Goal: Task Accomplishment & Management: Manage account settings

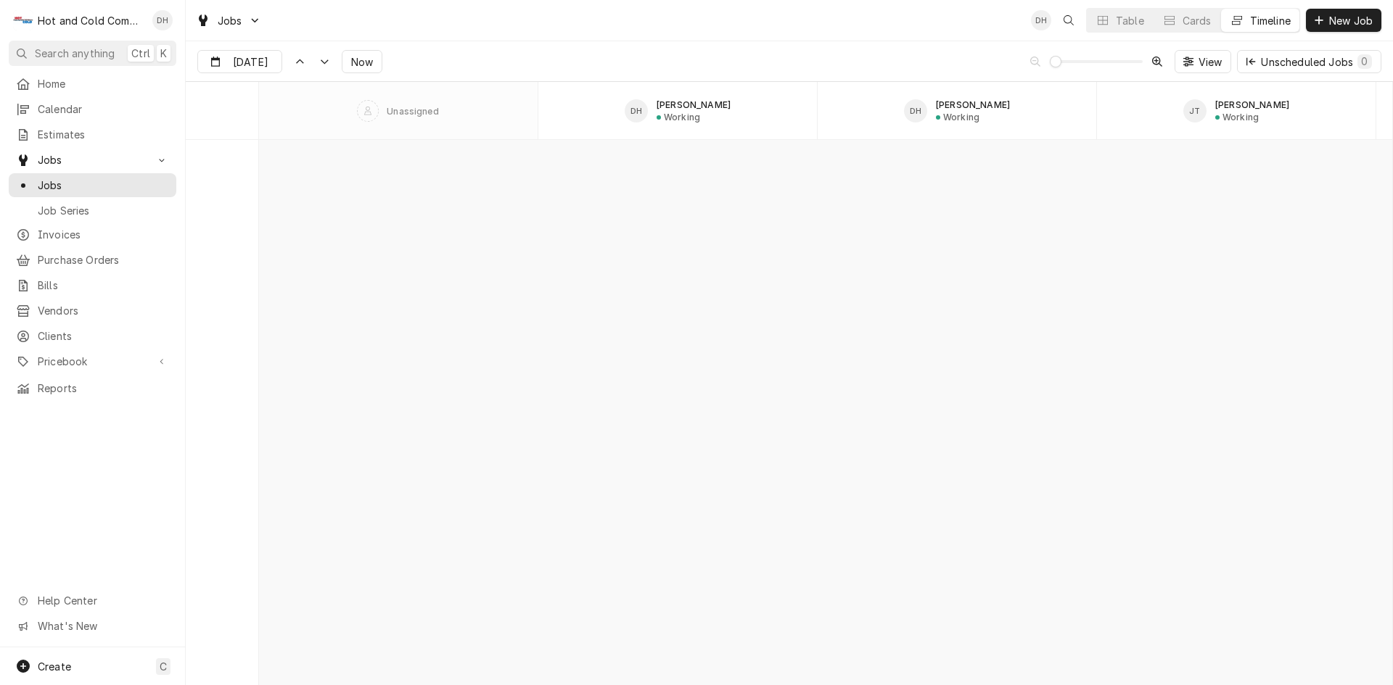
scroll to position [11355, 0]
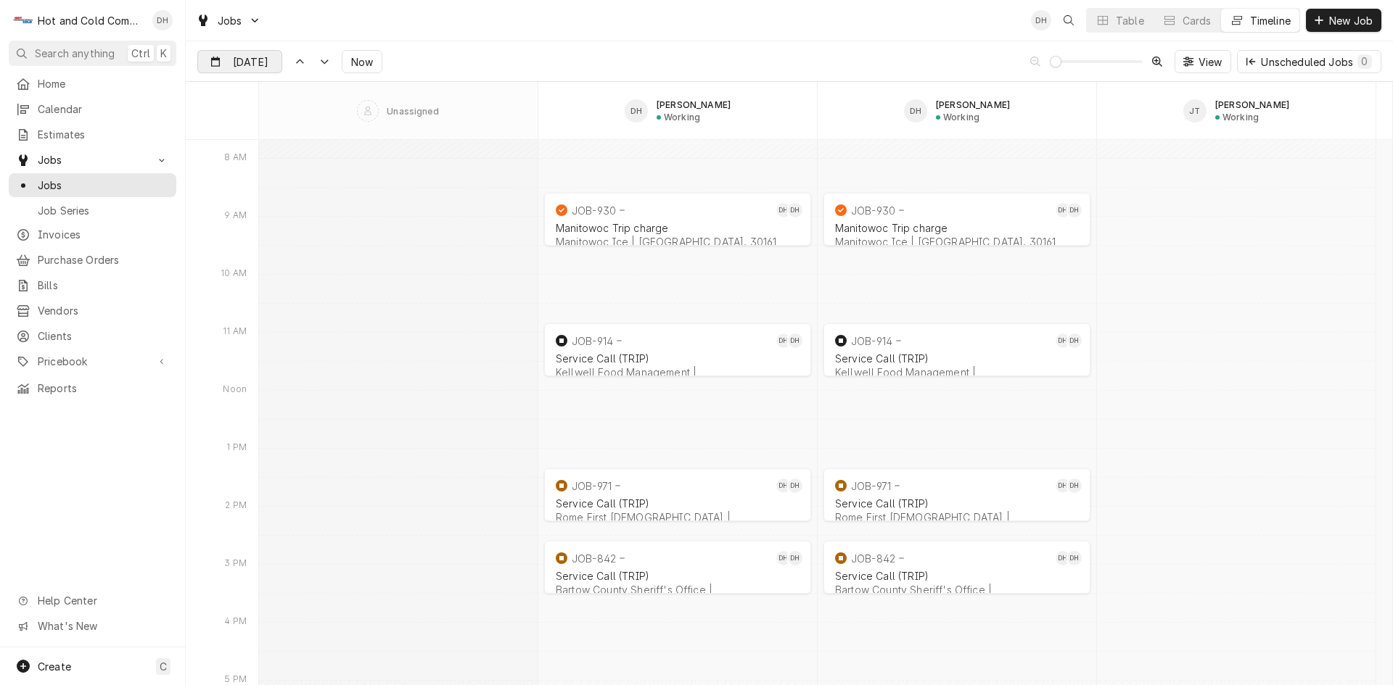
click at [233, 60] on input "Aug 19" at bounding box center [229, 65] width 63 height 28
click at [318, 238] on div "21" at bounding box center [316, 234] width 20 height 20
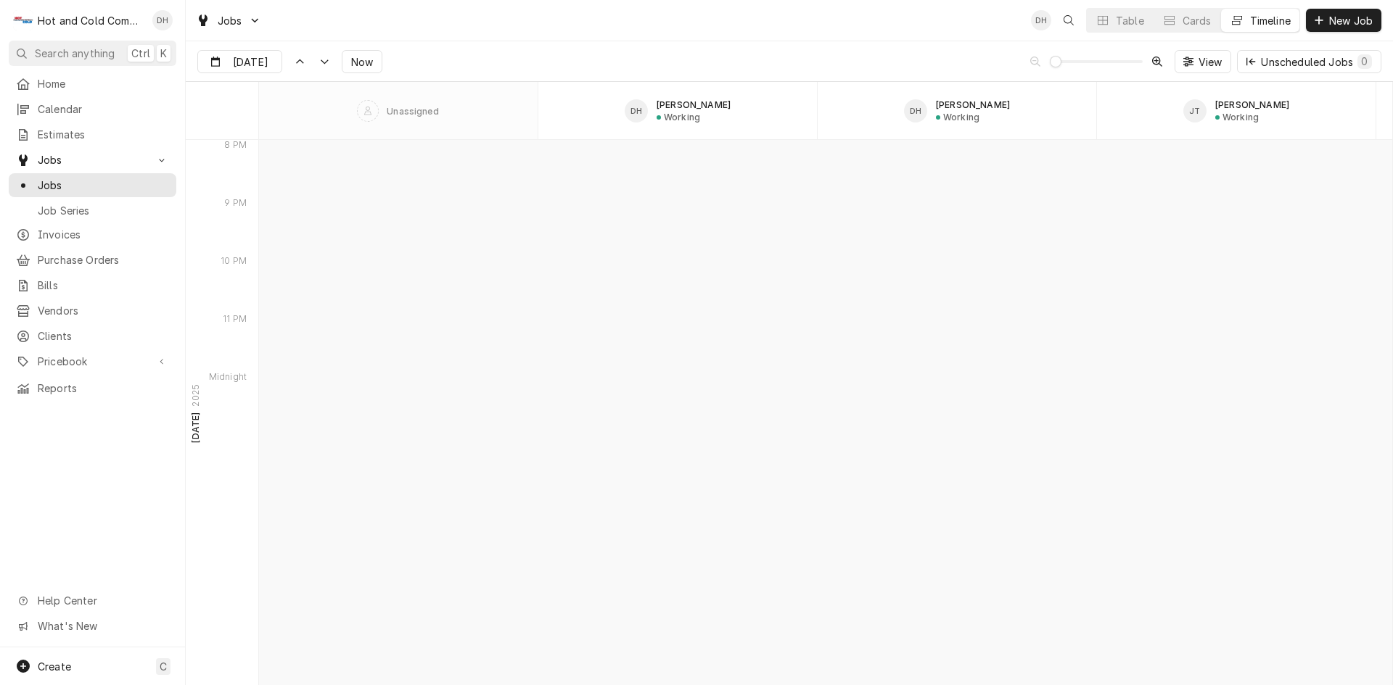
scroll to position [13893, 0]
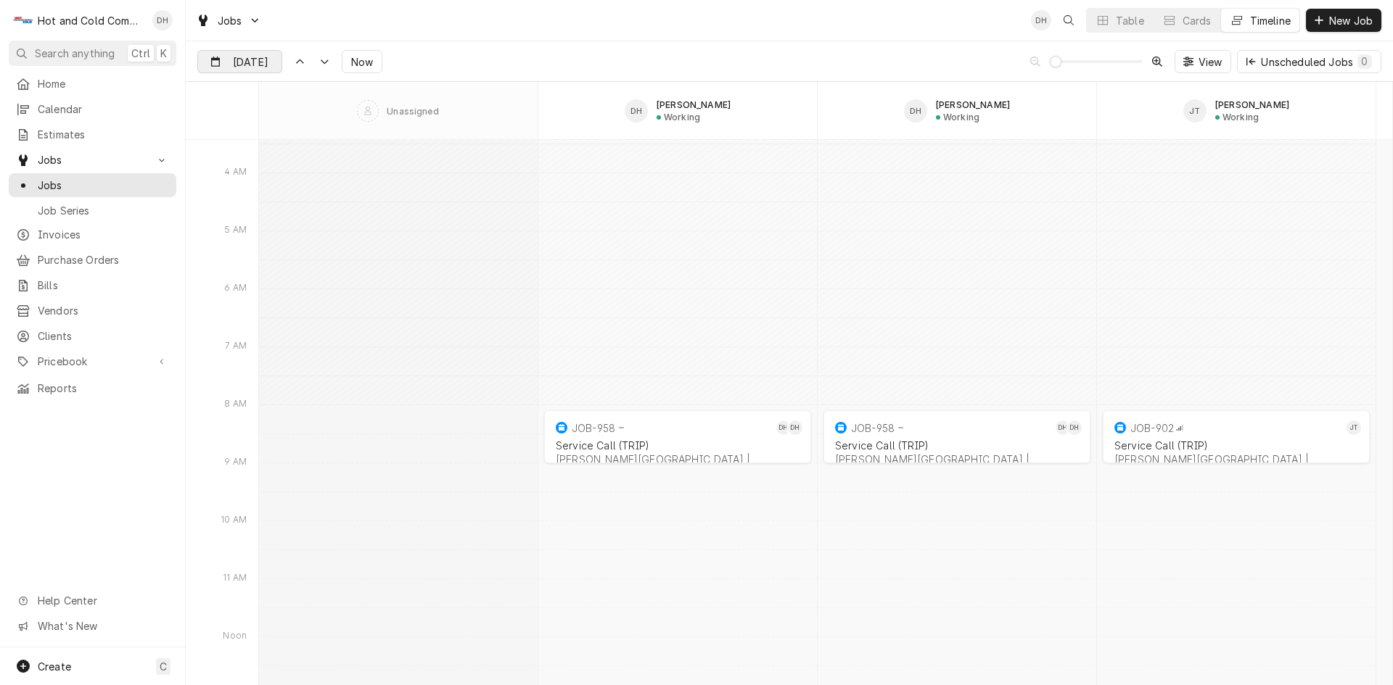
click at [236, 65] on input "Aug 21" at bounding box center [229, 65] width 63 height 28
click at [294, 234] on div "20" at bounding box center [290, 234] width 20 height 20
type input "Aug 20"
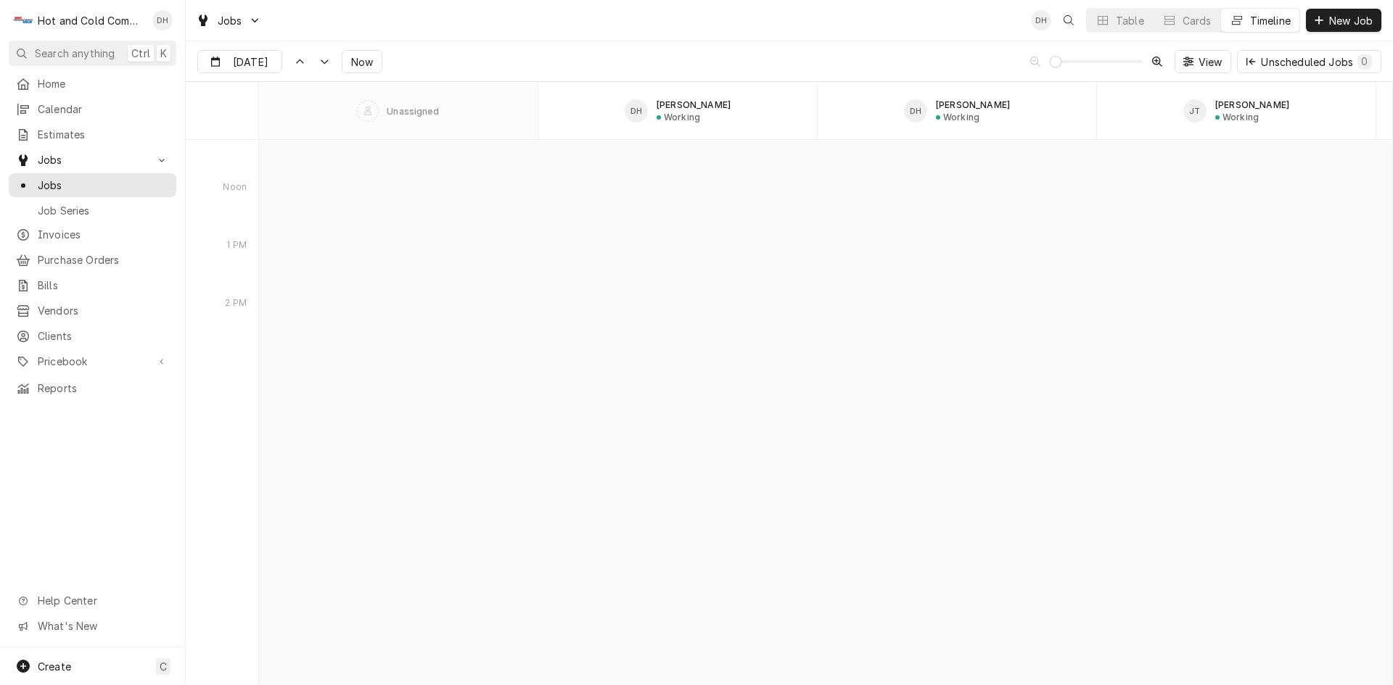
scroll to position [12477, 0]
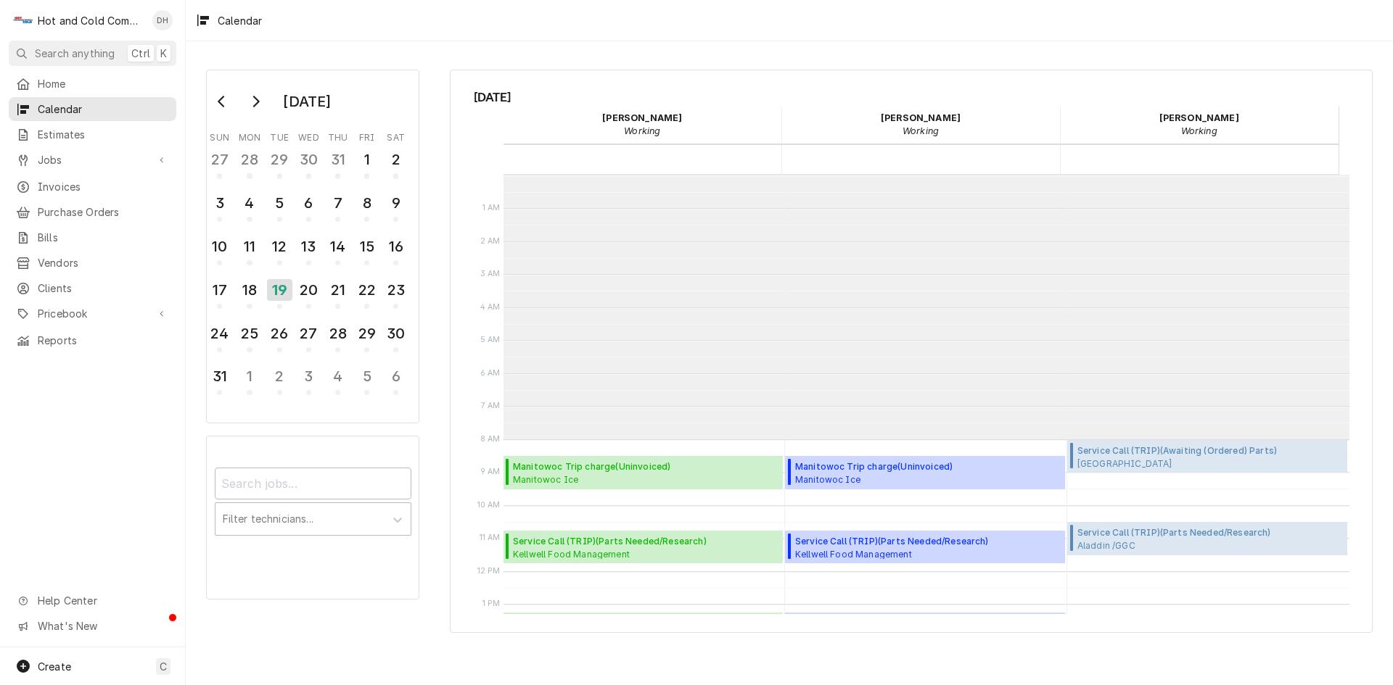
scroll to position [265, 0]
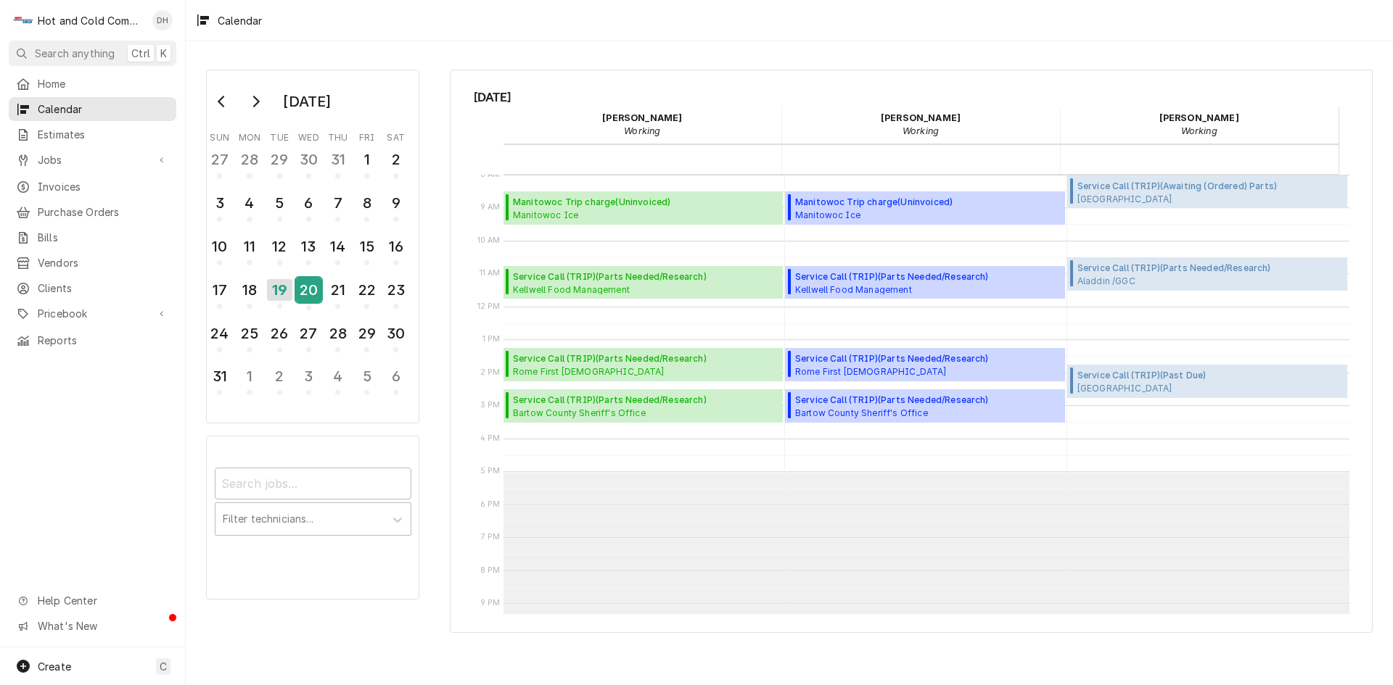
click at [311, 291] on div "20" at bounding box center [308, 290] width 25 height 25
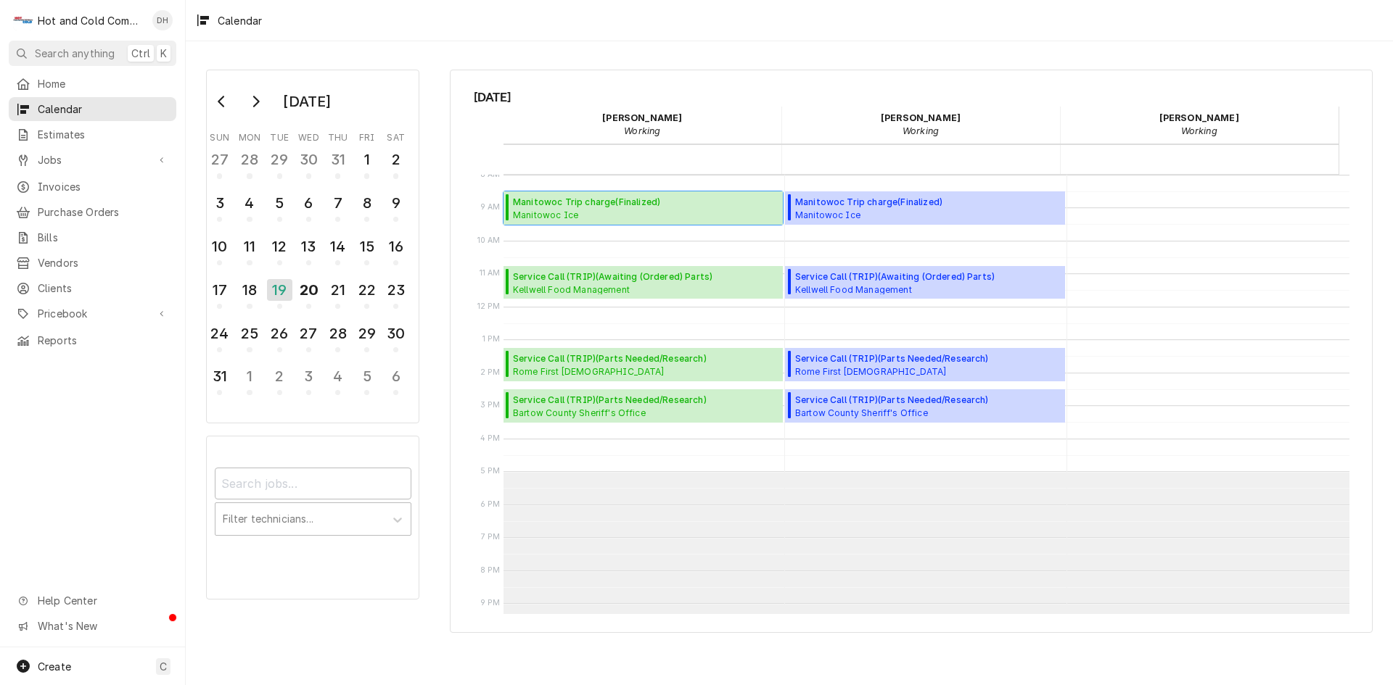
click at [633, 206] on span "Manitowoc Trip charge ( Finalized )" at bounding box center [645, 202] width 265 height 13
click at [57, 662] on span "Create" at bounding box center [54, 667] width 33 height 12
click at [75, 403] on html "H Hot and Cold Commercial Kitchens, Inc. DH Search anything Ctrl K Home Calenda…" at bounding box center [696, 342] width 1393 height 685
click at [118, 622] on span "What's New" at bounding box center [103, 626] width 130 height 15
click at [92, 466] on div "Home Calendar Estimates Jobs Jobs Job Series Invoices Purchase Orders Bills Ven…" at bounding box center [92, 360] width 185 height 576
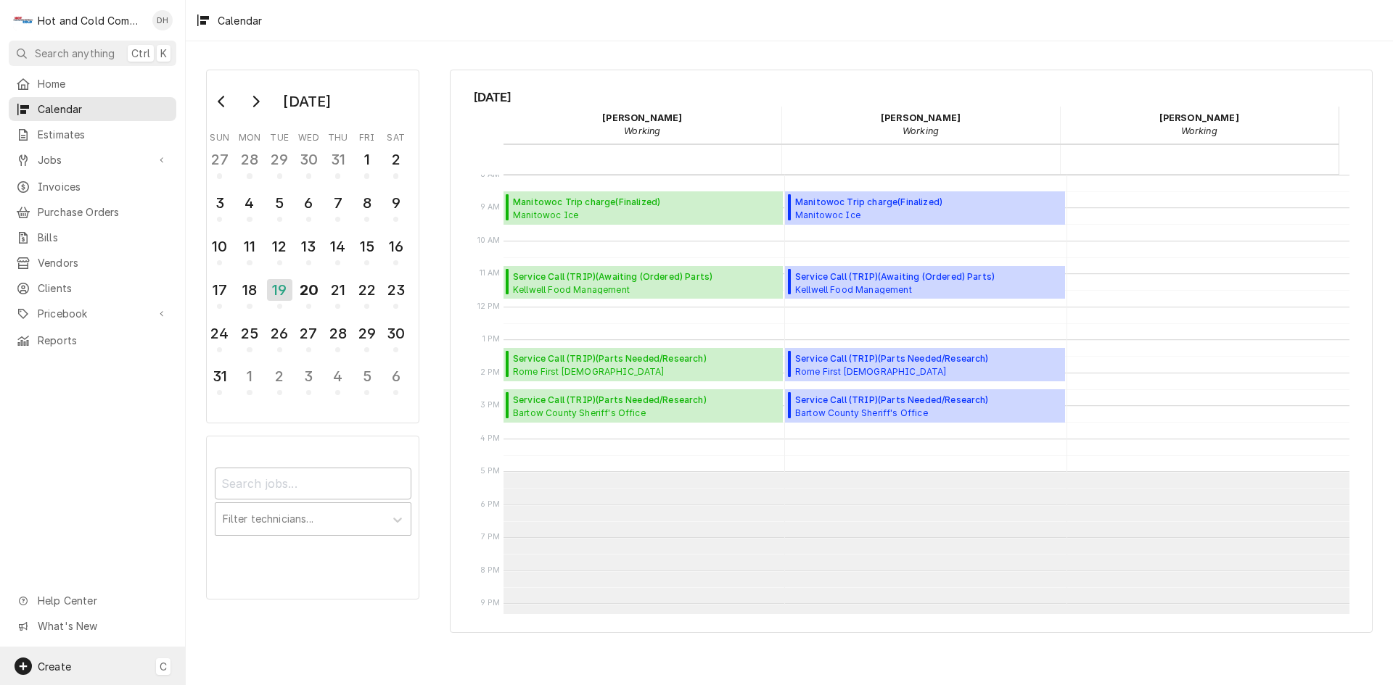
click at [63, 663] on span "Create" at bounding box center [54, 667] width 33 height 12
click at [220, 515] on div "Job" at bounding box center [260, 516] width 125 height 18
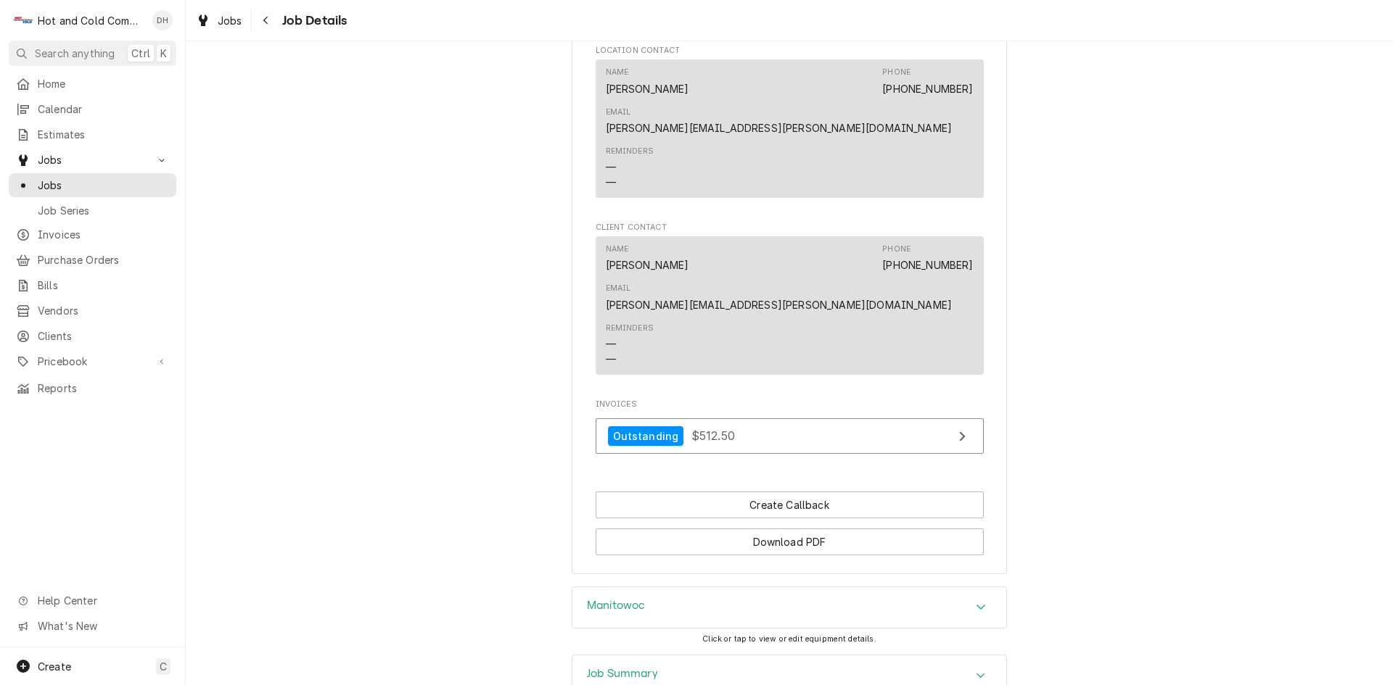
scroll to position [1118, 0]
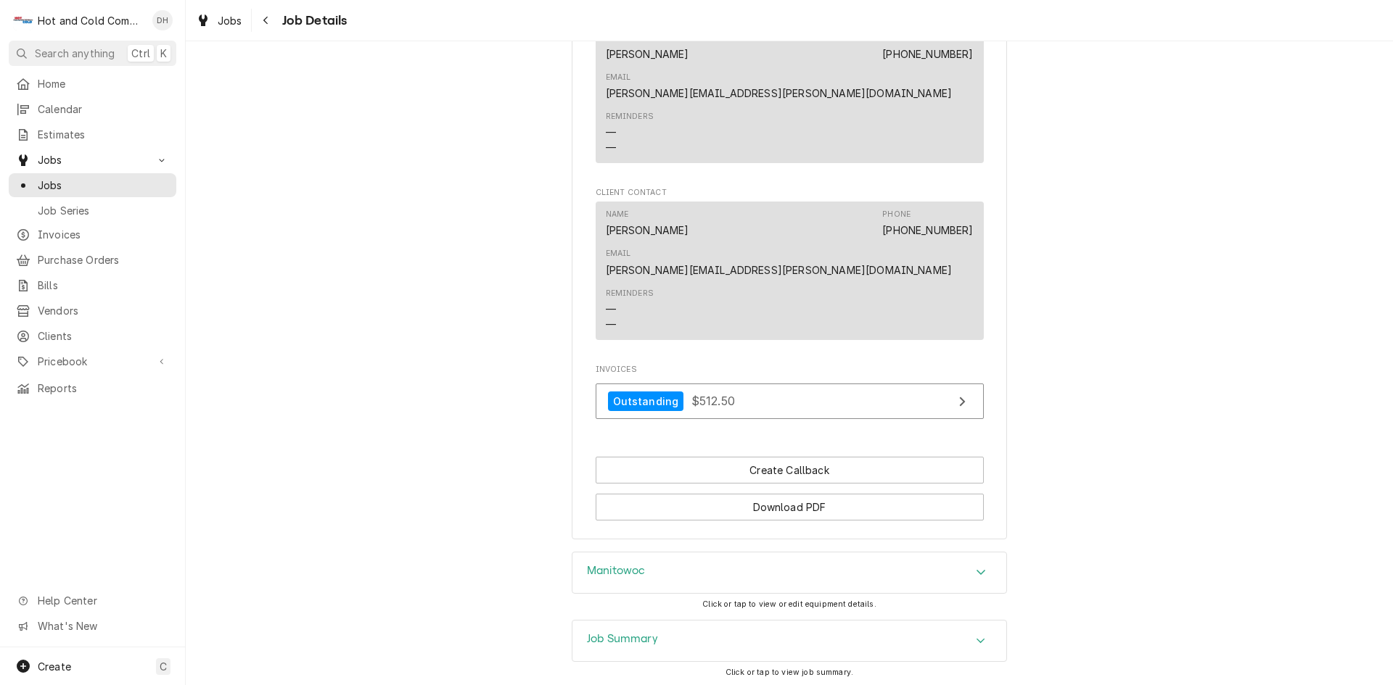
click at [862, 553] on div "Manitowoc" at bounding box center [789, 573] width 434 height 41
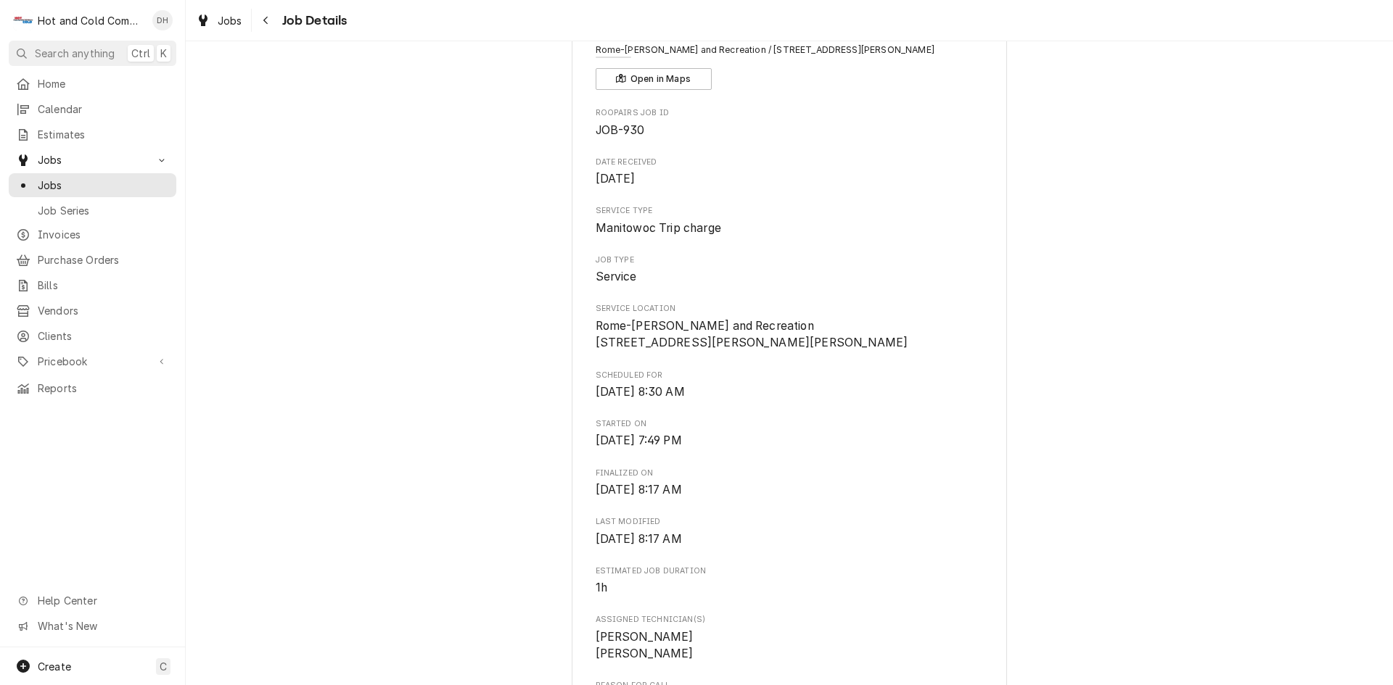
scroll to position [0, 0]
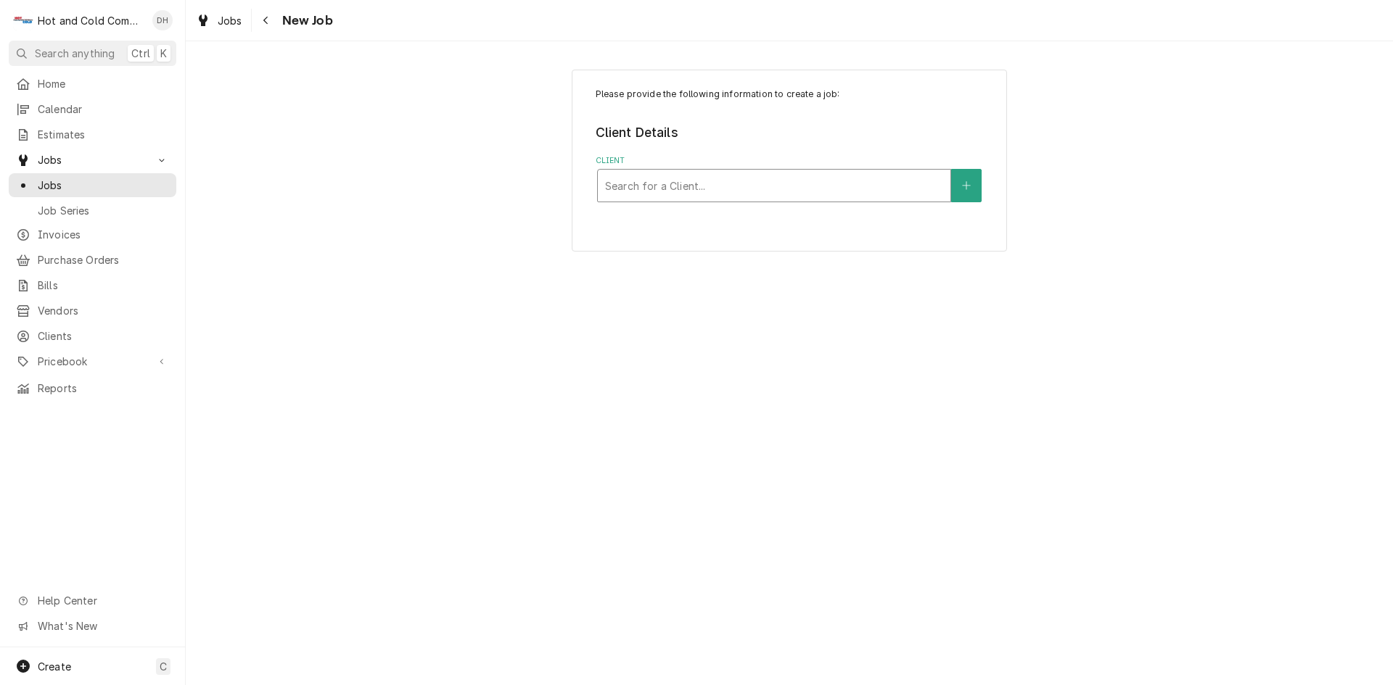
click at [777, 186] on div "Client" at bounding box center [774, 186] width 338 height 26
type input "Mani"
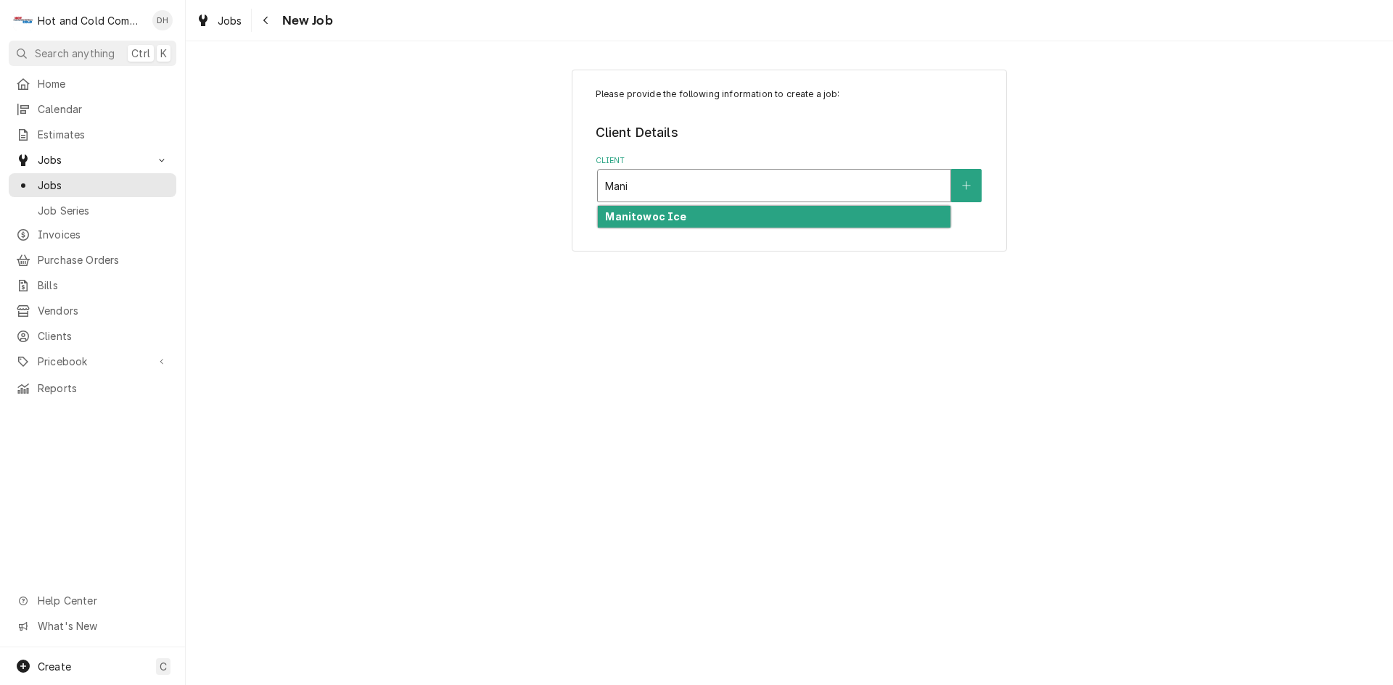
click at [762, 218] on div "Manitowoc Ice" at bounding box center [774, 217] width 353 height 22
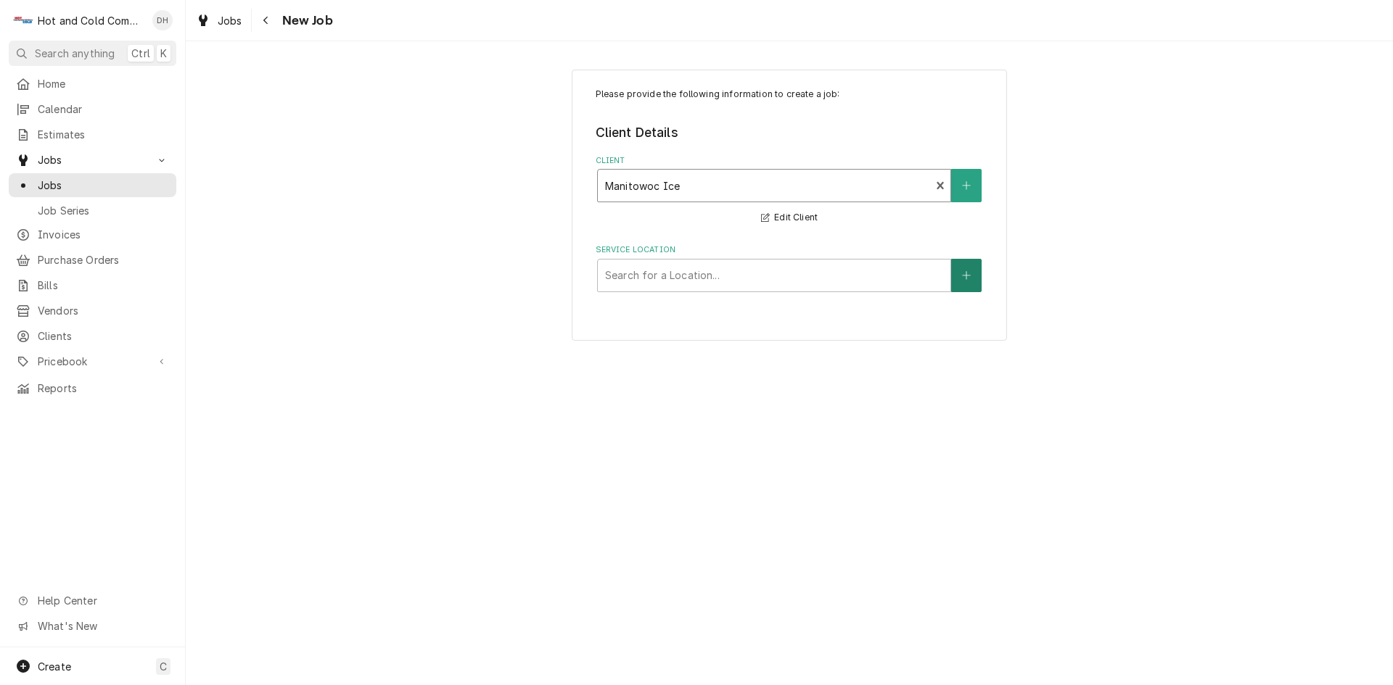
click at [971, 271] on icon "Create New Location" at bounding box center [966, 276] width 9 height 10
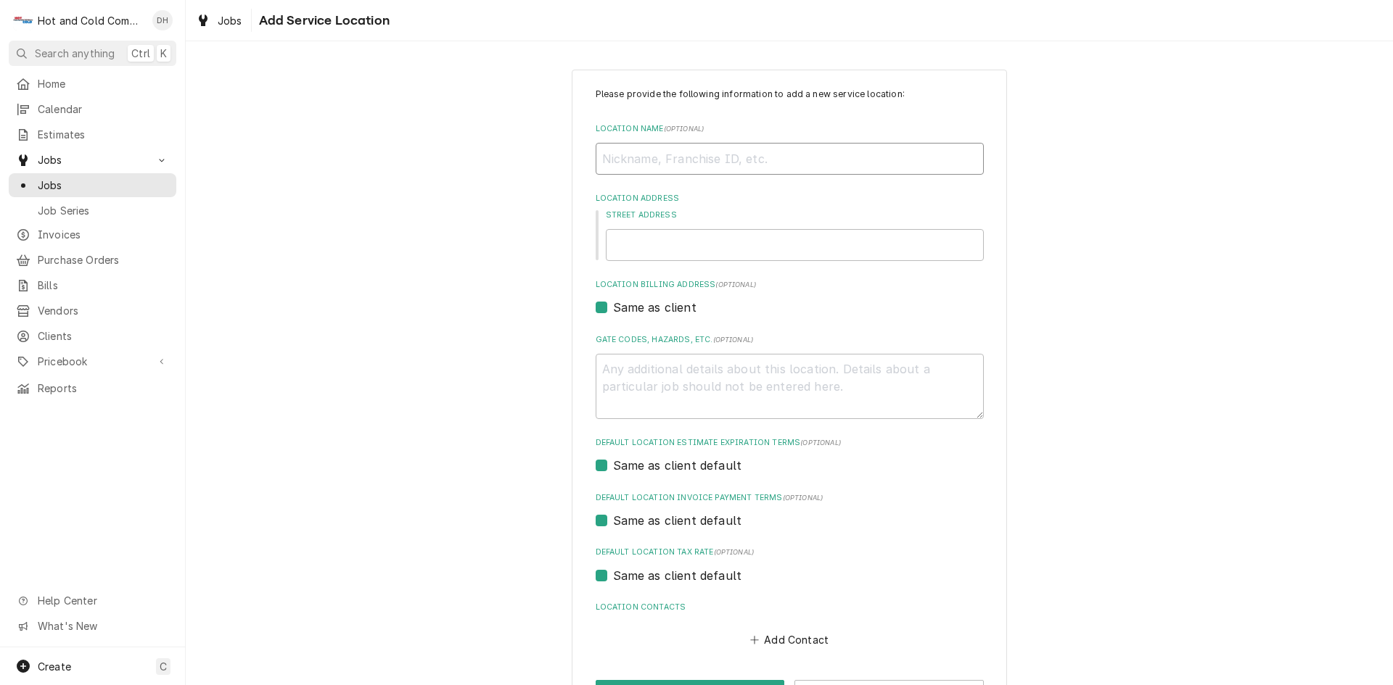
click at [877, 161] on input "Location Name ( optional )" at bounding box center [790, 159] width 388 height 32
type textarea "x"
type input "3"
type textarea "x"
type input "3"
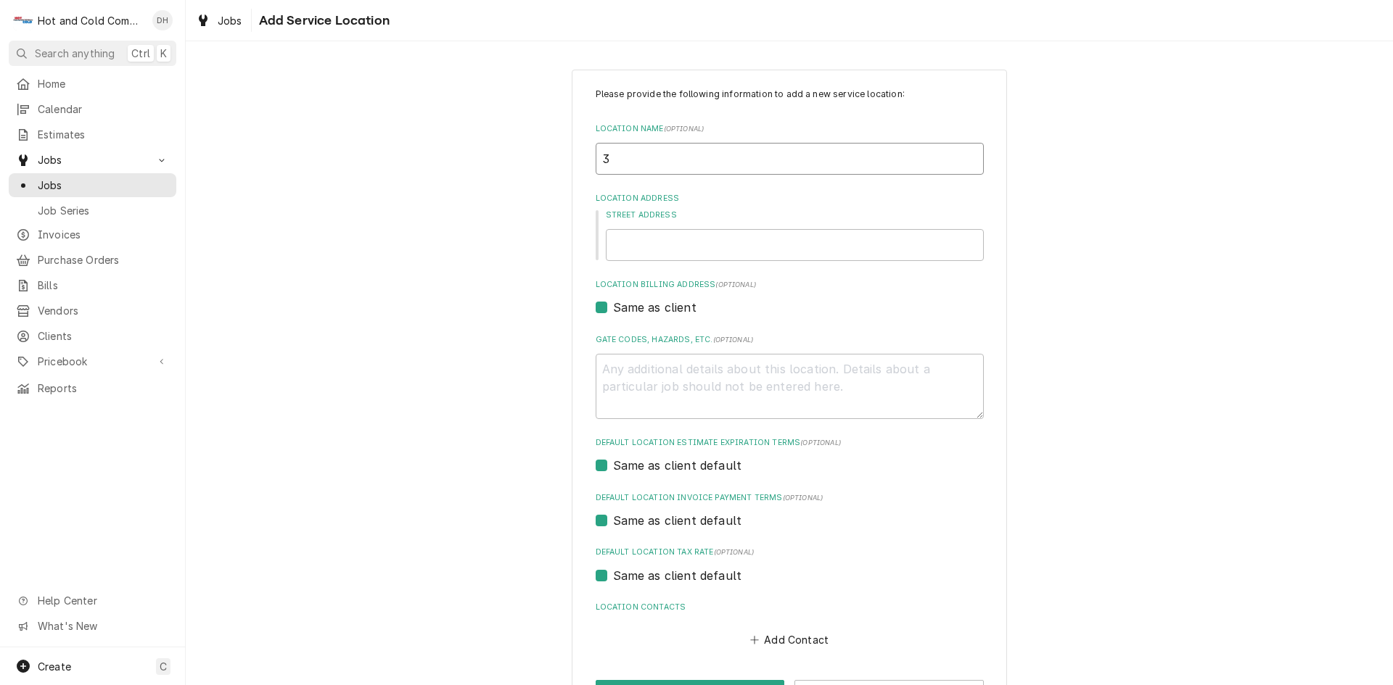
type textarea "x"
type input "3 T"
type textarea "x"
type input "3 Ta"
type textarea "x"
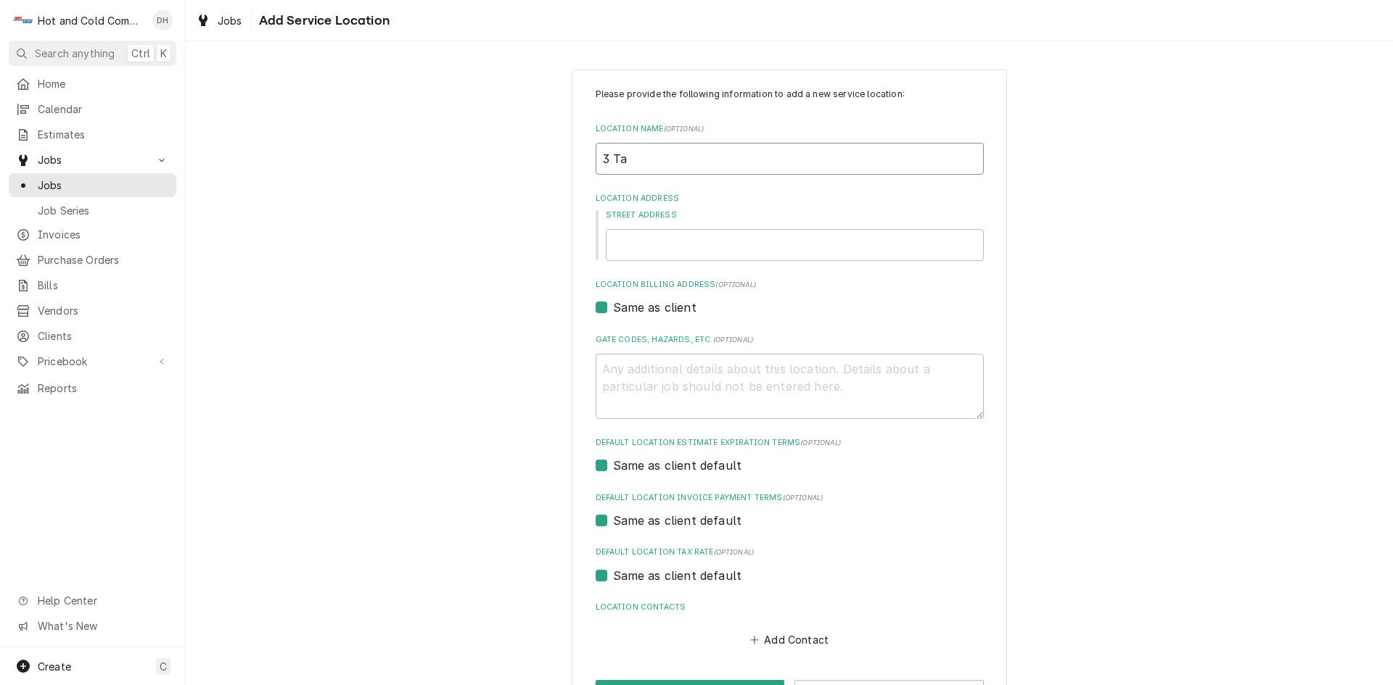
type input "3 Tav"
type textarea "x"
type input "3 Tave"
type textarea "x"
type input "3 Taver"
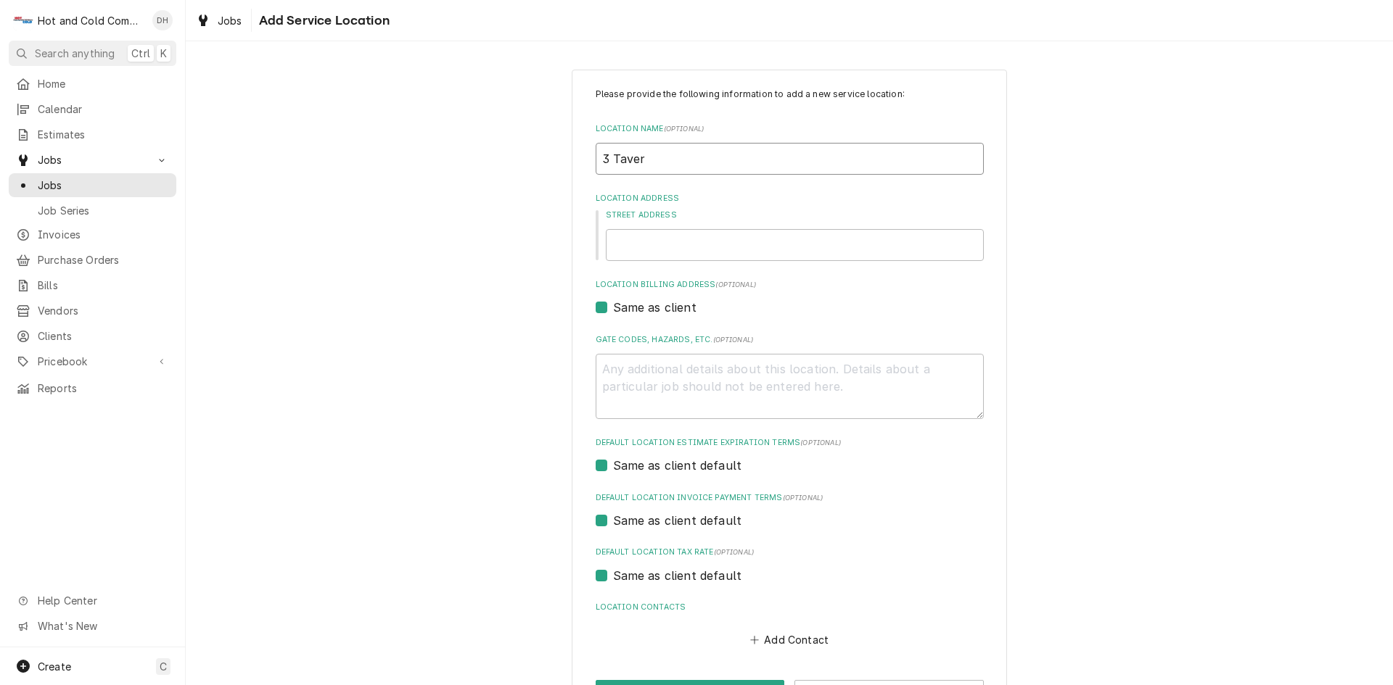
type textarea "x"
type input "3 Tavern"
type textarea "x"
type input "3 Taverns"
type textarea "x"
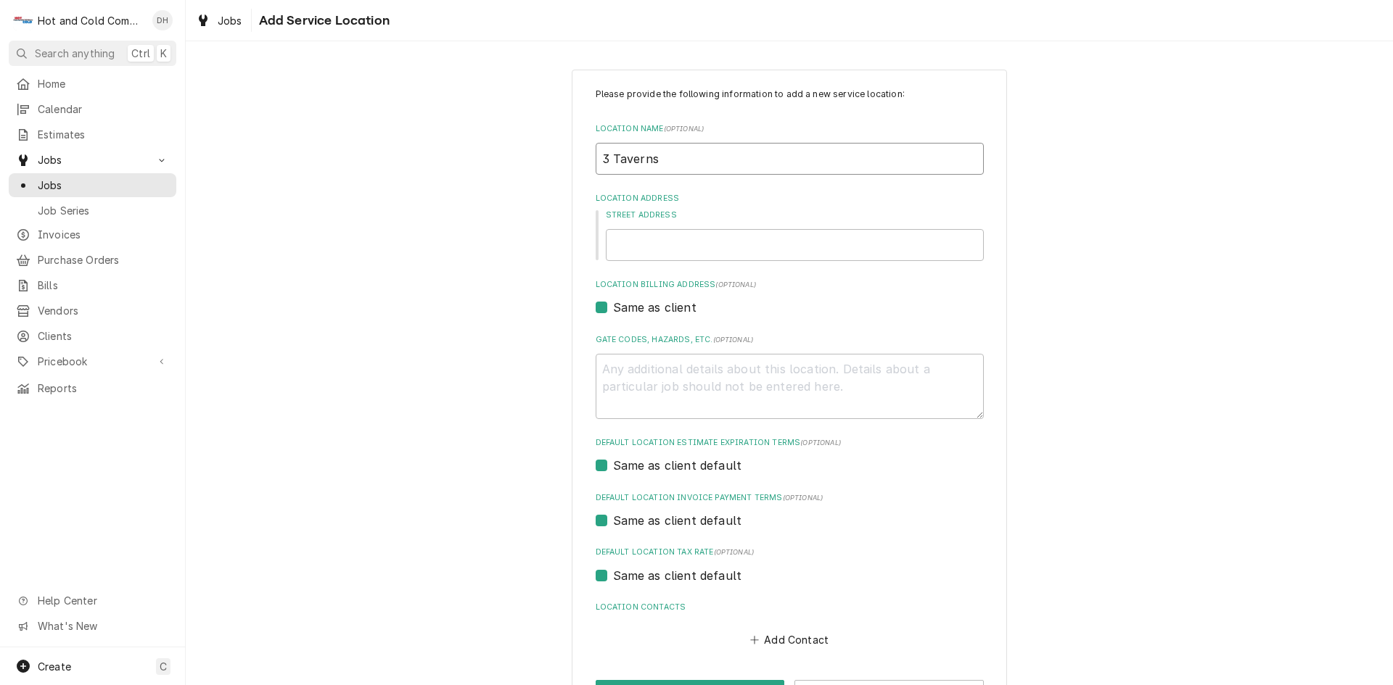
type input "3 Taverns"
type textarea "x"
type input "3 Taverns C"
type textarea "x"
type input "3 Taverns Ch"
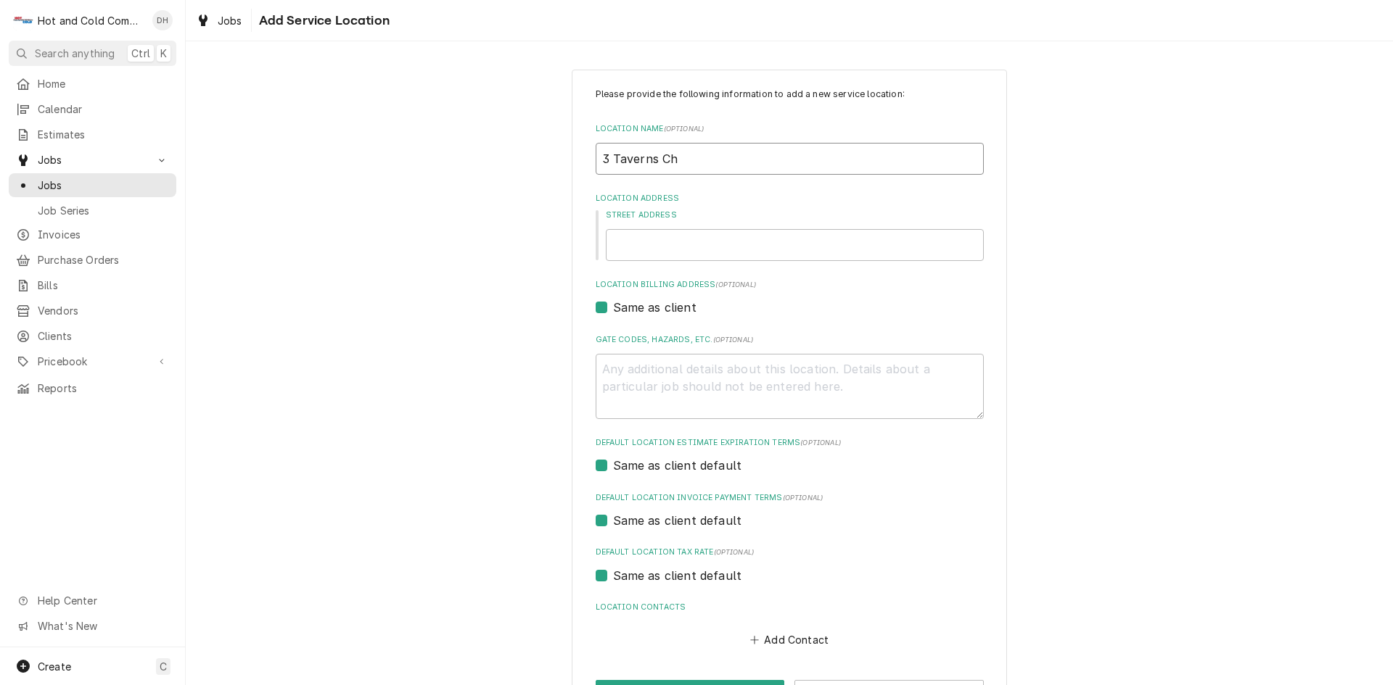
type textarea "x"
type input "3 Taverns Chu"
type textarea "x"
type input "3 Taverns Chur"
type textarea "x"
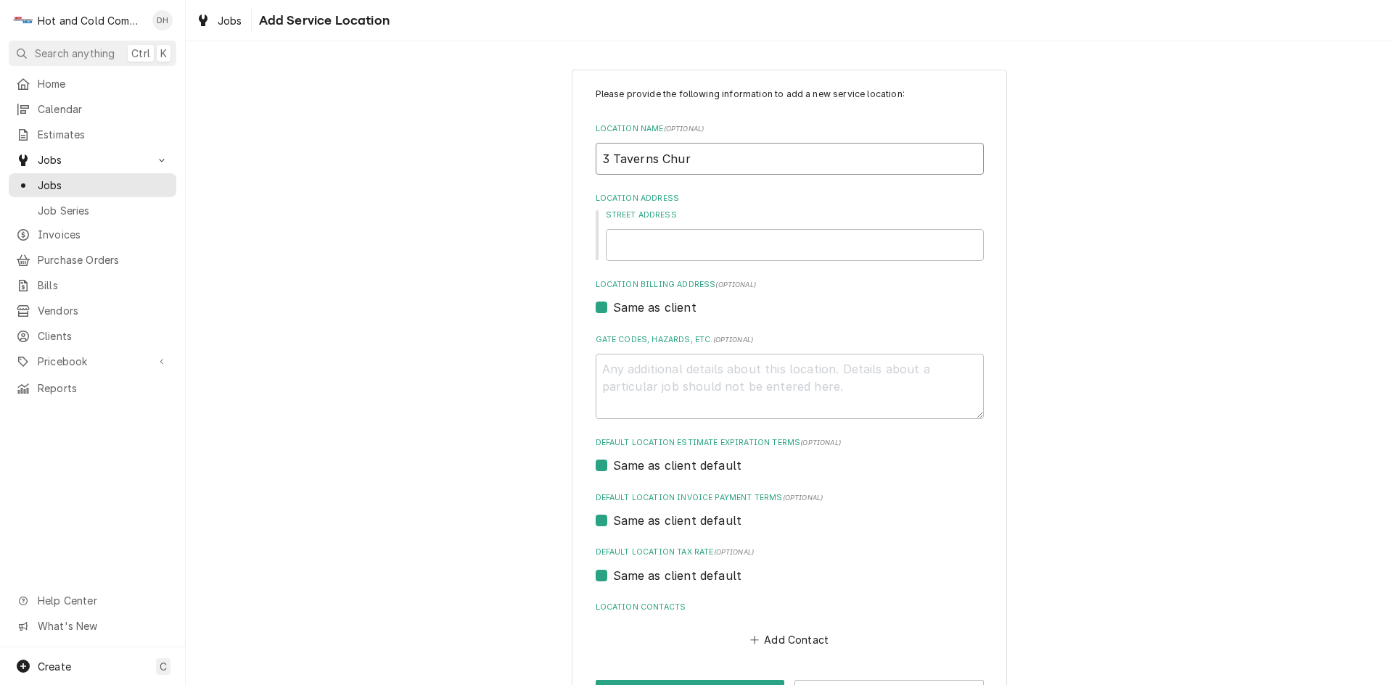
type input "3 Taverns Churc"
type textarea "x"
type input "3 Taverns Church"
type textarea "x"
type input "3 Taverns Church"
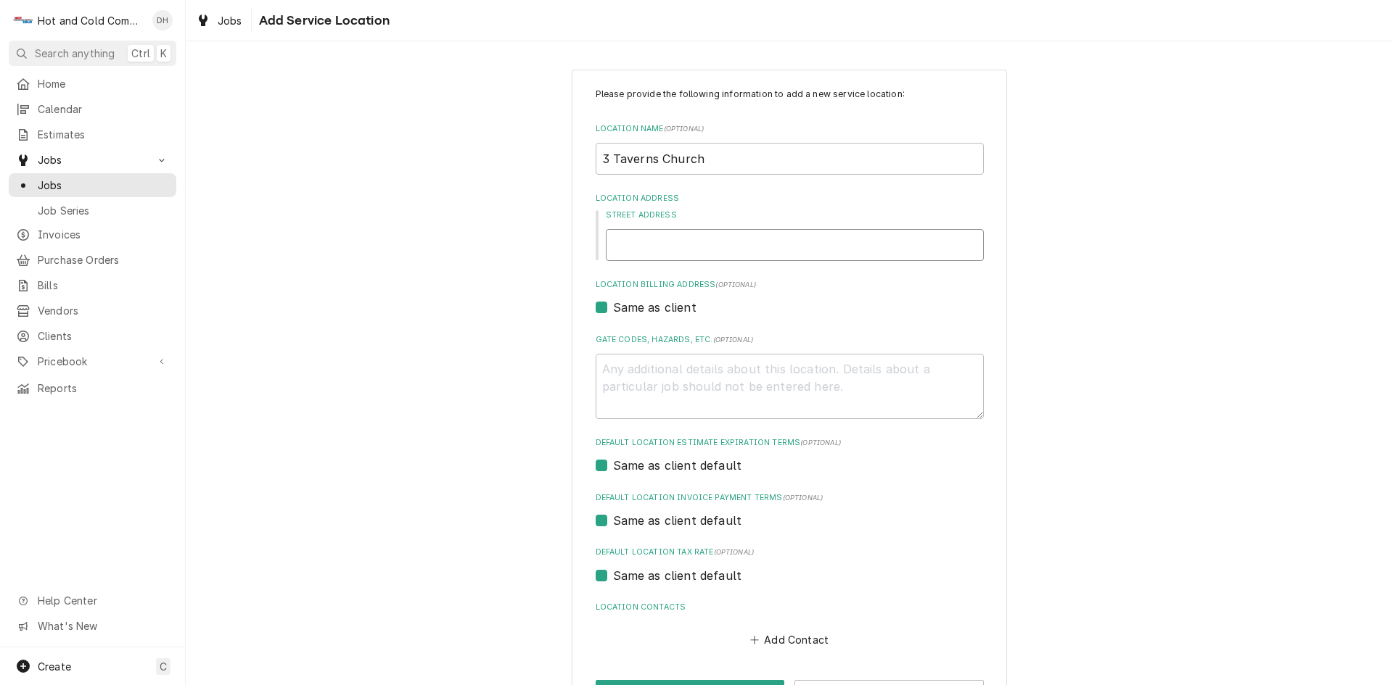
click at [899, 247] on input "Street Address" at bounding box center [795, 245] width 378 height 32
type textarea "x"
type input "3"
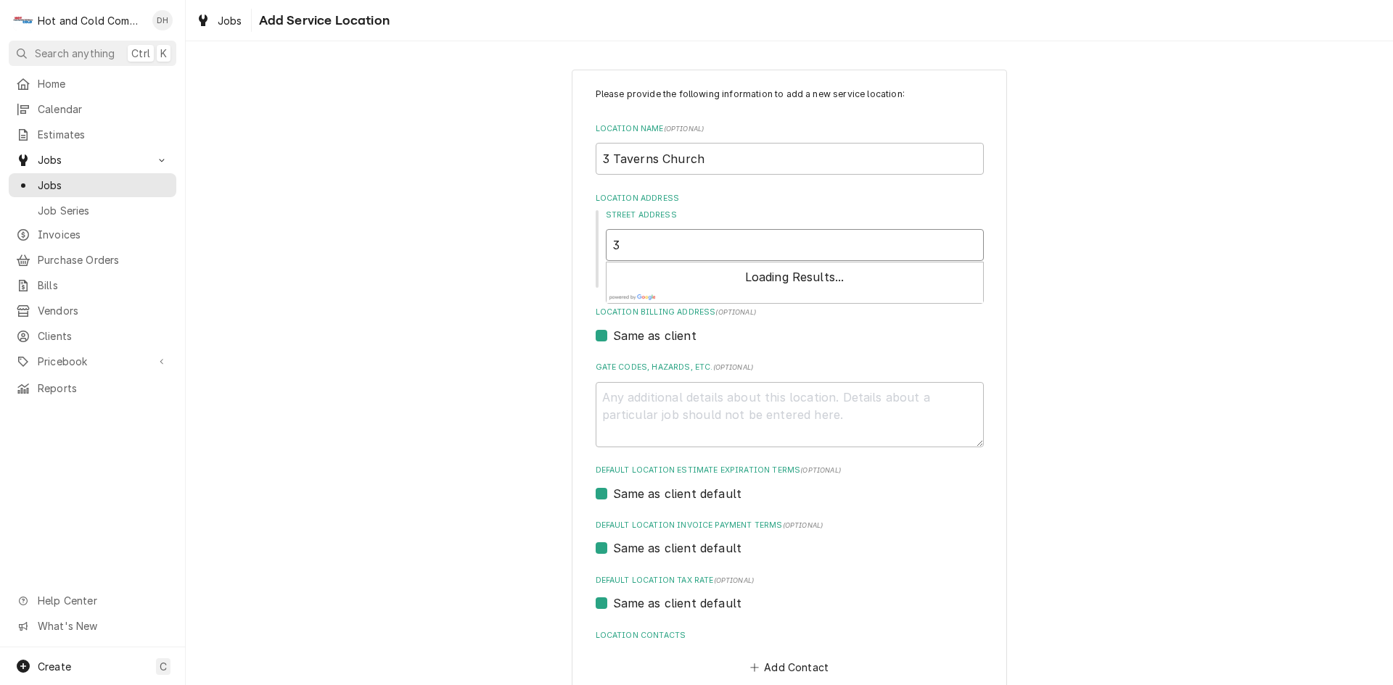
type textarea "x"
type input "35"
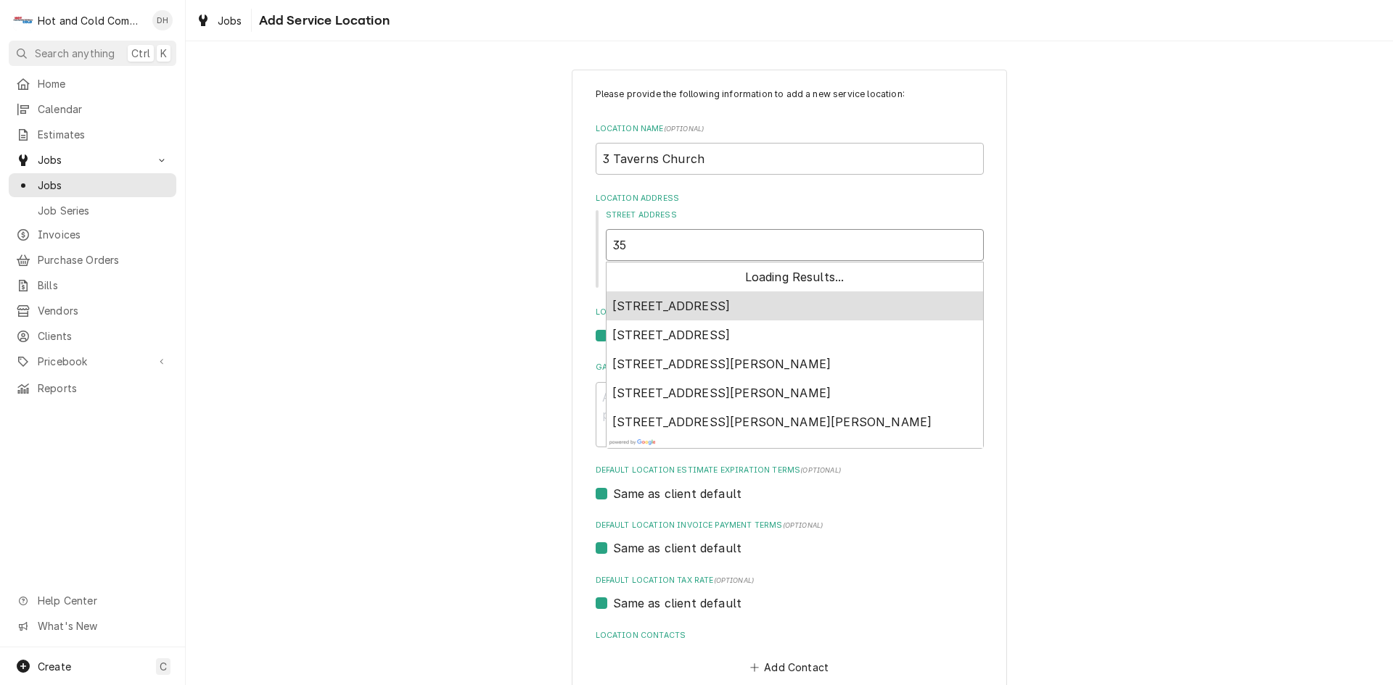
type textarea "x"
type input "357"
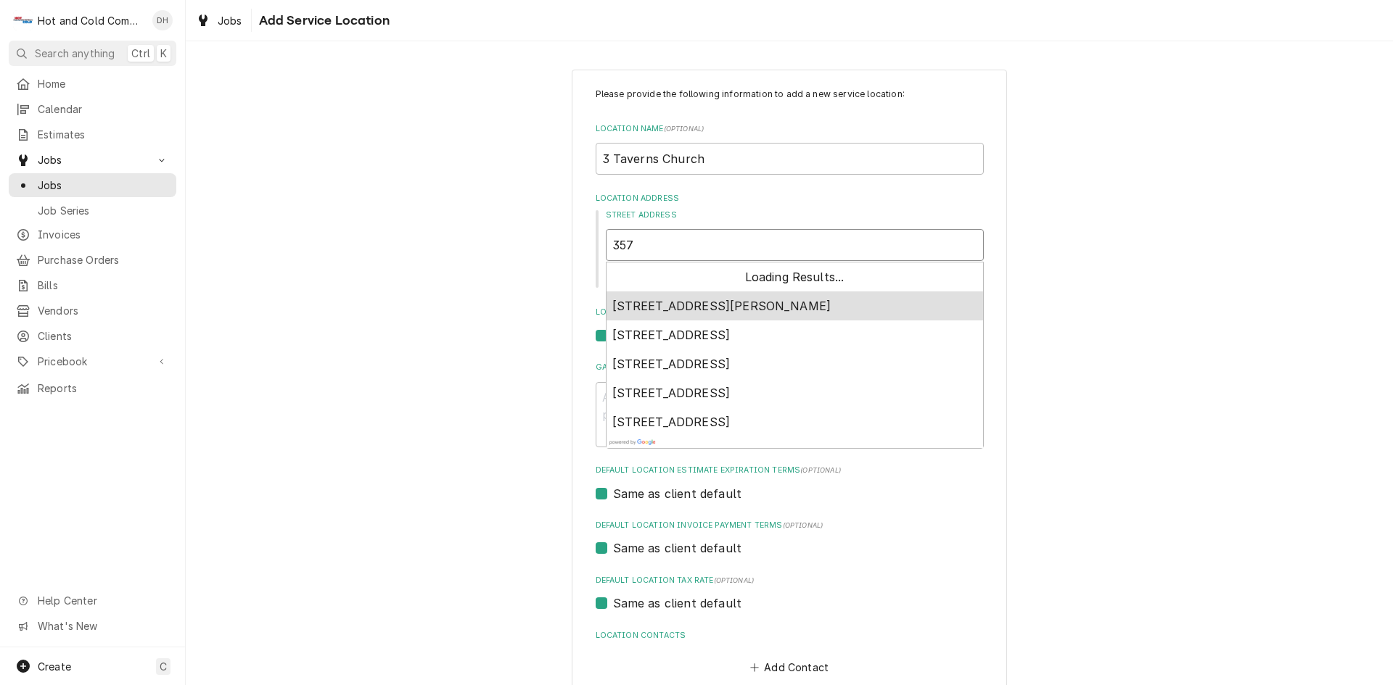
type textarea "x"
type input "3575"
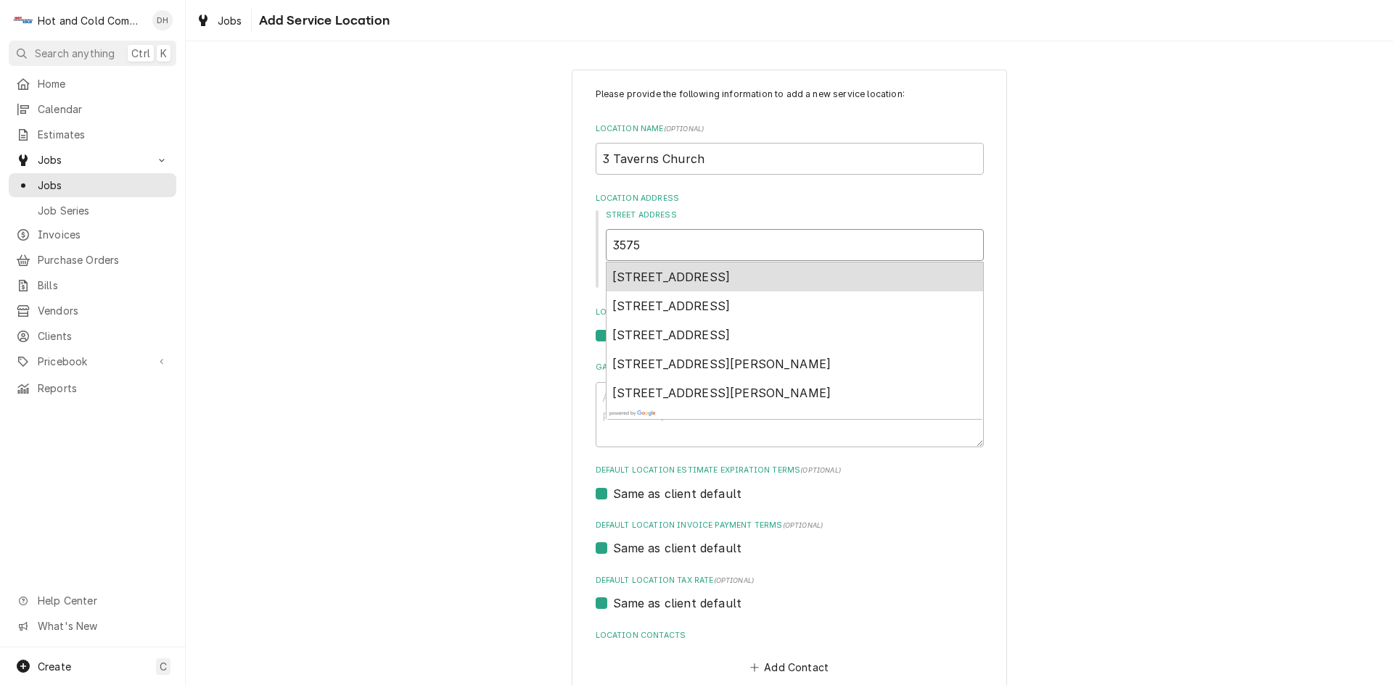
type textarea "x"
type input "3575"
type textarea "x"
type input "3575 A"
type textarea "x"
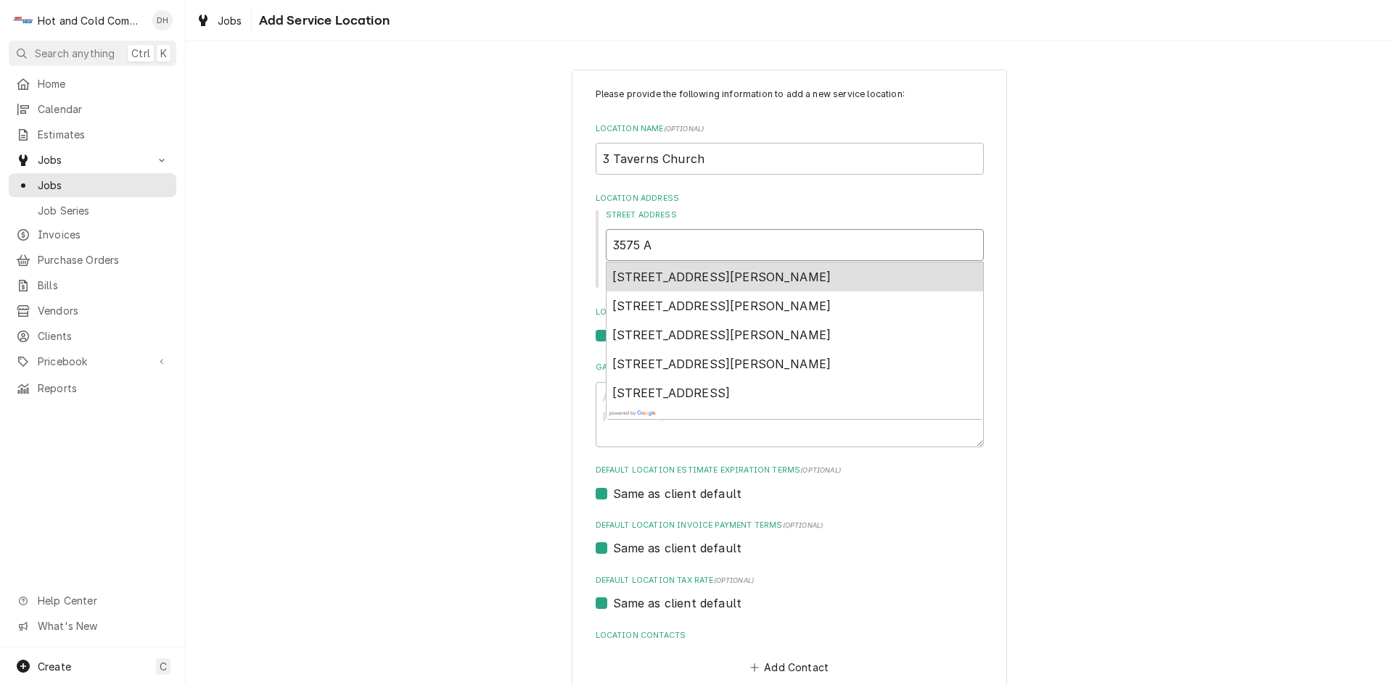
type input "3575 Ac"
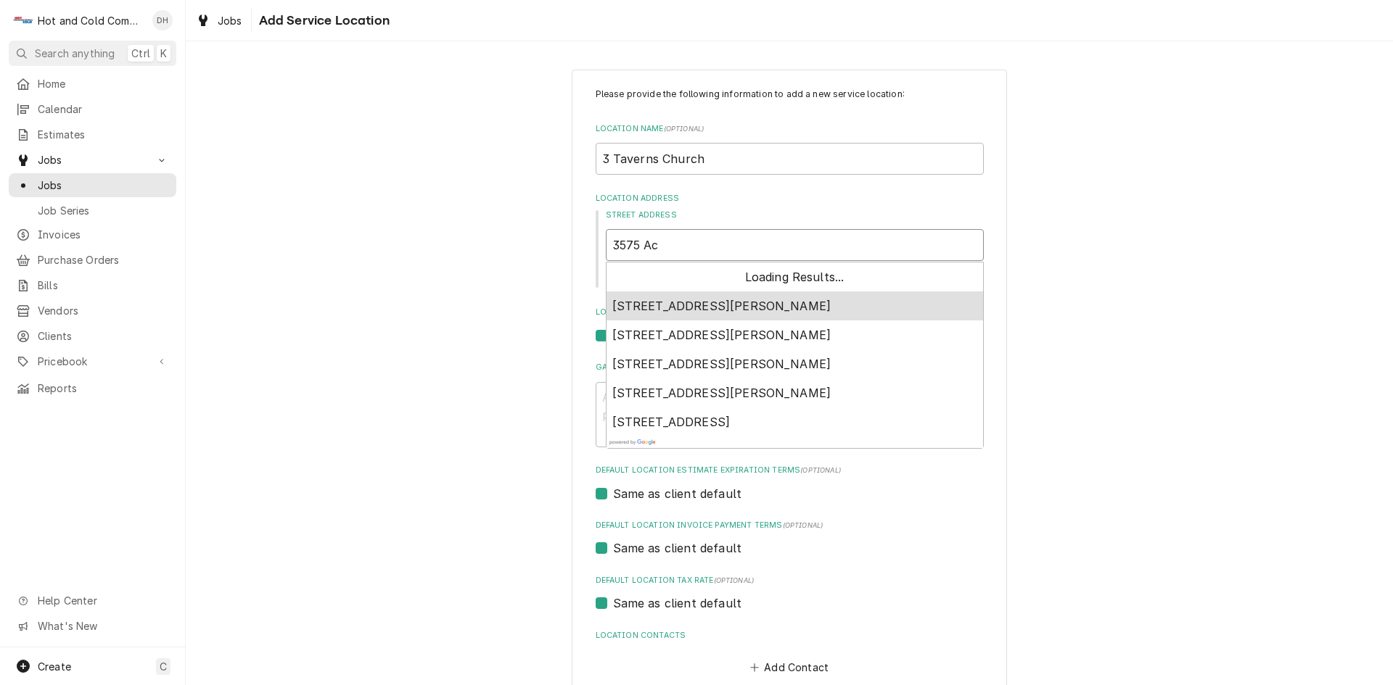
type textarea "x"
type input "3575 Acw"
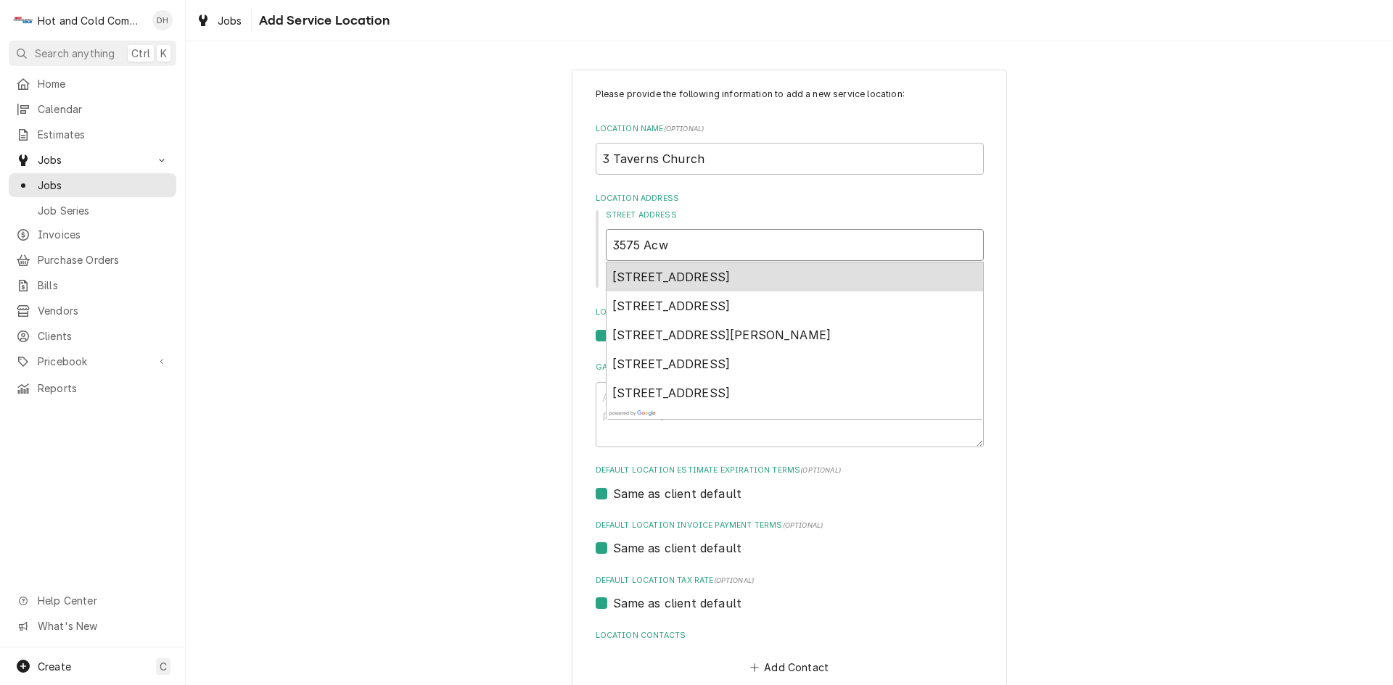
type textarea "x"
type input "3575 Acwo"
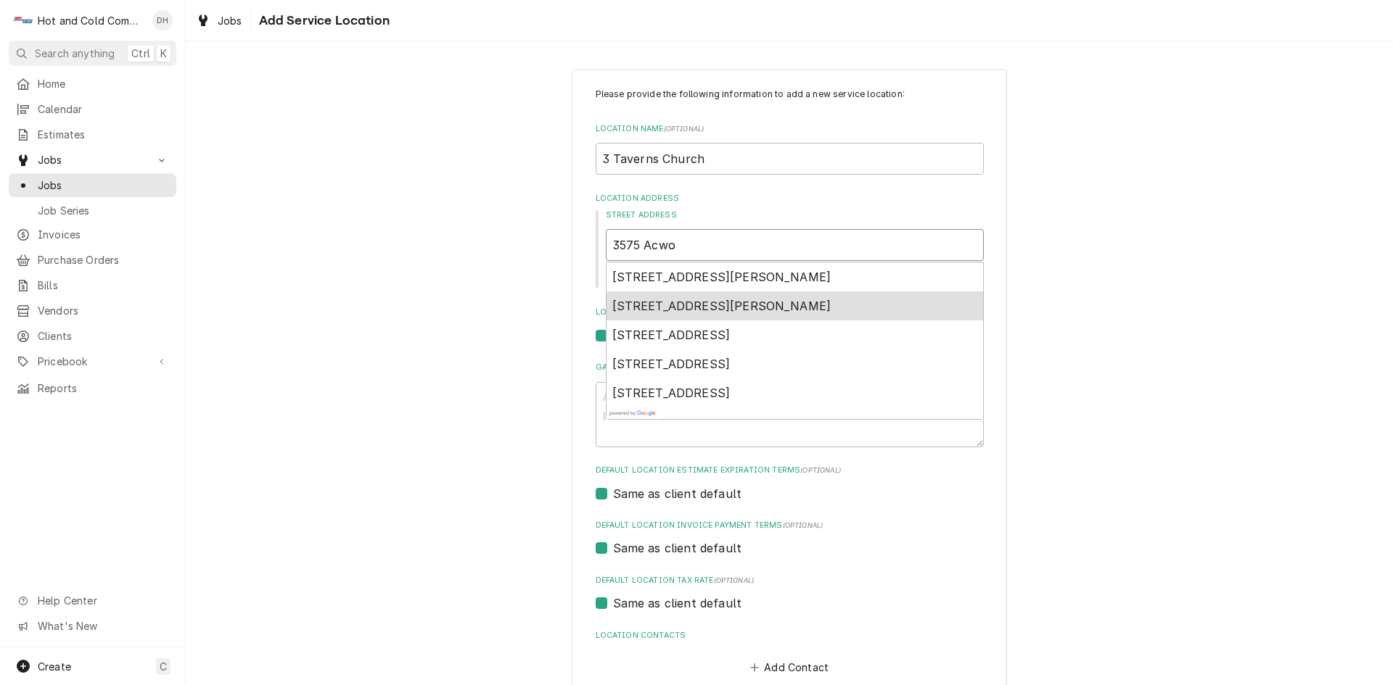
click at [831, 300] on span "3575 Acworth Due West Road, Acworth, GA, USA" at bounding box center [721, 306] width 219 height 15
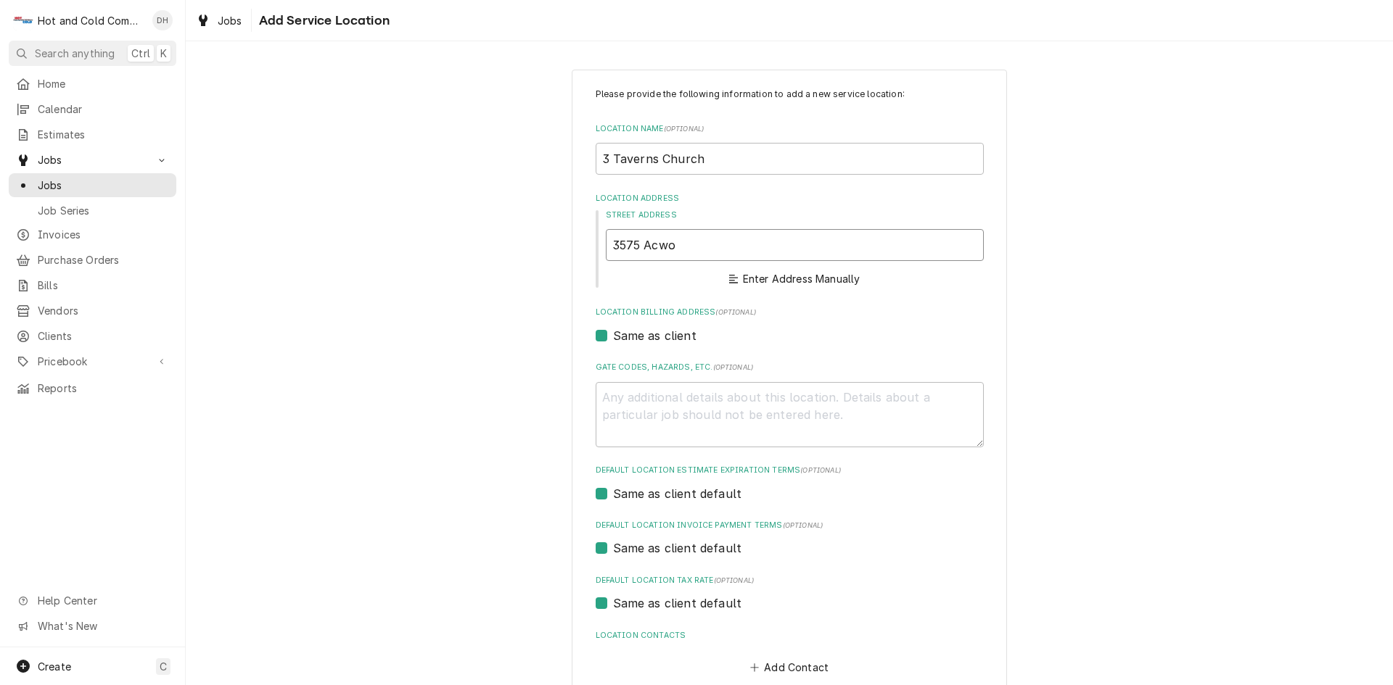
type textarea "x"
type input "3575 Acworth Due West Rd"
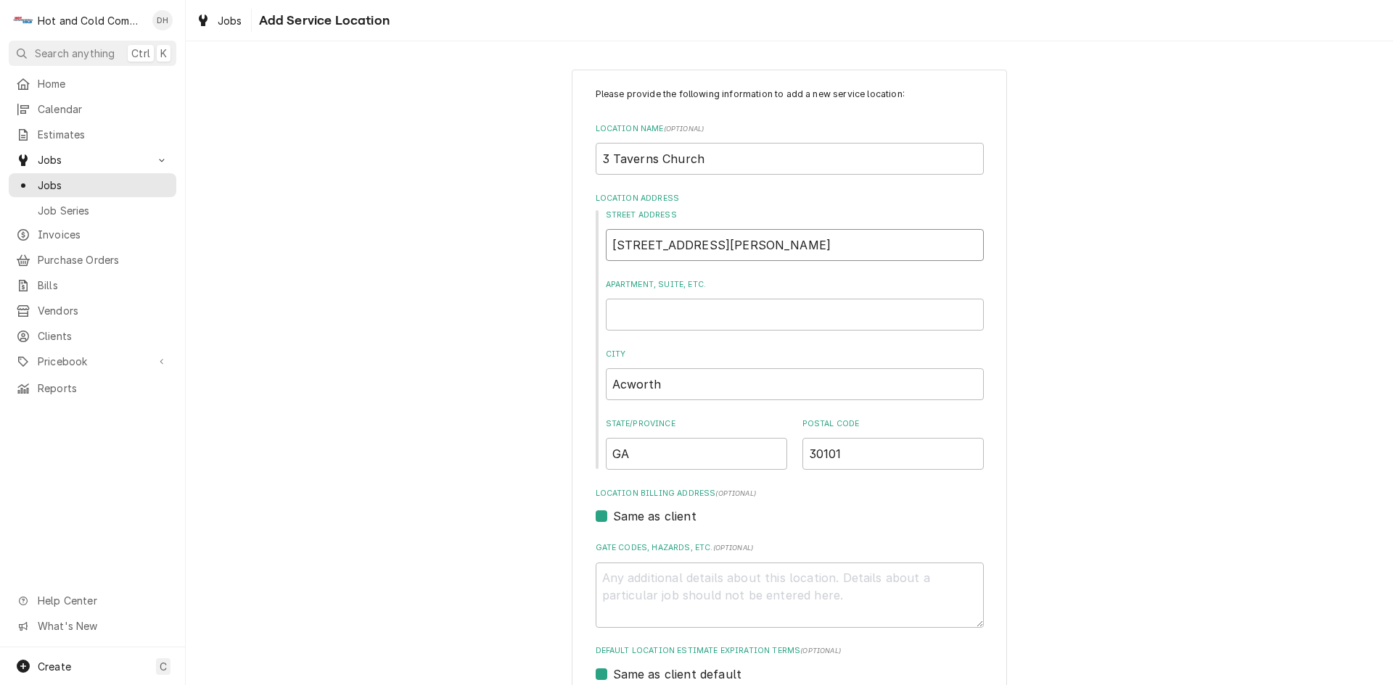
type textarea "x"
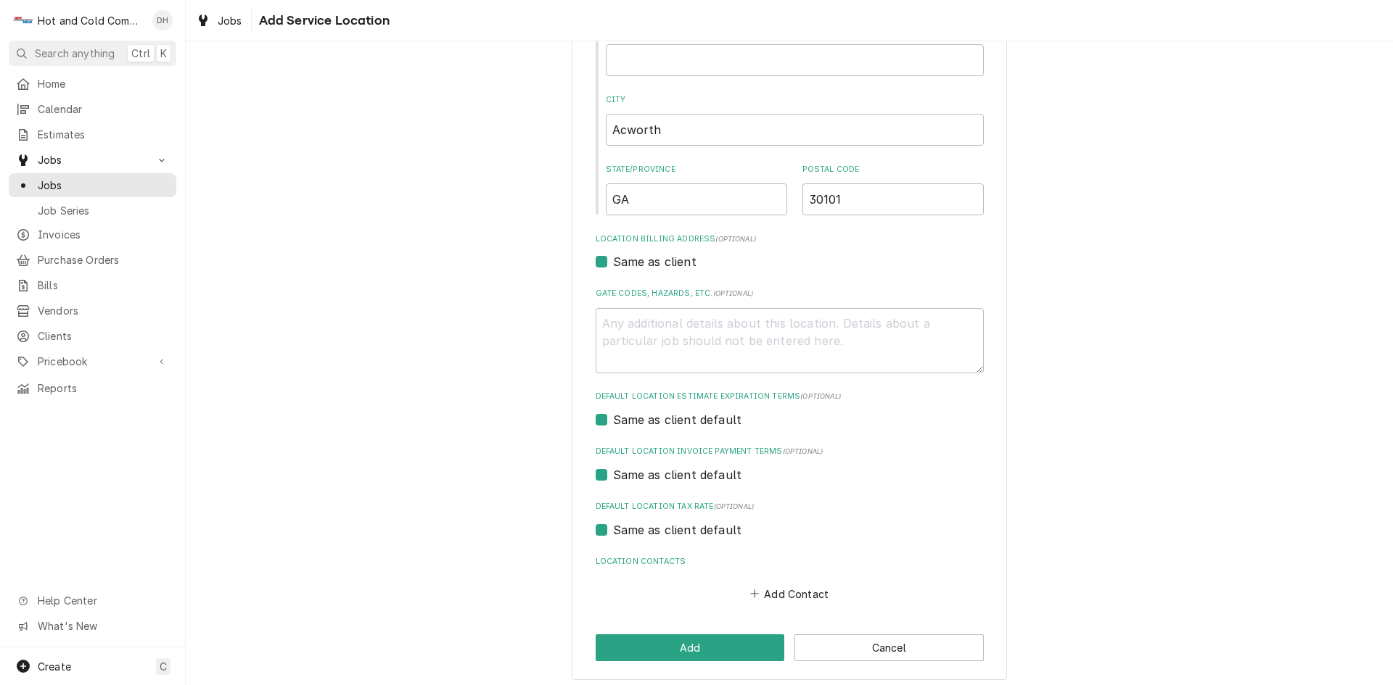
scroll to position [262, 0]
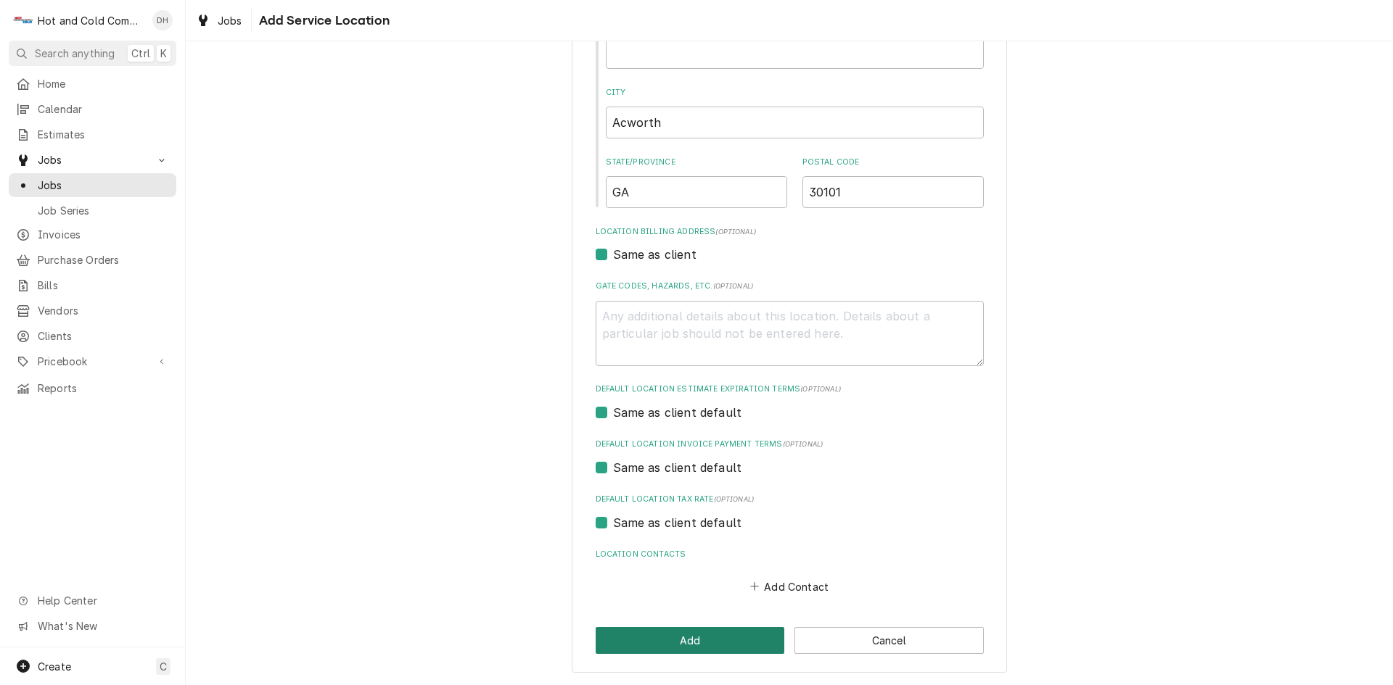
type input "3575 Acworth Due West Rd"
drag, startPoint x: 675, startPoint y: 637, endPoint x: 682, endPoint y: 625, distance: 14.3
click at [675, 635] on button "Add" at bounding box center [690, 640] width 189 height 27
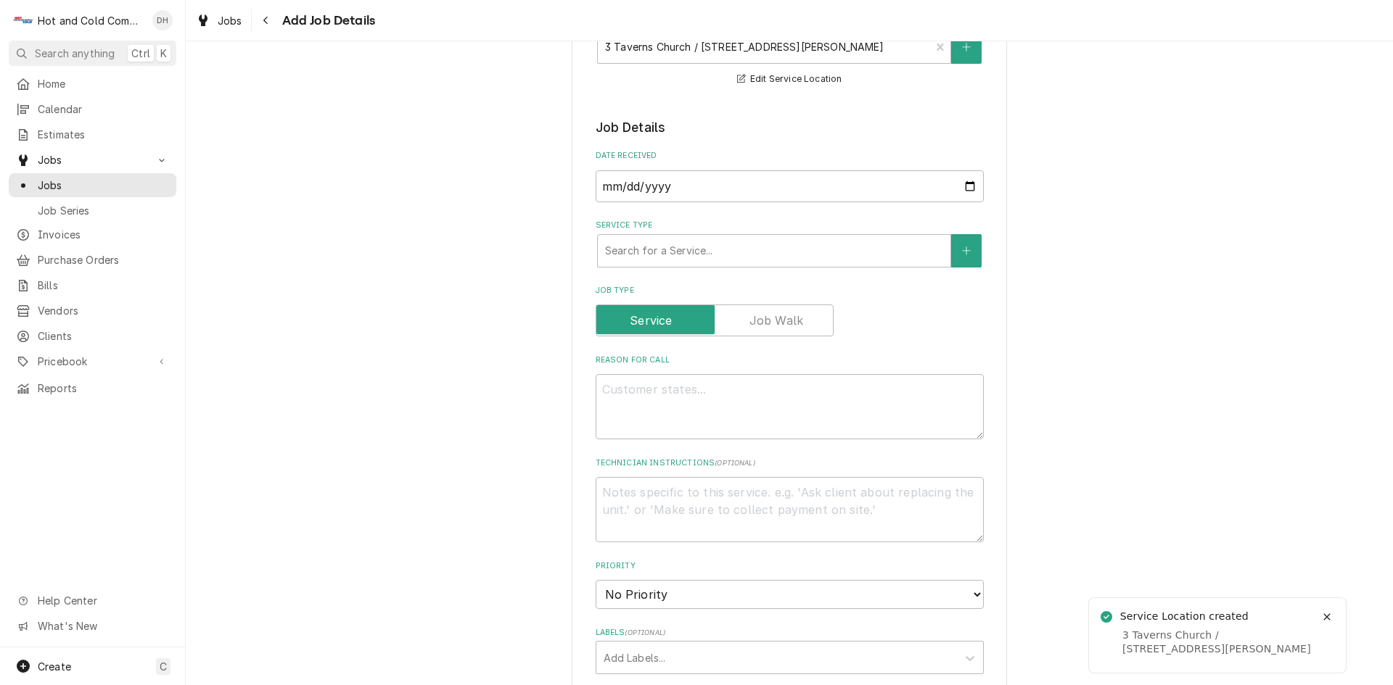
scroll to position [242, 0]
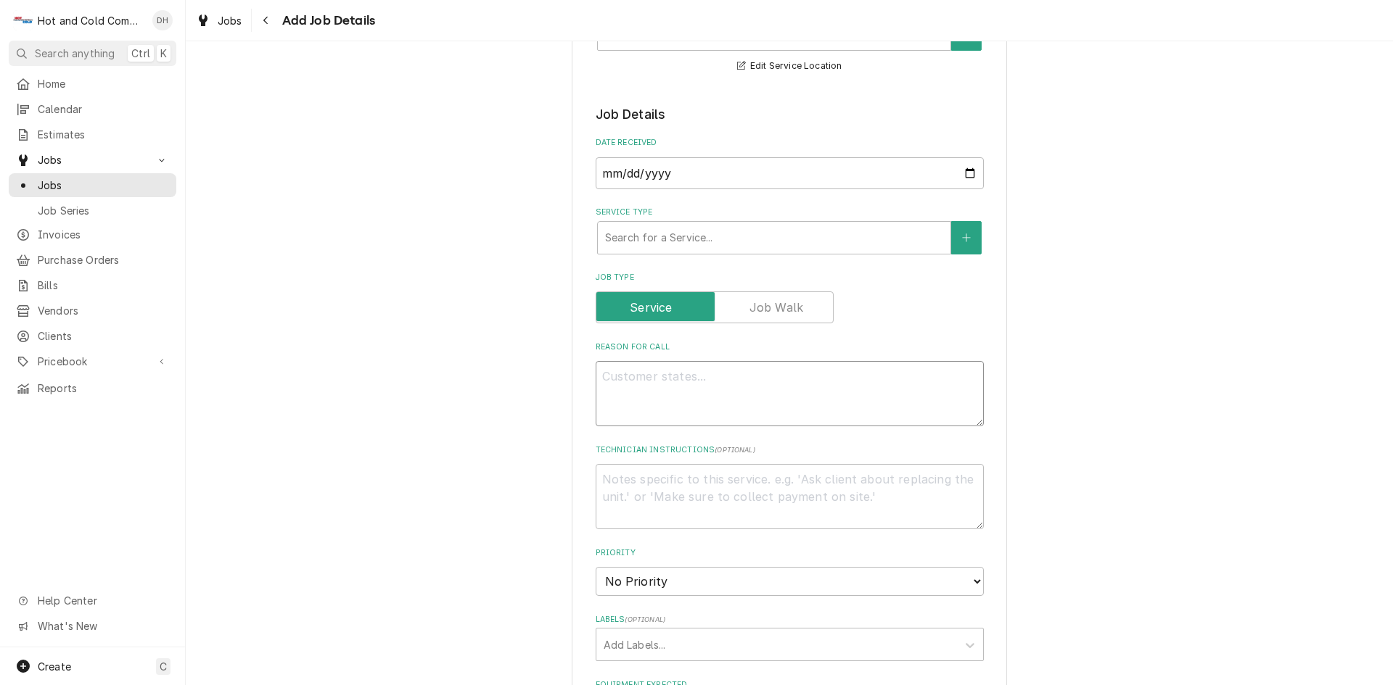
click at [891, 402] on textarea "Reason For Call" at bounding box center [790, 393] width 388 height 65
type textarea "x"
type textarea "N"
type textarea "x"
type textarea "No"
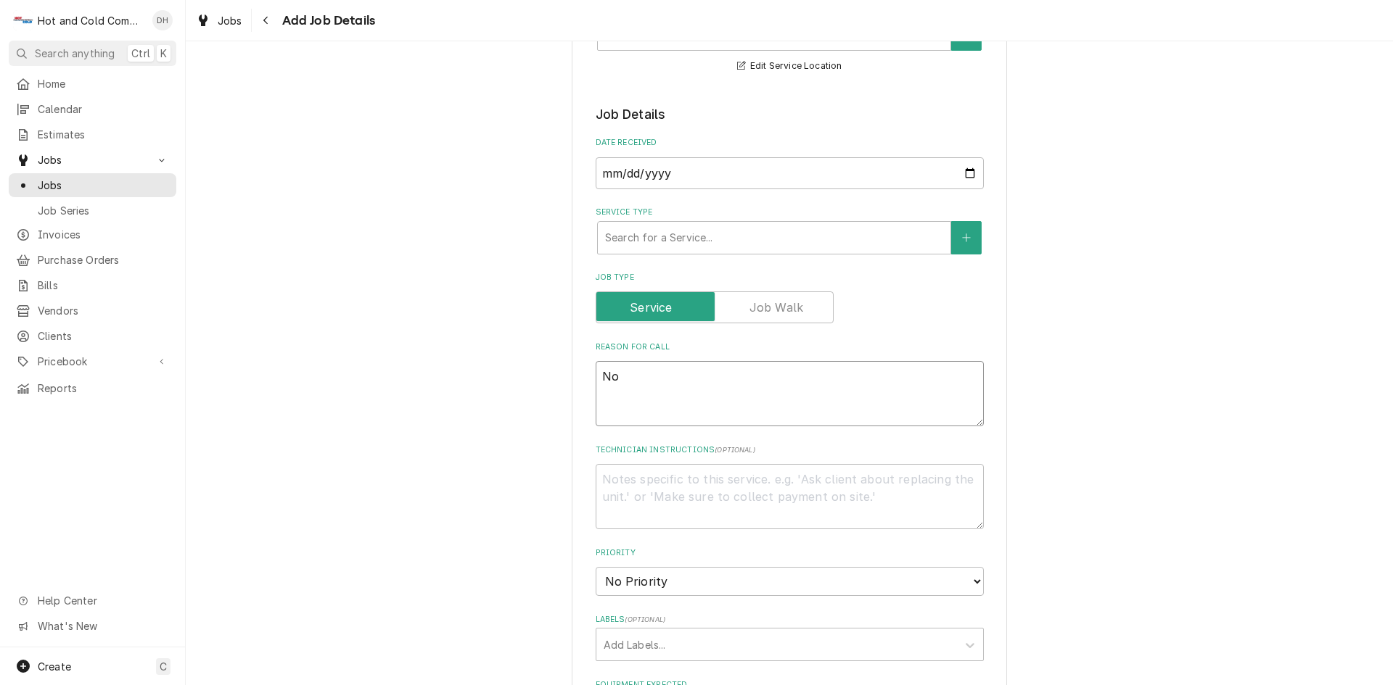
type textarea "x"
type textarea "Not"
type textarea "x"
type textarea "Not"
type textarea "x"
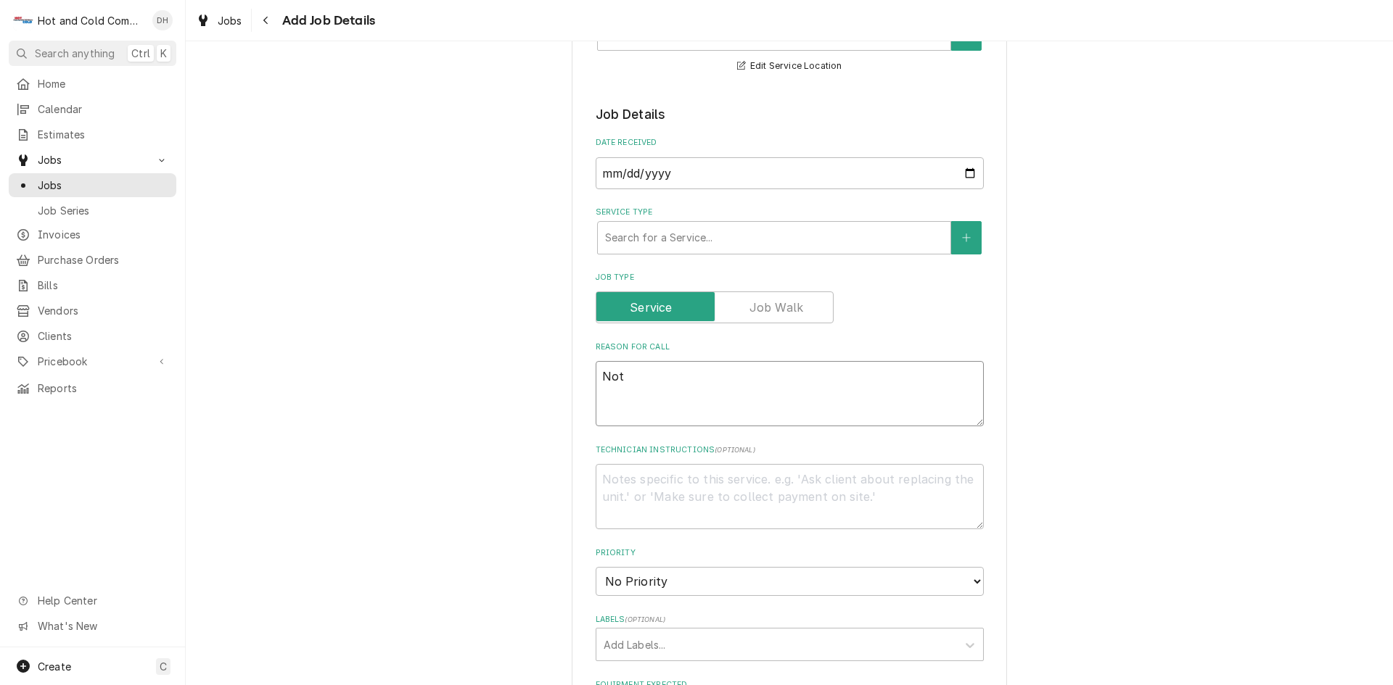
type textarea "Not m"
type textarea "x"
type textarea "Not ma"
type textarea "x"
type textarea "Not mak"
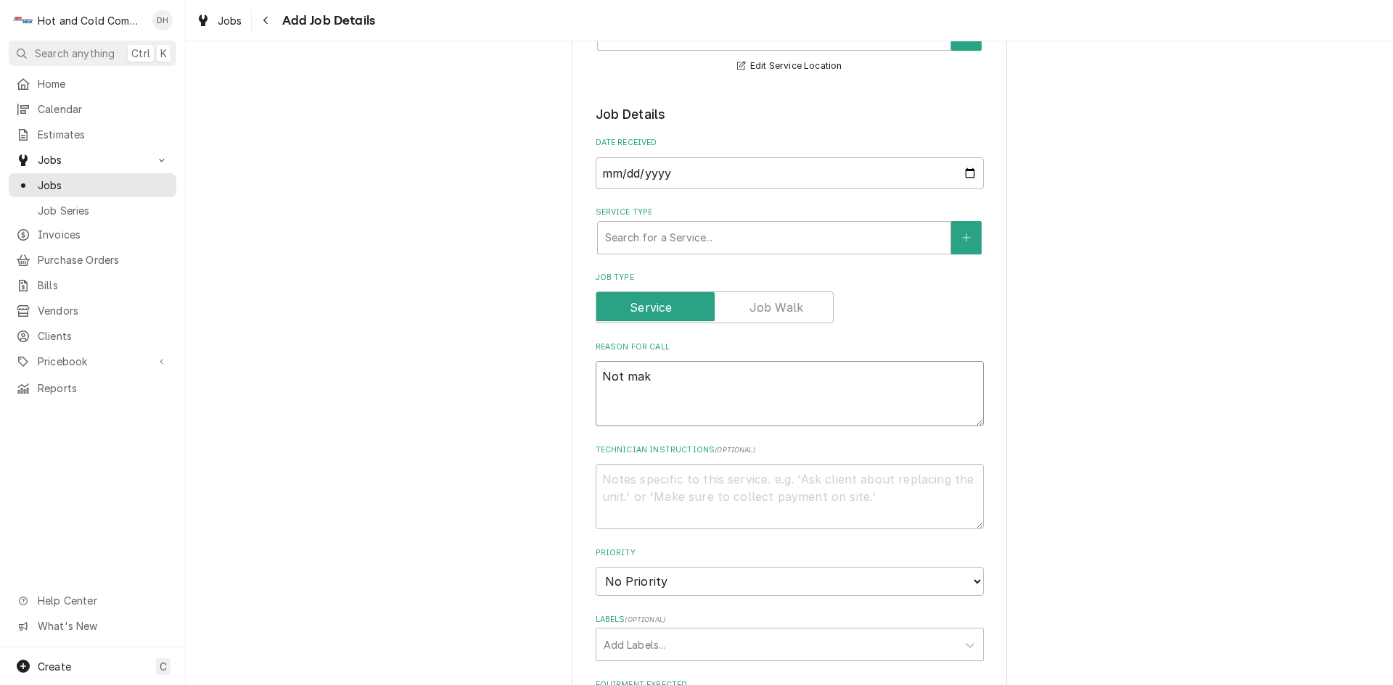
type textarea "x"
type textarea "Not maki"
type textarea "x"
type textarea "Not makin"
type textarea "x"
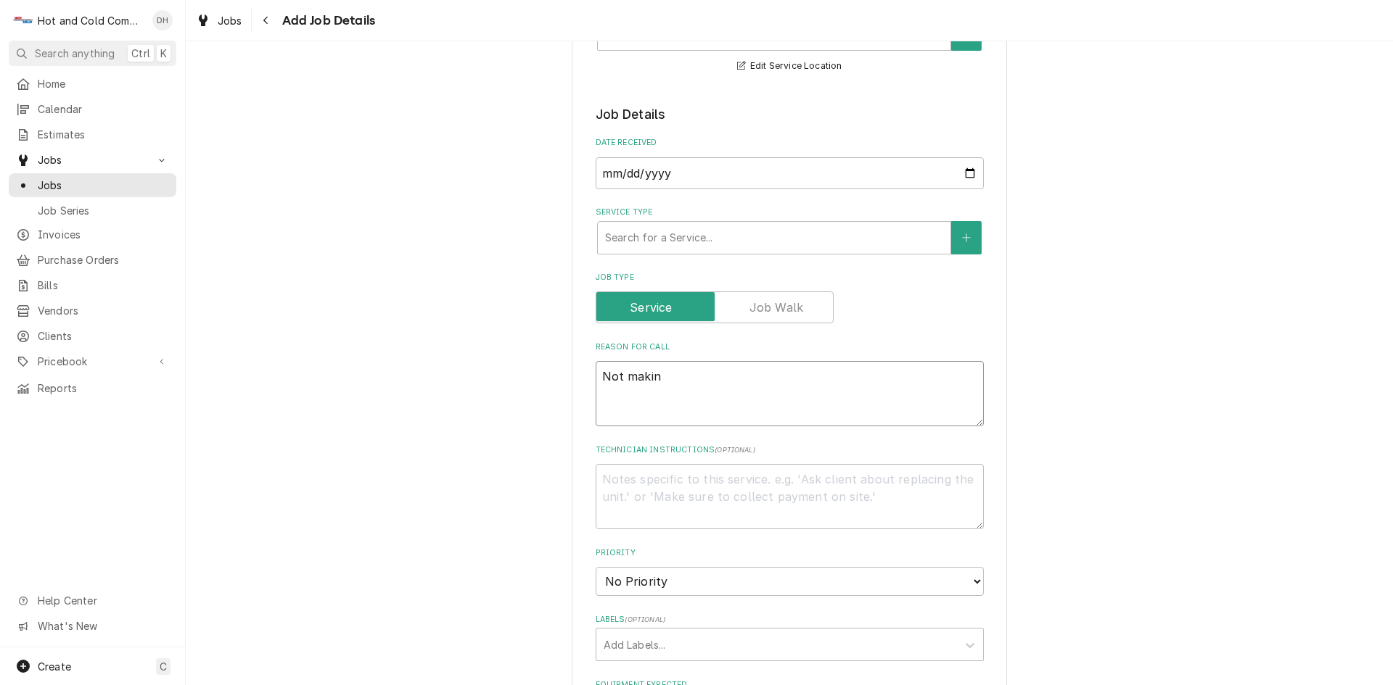
type textarea "Not making"
type textarea "x"
type textarea "Not making"
type textarea "x"
type textarea "Not making i"
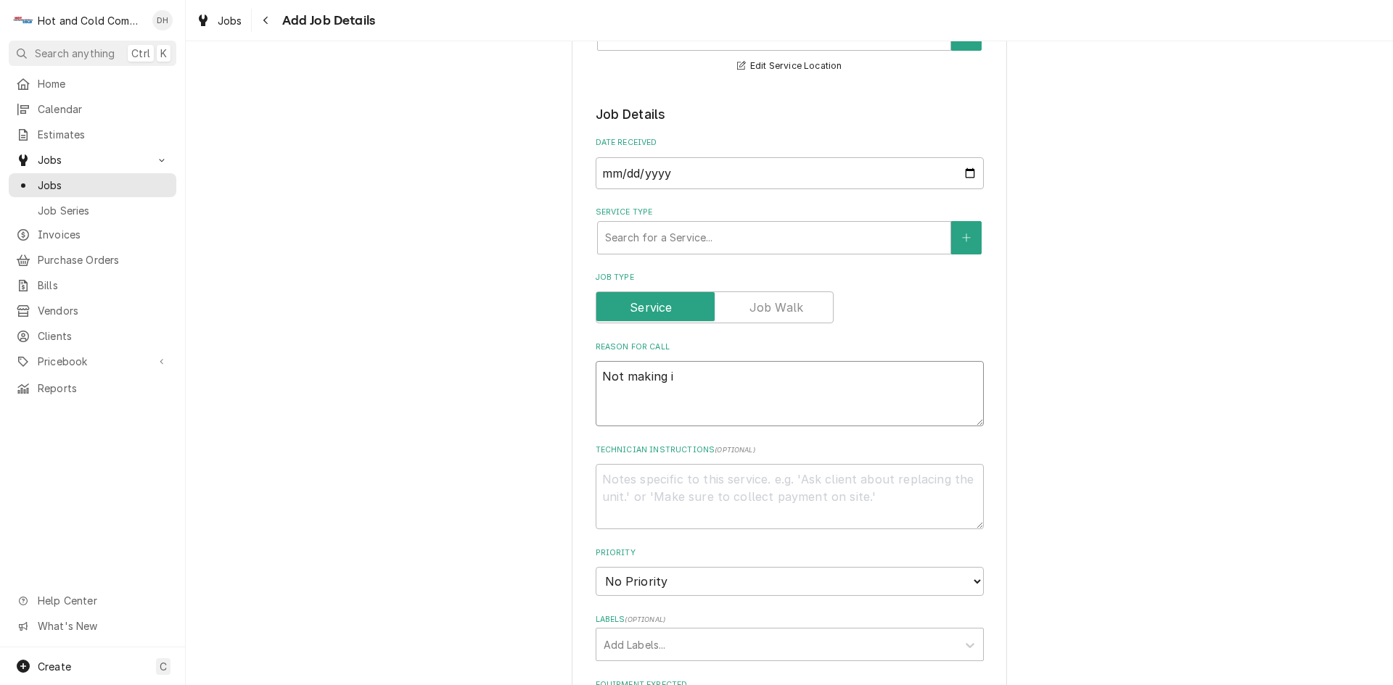
type textarea "x"
type textarea "Not making ic"
type textarea "x"
type textarea "Not making ice"
type textarea "x"
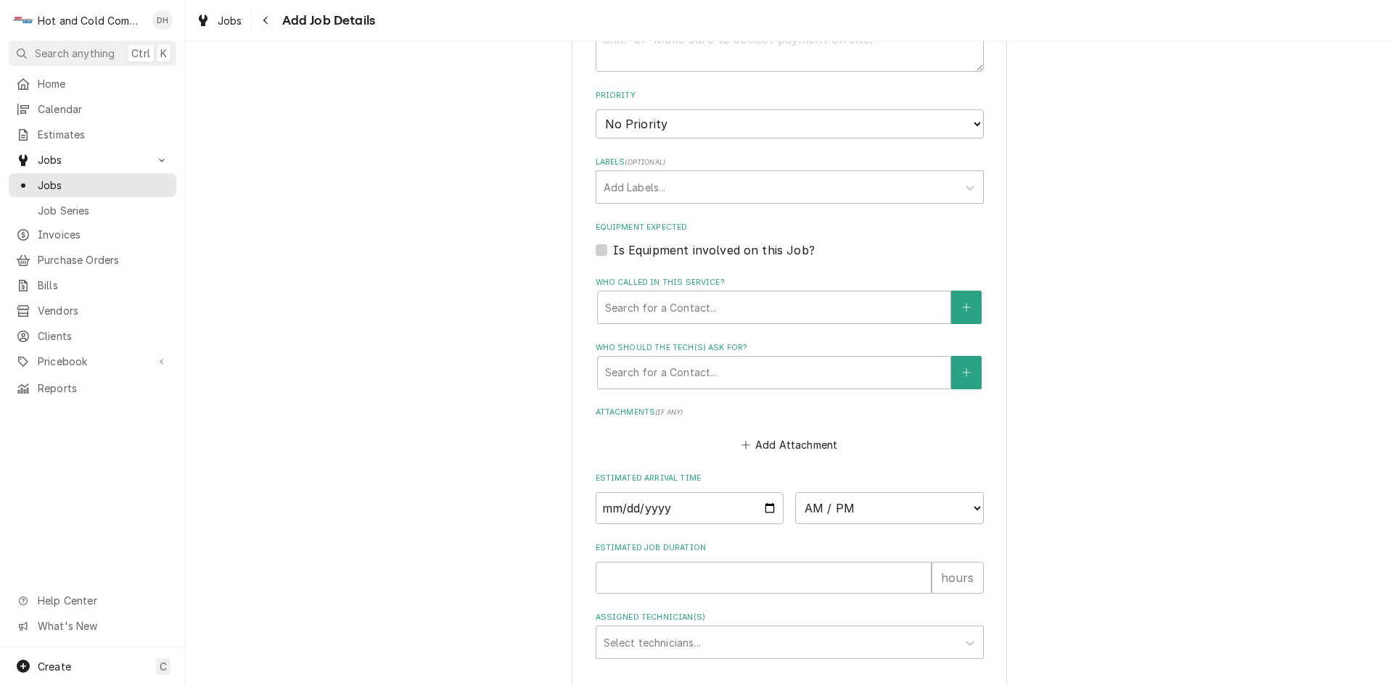
scroll to position [725, 0]
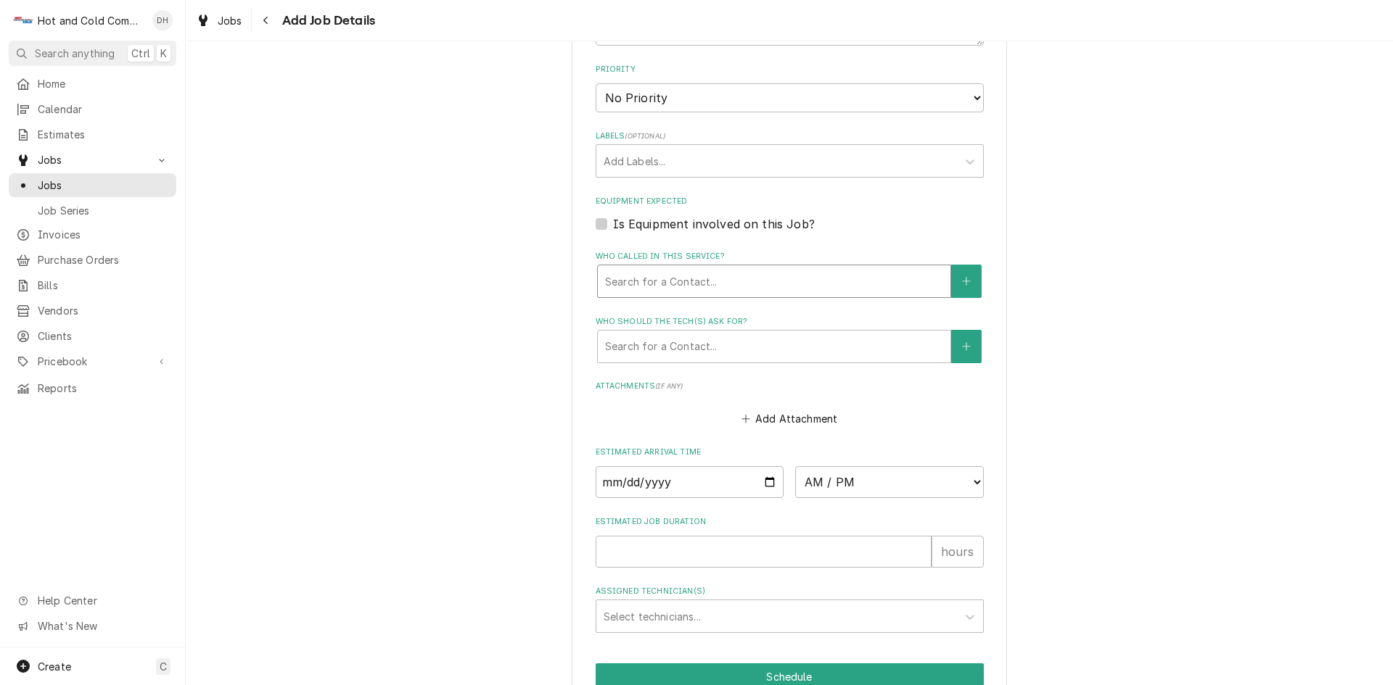
type textarea "Not making ice"
click at [699, 281] on div "Who called in this service?" at bounding box center [774, 281] width 338 height 26
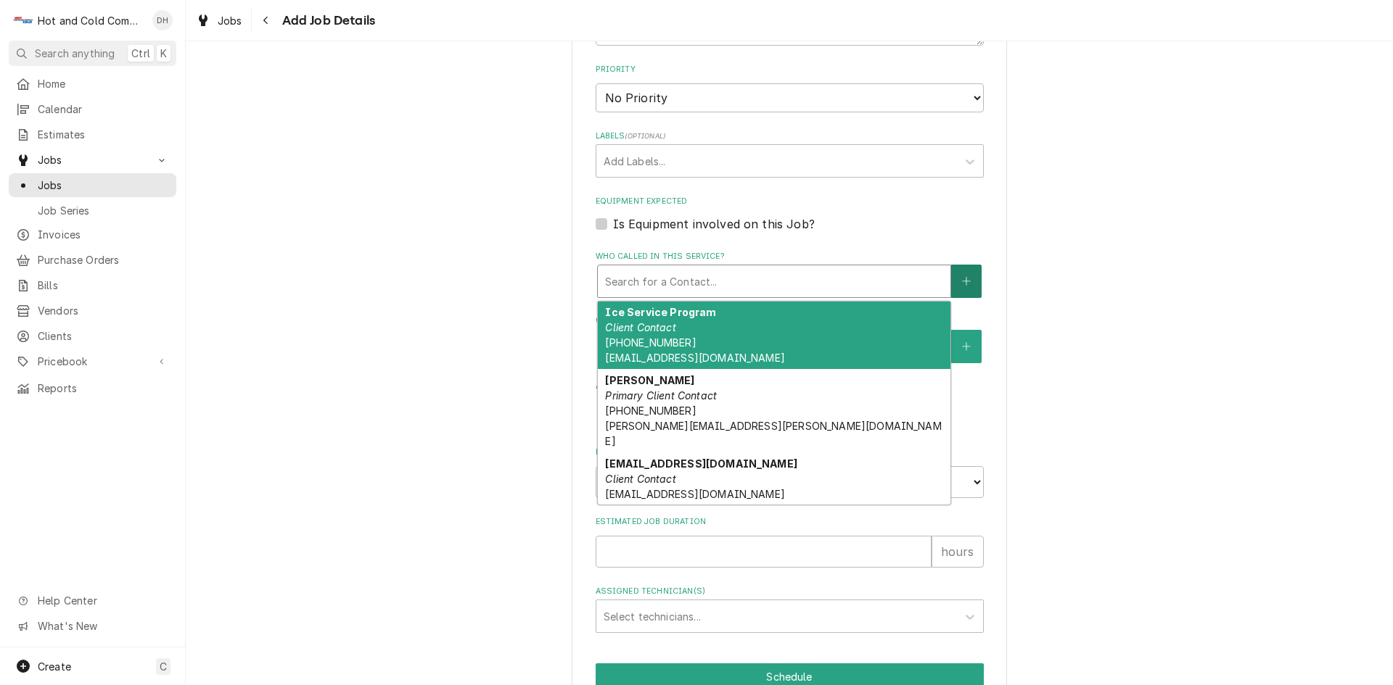
click at [962, 281] on icon "Create New Contact" at bounding box center [966, 281] width 9 height 10
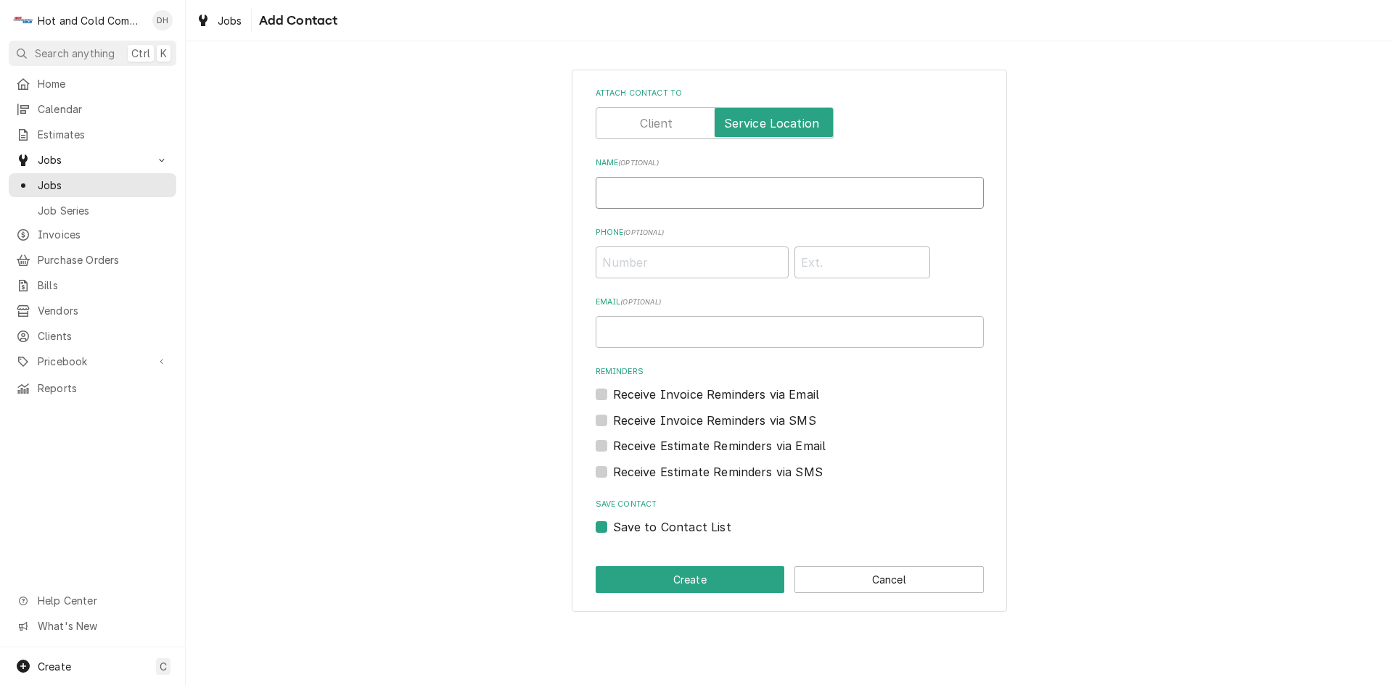
click at [689, 188] on input "Name ( optional )" at bounding box center [790, 193] width 388 height 32
type input "Cheryll Leopold"
click at [650, 265] on input "Phone ( optional )" at bounding box center [692, 263] width 193 height 32
type input "(727) 580-3972"
click at [716, 580] on button "Create" at bounding box center [690, 579] width 189 height 27
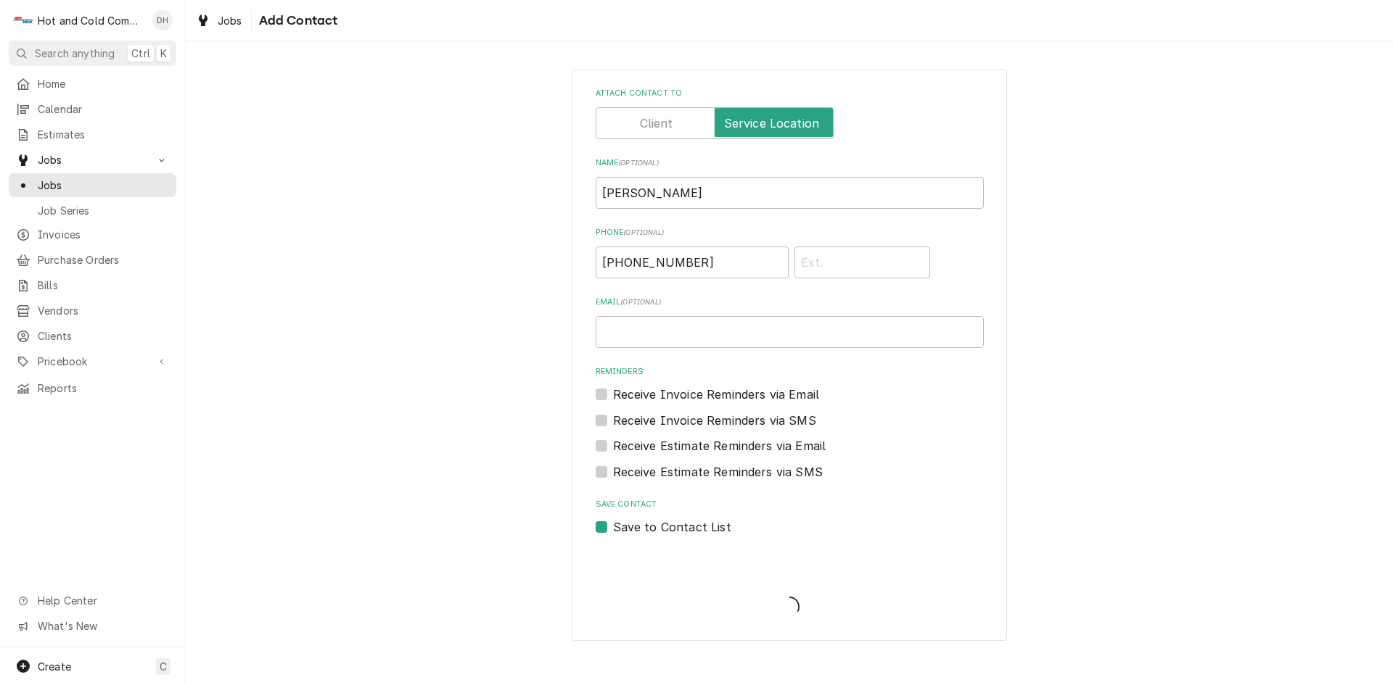
scroll to position [725, 0]
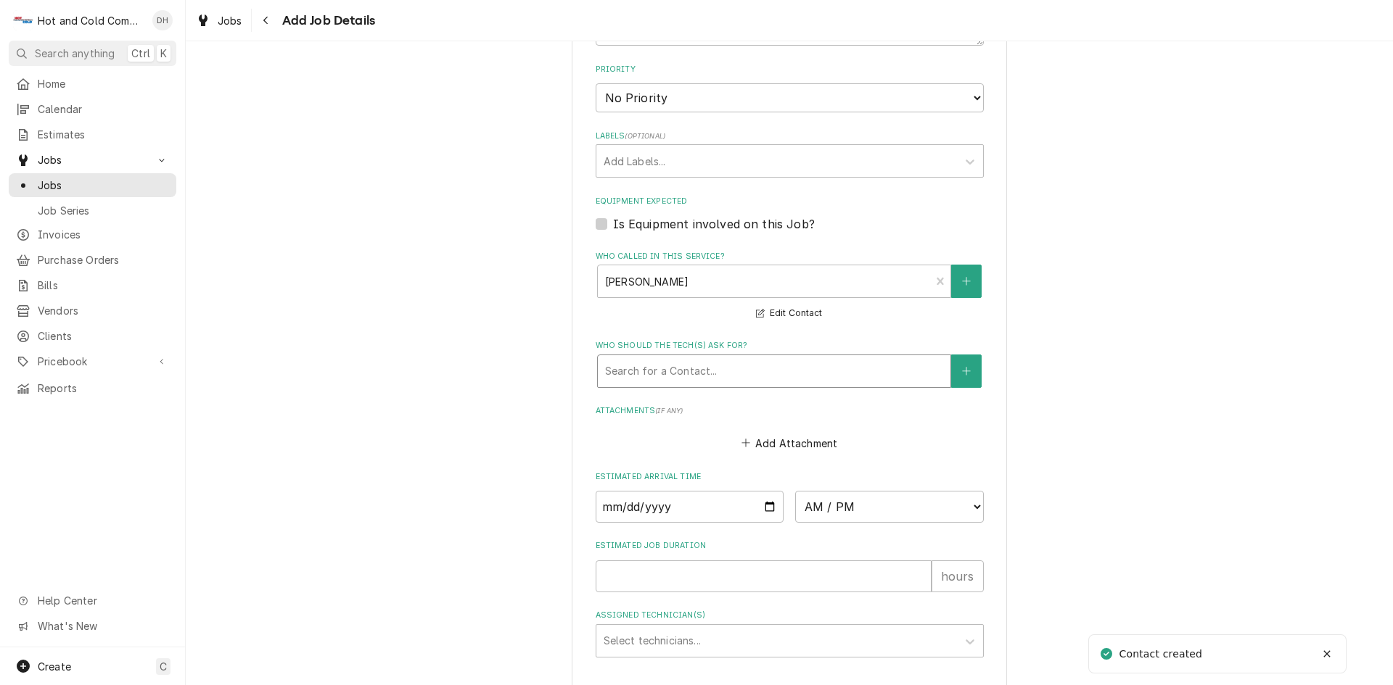
click at [772, 375] on div "Who should the tech(s) ask for?" at bounding box center [774, 371] width 338 height 26
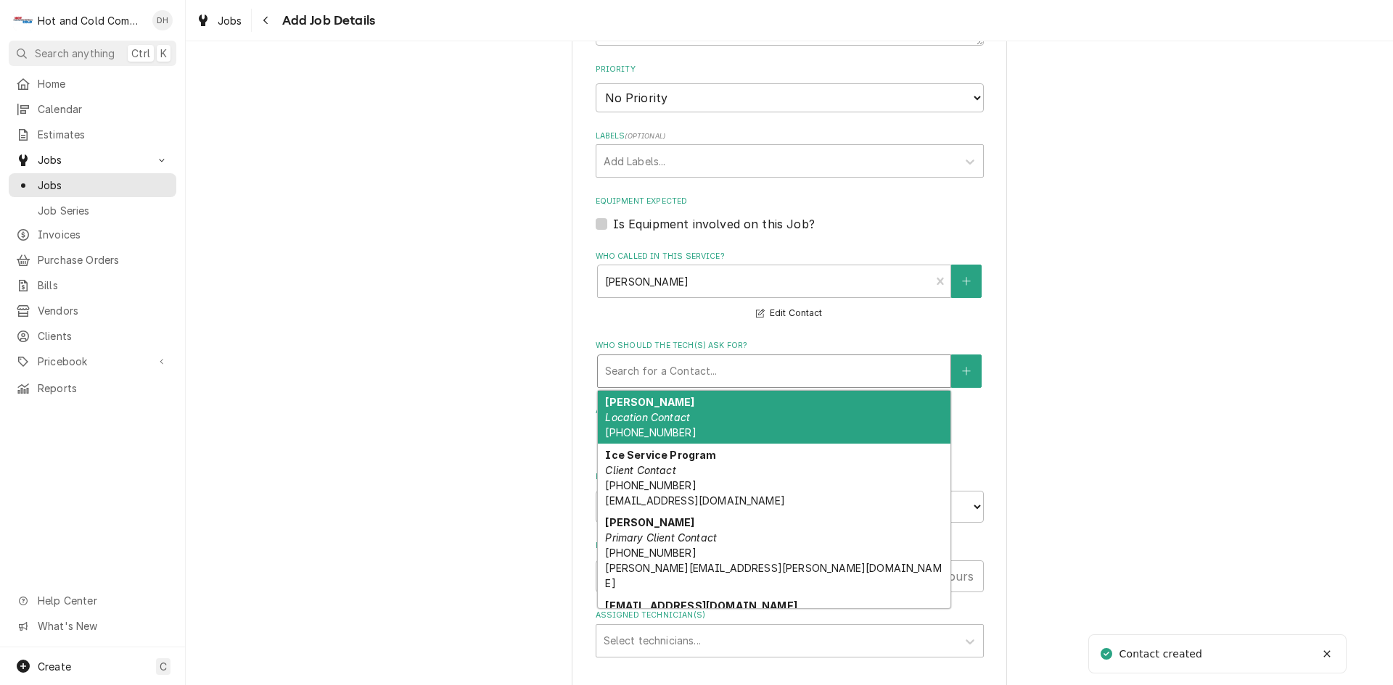
click at [710, 419] on div "Cheryll Leopold Location Contact (727) 580-3972" at bounding box center [774, 417] width 353 height 53
type textarea "x"
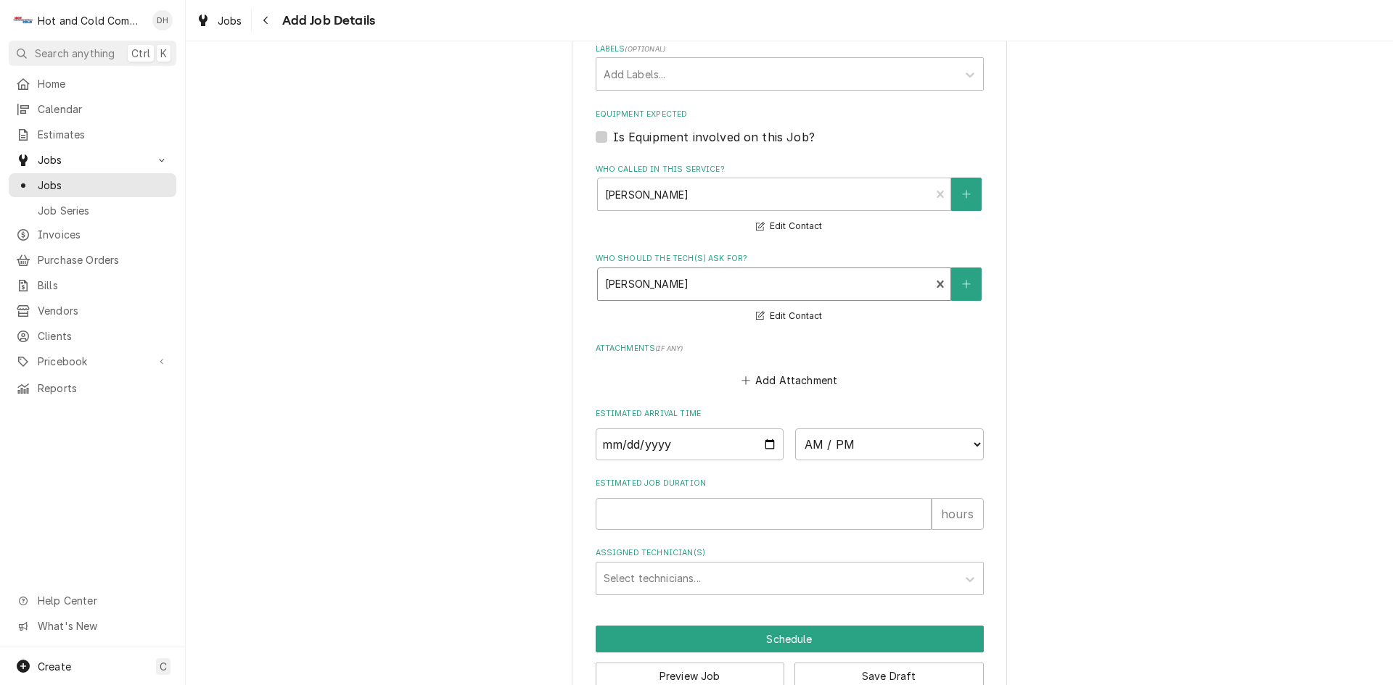
scroll to position [848, 0]
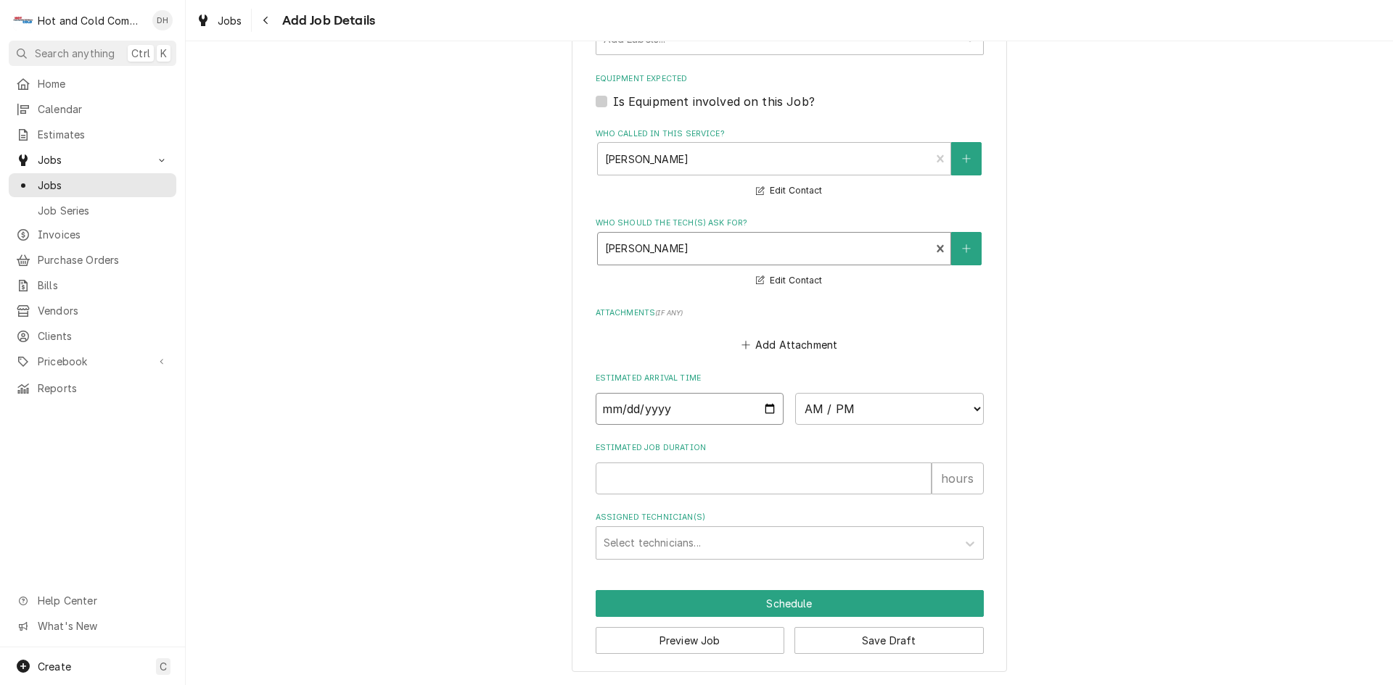
click at [763, 409] on input "Date" at bounding box center [690, 409] width 189 height 32
type input "2025-08-21"
click at [969, 407] on select "AM / PM 6:00 AM 6:15 AM 6:30 AM 6:45 AM 7:00 AM 7:15 AM 7:30 AM 7:45 AM 8:00 AM…" at bounding box center [889, 409] width 189 height 32
click at [761, 411] on input "2025-08-21" at bounding box center [690, 409] width 189 height 32
type textarea "x"
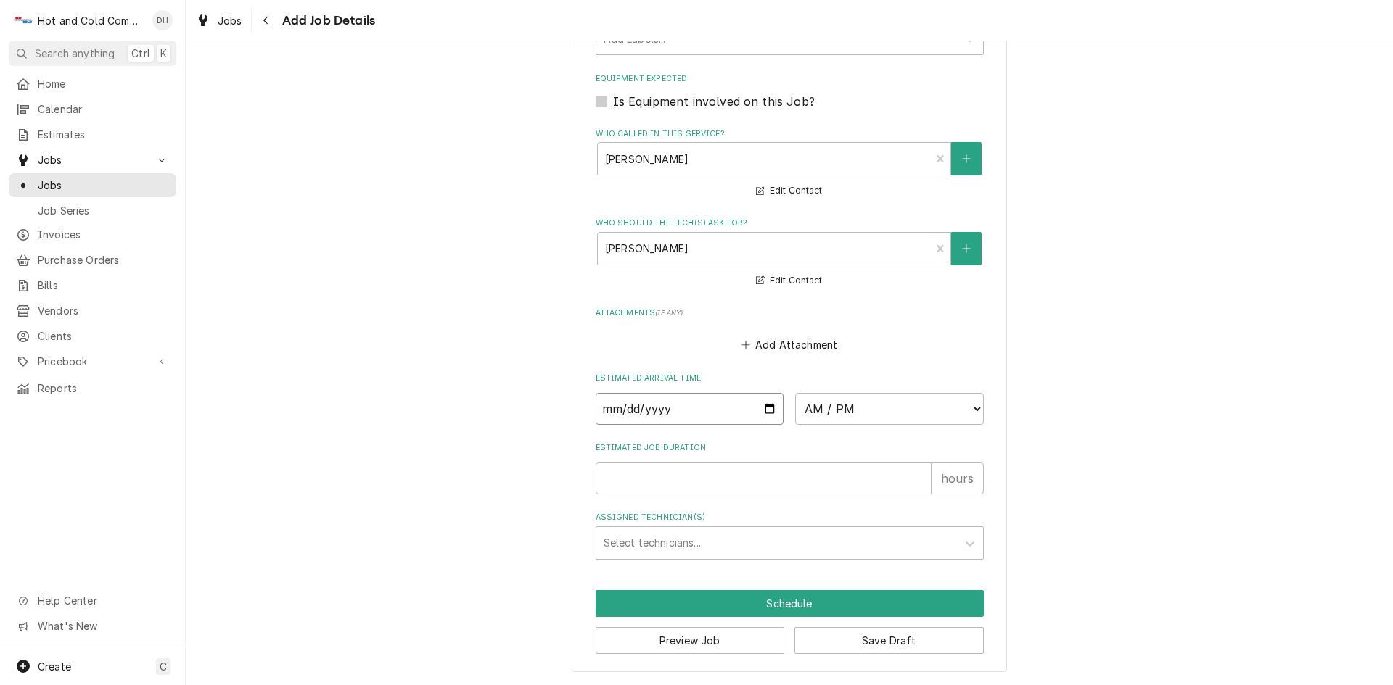
type input "2025-08-22"
type textarea "x"
click at [971, 409] on select "AM / PM 6:00 AM 6:15 AM 6:30 AM 6:45 AM 7:00 AM 7:15 AM 7:30 AM 7:45 AM 8:00 AM…" at bounding box center [889, 409] width 189 height 32
select select "08:30:00"
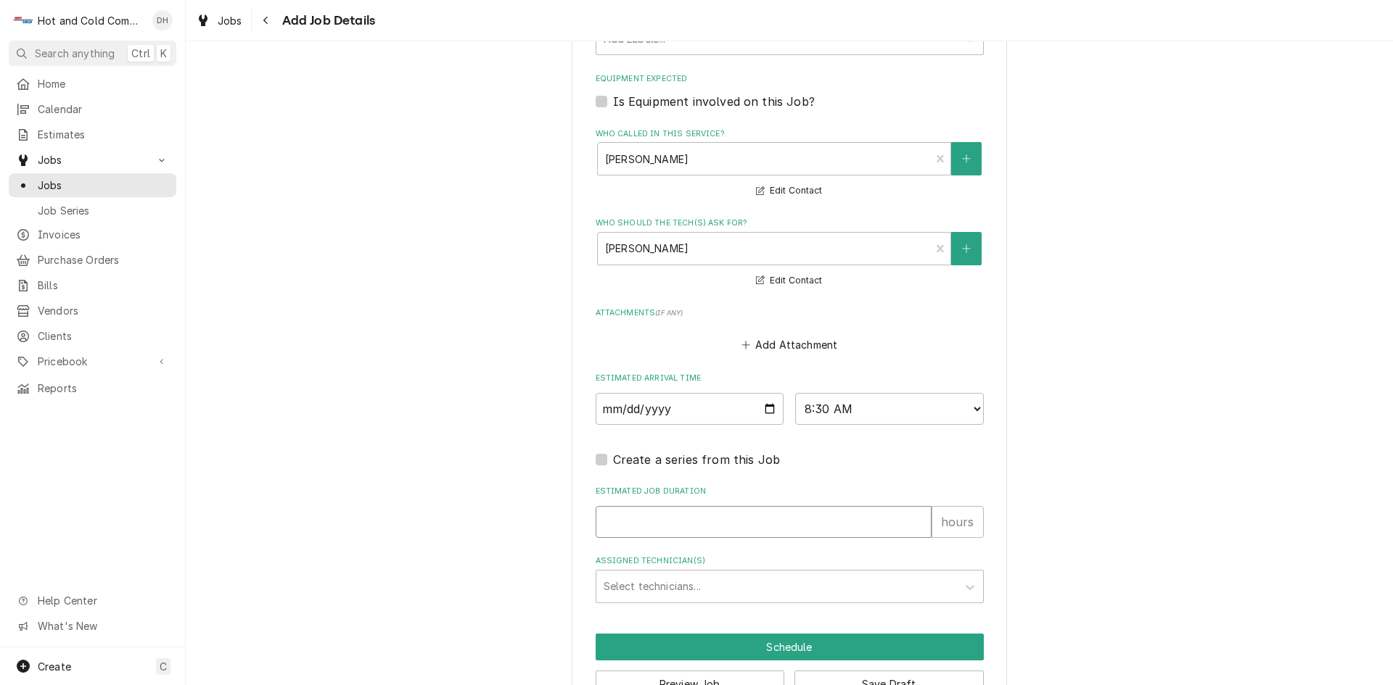
click at [668, 532] on input "Estimated Job Duration" at bounding box center [764, 522] width 336 height 32
type textarea "x"
type input "1"
type textarea "x"
type input "1"
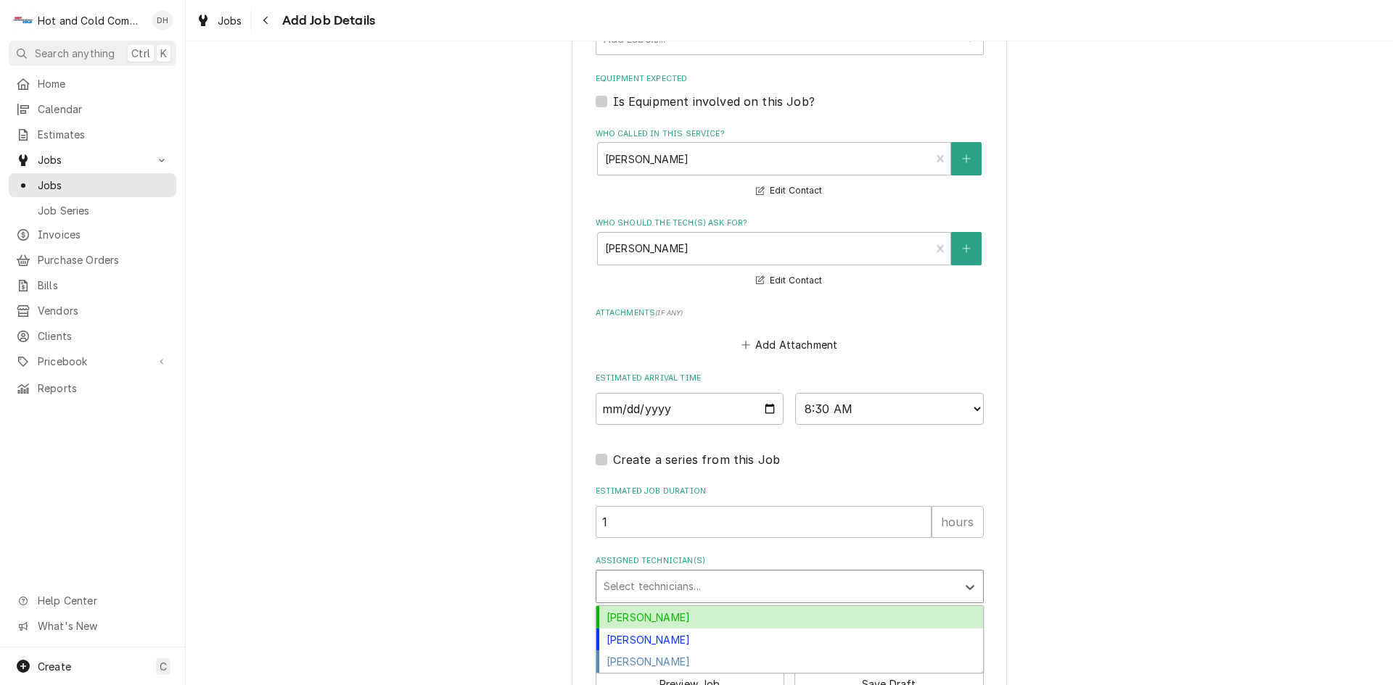
click at [709, 583] on div "Assigned Technician(s)" at bounding box center [776, 587] width 346 height 26
click at [655, 617] on div "Daryl Harris" at bounding box center [789, 617] width 387 height 22
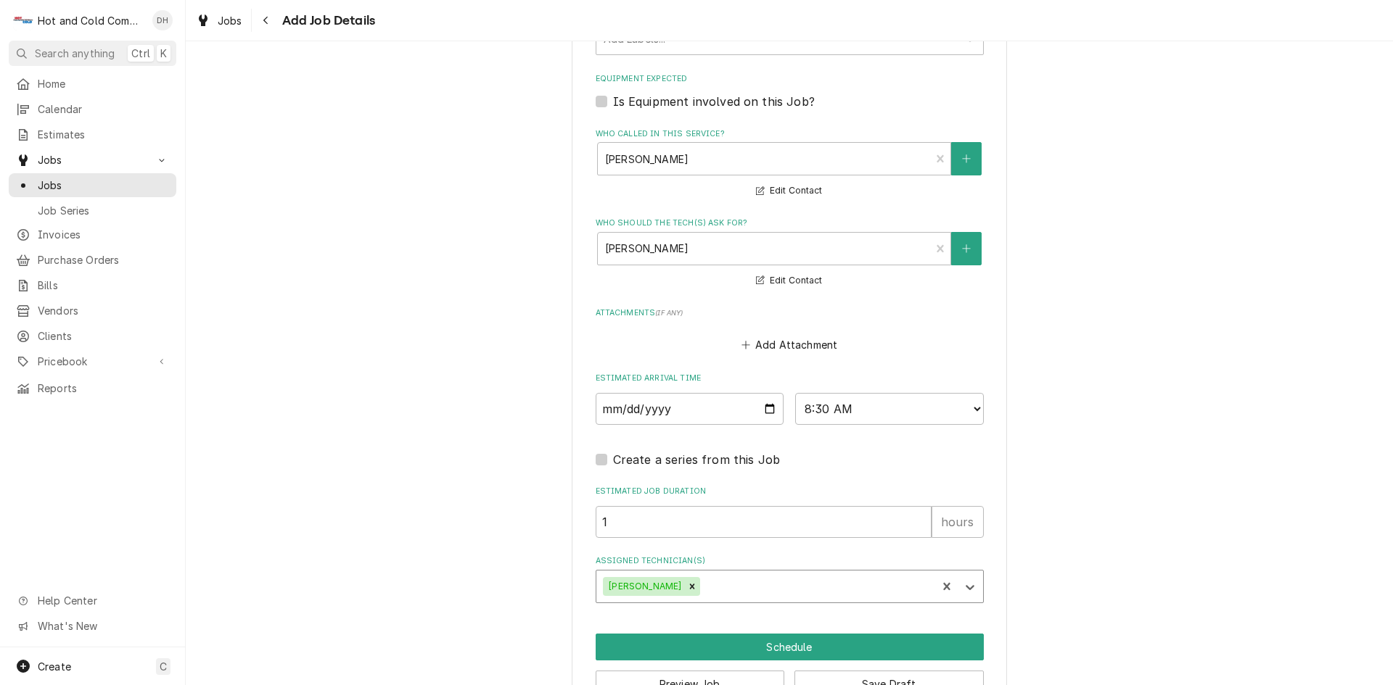
click at [776, 586] on div "Assigned Technician(s)" at bounding box center [816, 587] width 226 height 26
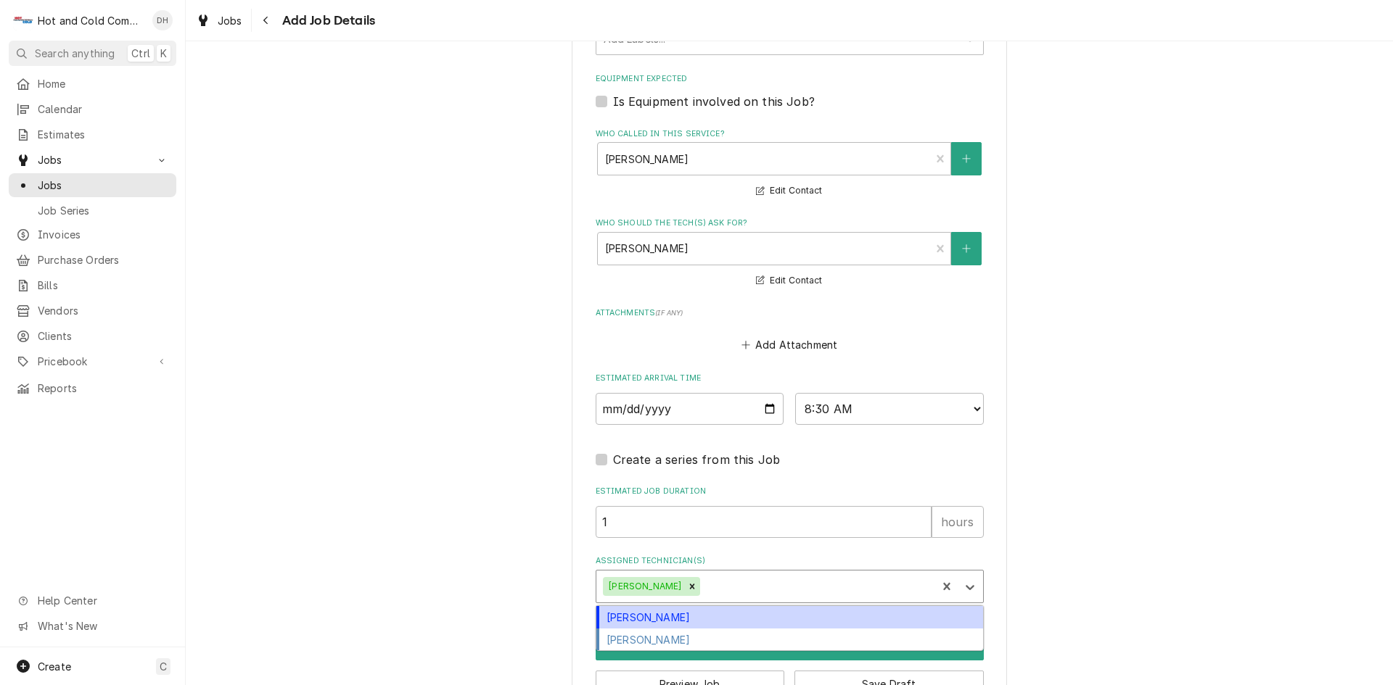
click at [669, 619] on div "David Harris" at bounding box center [789, 617] width 387 height 22
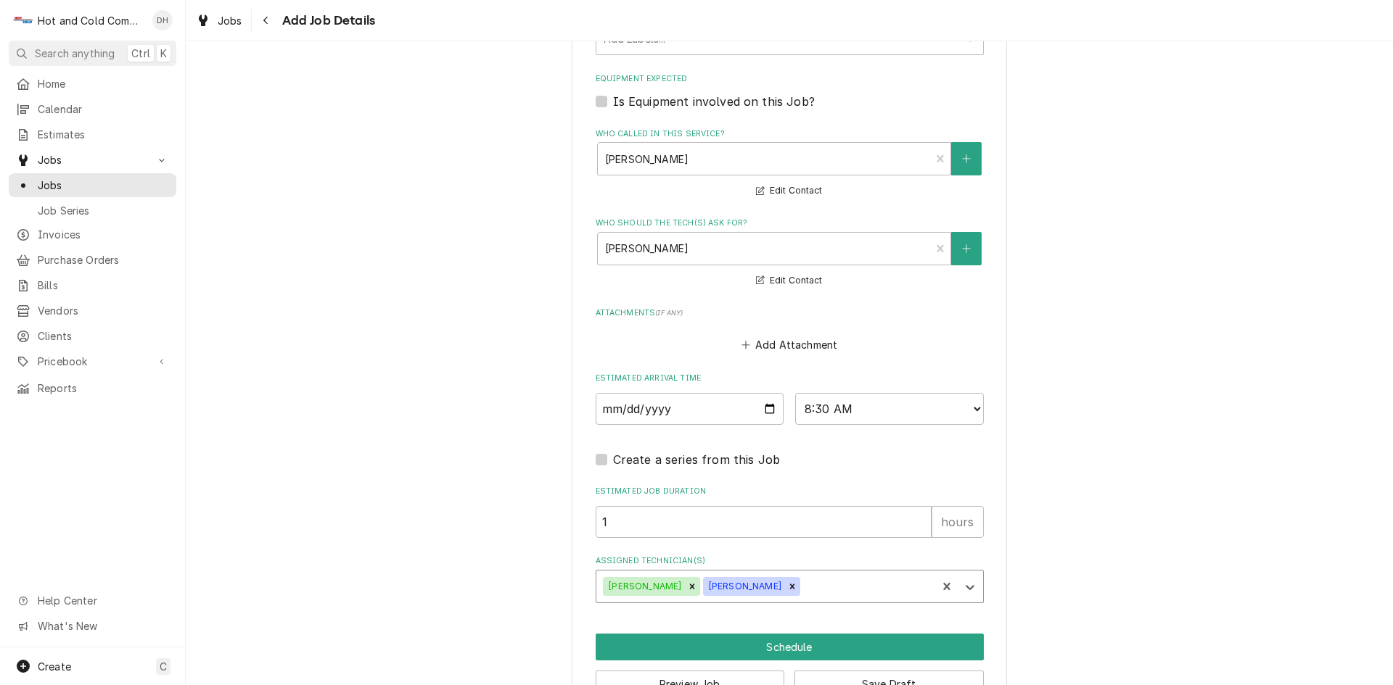
scroll to position [891, 0]
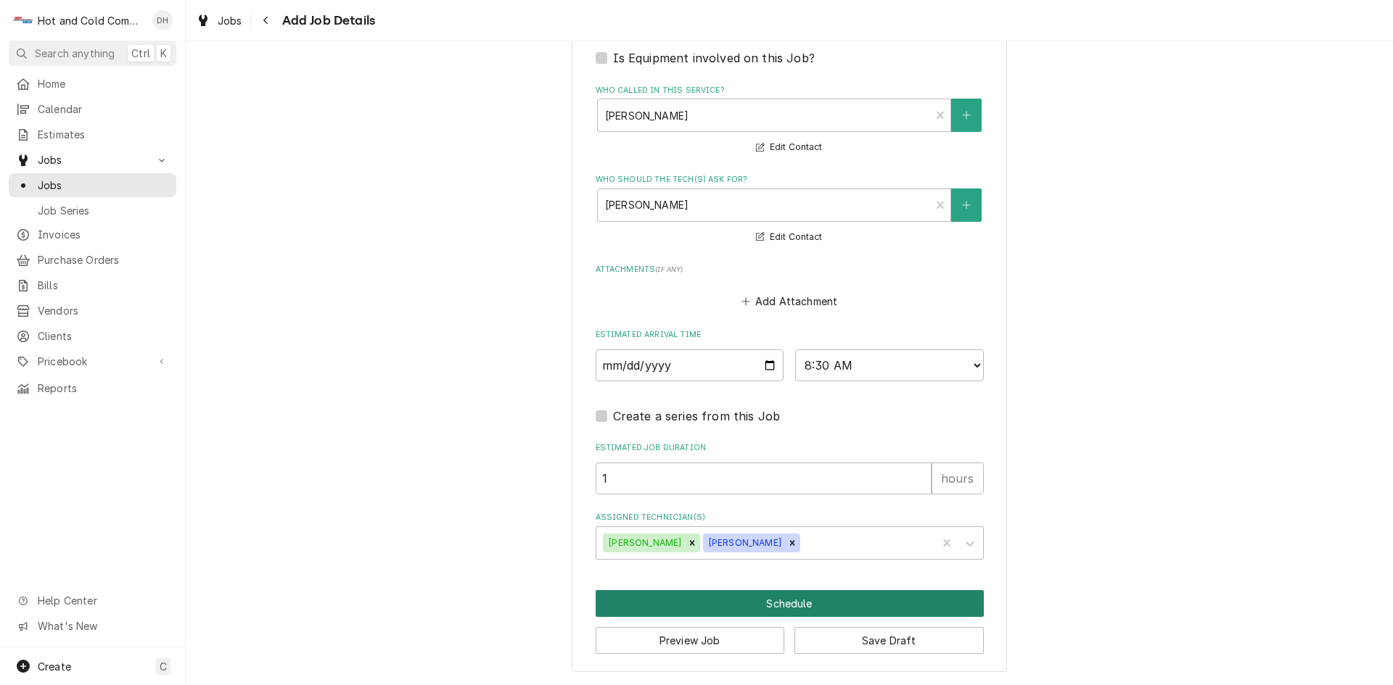
click at [767, 606] on button "Schedule" at bounding box center [790, 603] width 388 height 27
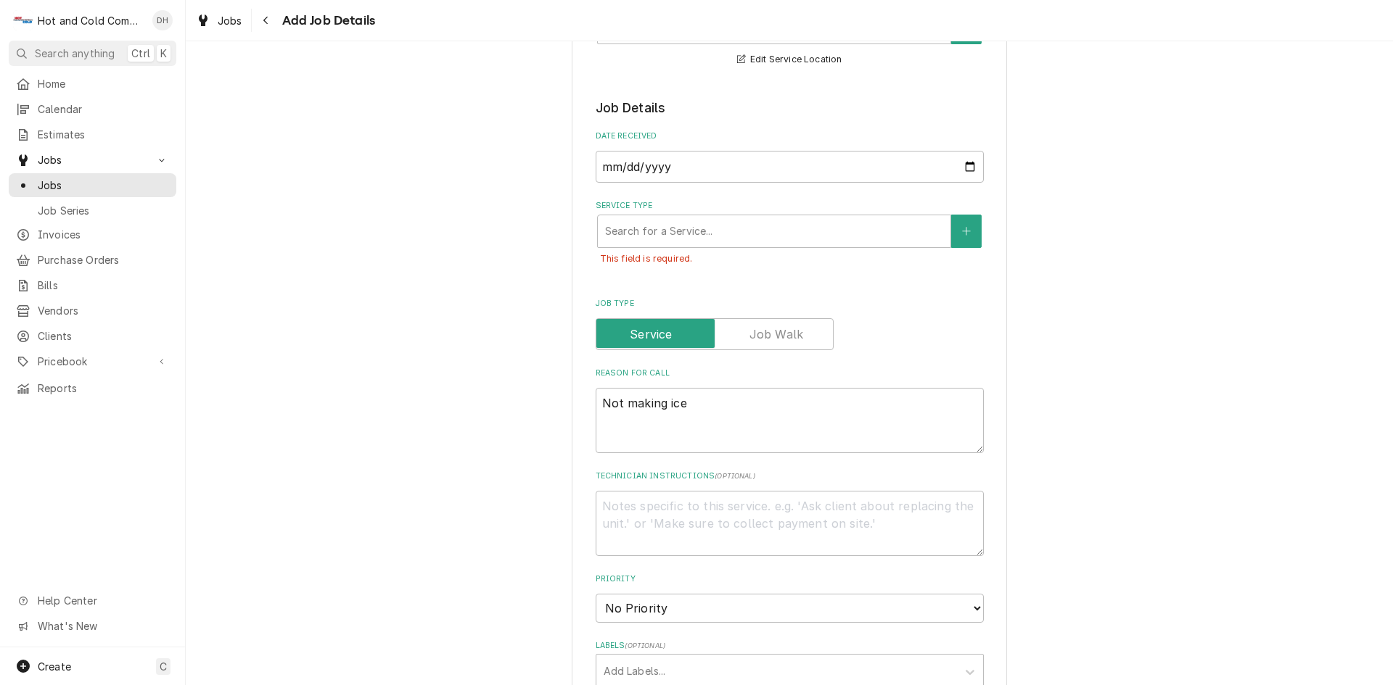
scroll to position [165, 0]
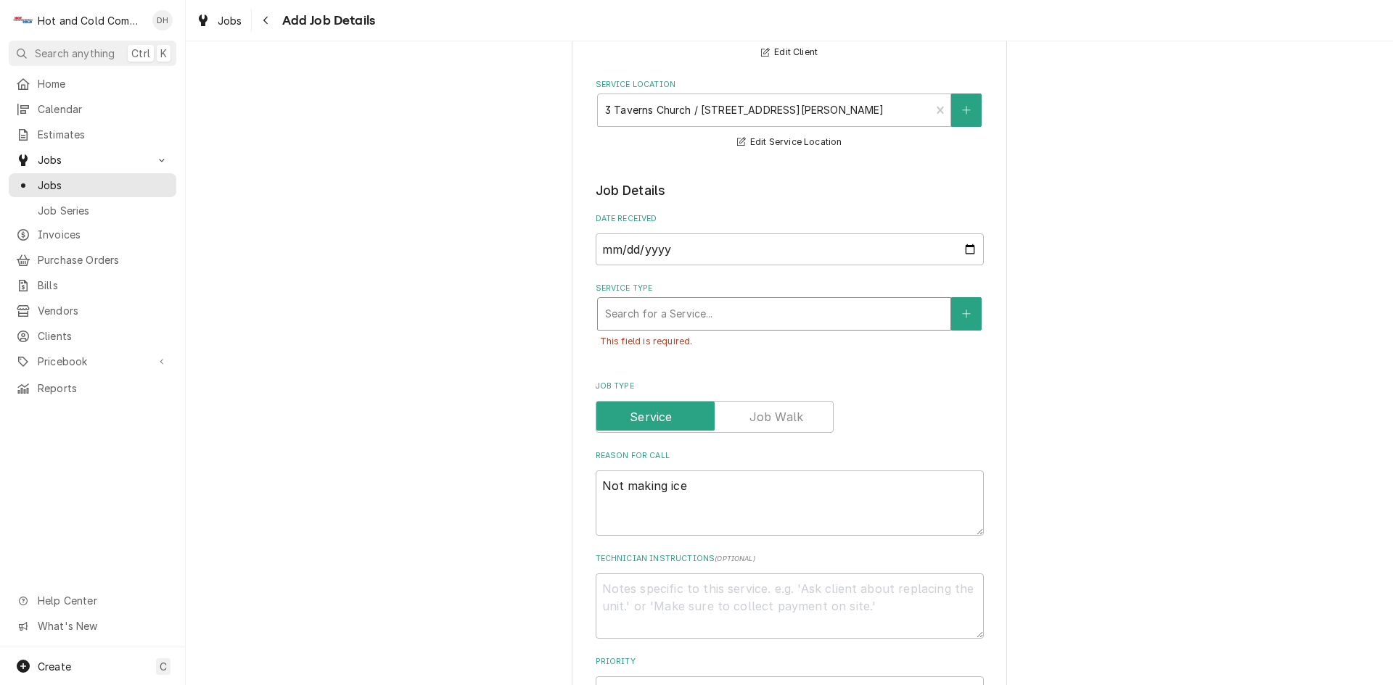
click at [637, 317] on div "Service Type" at bounding box center [774, 314] width 338 height 26
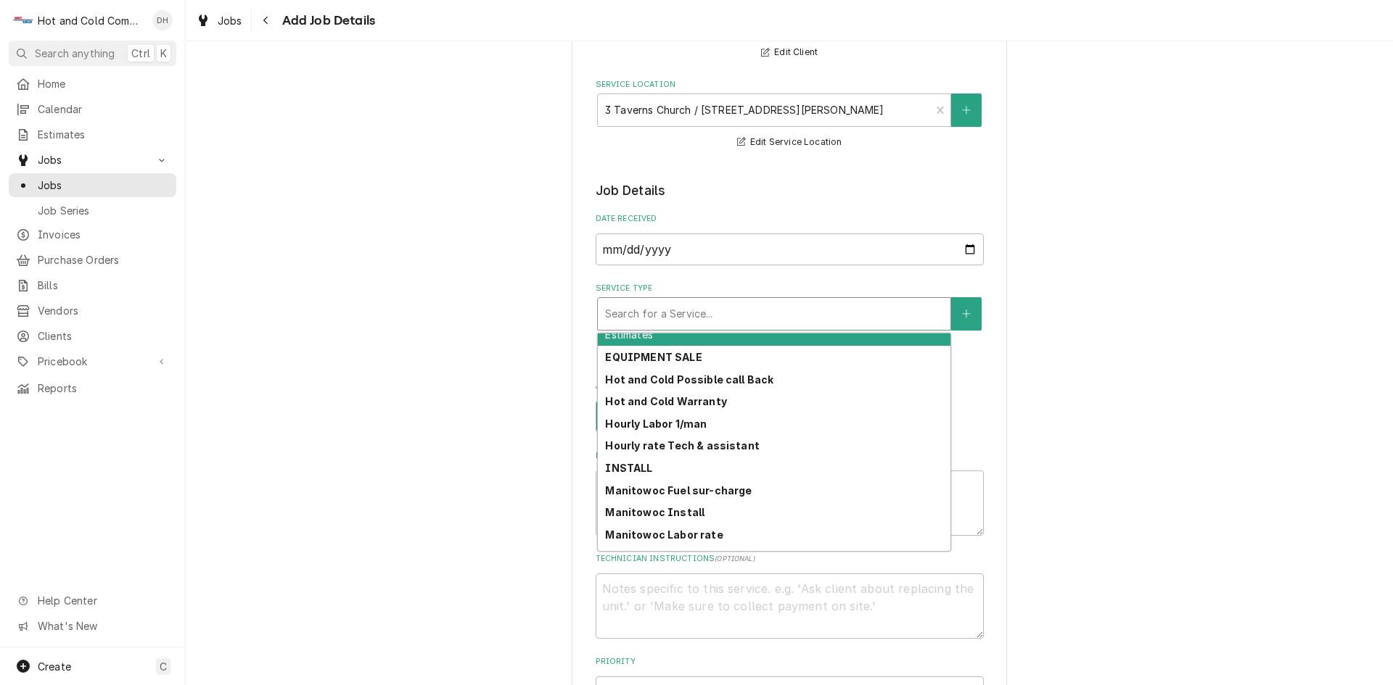
scroll to position [194, 0]
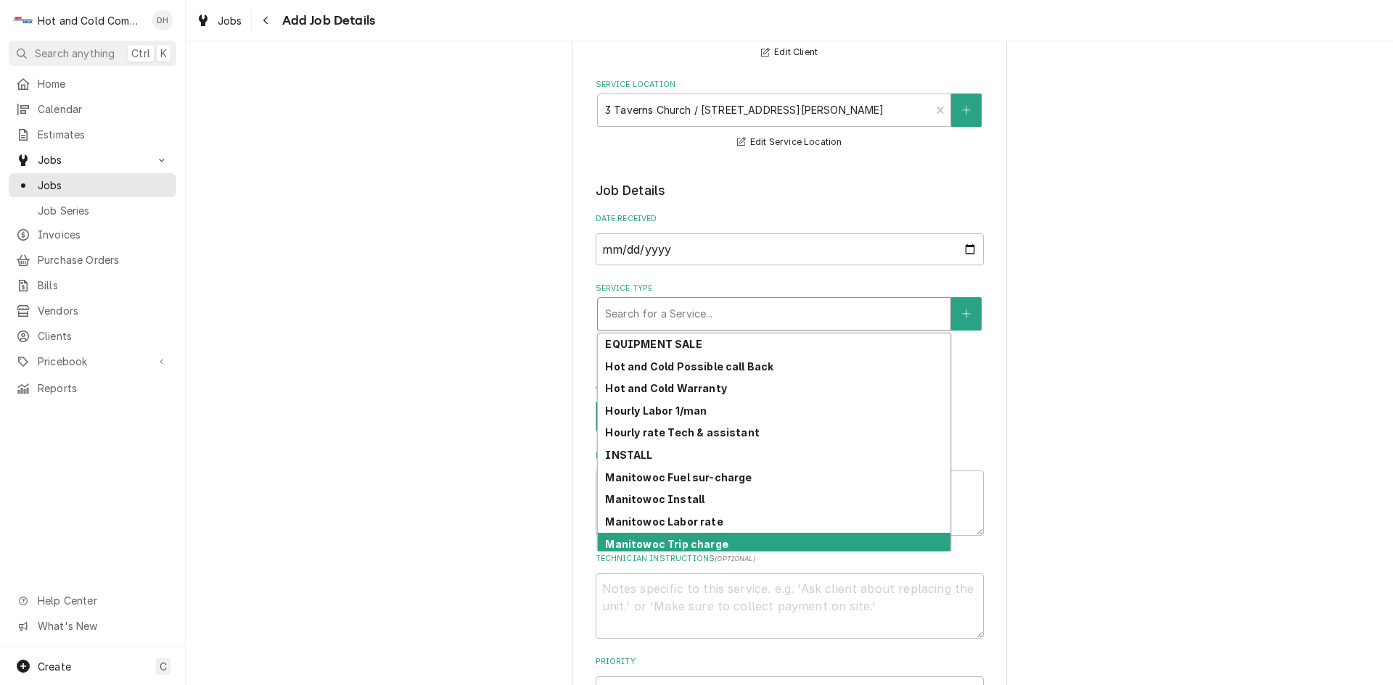
click at [713, 543] on strong "Manitowoc Trip charge" at bounding box center [666, 544] width 123 height 12
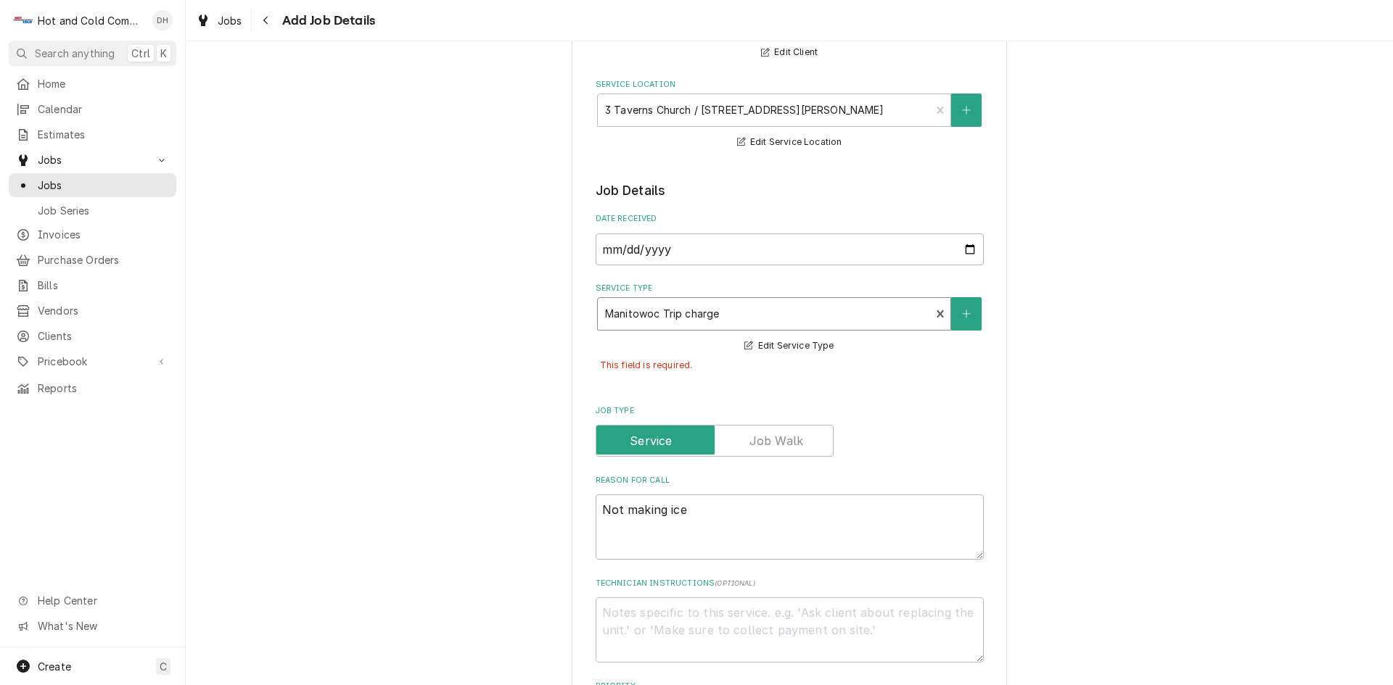
type textarea "x"
click at [963, 246] on input "2025-08-20" at bounding box center [790, 250] width 388 height 32
type input "2025-08-19"
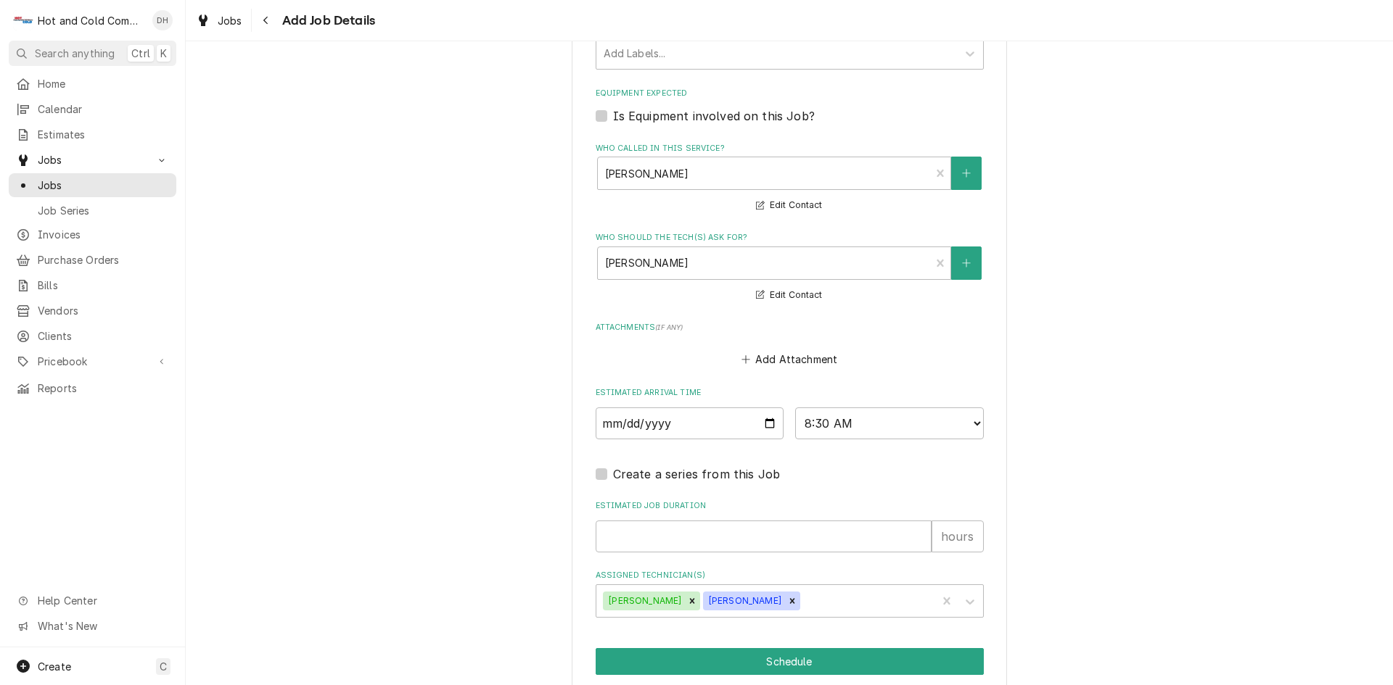
scroll to position [949, 0]
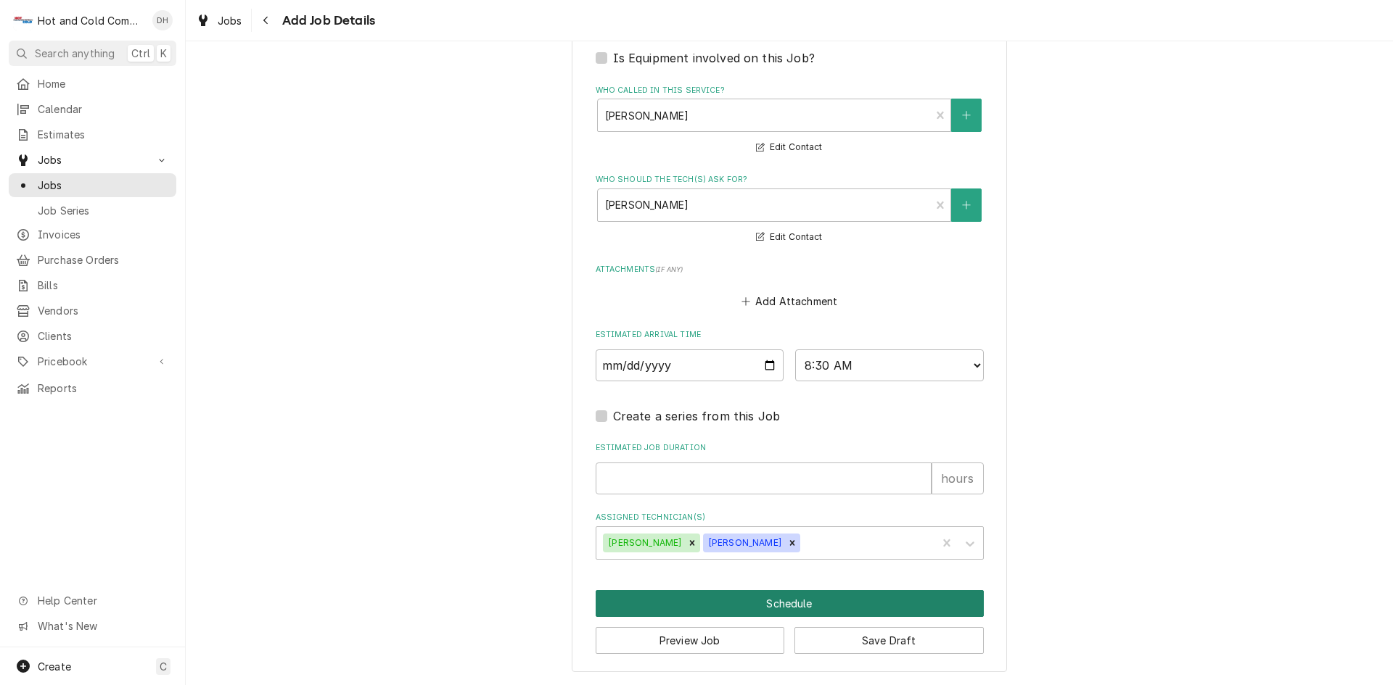
drag, startPoint x: 791, startPoint y: 609, endPoint x: 810, endPoint y: 596, distance: 23.9
click at [791, 609] on button "Schedule" at bounding box center [790, 603] width 388 height 27
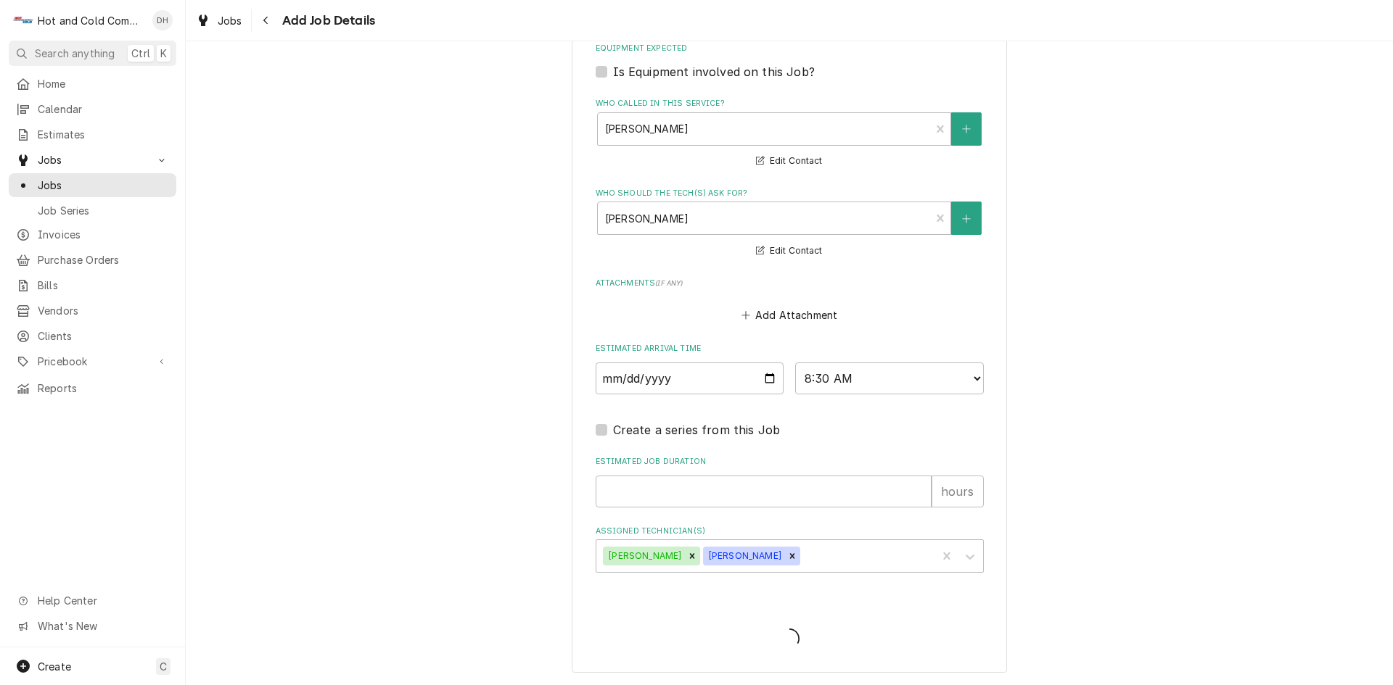
scroll to position [916, 0]
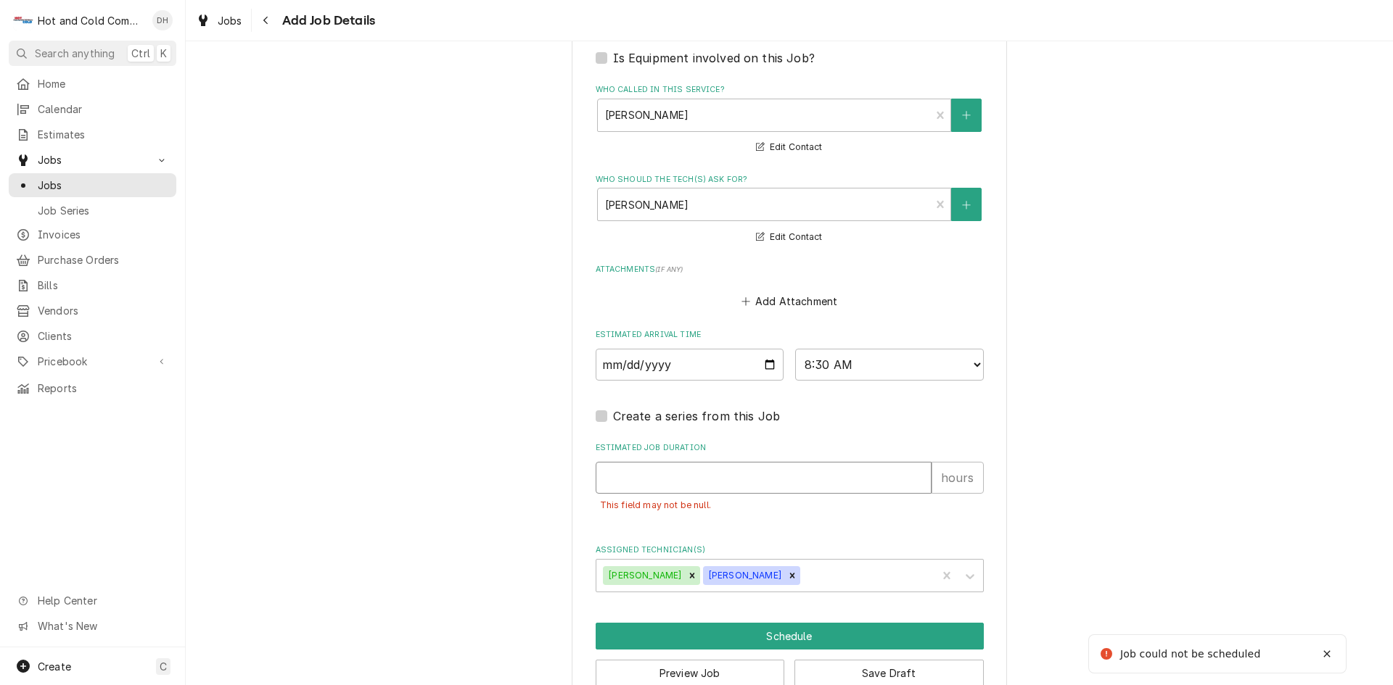
click at [603, 481] on input "Estimated Job Duration" at bounding box center [764, 478] width 336 height 32
type textarea "x"
type input "1"
type textarea "x"
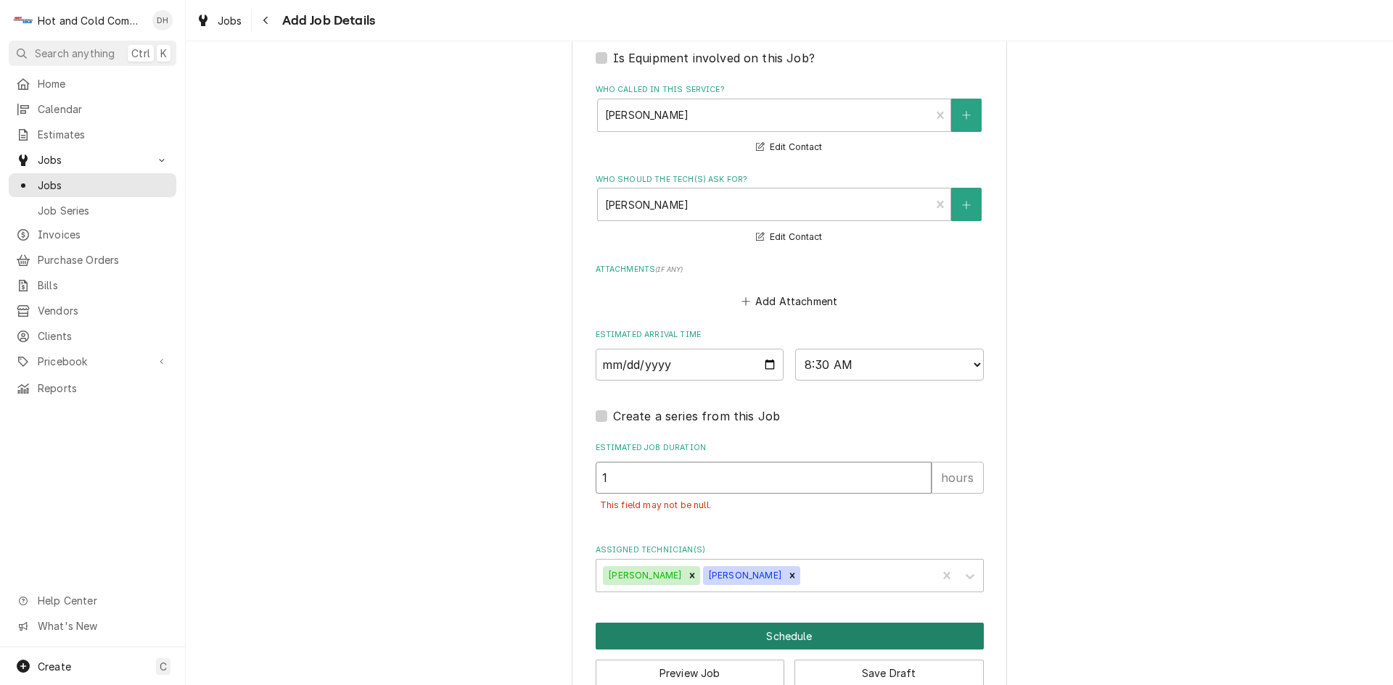
type input "1"
click at [803, 630] on button "Schedule" at bounding box center [790, 636] width 388 height 27
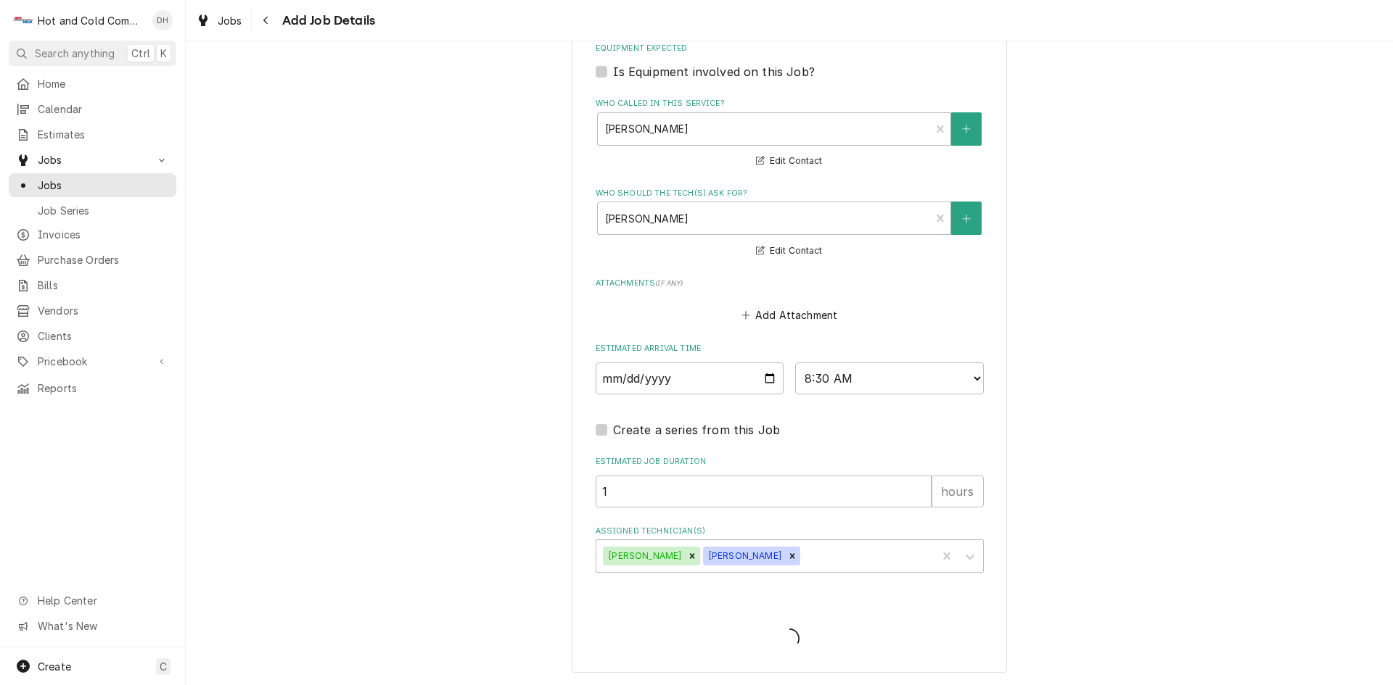
type textarea "x"
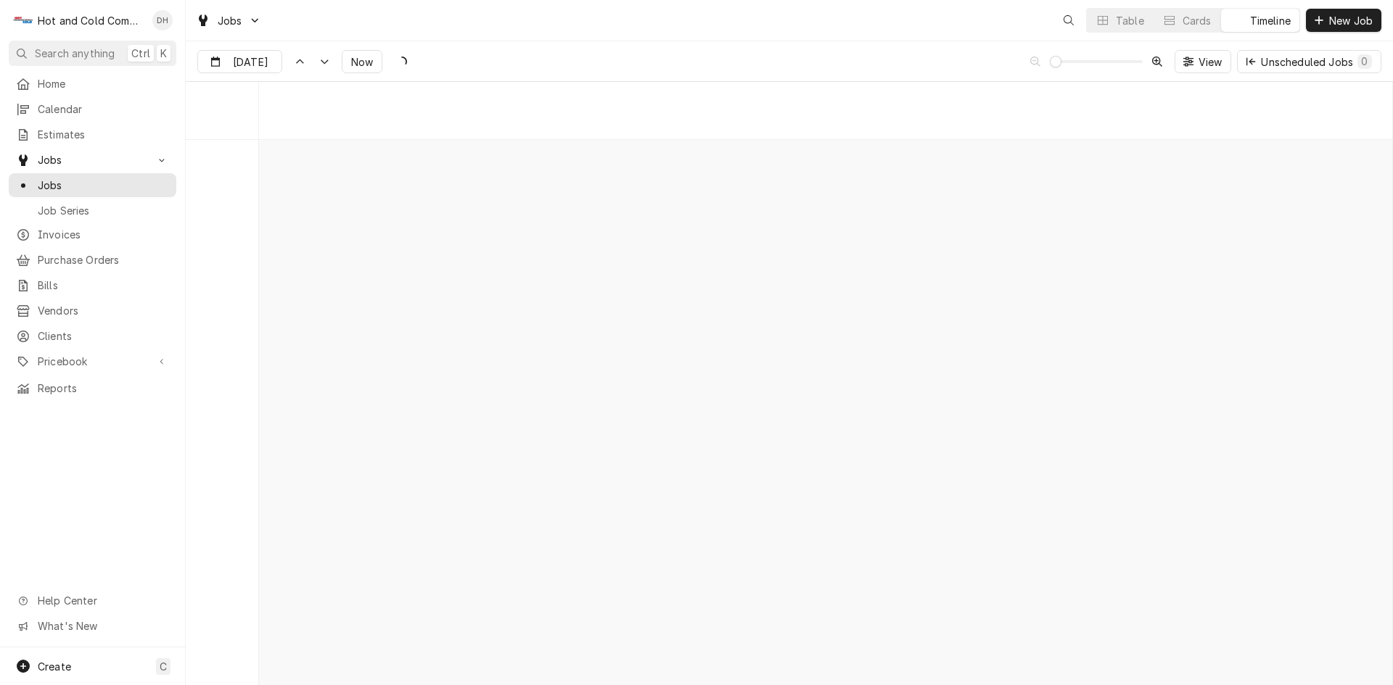
scroll to position [11360, 0]
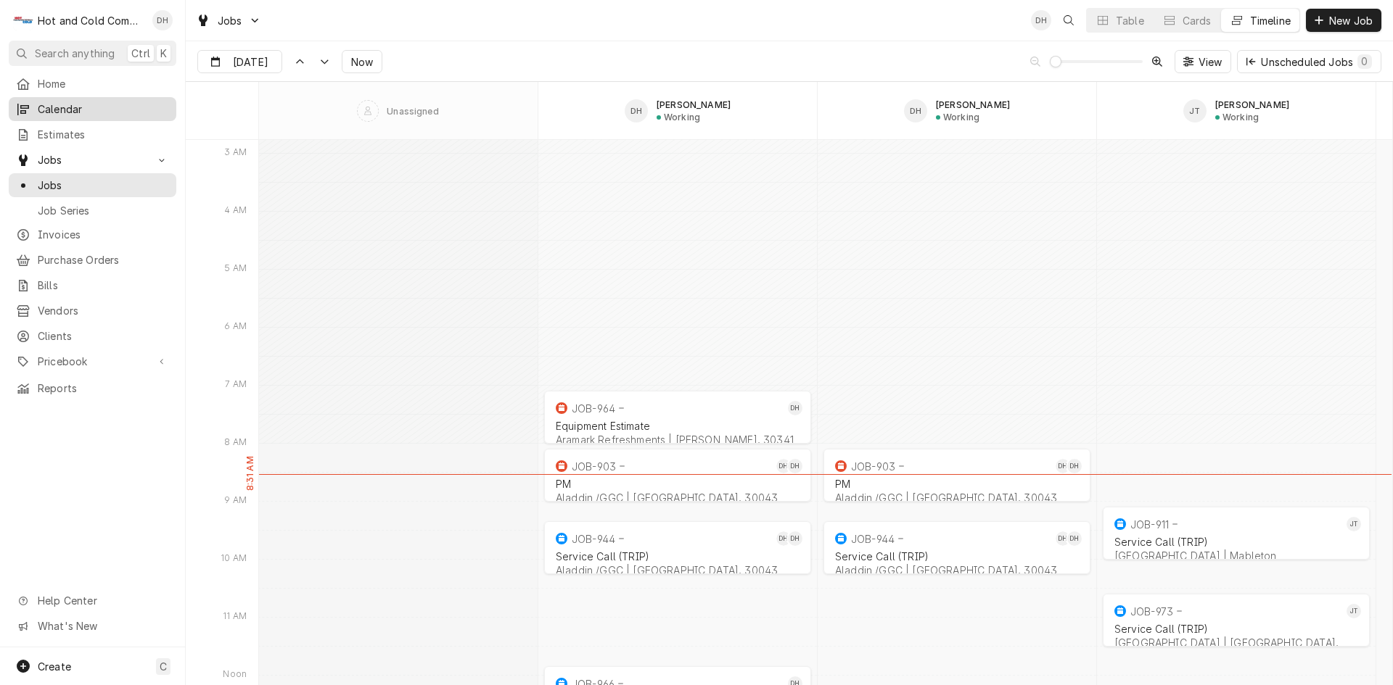
click at [75, 111] on span "Calendar" at bounding box center [103, 109] width 131 height 15
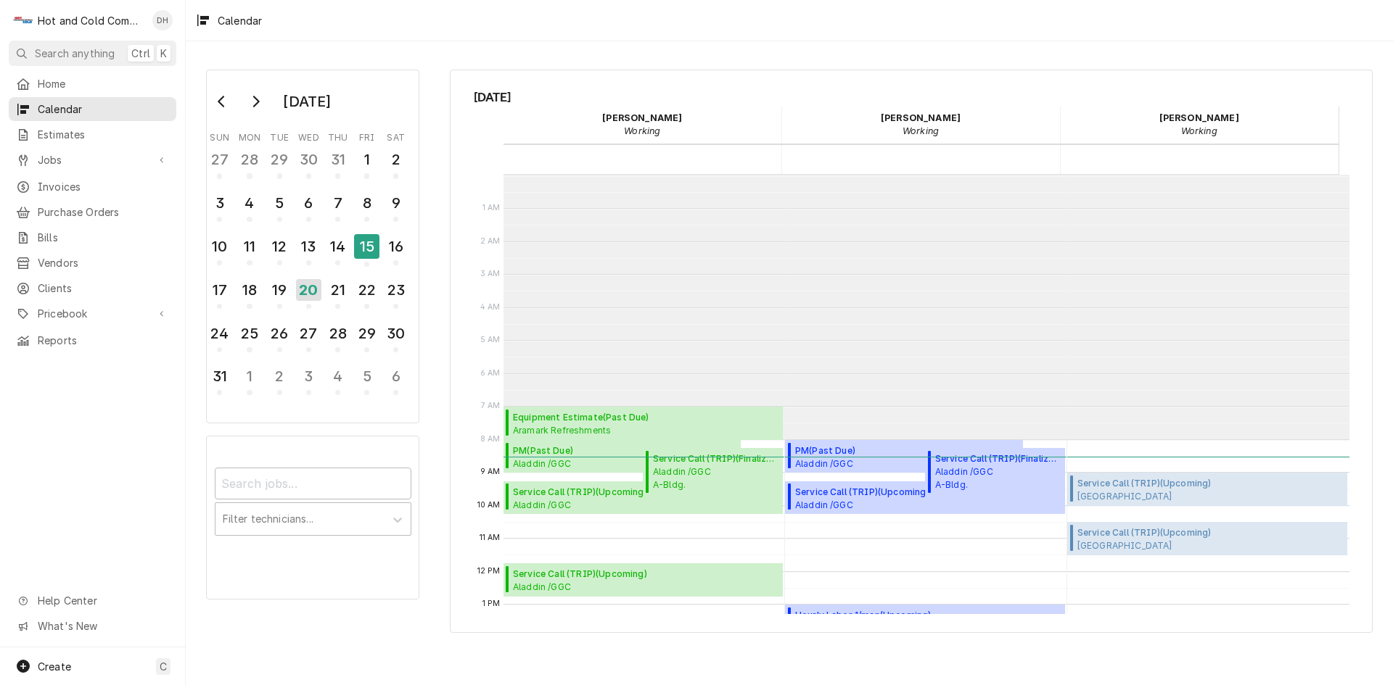
scroll to position [265, 0]
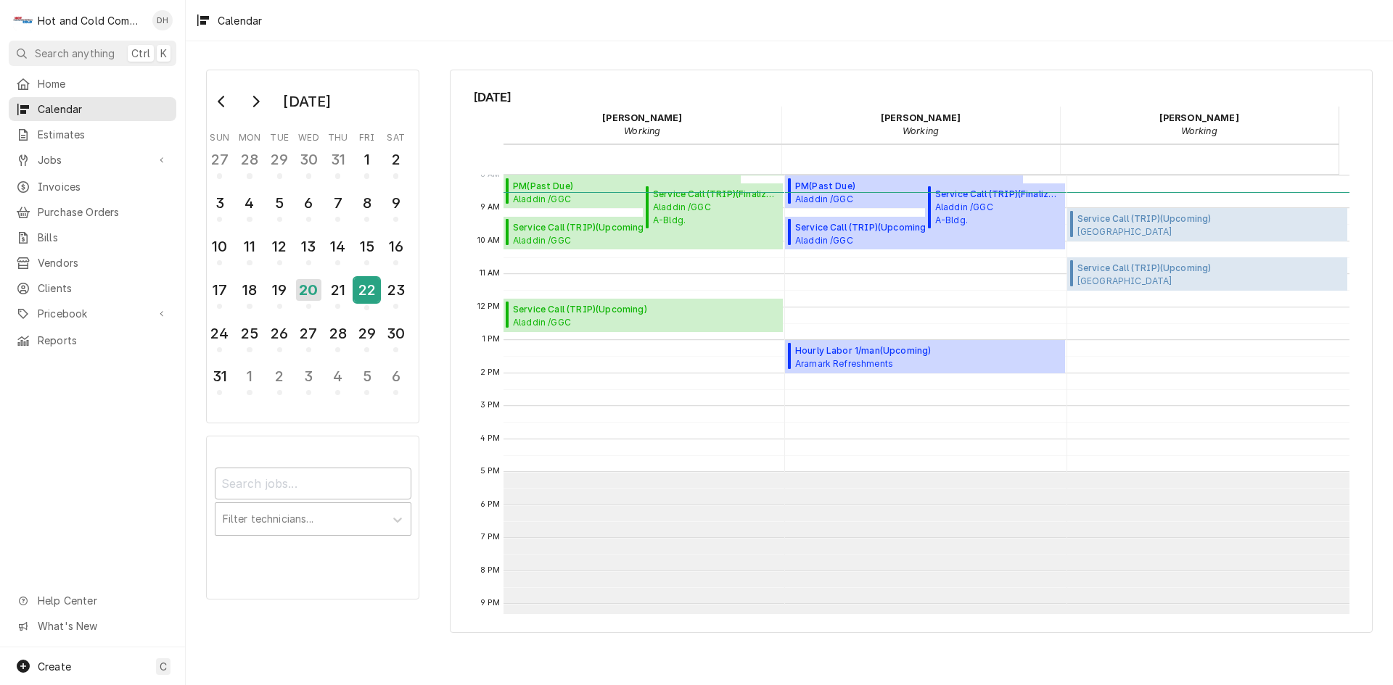
click at [368, 300] on div "22" at bounding box center [366, 290] width 25 height 25
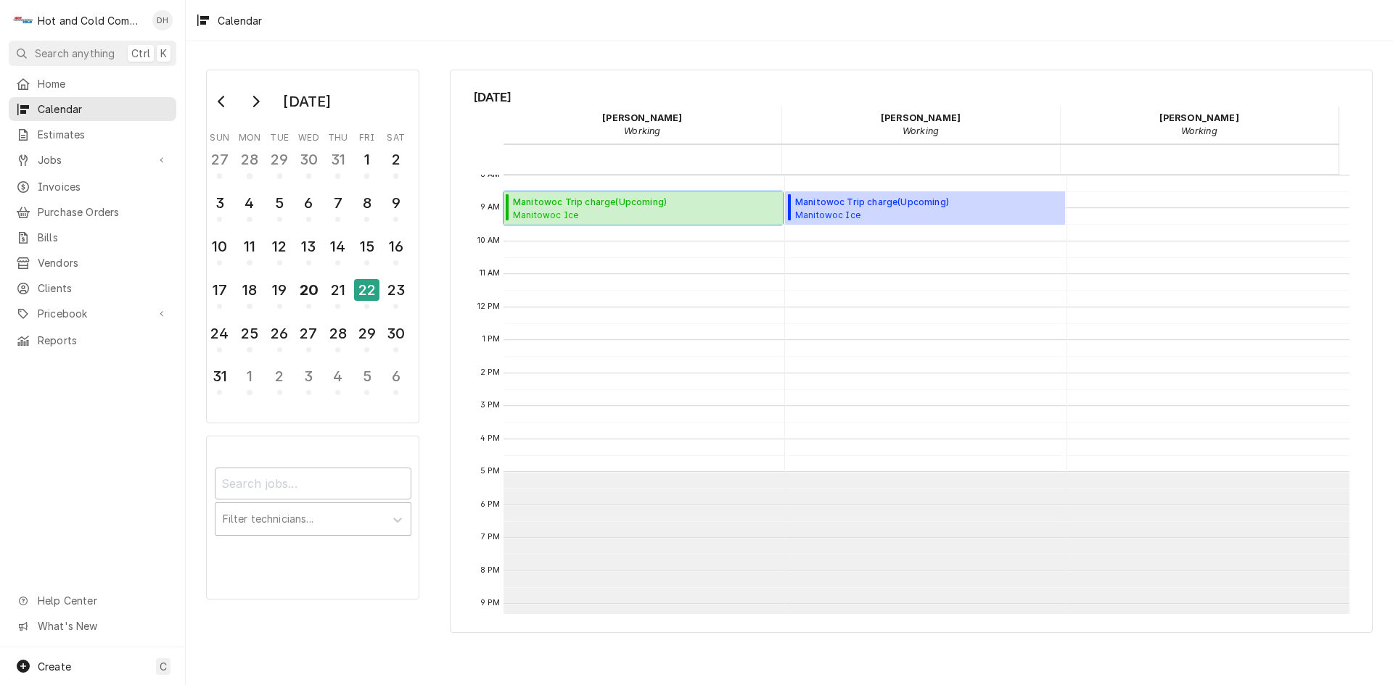
click at [607, 207] on span "Manitowoc Trip charge ( Upcoming )" at bounding box center [634, 202] width 243 height 13
click at [313, 291] on div "20" at bounding box center [308, 290] width 25 height 25
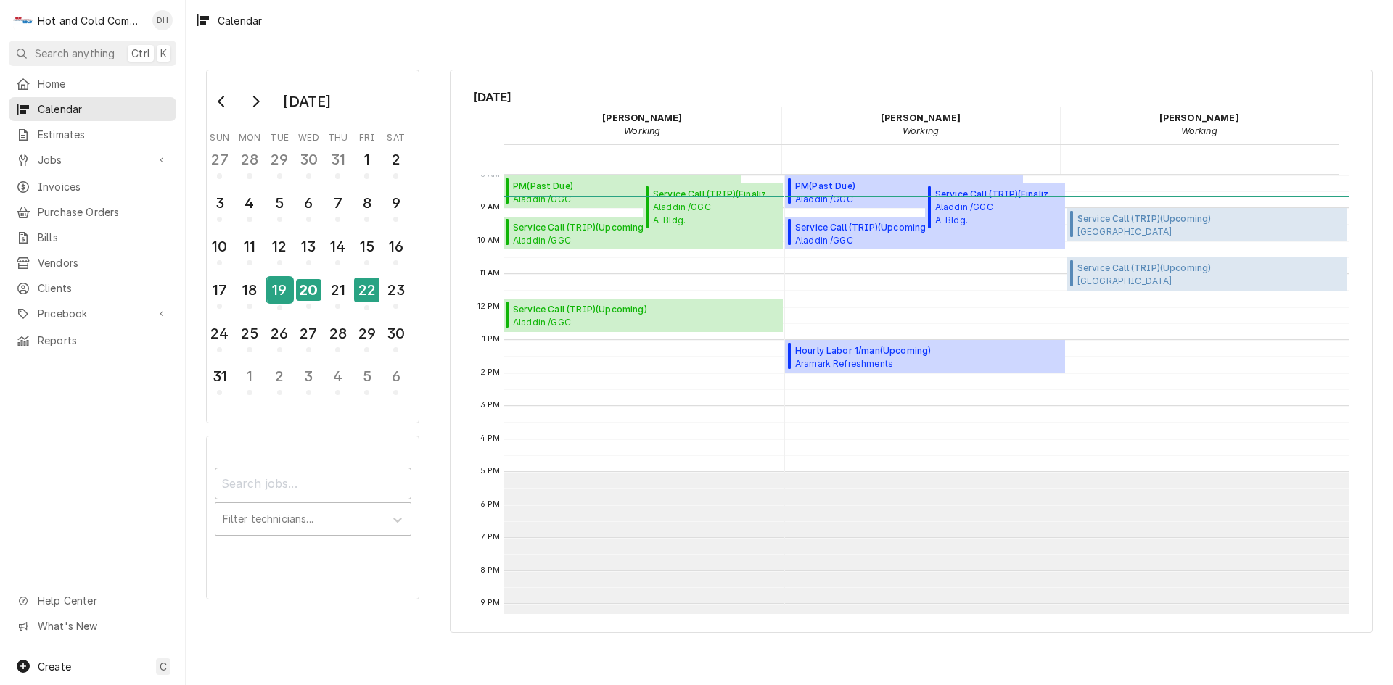
click at [284, 295] on div "19" at bounding box center [279, 290] width 25 height 25
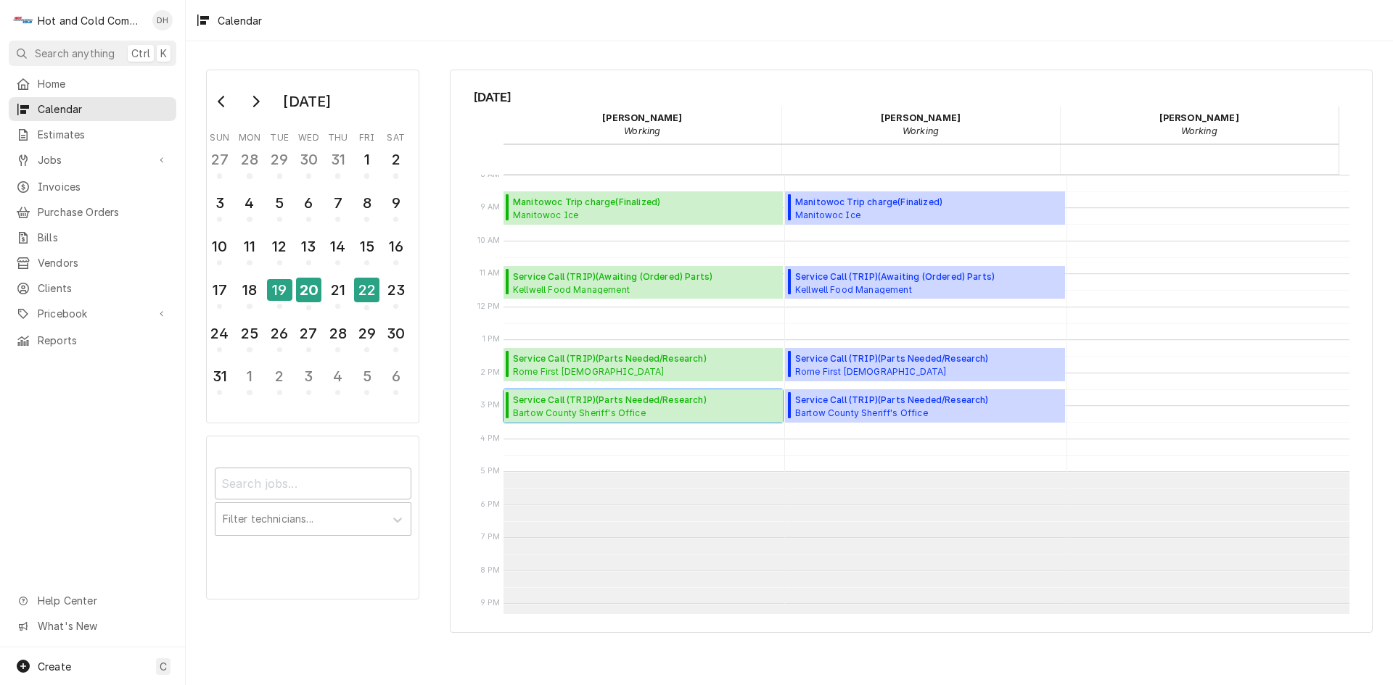
click at [603, 404] on span "Service Call (TRIP) ( Parts Needed/Research )" at bounding box center [610, 400] width 194 height 13
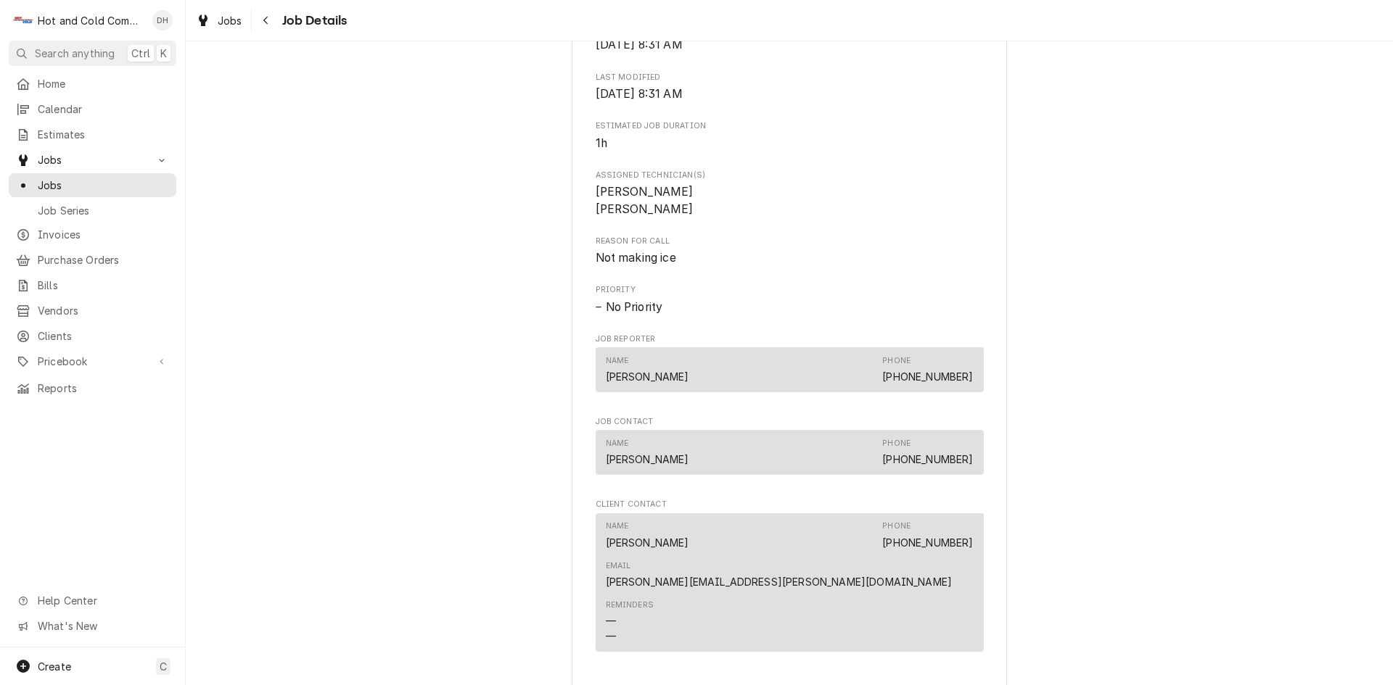
scroll to position [725, 0]
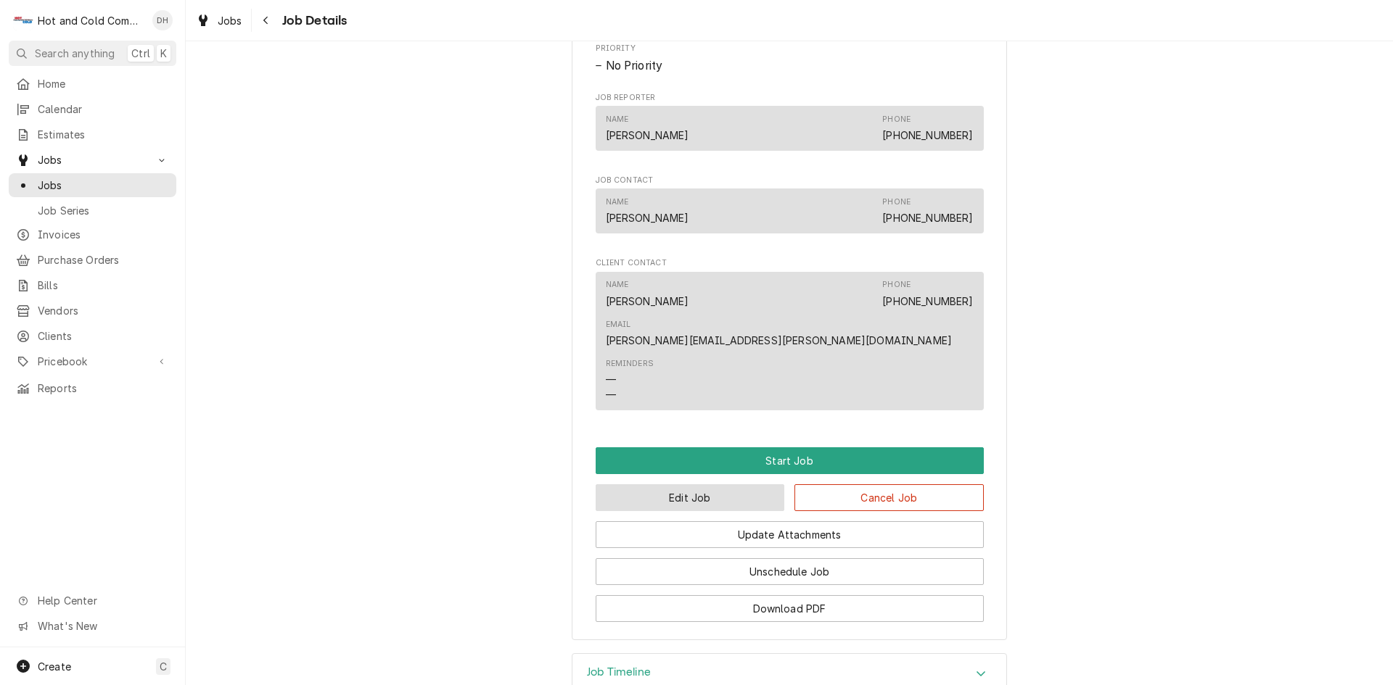
click at [685, 485] on button "Edit Job" at bounding box center [690, 498] width 189 height 27
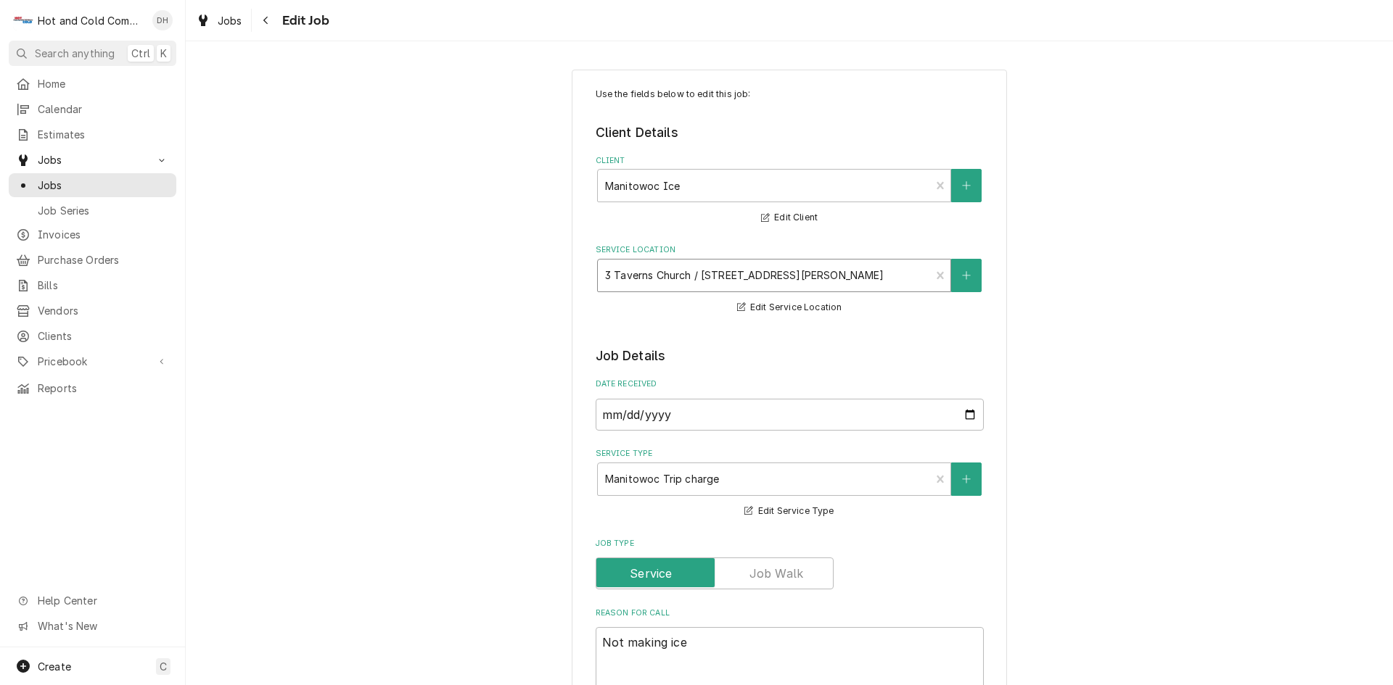
type textarea "x"
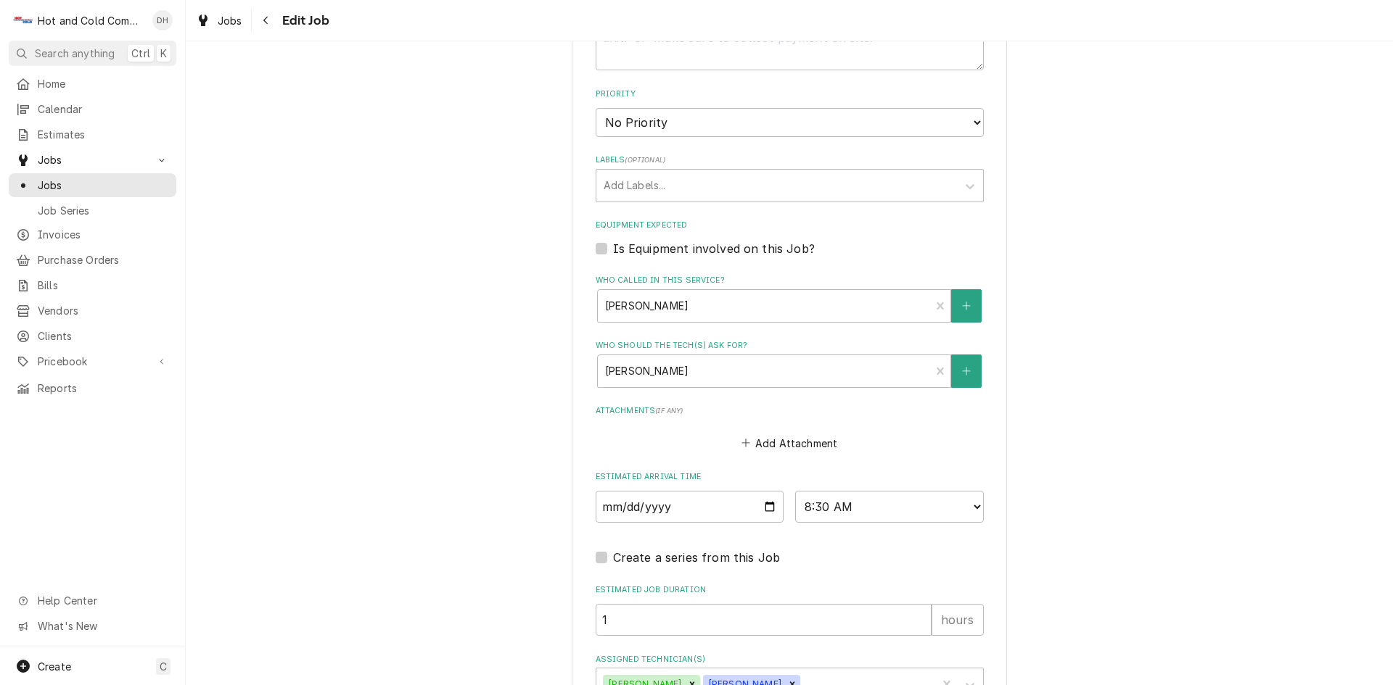
scroll to position [830, 0]
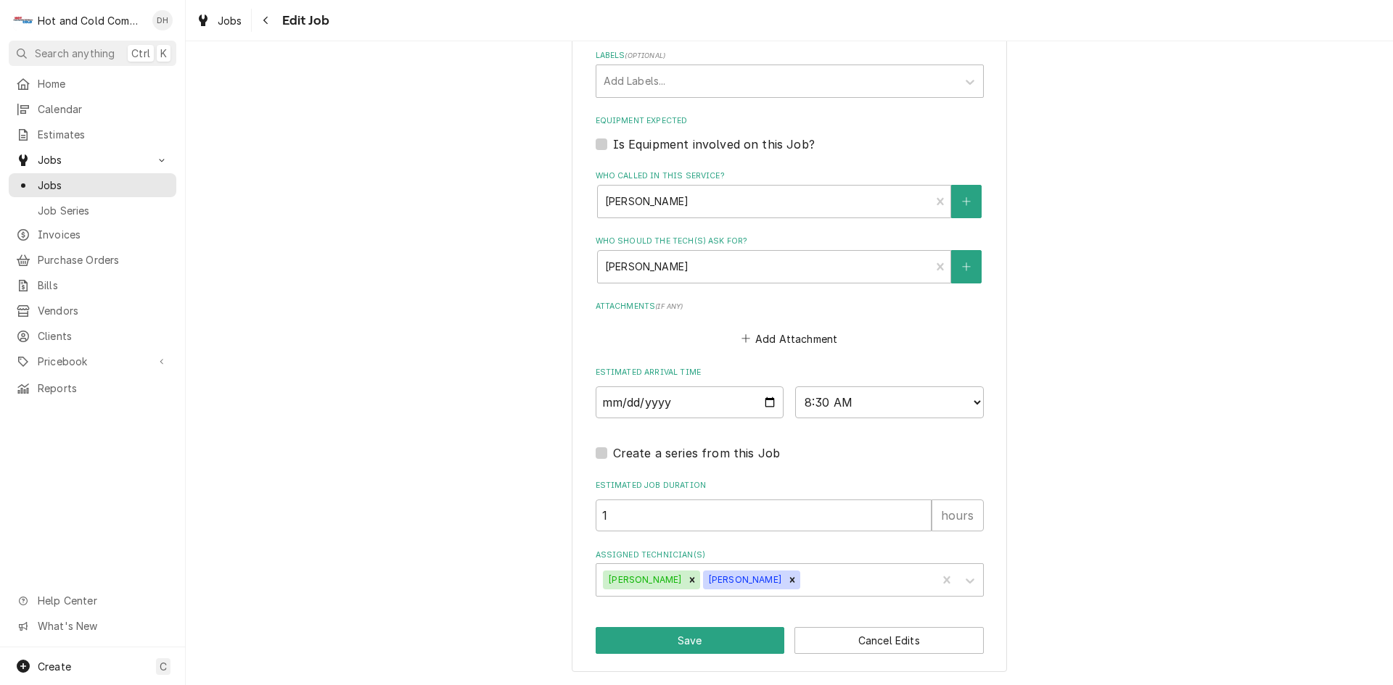
click at [613, 144] on label "Is Equipment involved on this Job?" at bounding box center [714, 144] width 202 height 17
click at [613, 144] on input "Equipment Expected" at bounding box center [807, 152] width 388 height 32
checkbox input "true"
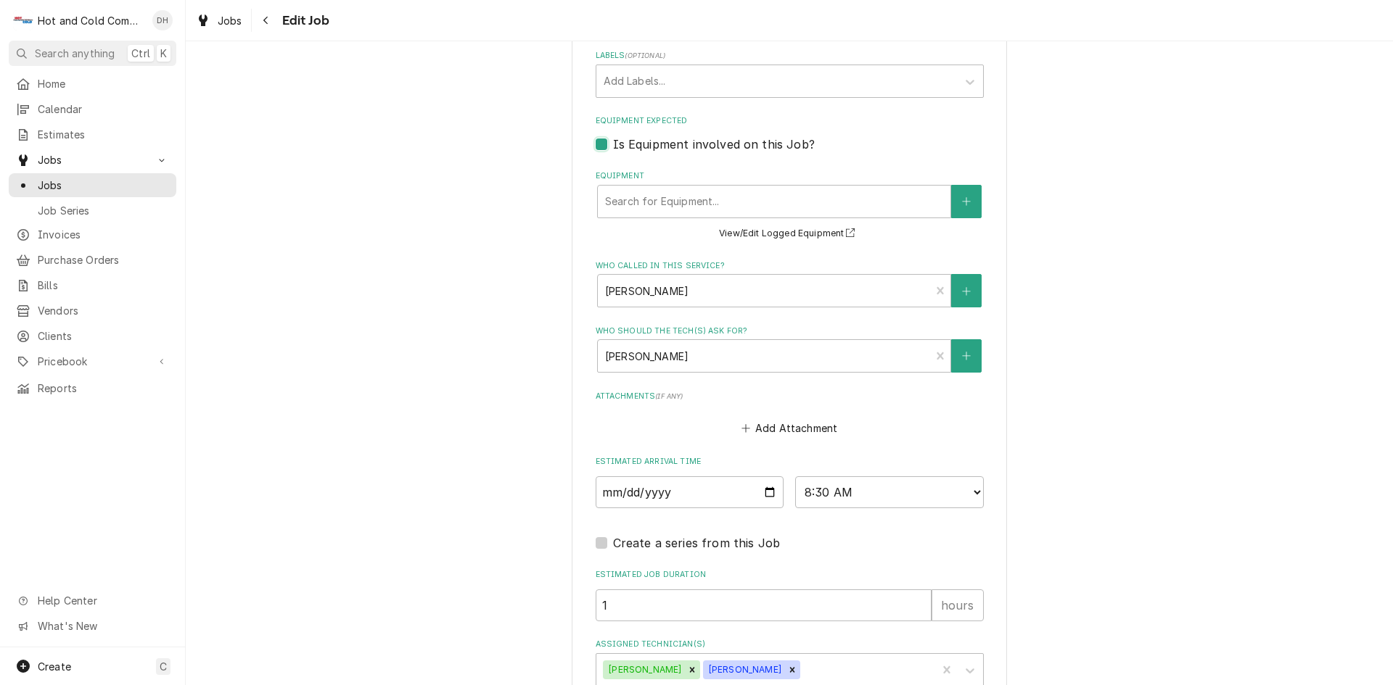
type textarea "x"
click at [646, 196] on div "Equipment" at bounding box center [774, 202] width 338 height 26
click at [962, 203] on icon "Create New Equipment" at bounding box center [966, 202] width 9 height 10
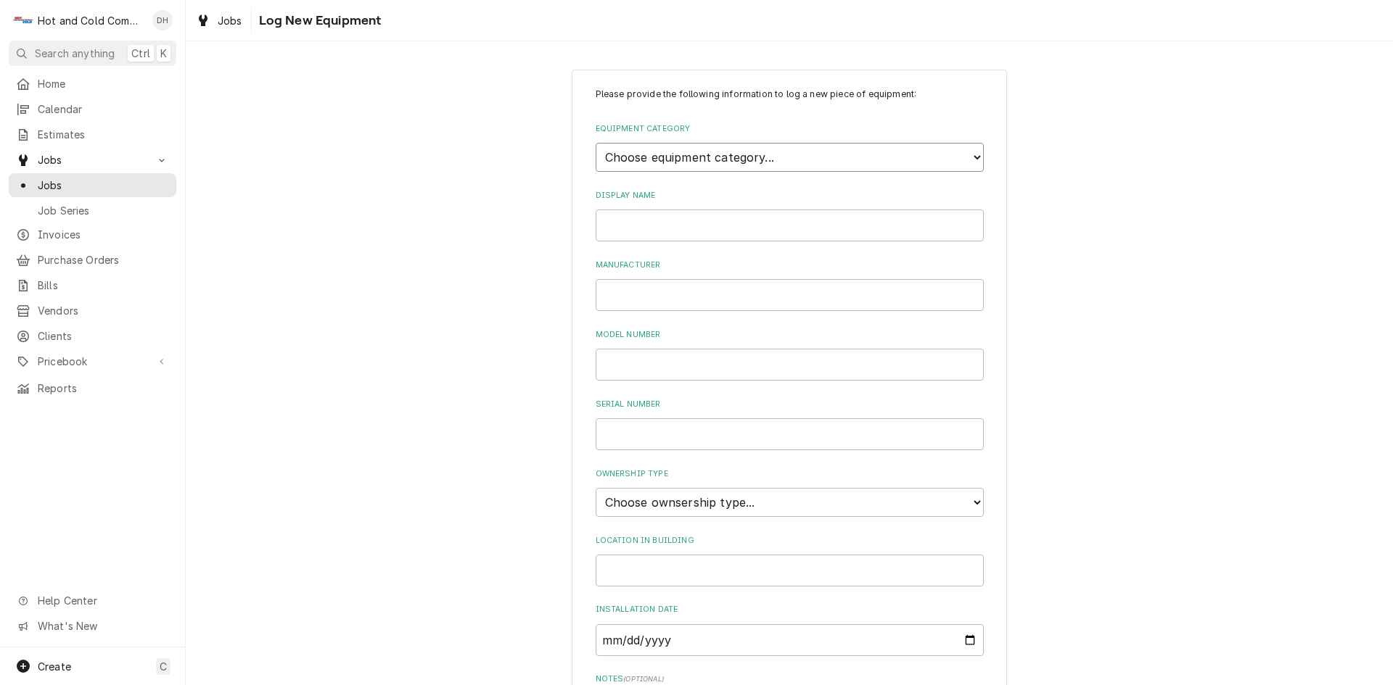
click at [895, 155] on select "Choose equipment category... Cooking Equipment Fryers Ice Machines Ovens and Ra…" at bounding box center [790, 157] width 388 height 29
select select "3"
click at [596, 143] on select "Choose equipment category... Cooking Equipment Fryers Ice Machines Ovens and Ra…" at bounding box center [790, 157] width 388 height 29
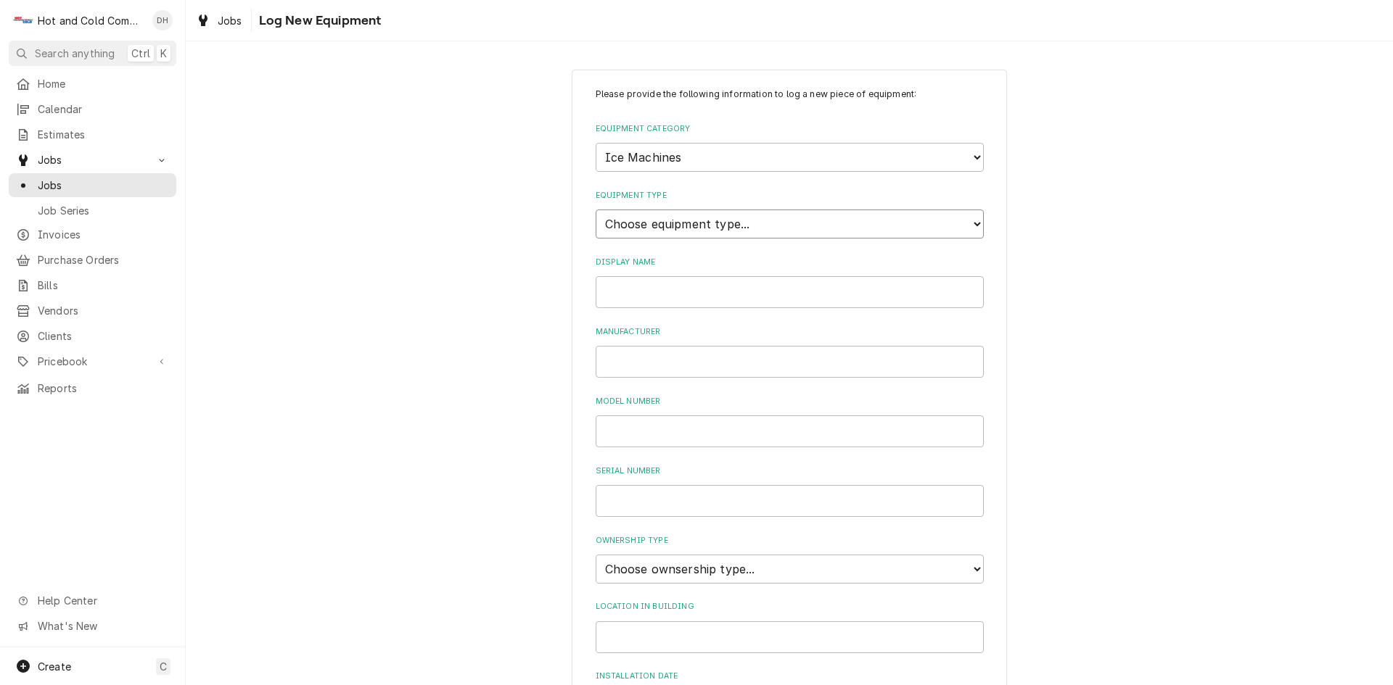
click at [741, 218] on select "Choose equipment type... Ice Bin Ice Dispenser Ice Maker Ice Merchandiser" at bounding box center [790, 224] width 388 height 29
select select "18"
click at [596, 210] on select "Choose equipment type... Ice Bin Ice Dispenser Ice Maker Ice Merchandiser" at bounding box center [790, 224] width 388 height 29
click at [718, 300] on input "Display Name" at bounding box center [790, 292] width 388 height 32
drag, startPoint x: 659, startPoint y: 294, endPoint x: 583, endPoint y: 300, distance: 76.4
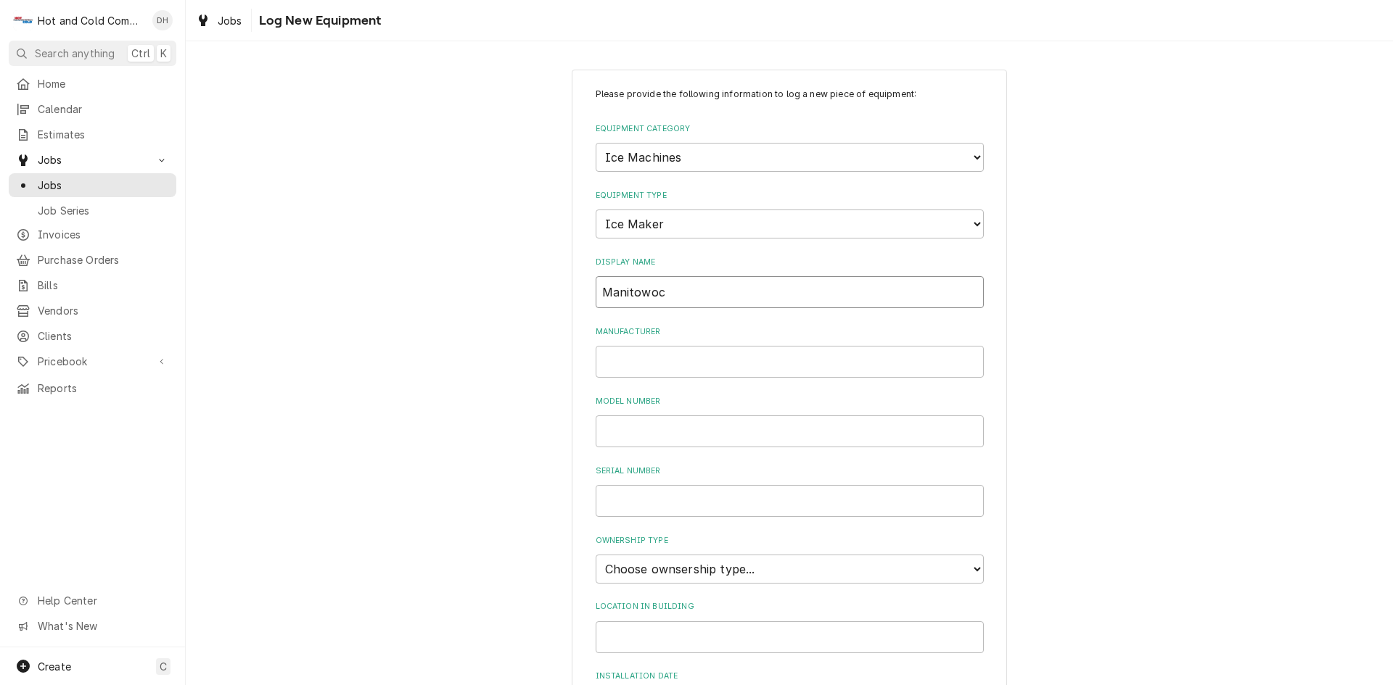
click at [583, 300] on div "Please provide the following information to log a new piece of equipment: Equip…" at bounding box center [789, 519] width 435 height 898
type input "Manitowoc"
click at [641, 359] on input "Manufacturer" at bounding box center [790, 362] width 388 height 32
paste input "Manitowoc"
type input "Manitowoc"
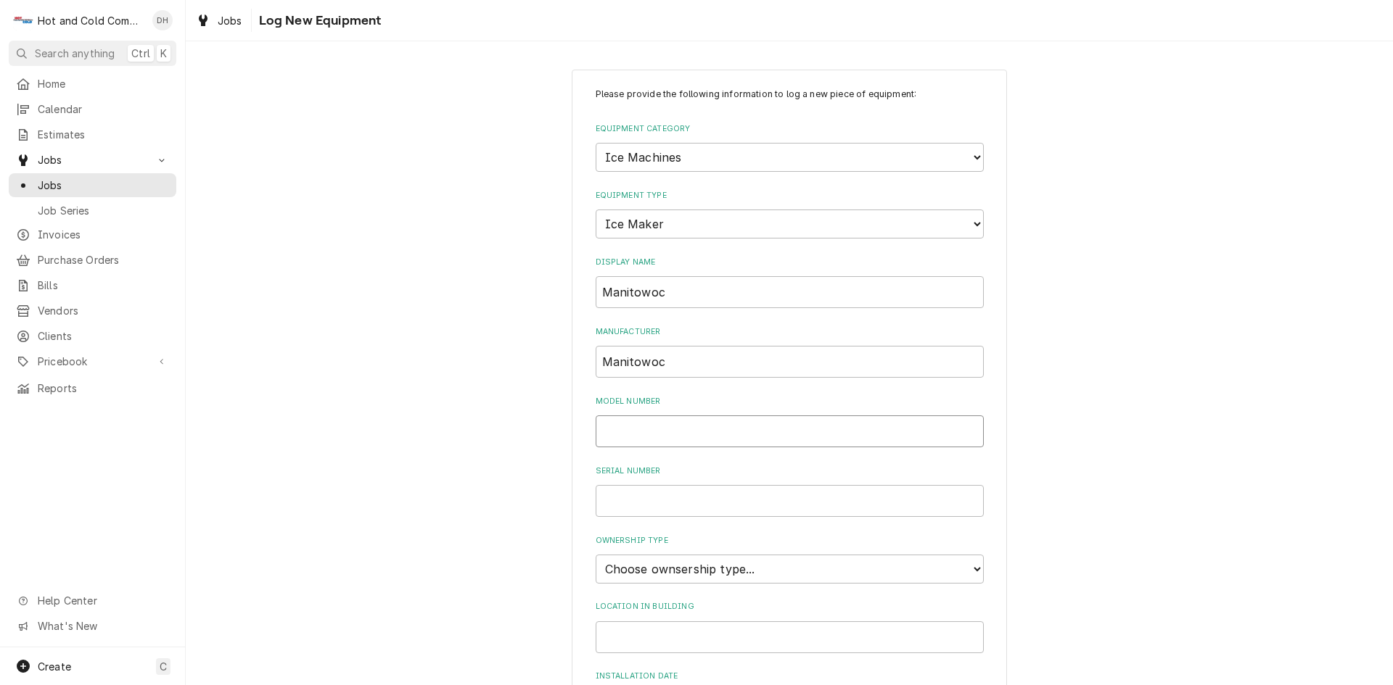
click at [699, 434] on input "Model Number" at bounding box center [790, 432] width 388 height 32
type input "UD-0240-A-161B"
click at [783, 572] on select "Choose ownsership type... Unknown Owned Leased Rented" at bounding box center [790, 569] width 388 height 29
select select "1"
click at [596, 555] on select "Choose ownsership type... Unknown Owned Leased Rented" at bounding box center [790, 569] width 388 height 29
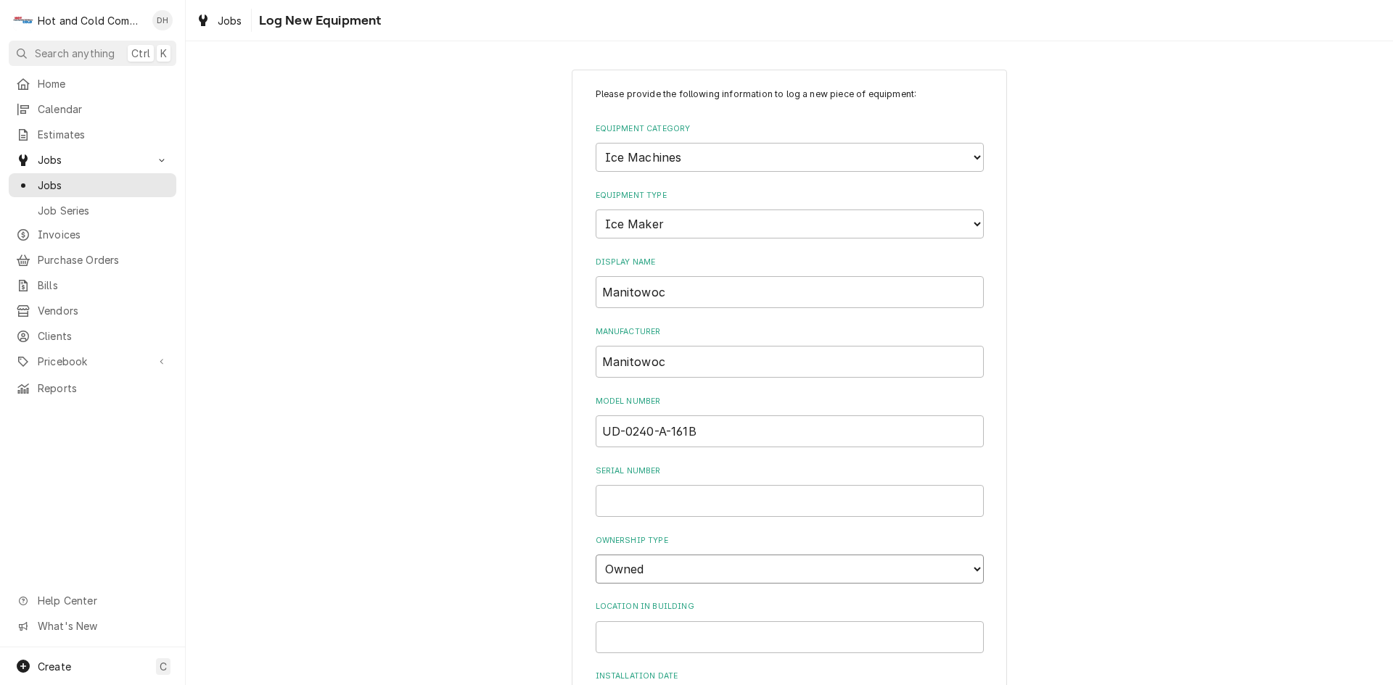
scroll to position [242, 0]
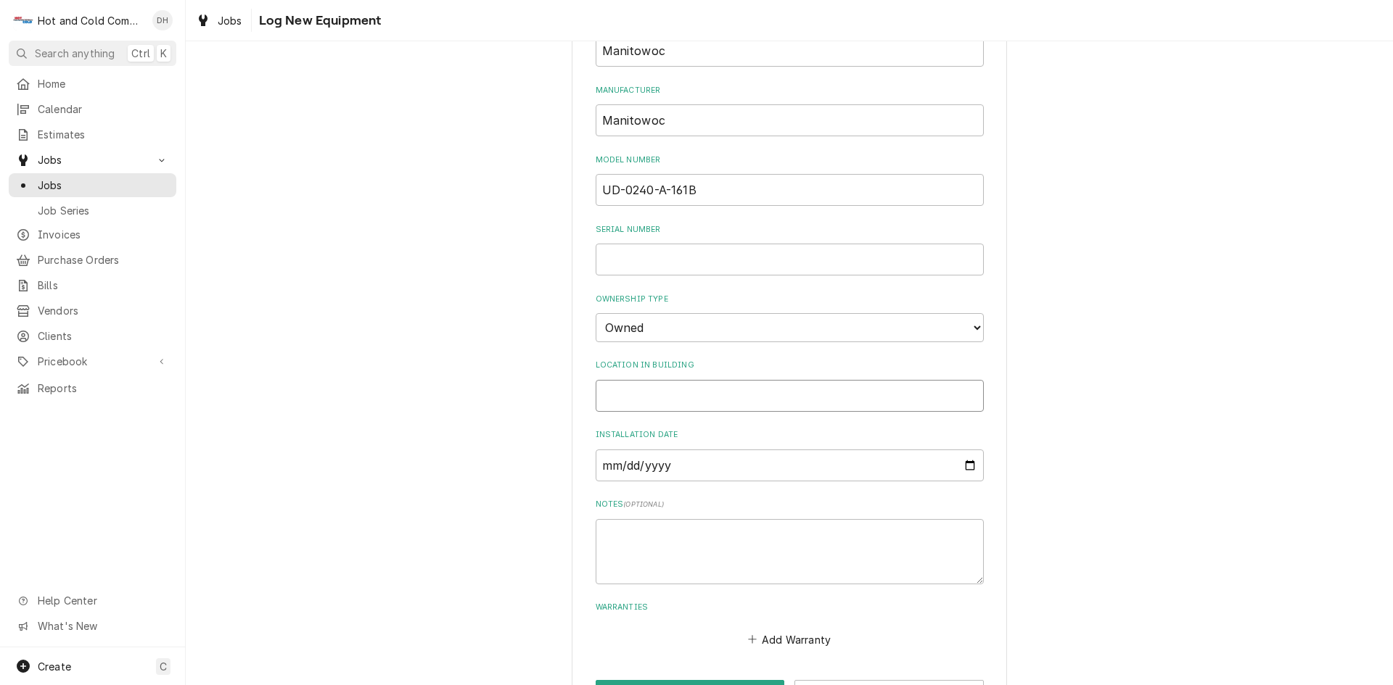
click at [682, 400] on input "Location in Building" at bounding box center [790, 396] width 388 height 32
type input "kITCHEN"
click at [764, 468] on input "Installation Date" at bounding box center [790, 466] width 388 height 32
click at [965, 463] on input "Installation Date" at bounding box center [790, 466] width 388 height 32
click at [614, 472] on input "Installation Date" at bounding box center [790, 466] width 388 height 32
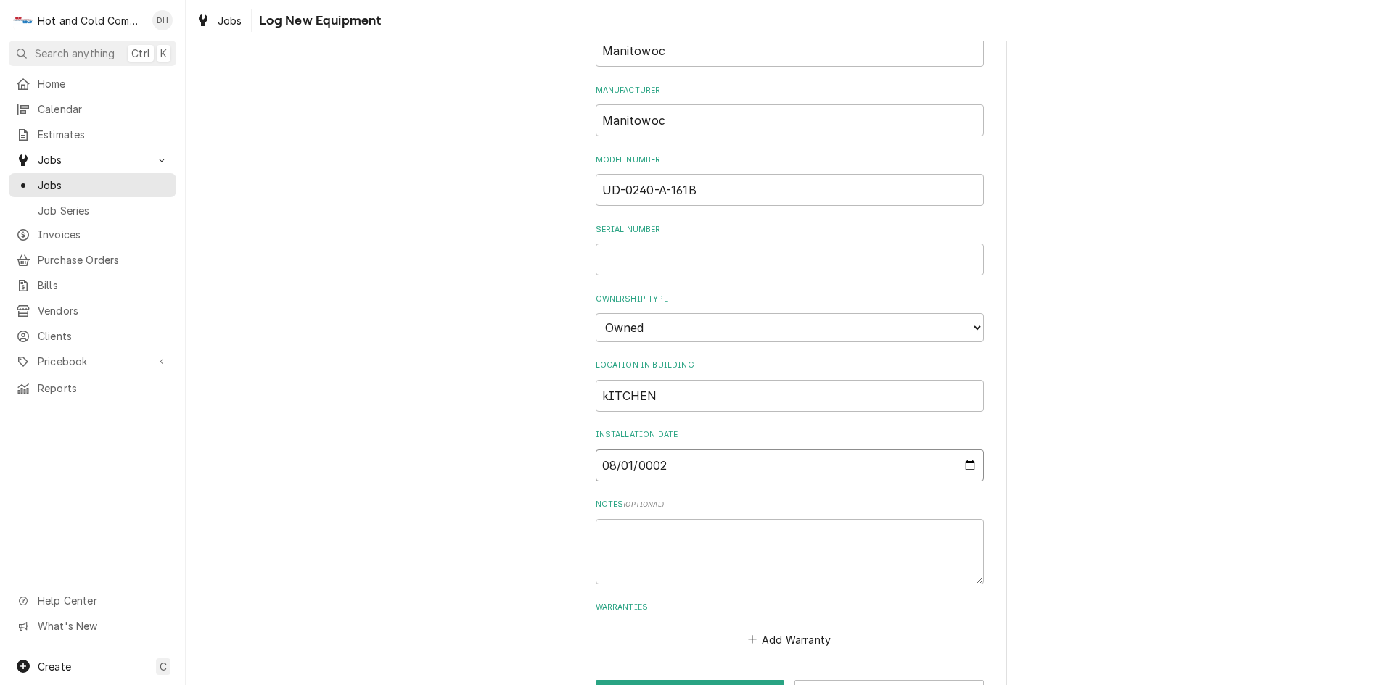
type input "0024-08-01"
type input "2024-08-01"
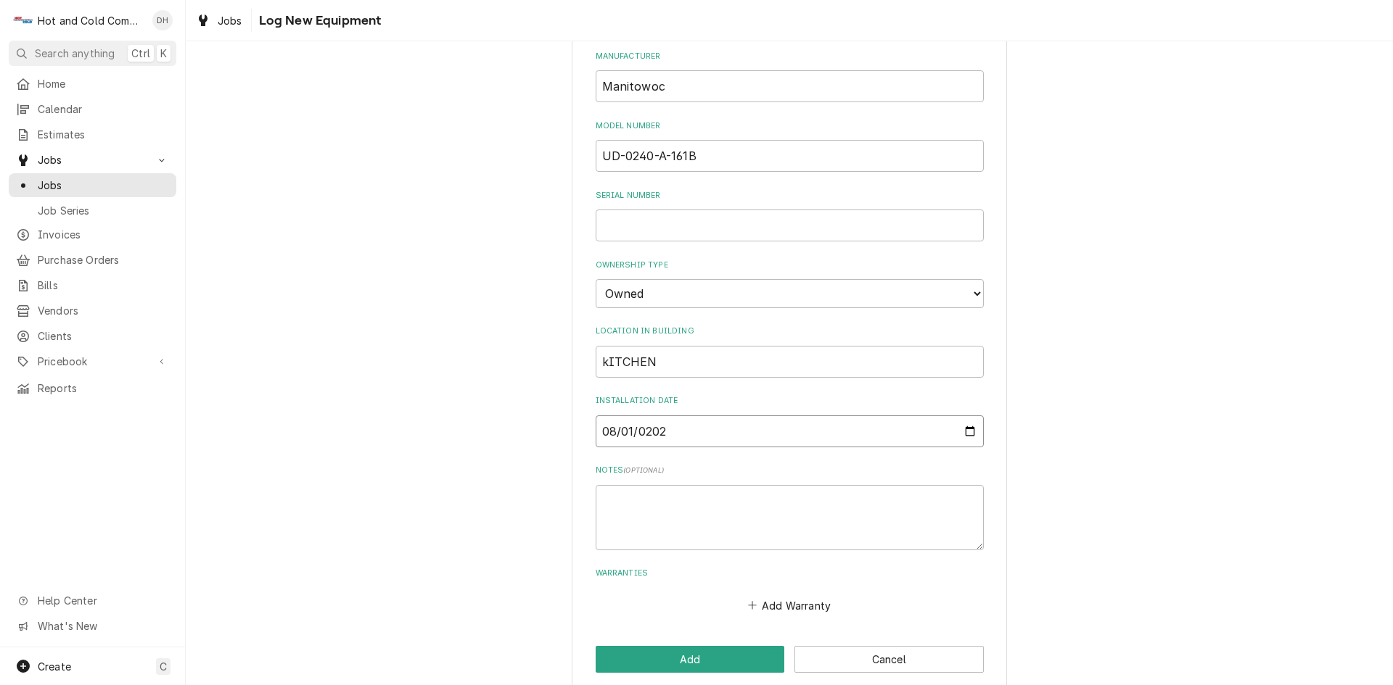
scroll to position [294, 0]
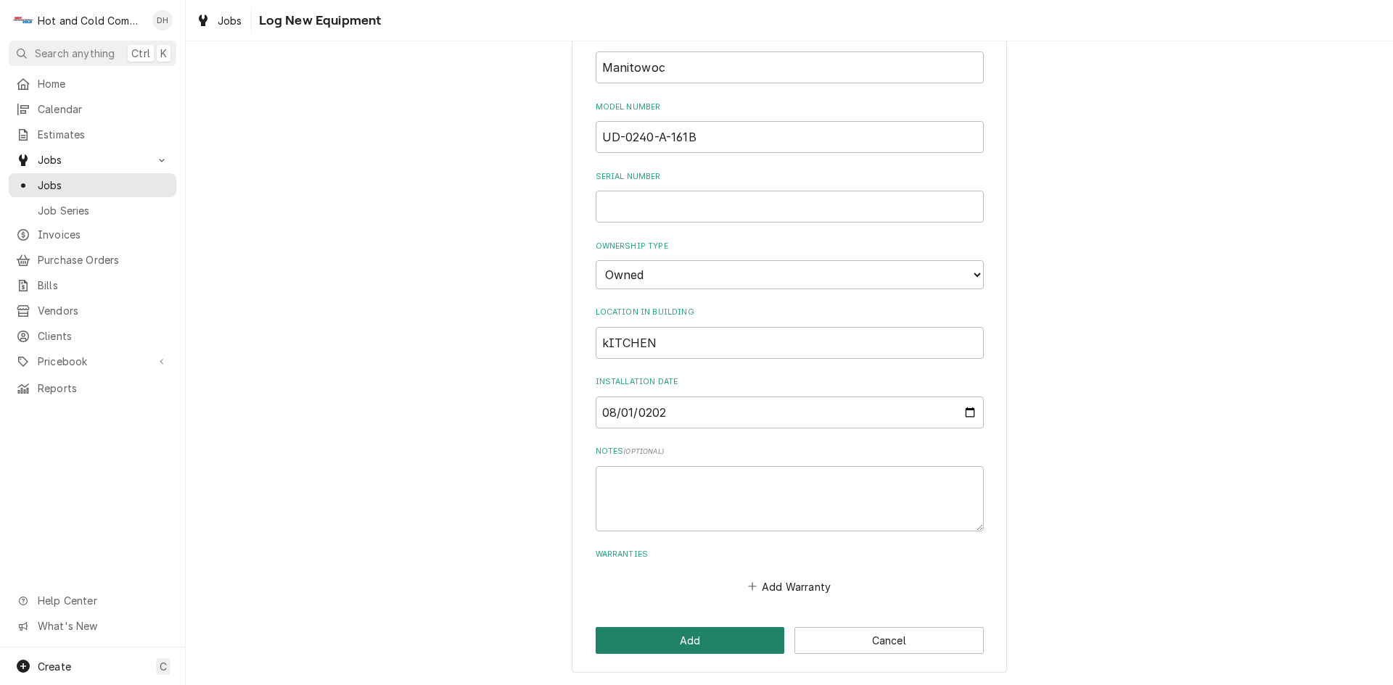
click at [727, 638] on button "Add" at bounding box center [690, 640] width 189 height 27
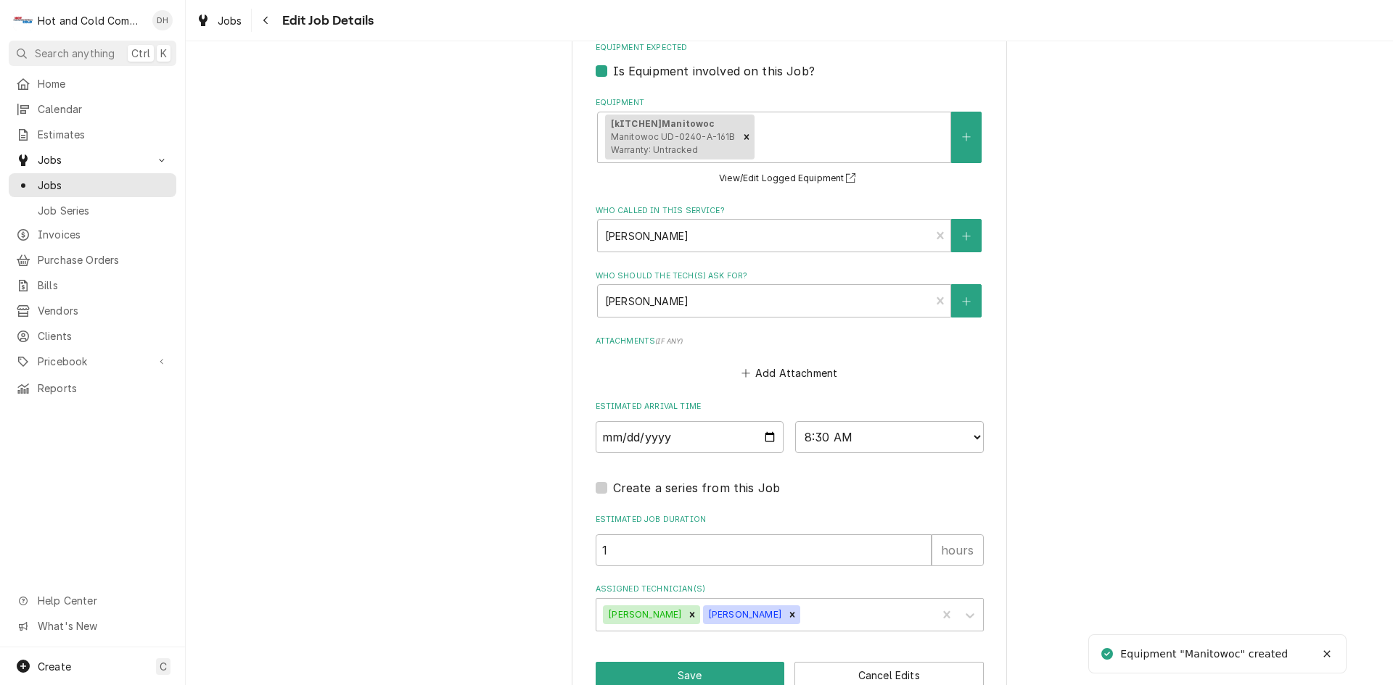
scroll to position [938, 0]
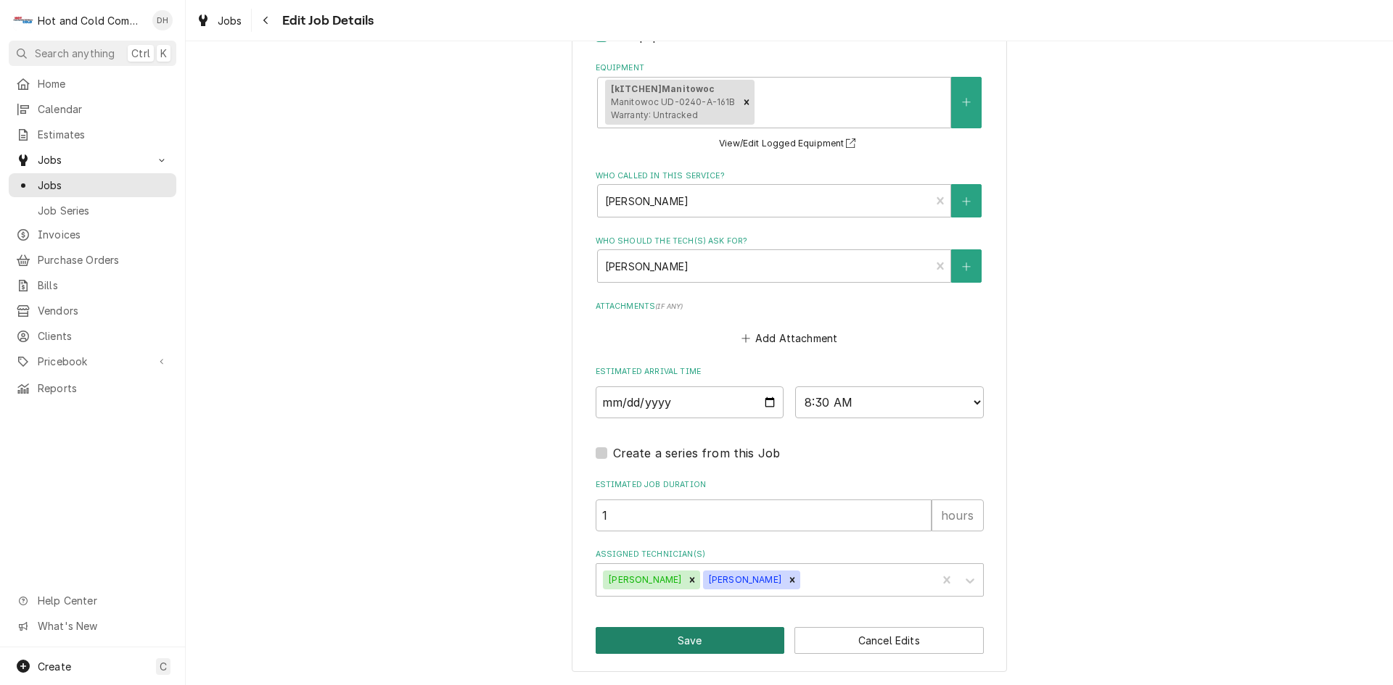
drag, startPoint x: 732, startPoint y: 640, endPoint x: 941, endPoint y: 555, distance: 225.5
click at [733, 639] on button "Save" at bounding box center [690, 640] width 189 height 27
type textarea "x"
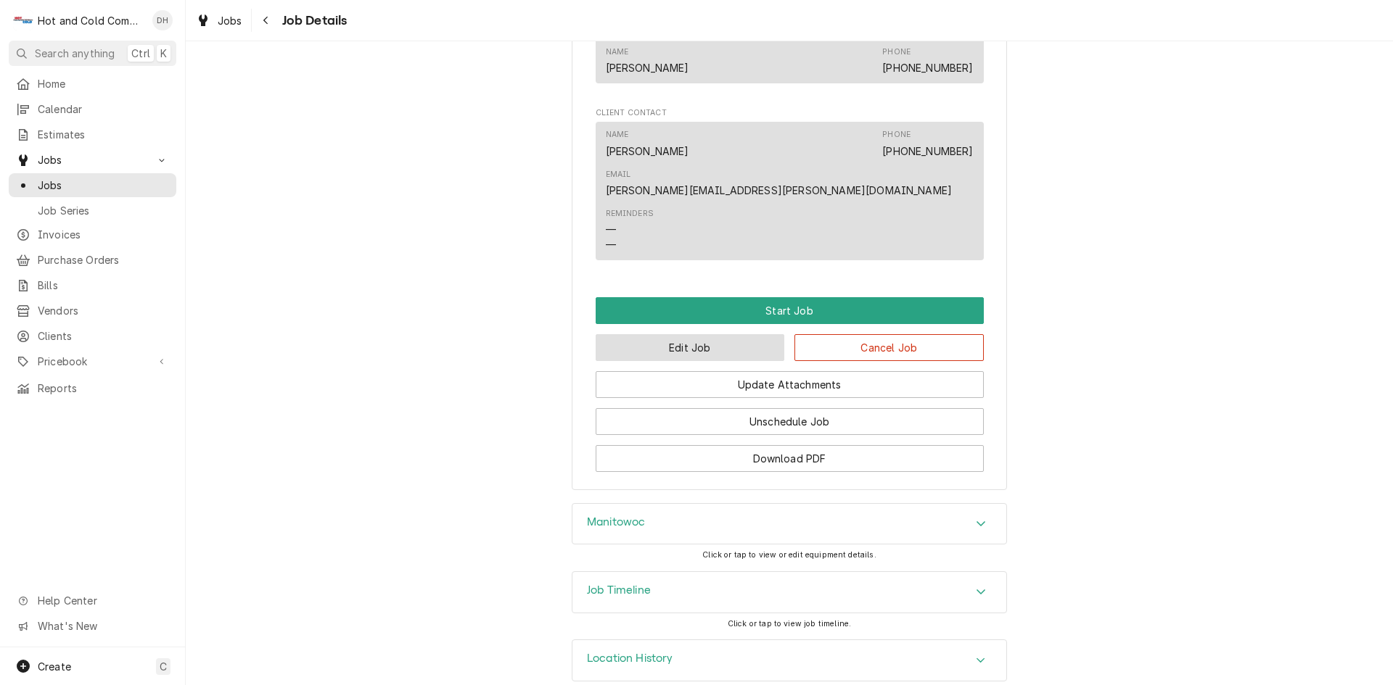
scroll to position [876, 0]
click at [701, 334] on button "Edit Job" at bounding box center [690, 347] width 189 height 27
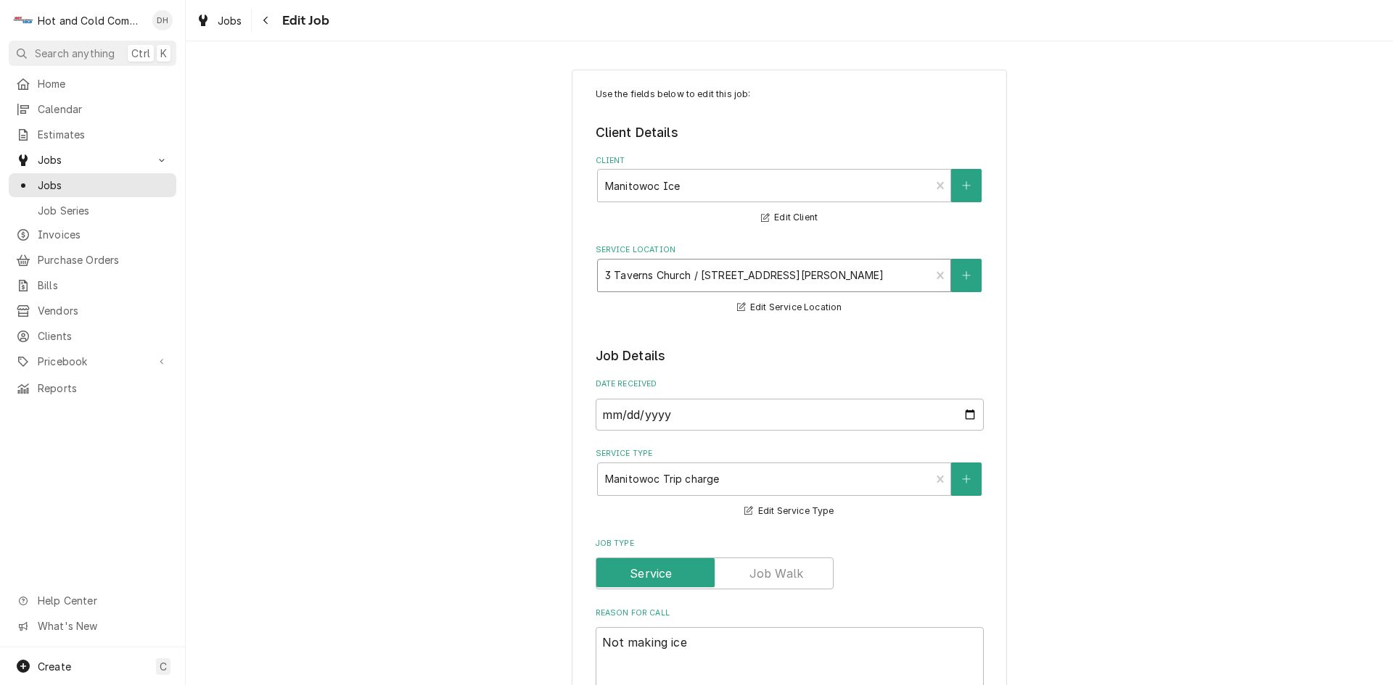
scroll to position [242, 0]
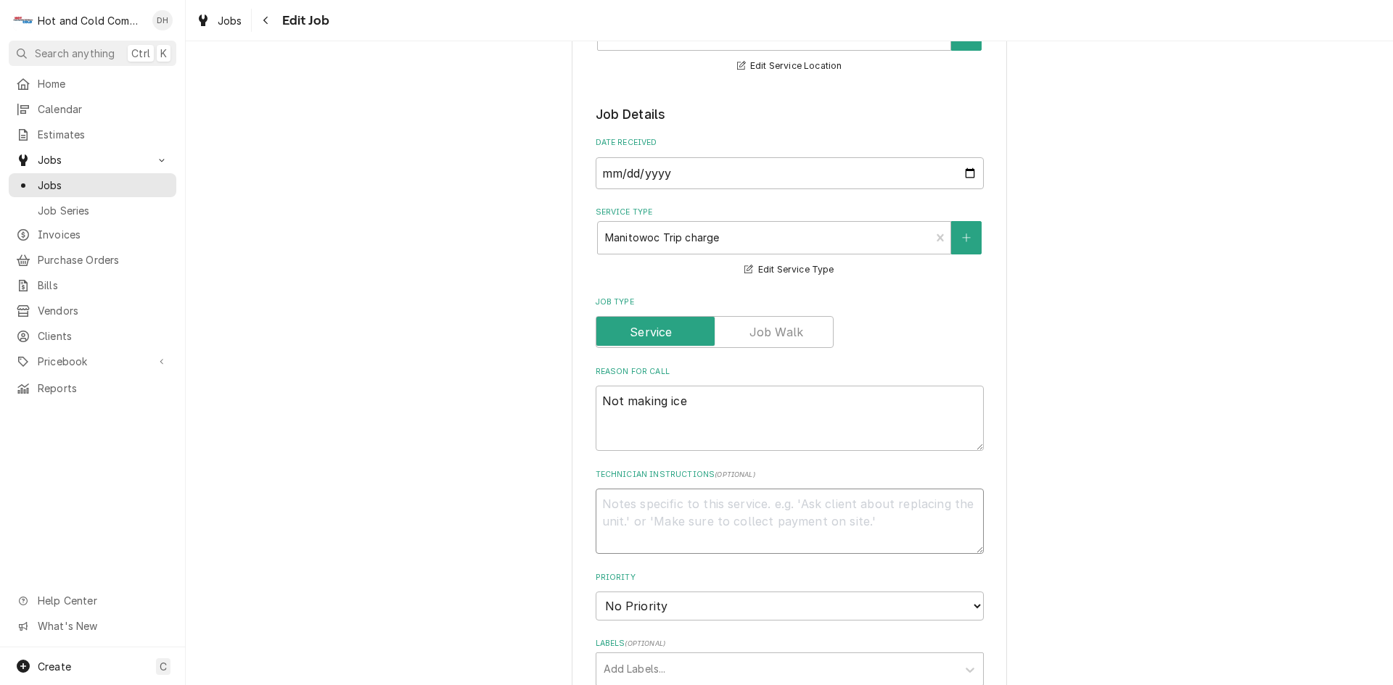
click at [729, 527] on textarea "Technician Instructions ( optional )" at bounding box center [790, 521] width 388 height 65
type textarea "x"
type textarea "P"
type textarea "x"
type textarea "PL"
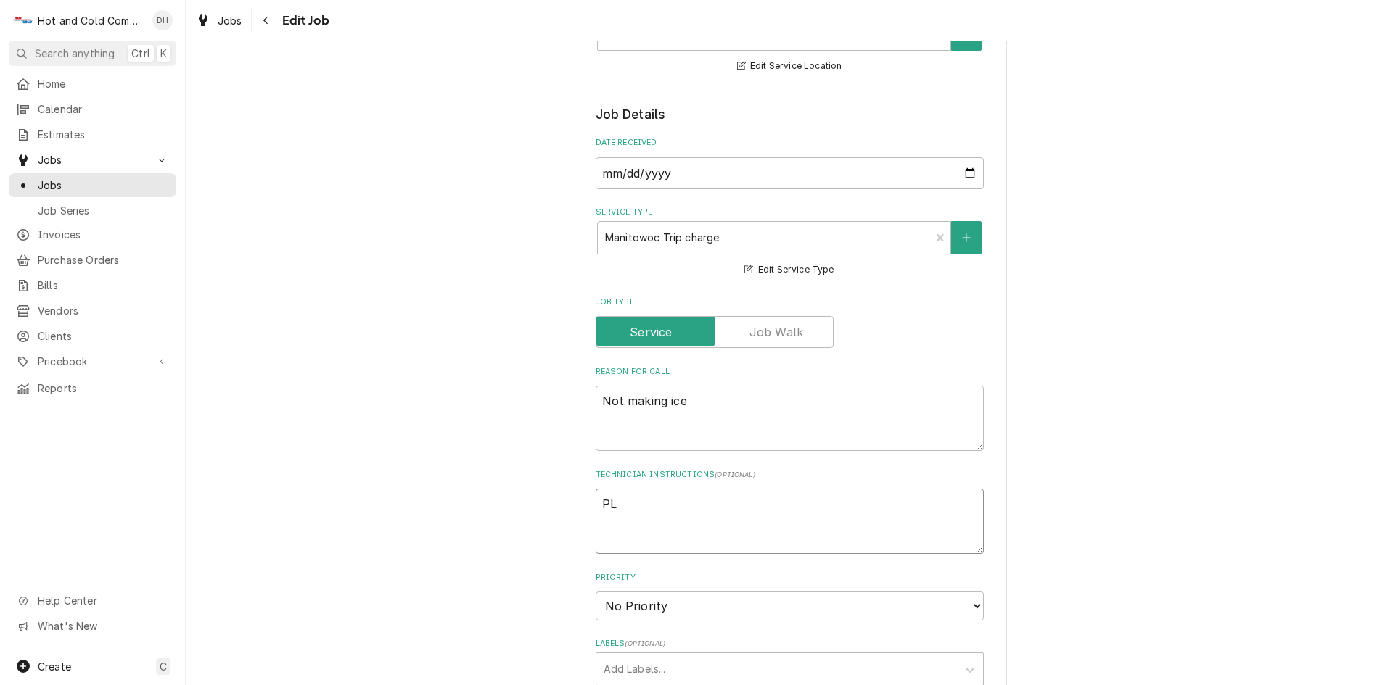
type textarea "x"
type textarea "PLE"
type textarea "x"
type textarea "PLEA"
type textarea "x"
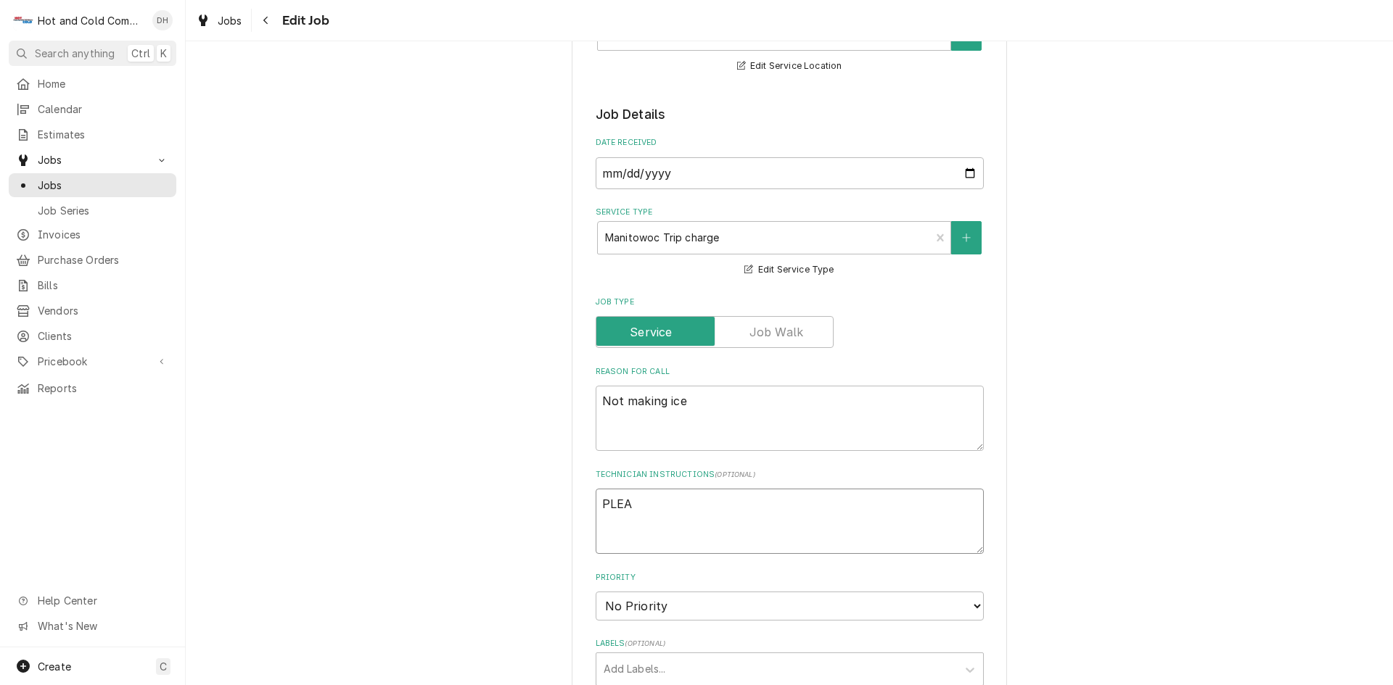
type textarea "PLEAS"
type textarea "x"
type textarea "PLEASE"
type textarea "x"
type textarea "PLEASE"
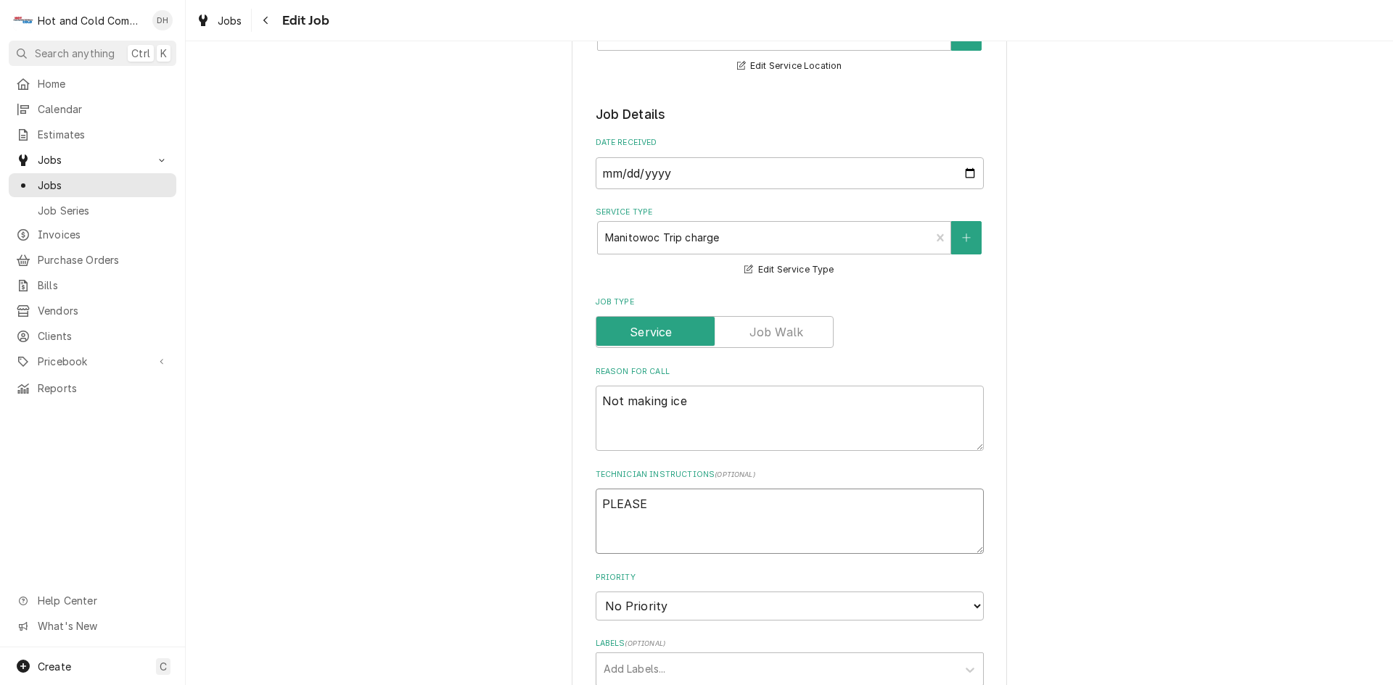
type textarea "x"
type textarea "PLEASE G"
type textarea "x"
type textarea "PLEASE GE"
type textarea "x"
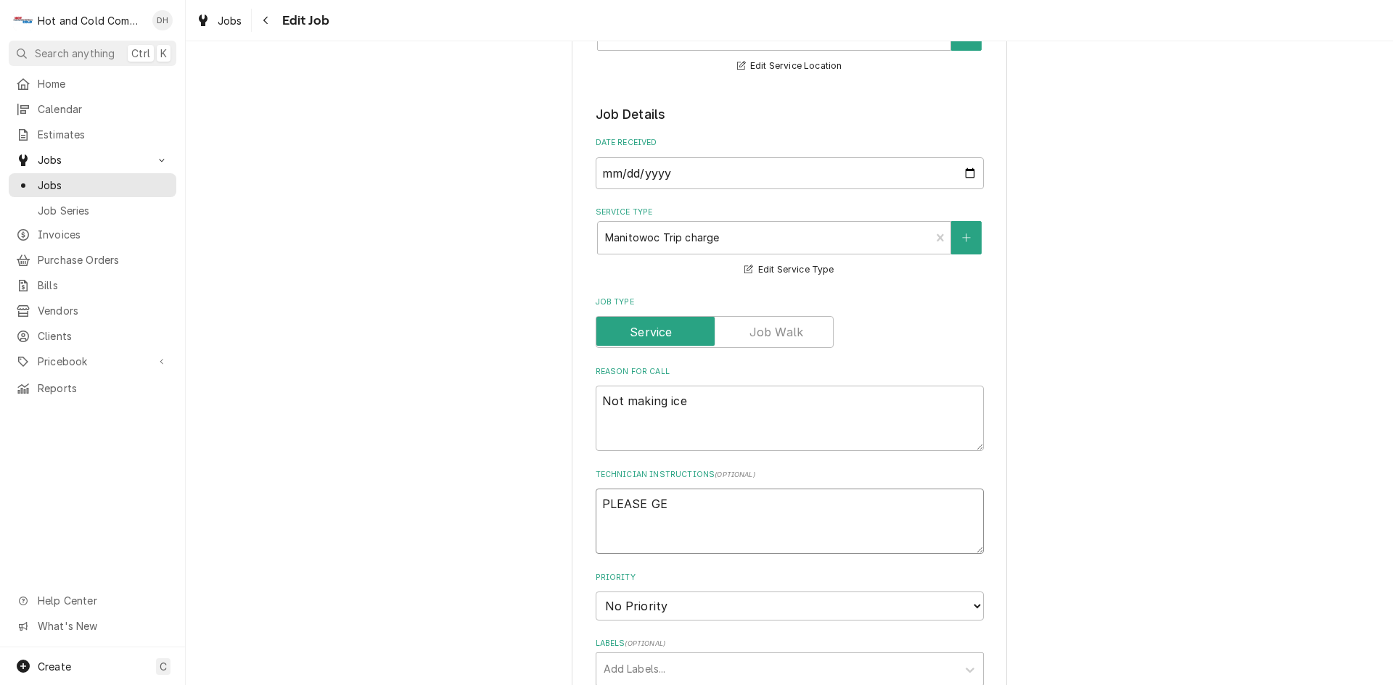
type textarea "PLEASE GET"
type textarea "x"
type textarea "PLEASE GET"
type textarea "x"
type textarea "PLEASE GET S"
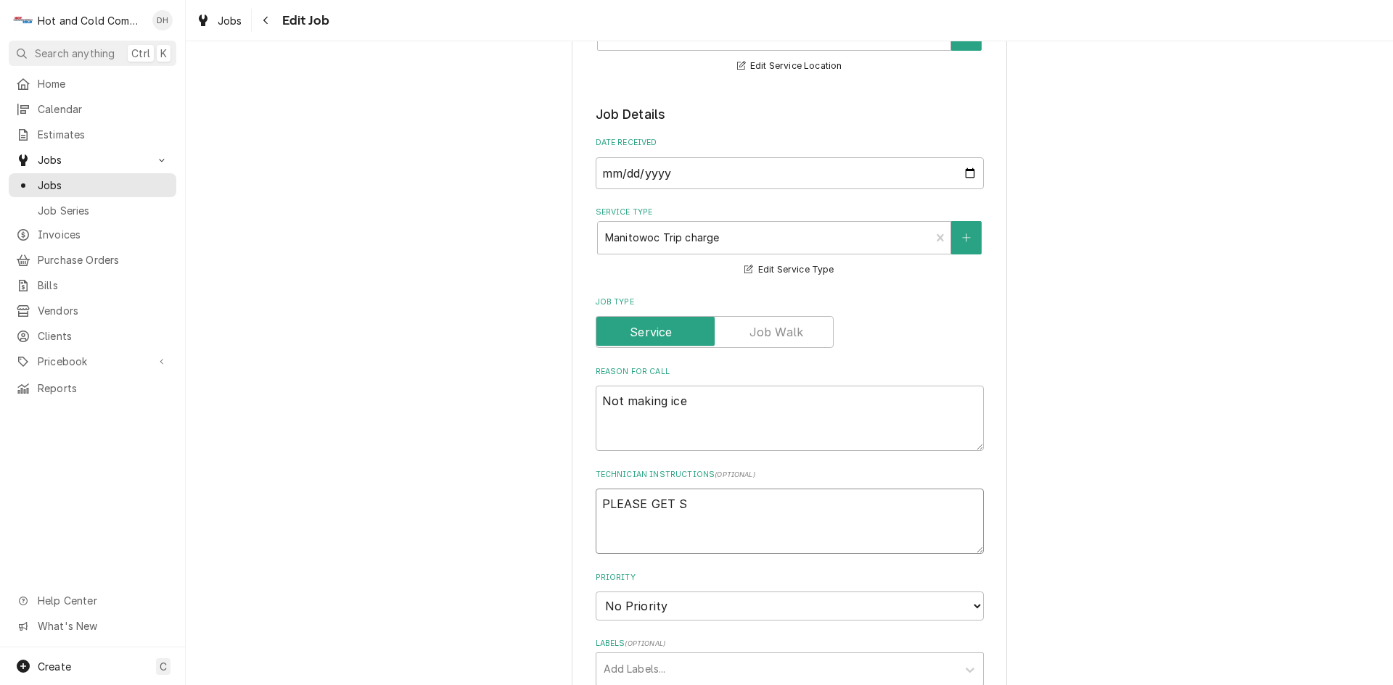
type textarea "x"
type textarea "PLEASE GET SE"
type textarea "x"
type textarea "PLEASE GET SER"
type textarea "x"
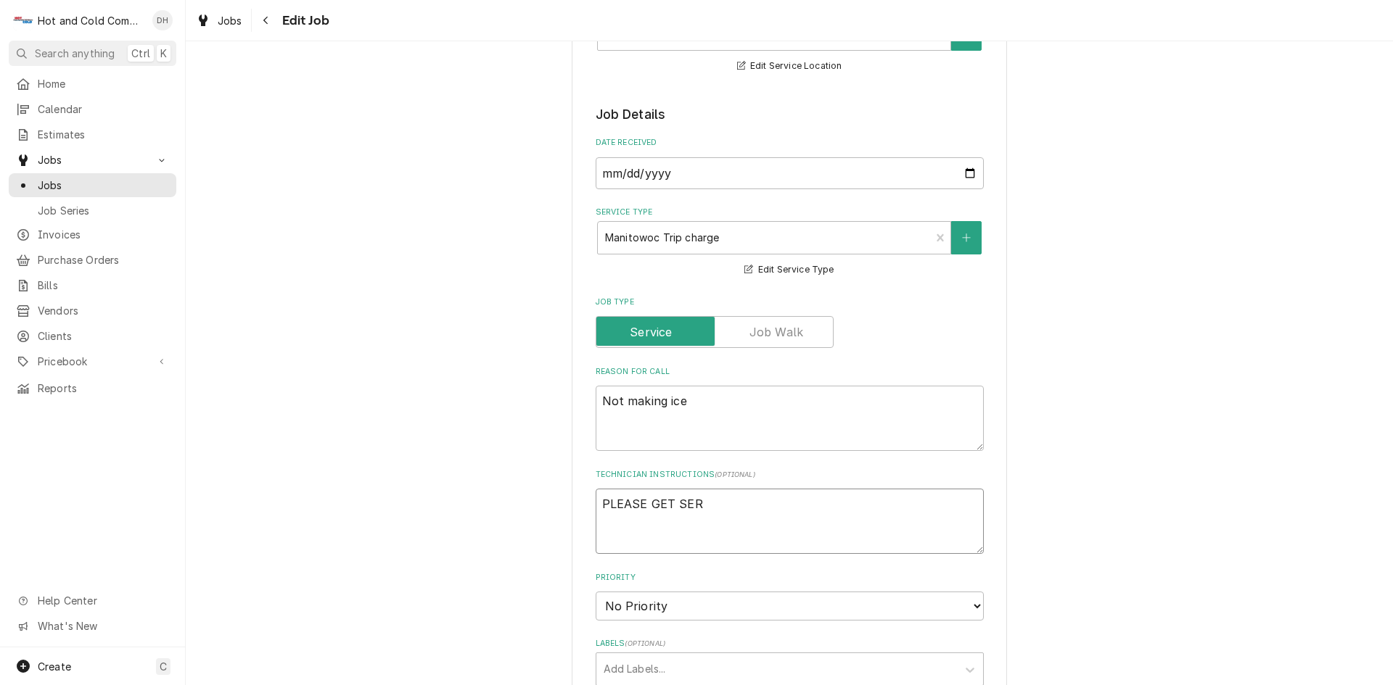
type textarea "PLEASE GET SERI"
type textarea "x"
type textarea "PLEASE GET SERIA"
type textarea "x"
type textarea "PLEASE GET SERIAL"
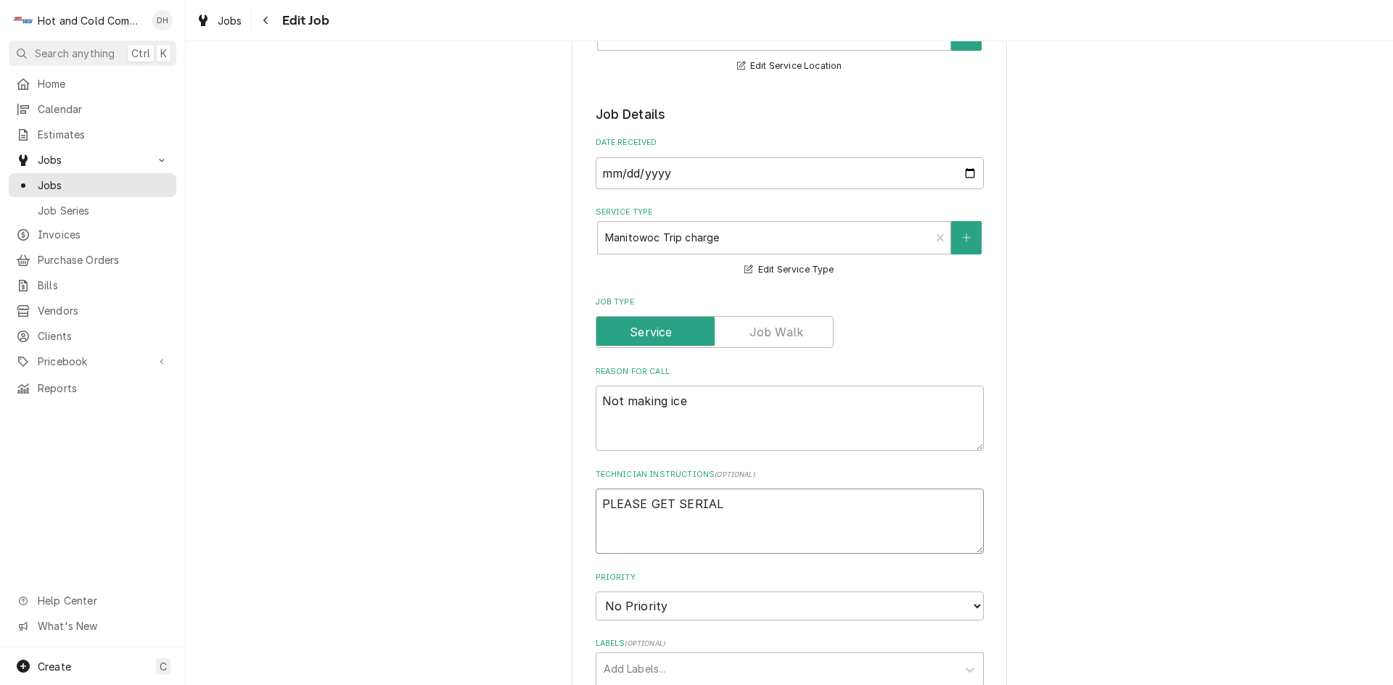
type textarea "x"
type textarea "PLEASE GET SERIAL"
type textarea "x"
type textarea "PLEASE GET SERIAL N"
type textarea "x"
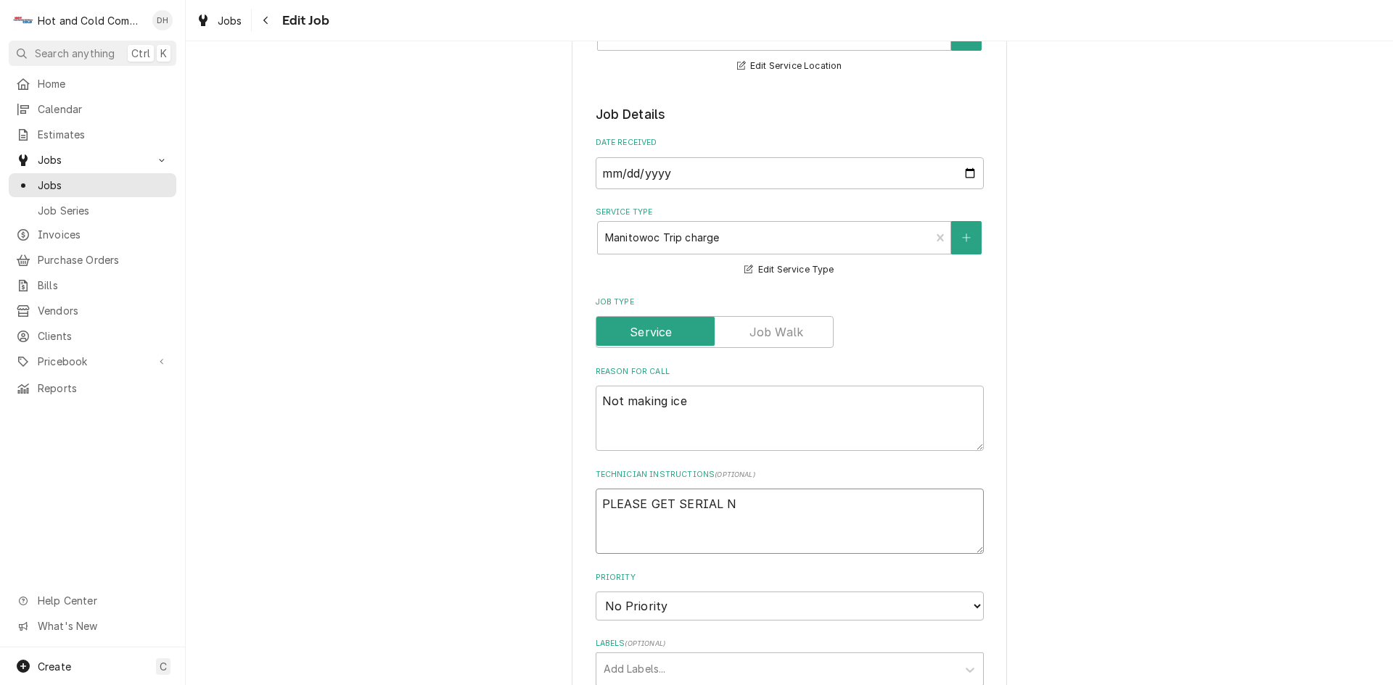
type textarea "PLEASE GET SERIAL NU"
type textarea "x"
type textarea "PLEASE GET SERIAL NUM"
type textarea "x"
type textarea "PLEASE GET SERIAL NUMB"
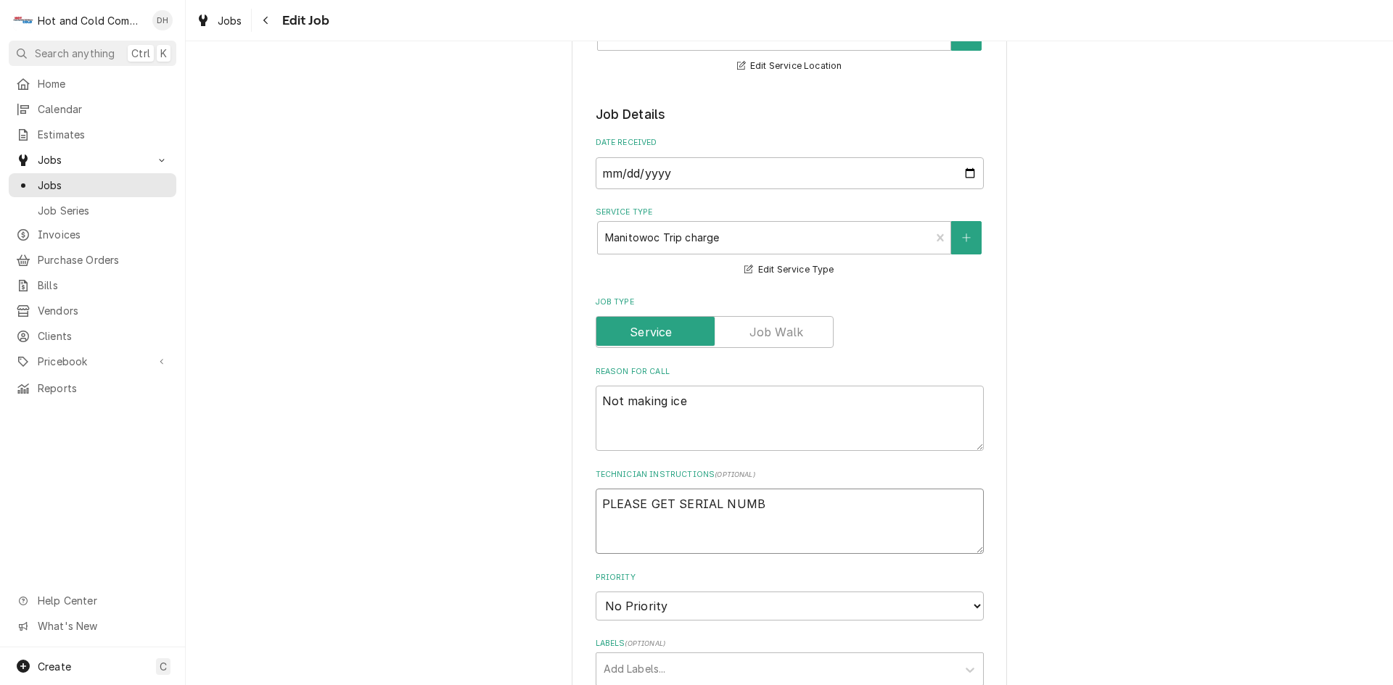
type textarea "x"
type textarea "PLEASE GET SERIAL NUMBE"
type textarea "x"
type textarea "PLEASE GET SERIAL NUMBER"
type textarea "x"
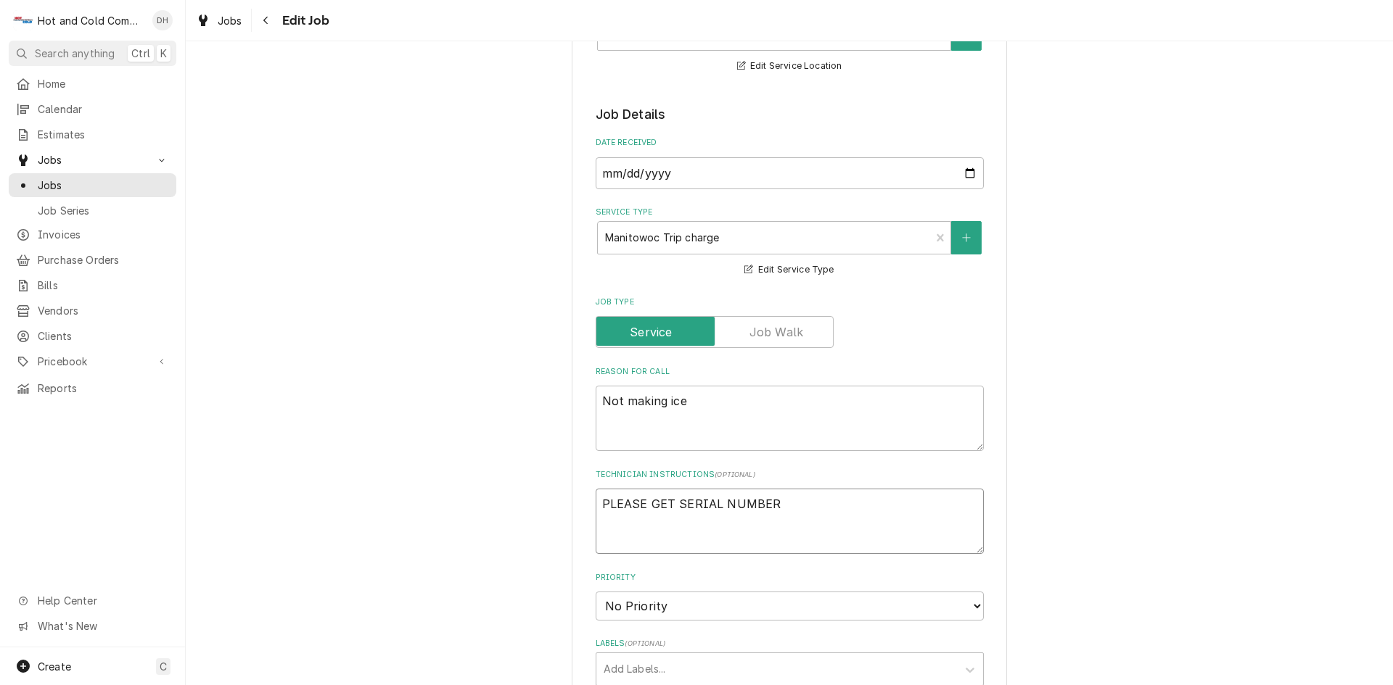
type textarea "PLEASE GET SERIAL NUMBER"
type textarea "x"
type textarea "PLEASE GET SERIAL NUMBER C"
type textarea "x"
type textarea "PLEASE GET SERIAL NUMBER CU"
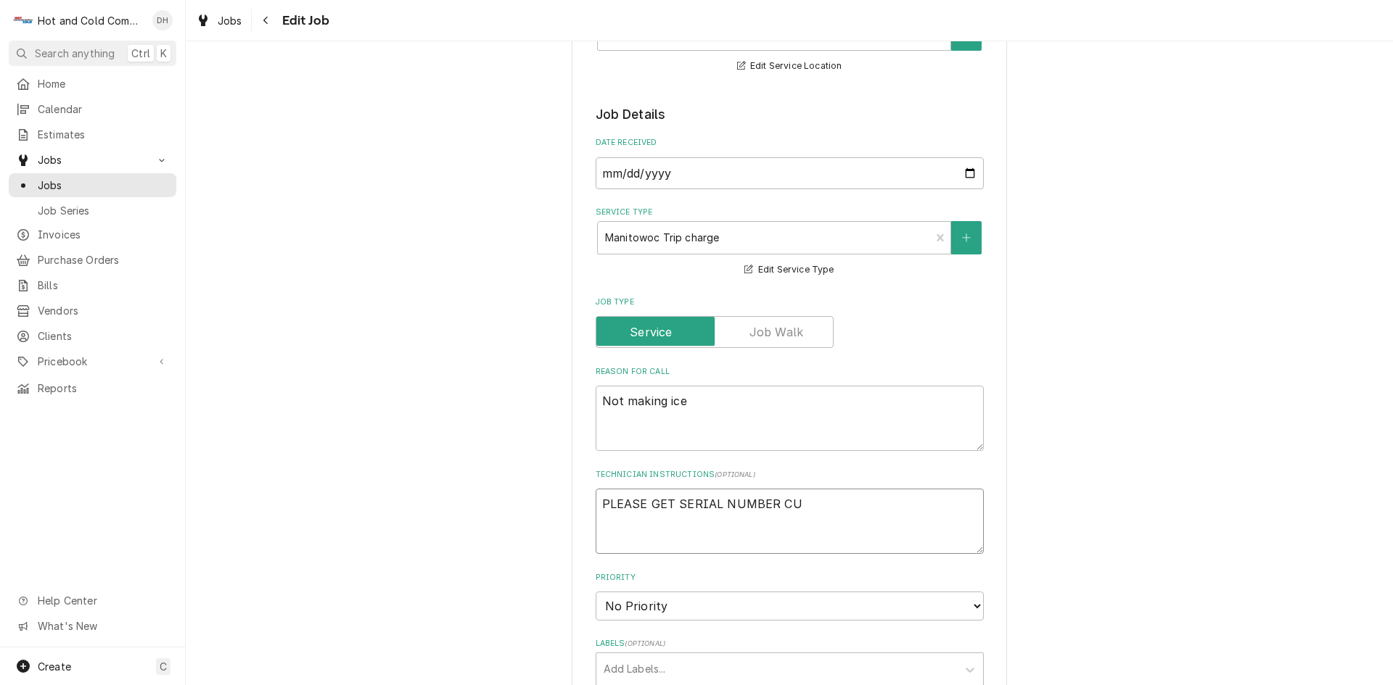
type textarea "x"
type textarea "PLEASE GET SERIAL NUMBER CUS"
type textarea "x"
type textarea "PLEASE GET SERIAL NUMBER CUST"
type textarea "x"
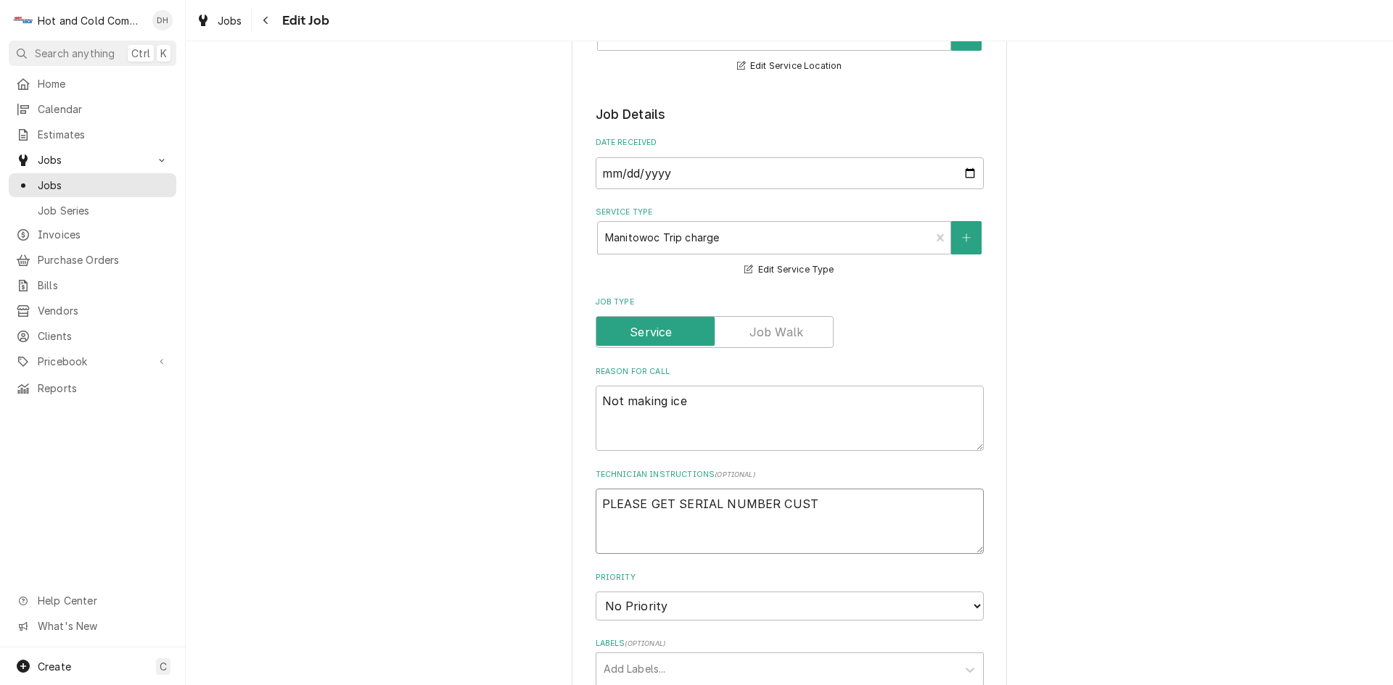
type textarea "PLEASE GET SERIAL NUMBER CUSTO"
type textarea "x"
type textarea "PLEASE GET SERIAL NUMBER CUSTOM"
type textarea "x"
type textarea "PLEASE GET SERIAL NUMBER CUSTOME"
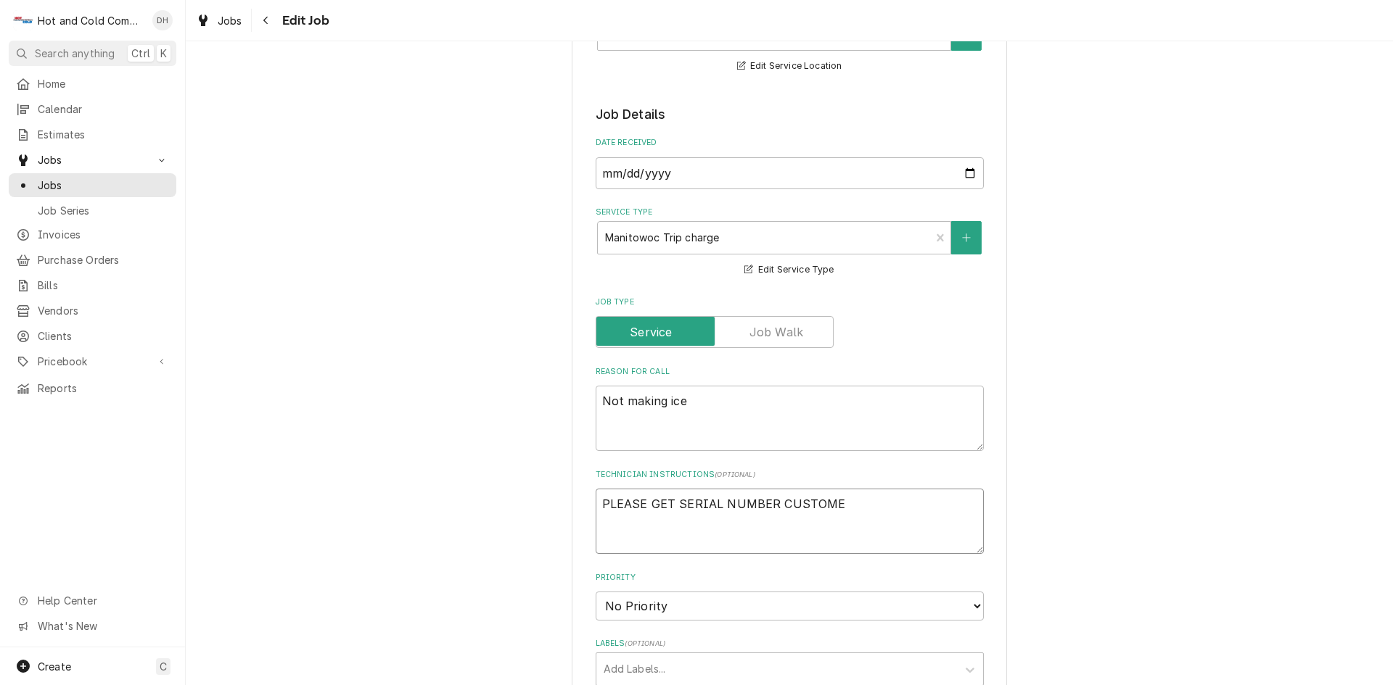
type textarea "x"
type textarea "PLEASE GET SERIAL NUMBER CUSTOMER"
type textarea "x"
type textarea "PLEASE GET SERIAL NUMBER CUSTOMER"
type textarea "x"
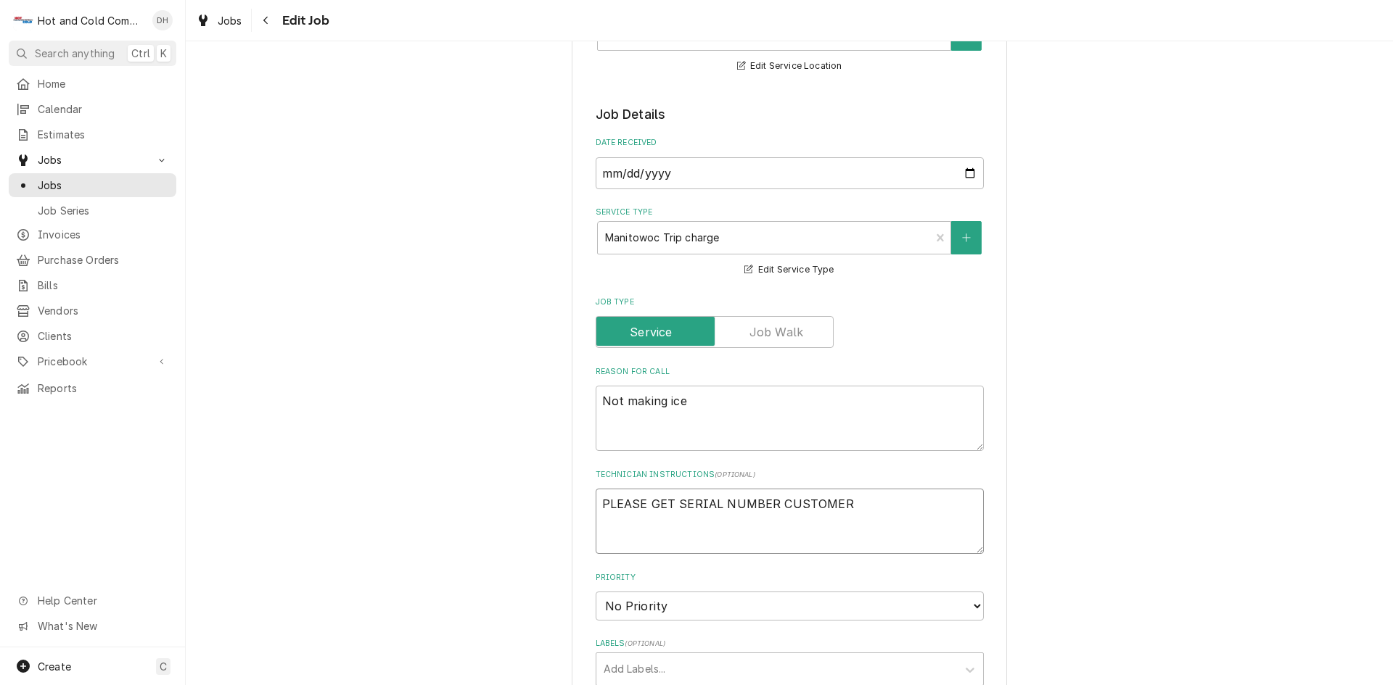
type textarea "PLEASE GET SERIAL NUMBER CUSTOMER D"
type textarea "x"
type textarea "PLEASE GET SERIAL NUMBER CUSTOMER DI"
type textarea "x"
type textarea "PLEASE GET SERIAL NUMBER CUSTOMER DID"
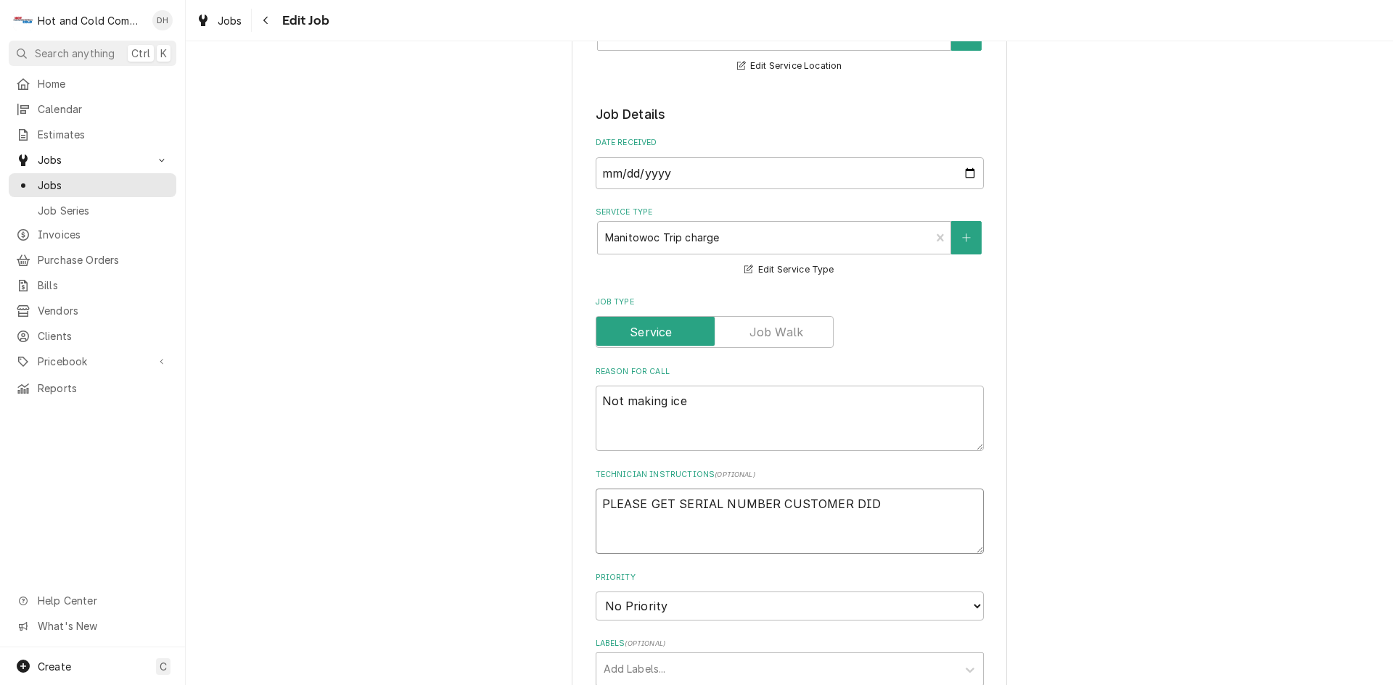
type textarea "x"
type textarea "PLEASE GET SERIAL NUMBER CUSTOMER DID"
type textarea "x"
type textarea "PLEASE GET SERIAL NUMBER CUSTOMER DID N"
type textarea "x"
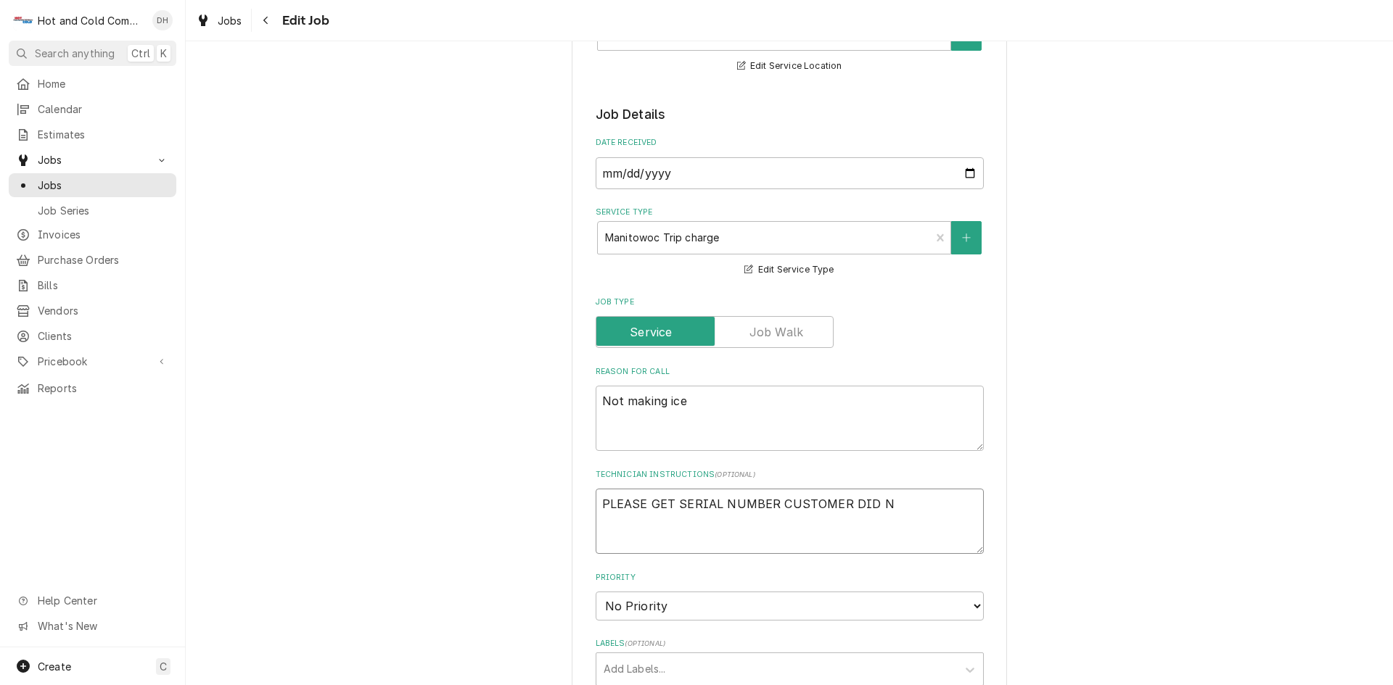
type textarea "PLEASE GET SERIAL NUMBER CUSTOMER DID NO"
type textarea "x"
type textarea "PLEASE GET SERIAL NUMBER CUSTOMER DID NOT"
type textarea "x"
type textarea "PLEASE GET SERIAL NUMBER CUSTOMER DID NOT"
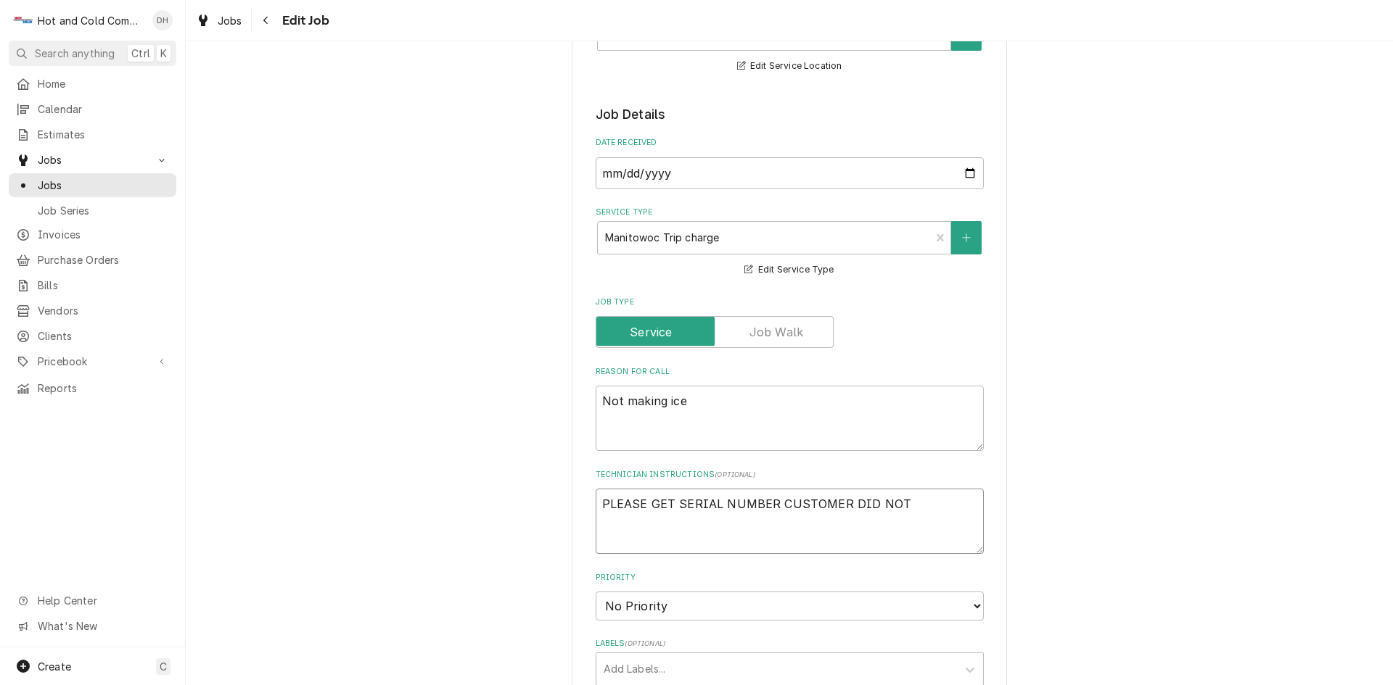
type textarea "x"
type textarea "PLEASE GET SERIAL NUMBER CUSTOMER DID NOT H"
type textarea "x"
type textarea "PLEASE GET SERIAL NUMBER CUSTOMER DID NOT HA"
type textarea "x"
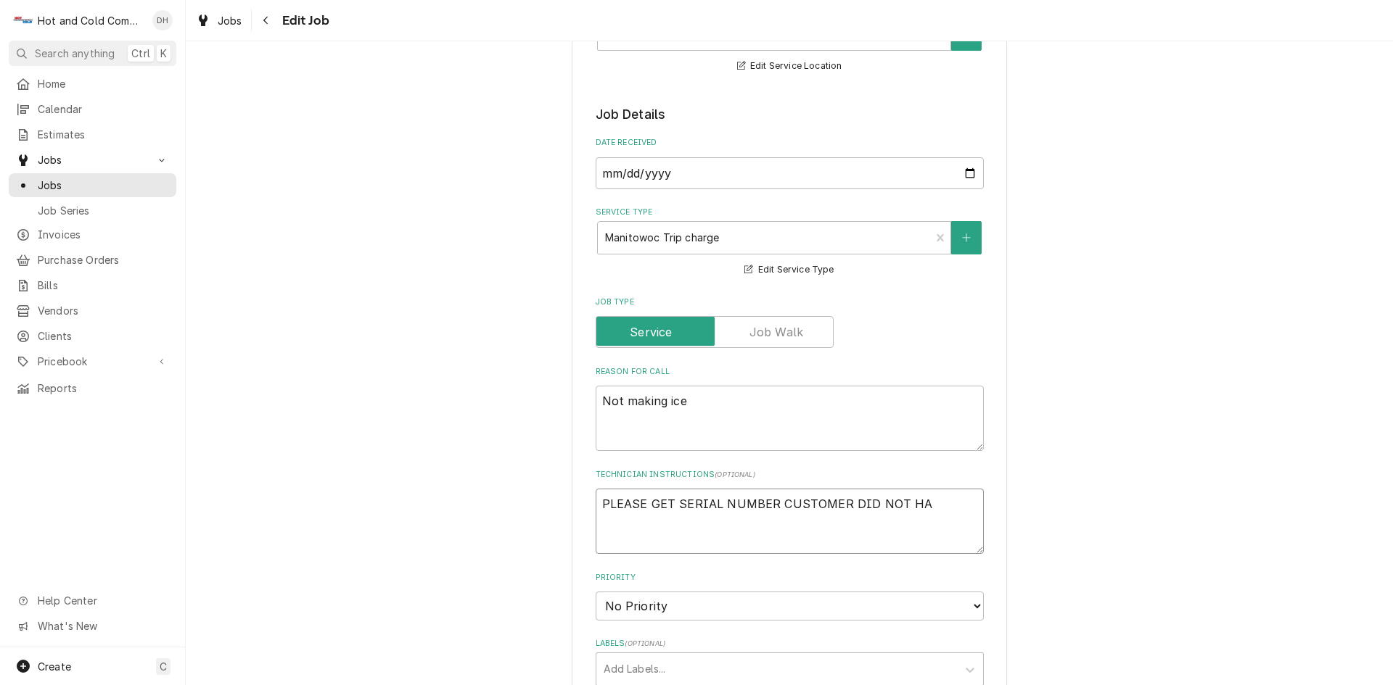
type textarea "PLEASE GET SERIAL NUMBER CUSTOMER DID NOT HAV"
type textarea "x"
type textarea "PLEASE GET SERIAL NUMBER CUSTOMER DID NOT HAVE"
type textarea "x"
type textarea "PLEASE GET SERIAL NUMBER CUSTOMER DID NOT HAVE"
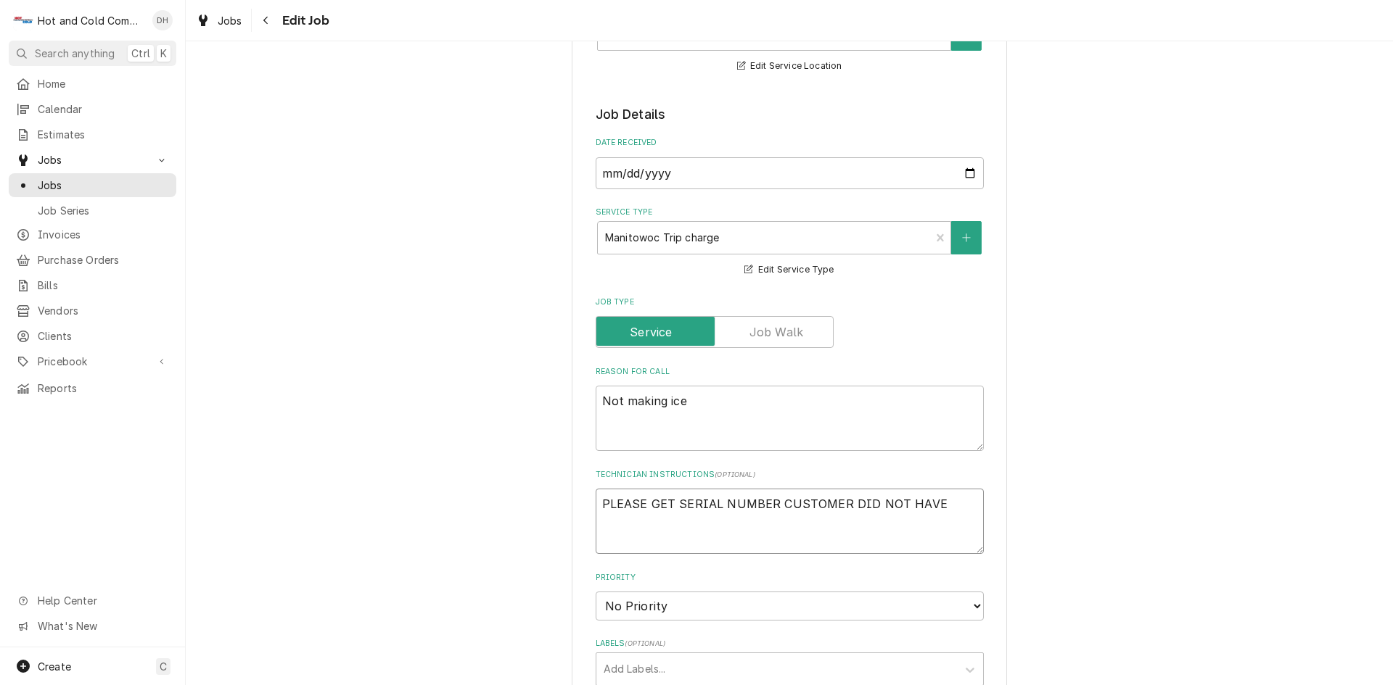
type textarea "x"
type textarea "PLEASE GET SERIAL NUMBER CUSTOMER DID NOT HAVE I"
type textarea "x"
type textarea "PLEASE GET SERIAL NUMBER CUSTOMER DID NOT HAVE IT"
type textarea "x"
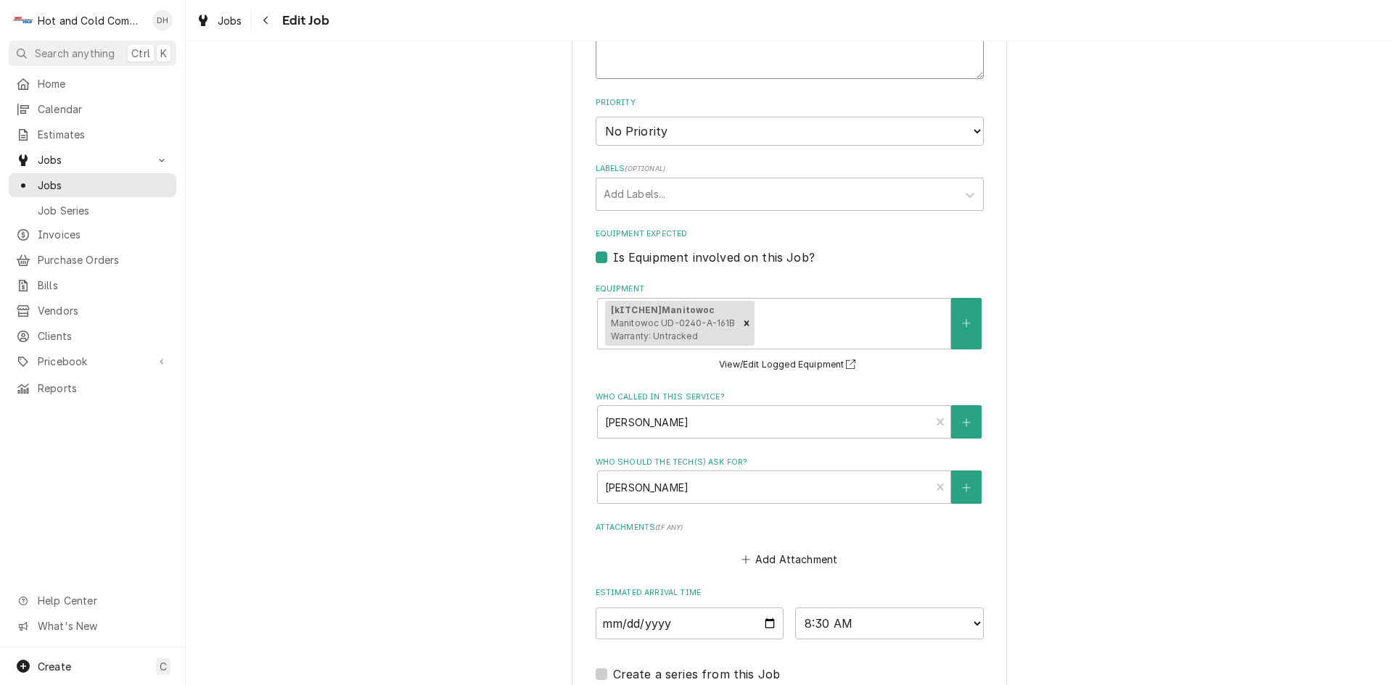
scroll to position [938, 0]
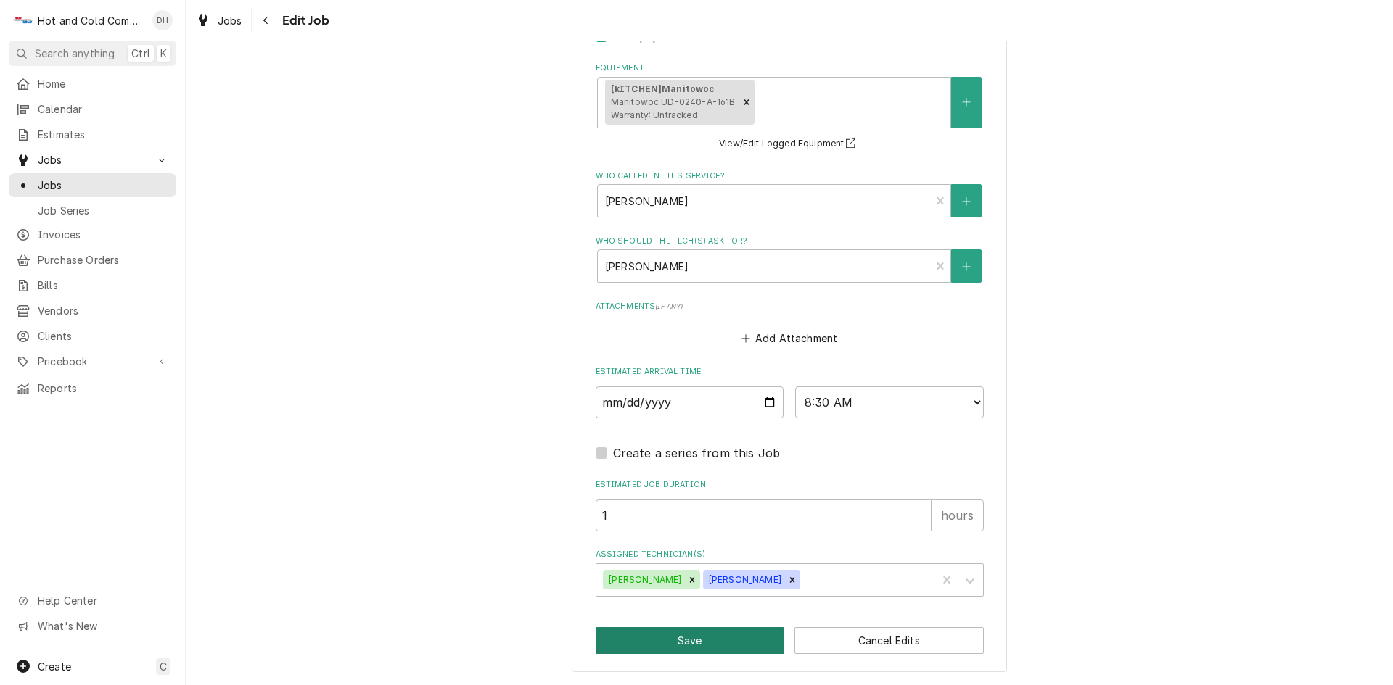
type textarea "PLEASE GET SERIAL NUMBER CUSTOMER DID NOT HAVE IT"
click at [709, 643] on button "Save" at bounding box center [690, 640] width 189 height 27
type textarea "x"
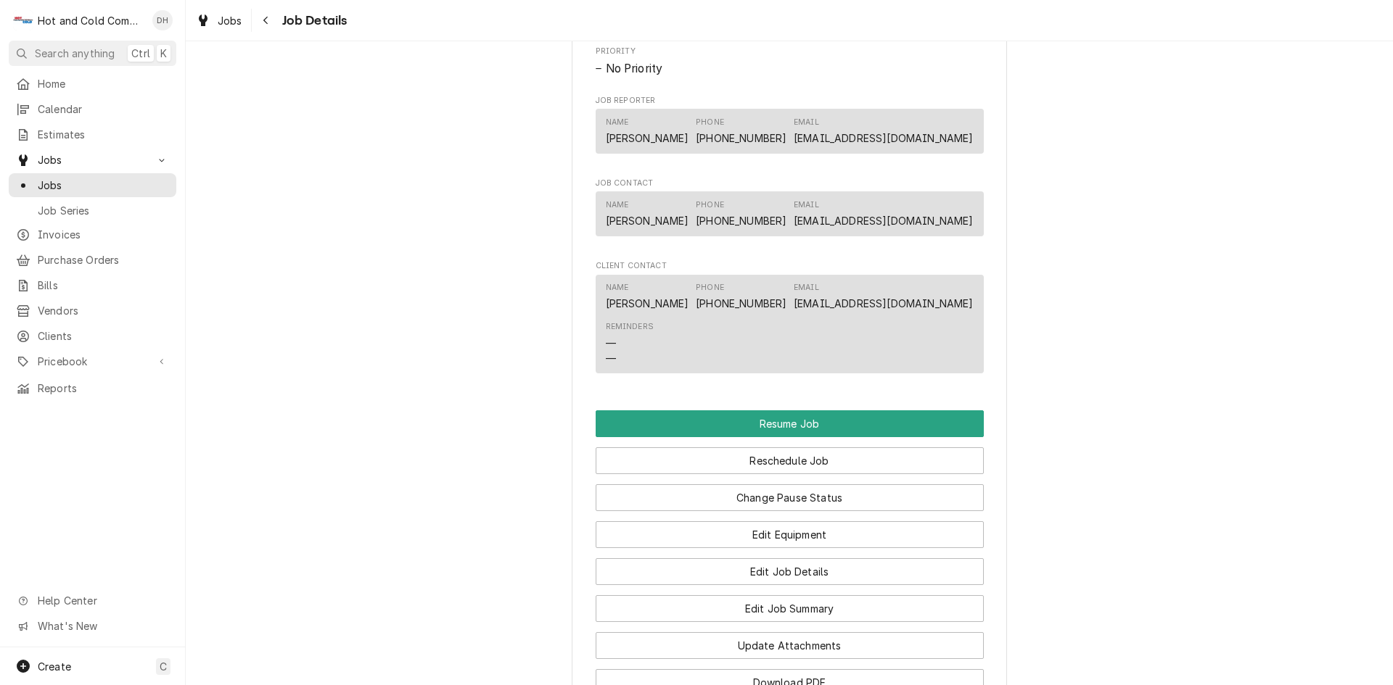
scroll to position [1451, 0]
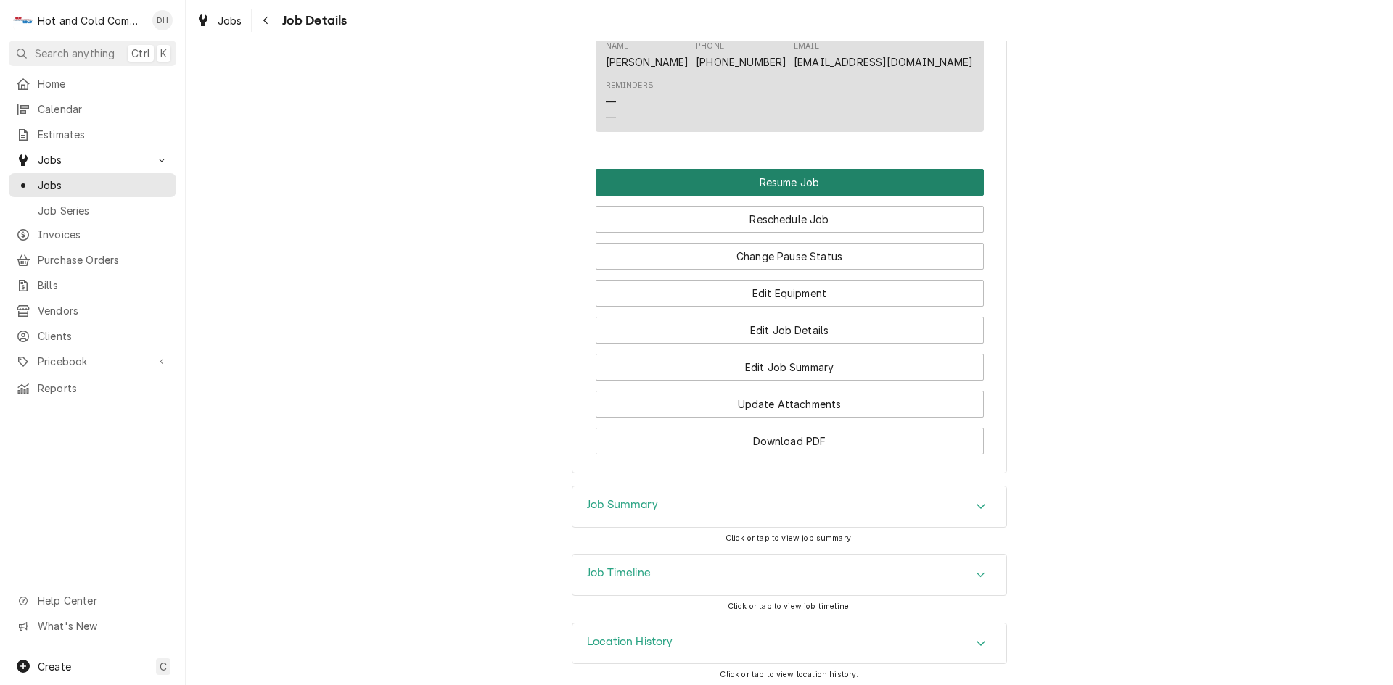
click at [802, 196] on button "Resume Job" at bounding box center [790, 182] width 388 height 27
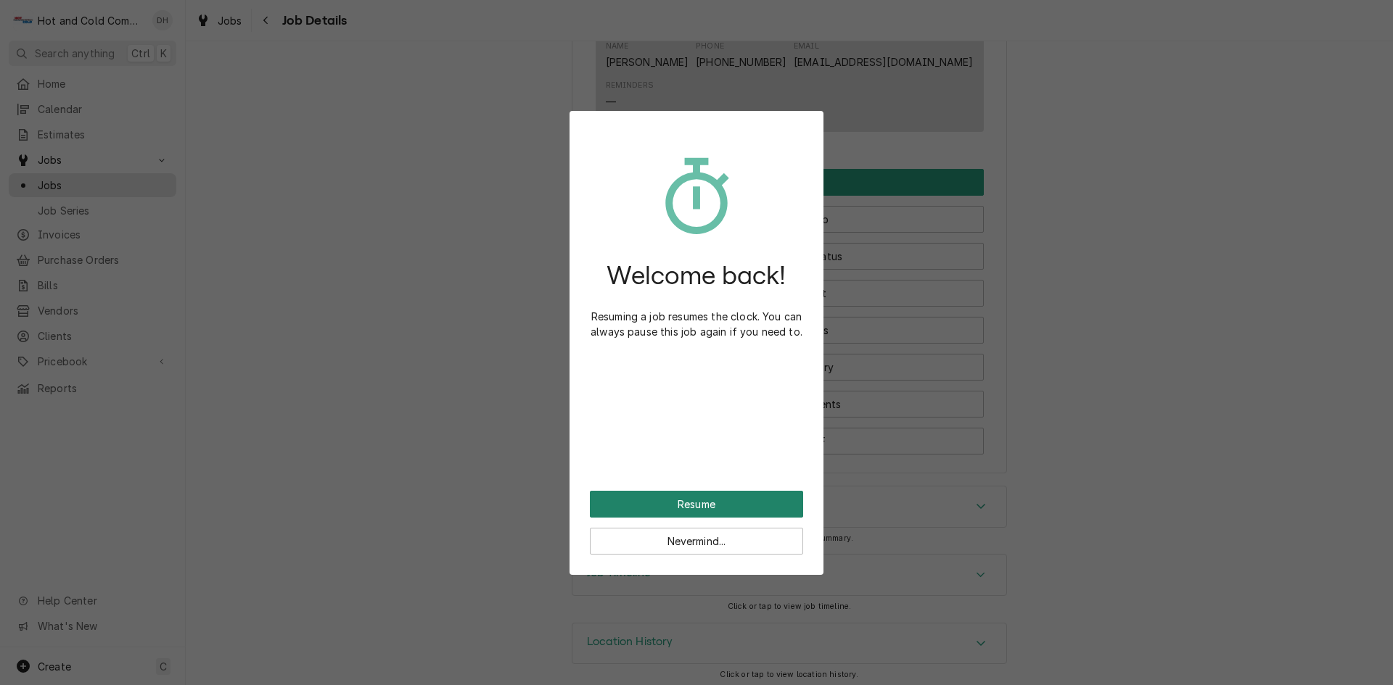
click at [735, 500] on button "Resume" at bounding box center [696, 504] width 213 height 27
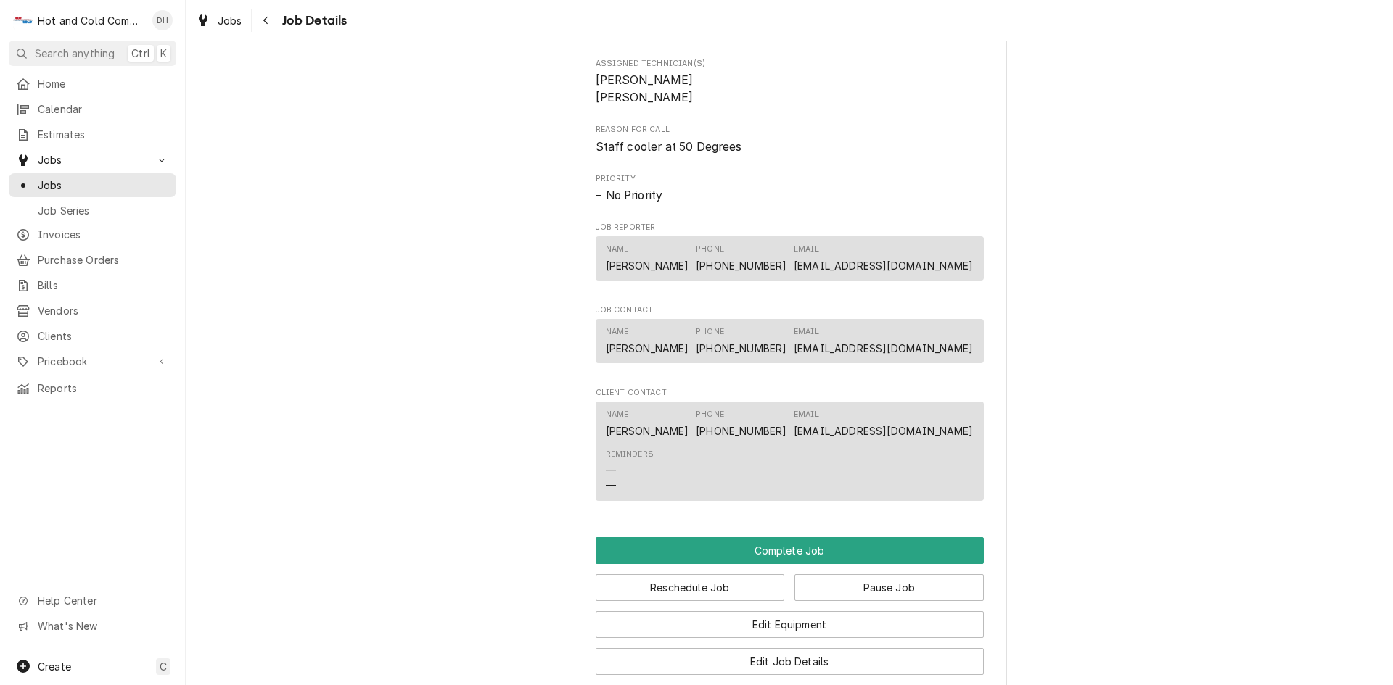
scroll to position [1209, 0]
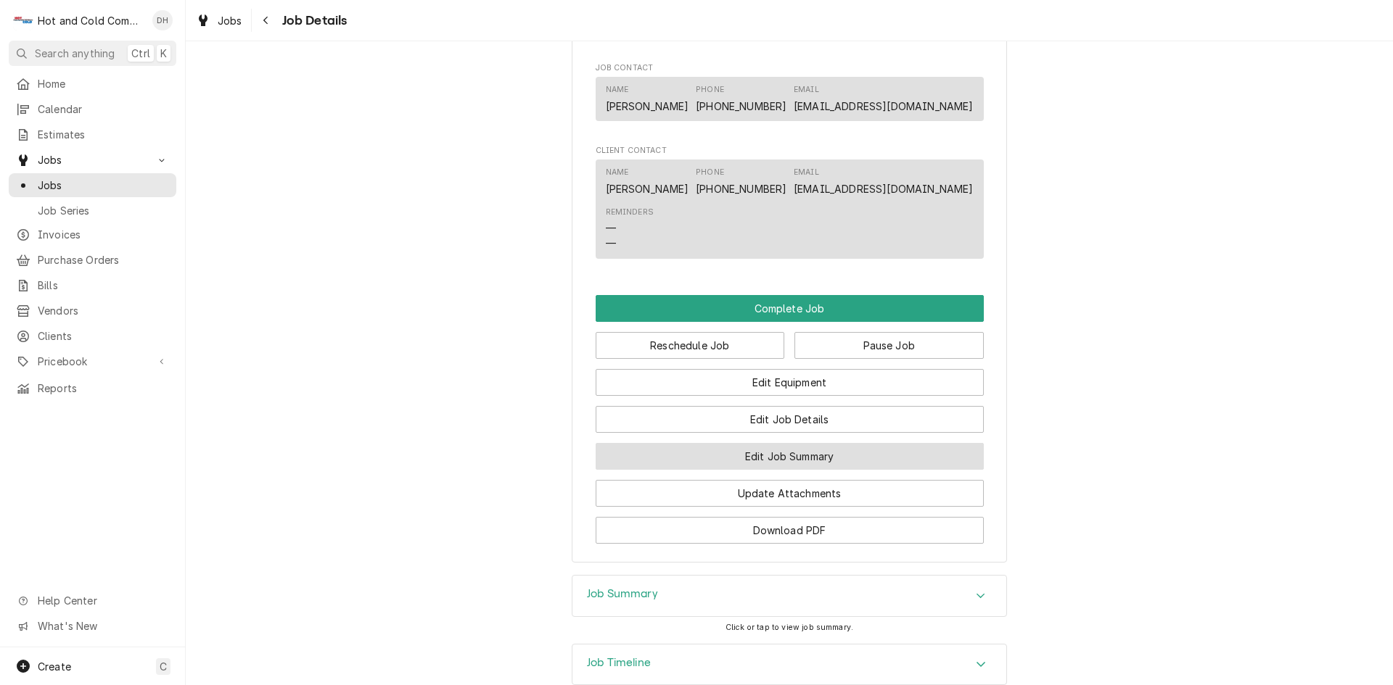
click at [817, 470] on button "Edit Job Summary" at bounding box center [790, 456] width 388 height 27
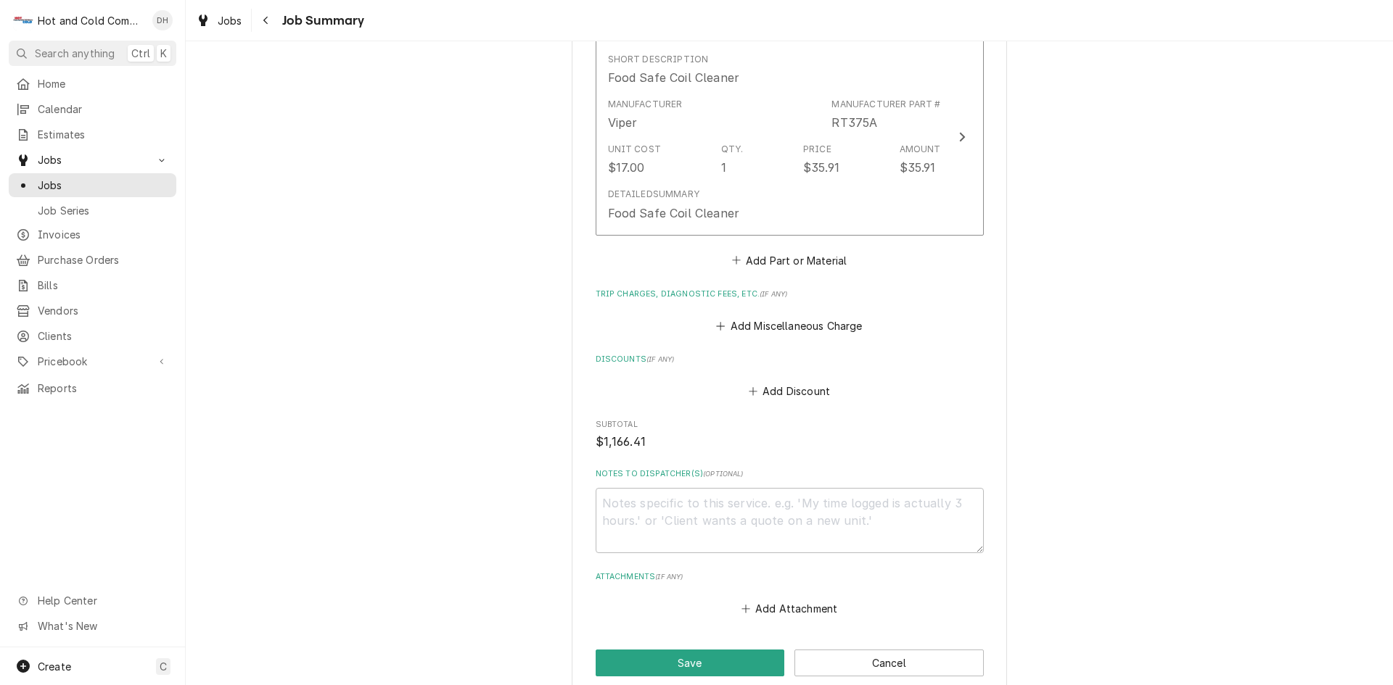
scroll to position [967, 0]
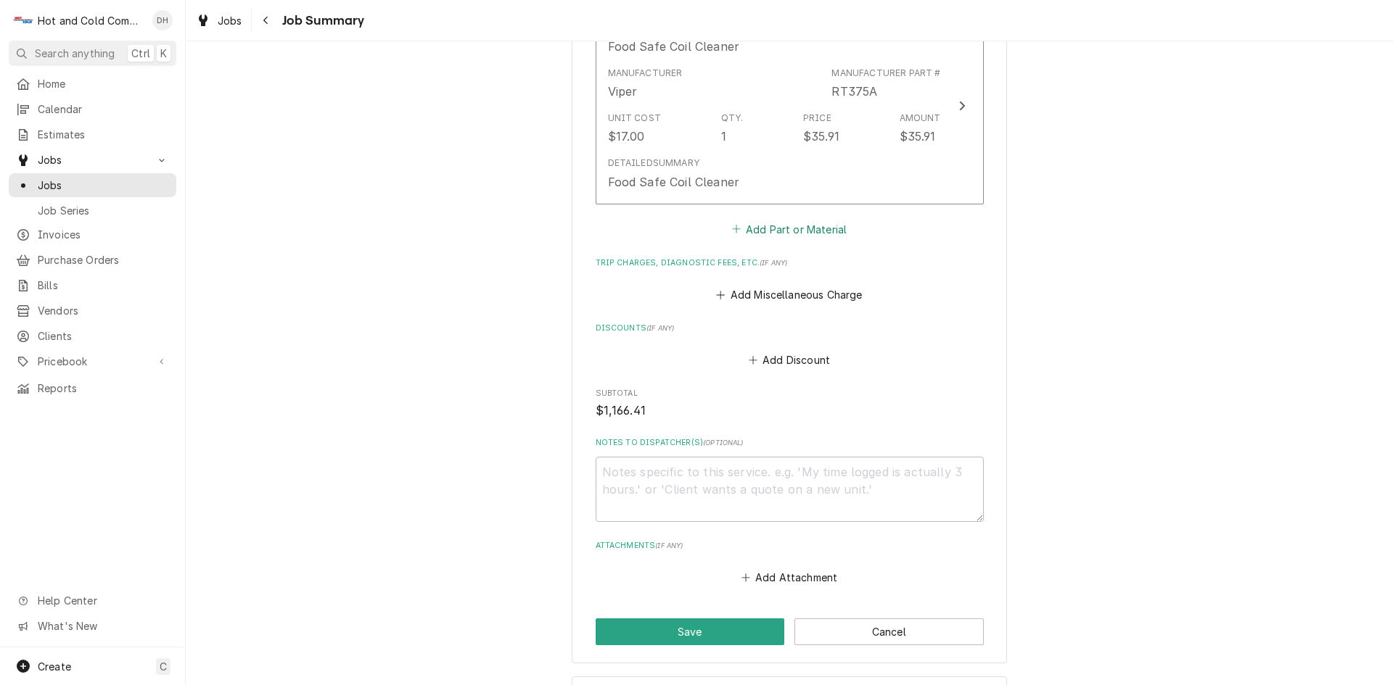
click at [794, 227] on button "Add Part or Material" at bounding box center [789, 229] width 120 height 20
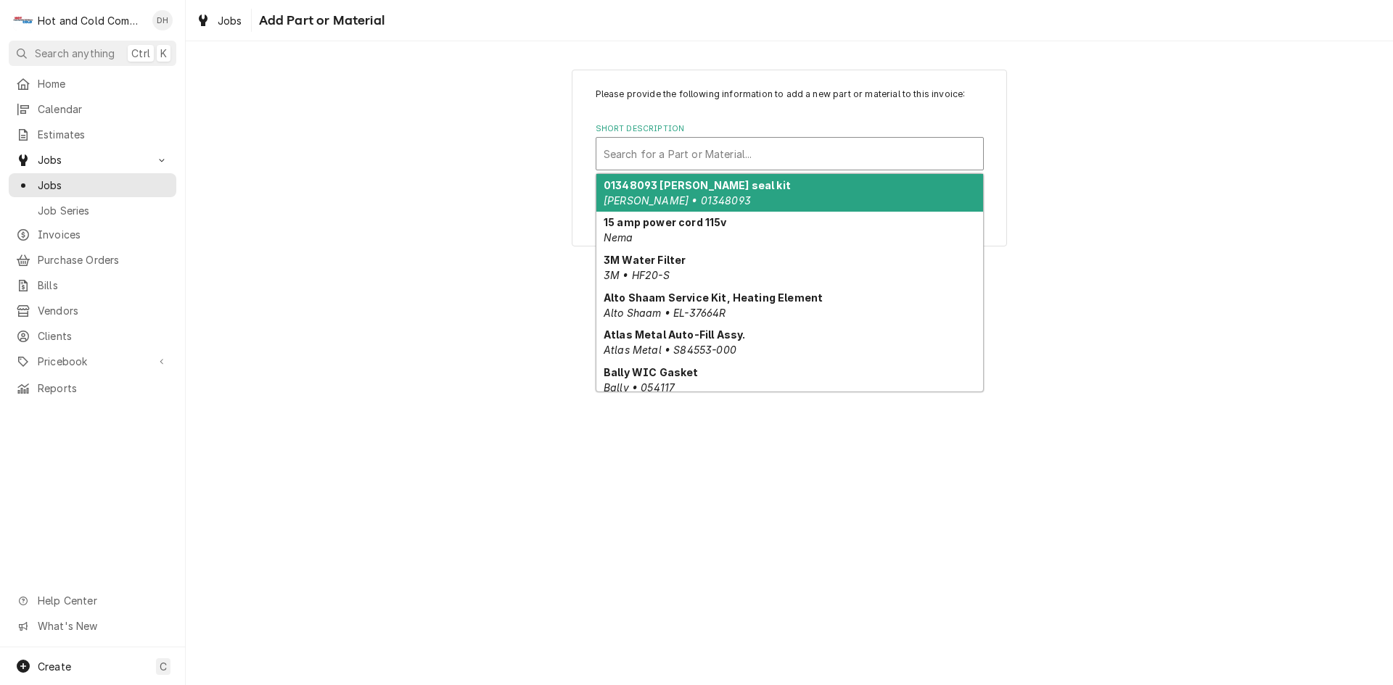
click at [681, 147] on div "Short Description" at bounding box center [789, 154] width 372 height 26
type input "J"
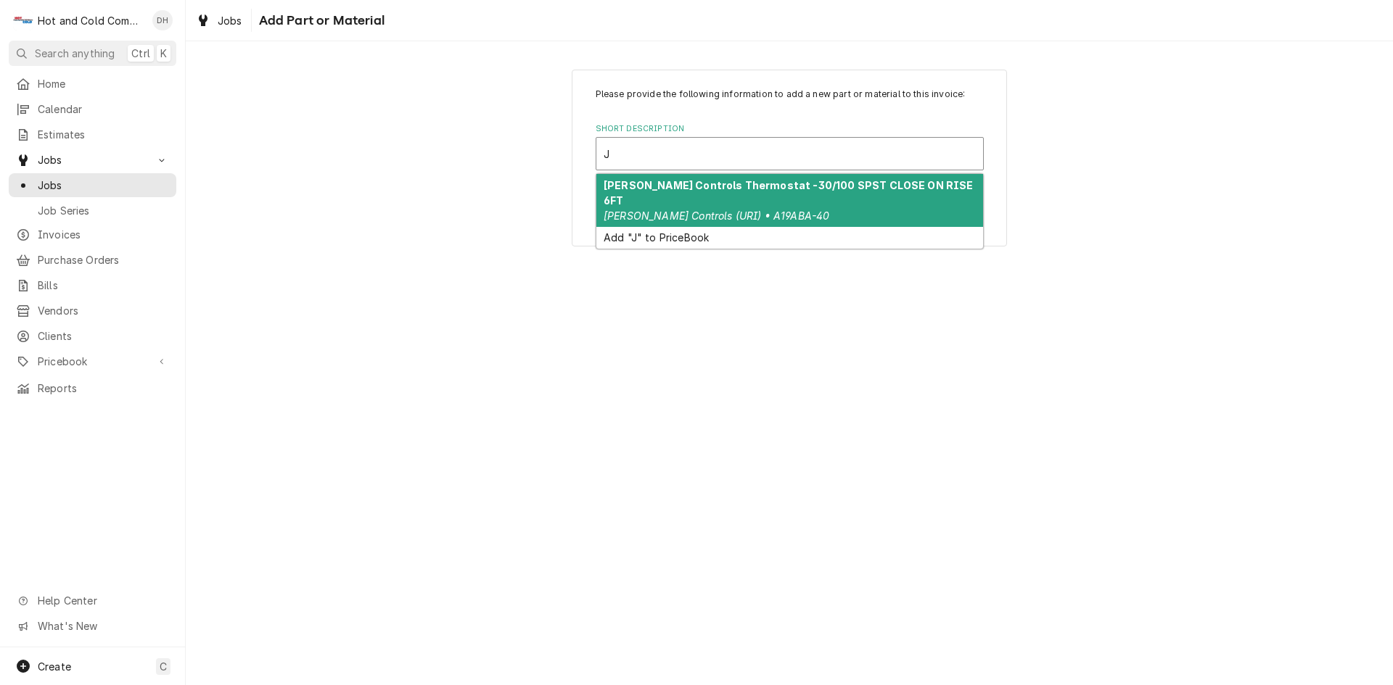
click at [833, 193] on div "[PERSON_NAME] Controls Thermostat -30/100 SPST CLOSE ON RISE 6FT [PERSON_NAME] …" at bounding box center [789, 200] width 387 height 53
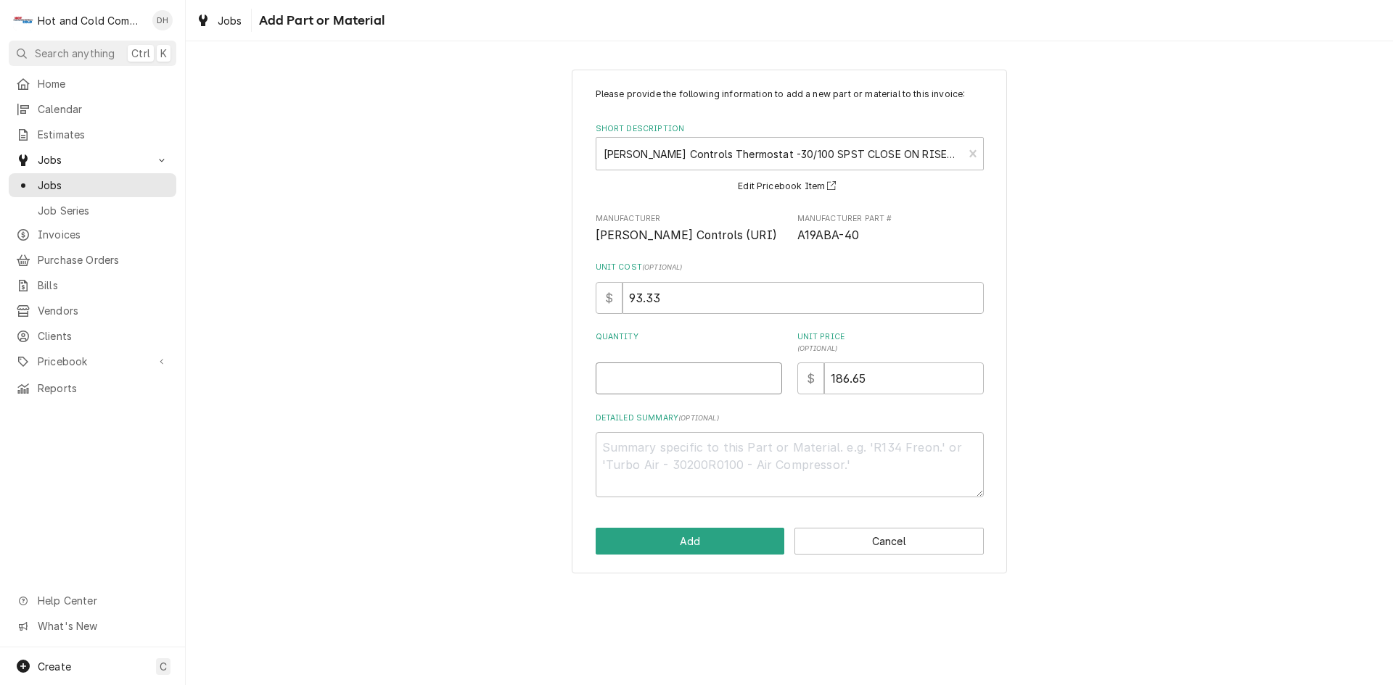
click at [627, 376] on input "Quantity" at bounding box center [689, 379] width 186 height 32
type textarea "x"
type input "1"
click at [708, 542] on button "Add" at bounding box center [690, 541] width 189 height 27
type textarea "x"
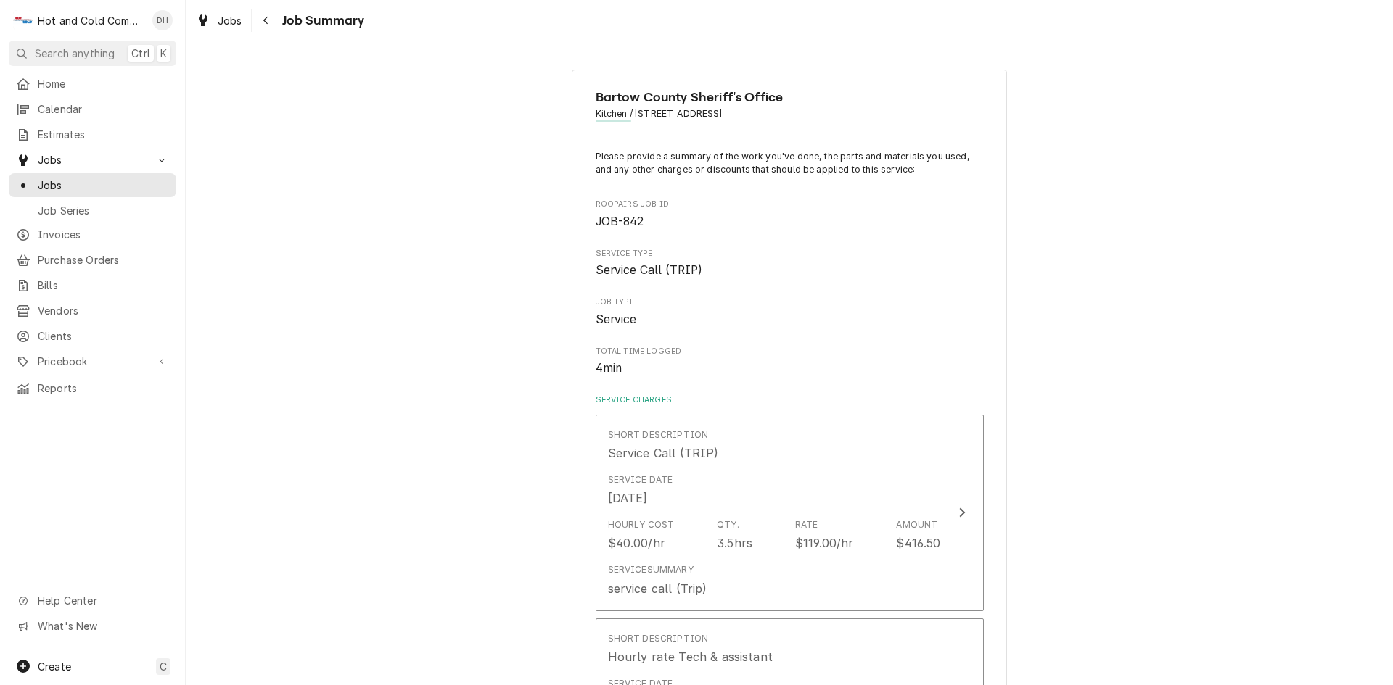
scroll to position [967, 0]
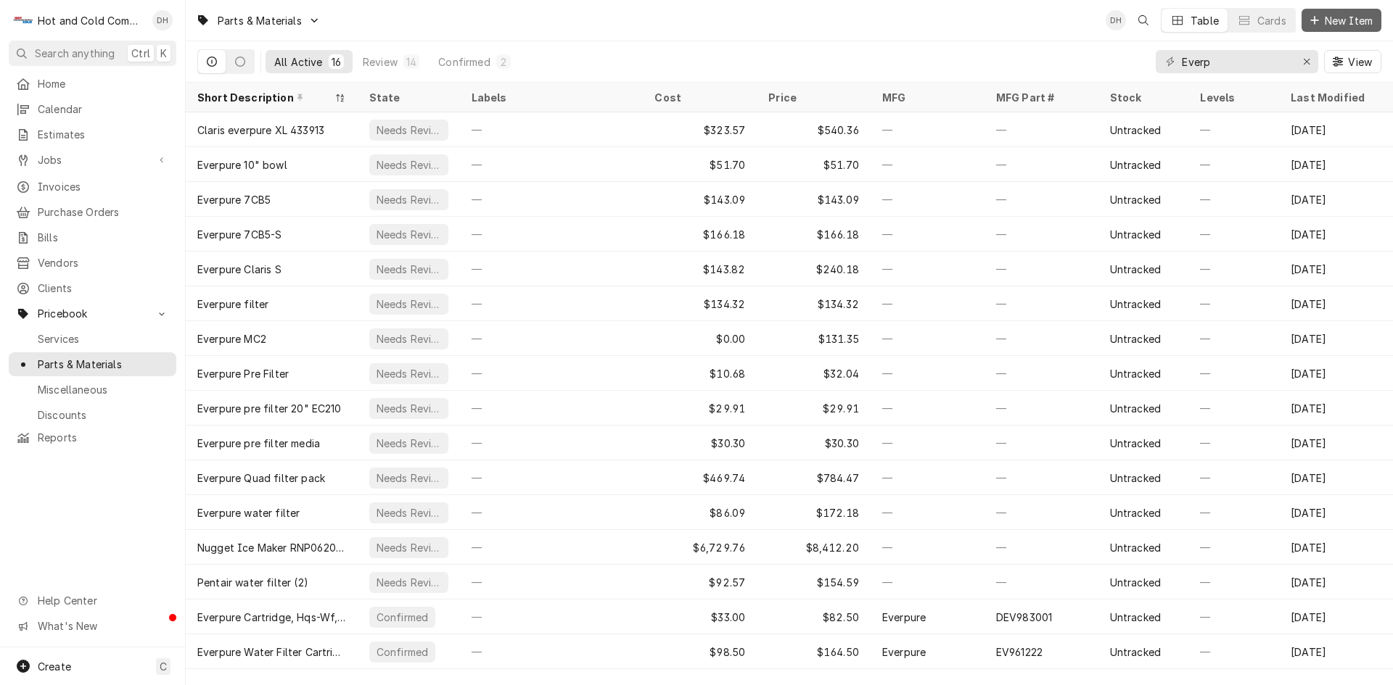
click at [1339, 23] on span "New Item" at bounding box center [1349, 20] width 54 height 15
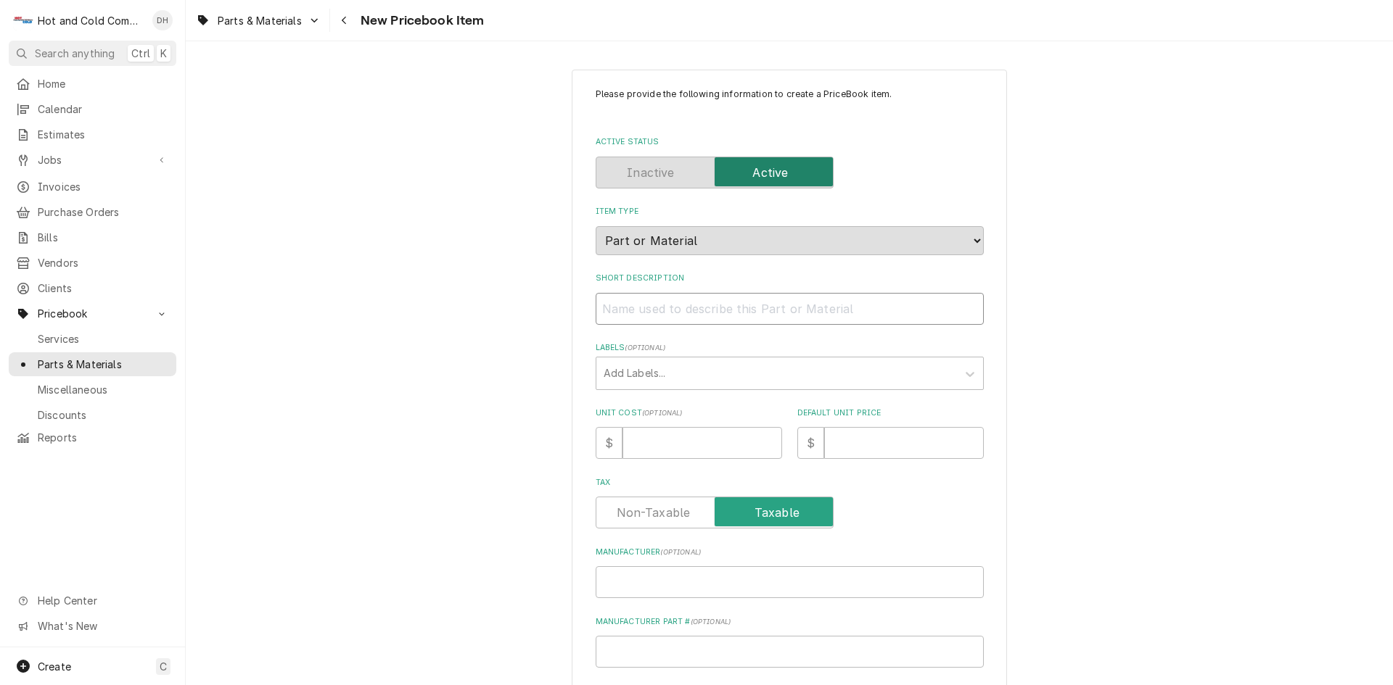
click at [658, 319] on input "Short Description" at bounding box center [790, 309] width 388 height 32
paste input "[PERSON_NAME] Controls A19ABA-40 -30/100 SPST CLOSE ON RISE 6FT"
type textarea "x"
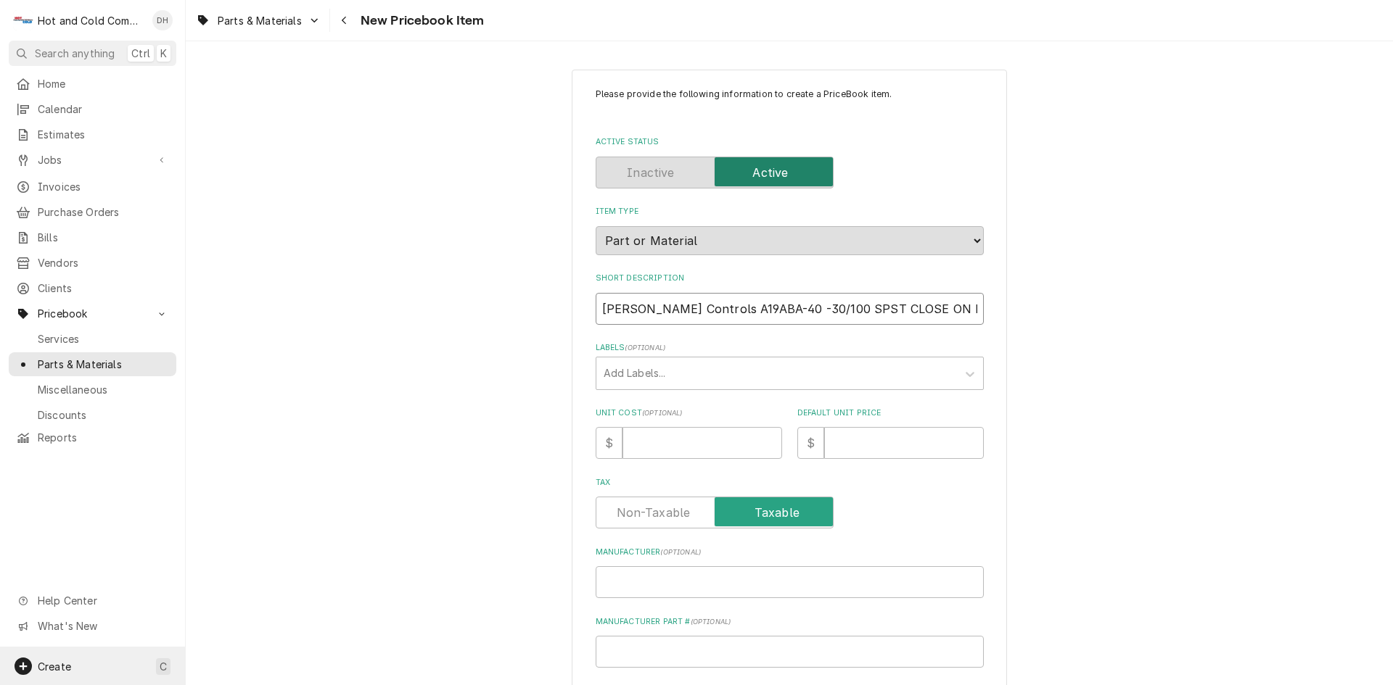
type input "[PERSON_NAME] Controls A19ABA-40 -30/100 SPST CLOSE ON RISE 6FT"
click at [693, 654] on input "Manufacturer Part # ( optional )" at bounding box center [790, 652] width 388 height 32
paste input "A19ABA-40"
type textarea "x"
type input "A19ABA-40"
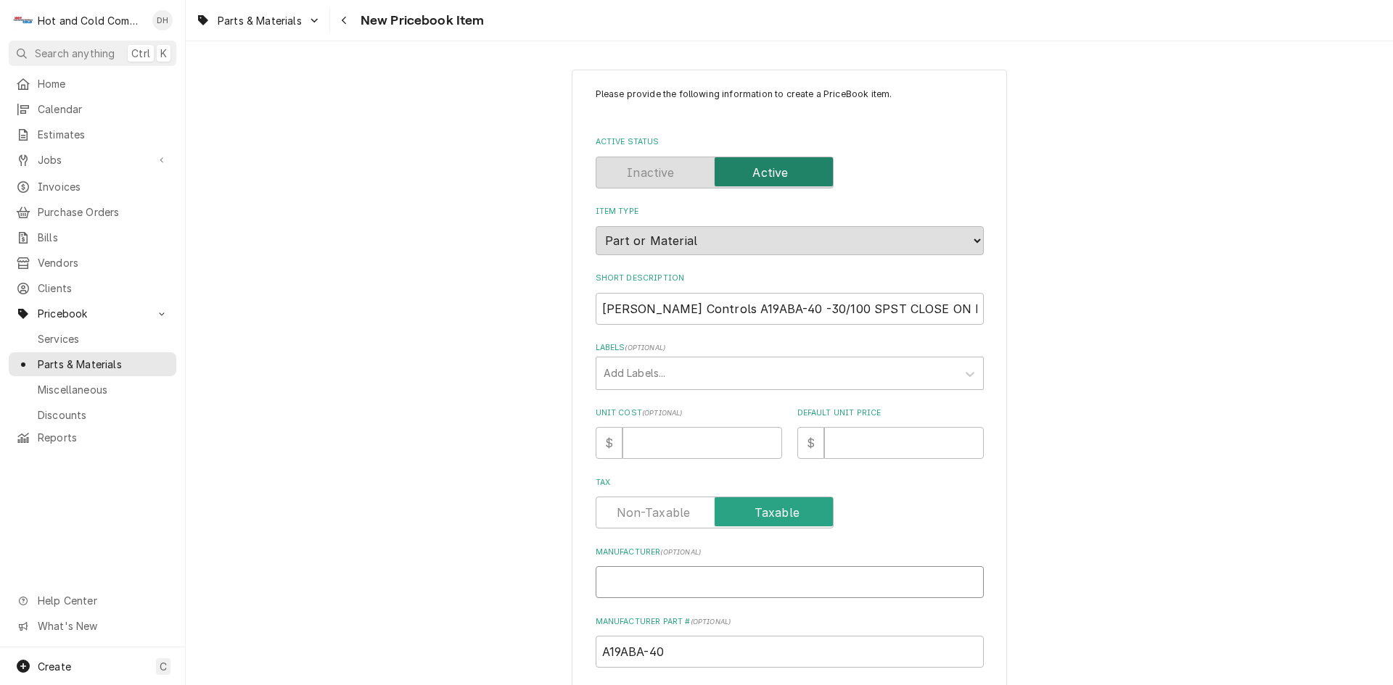
click at [634, 586] on input "Manufacturer ( optional )" at bounding box center [790, 582] width 388 height 32
type textarea "x"
type input "j"
type textarea "x"
type input "jO"
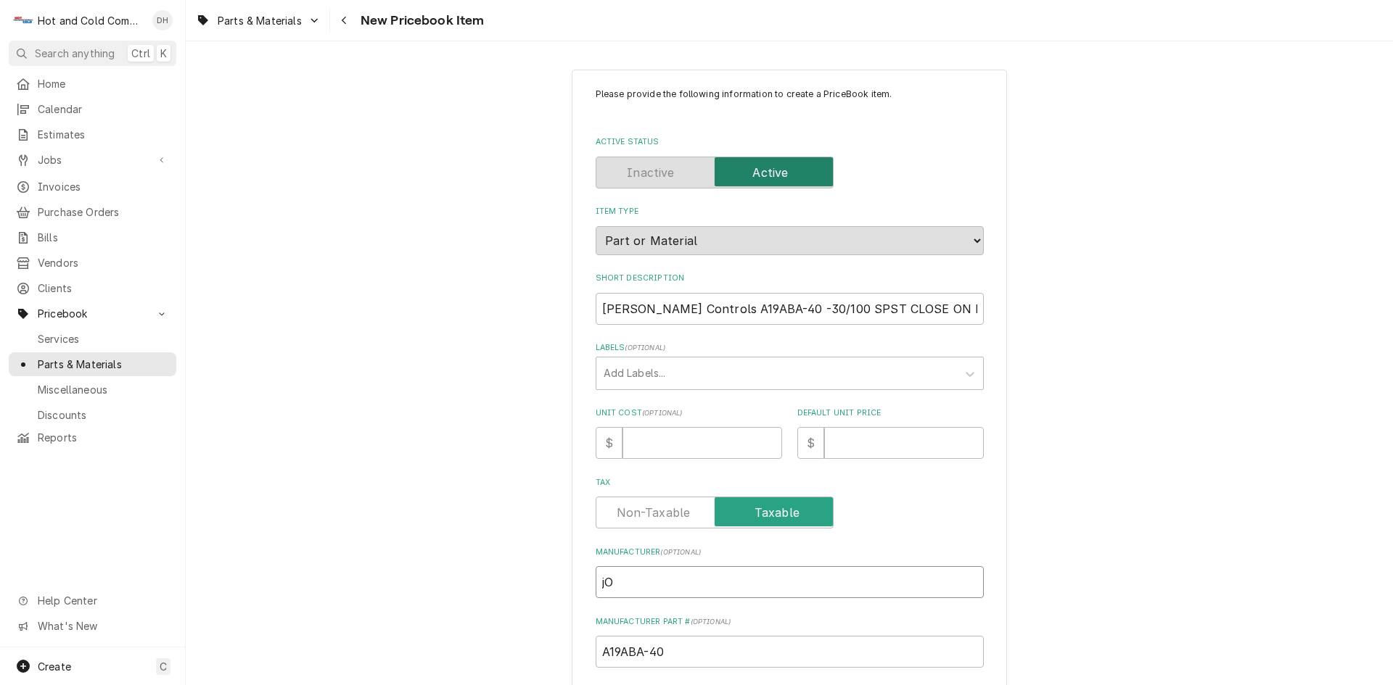
type textarea "x"
type input "jOH"
type textarea "x"
type input "jOHN"
type textarea "x"
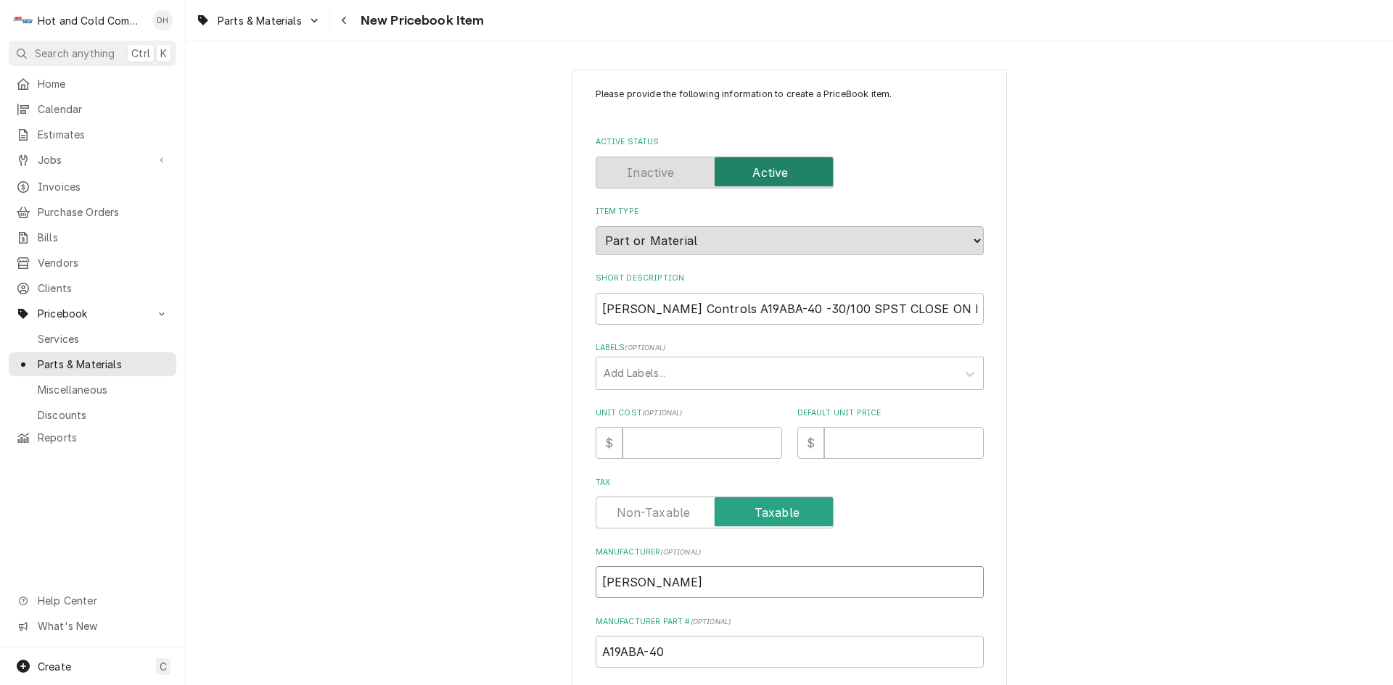
type input "jOHNS"
type textarea "x"
type input "jOHNSO"
type textarea "x"
type input "jOHNSON"
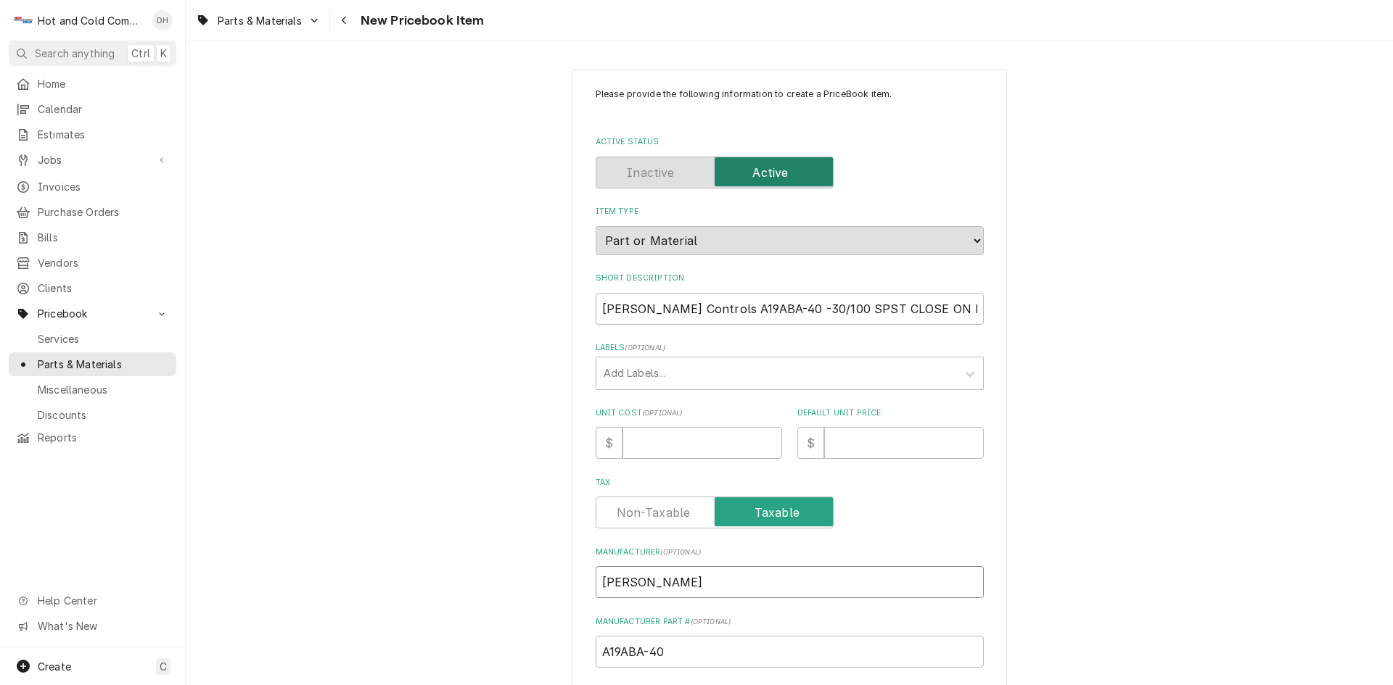
type textarea "x"
type input "jOHNSON"
type textarea "x"
type input "jOHNSON c"
type textarea "x"
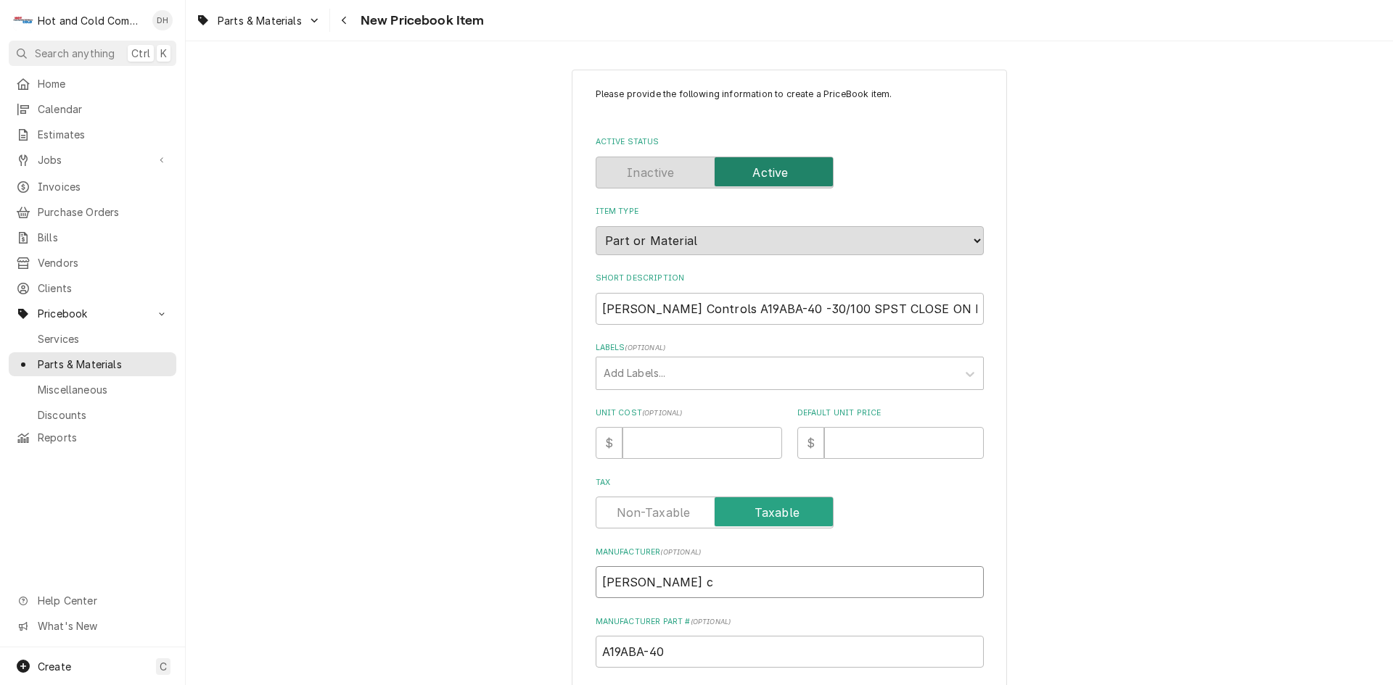
type input "jOHNSON cO"
type textarea "x"
type input "jOHNSON cON"
type textarea "x"
type input "jOHNSON cONT"
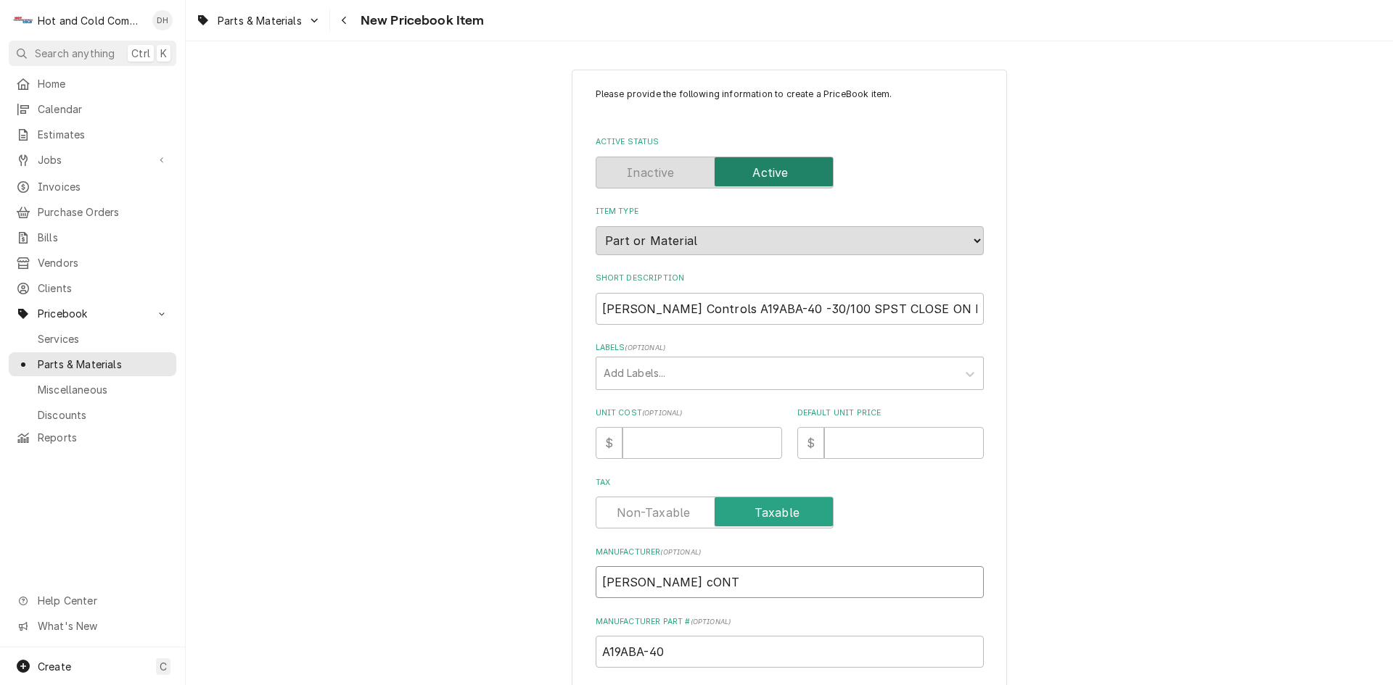
type textarea "x"
type input "jOHNSON cONTR"
type textarea "x"
type input "jOHNSON cONTRO"
type textarea "x"
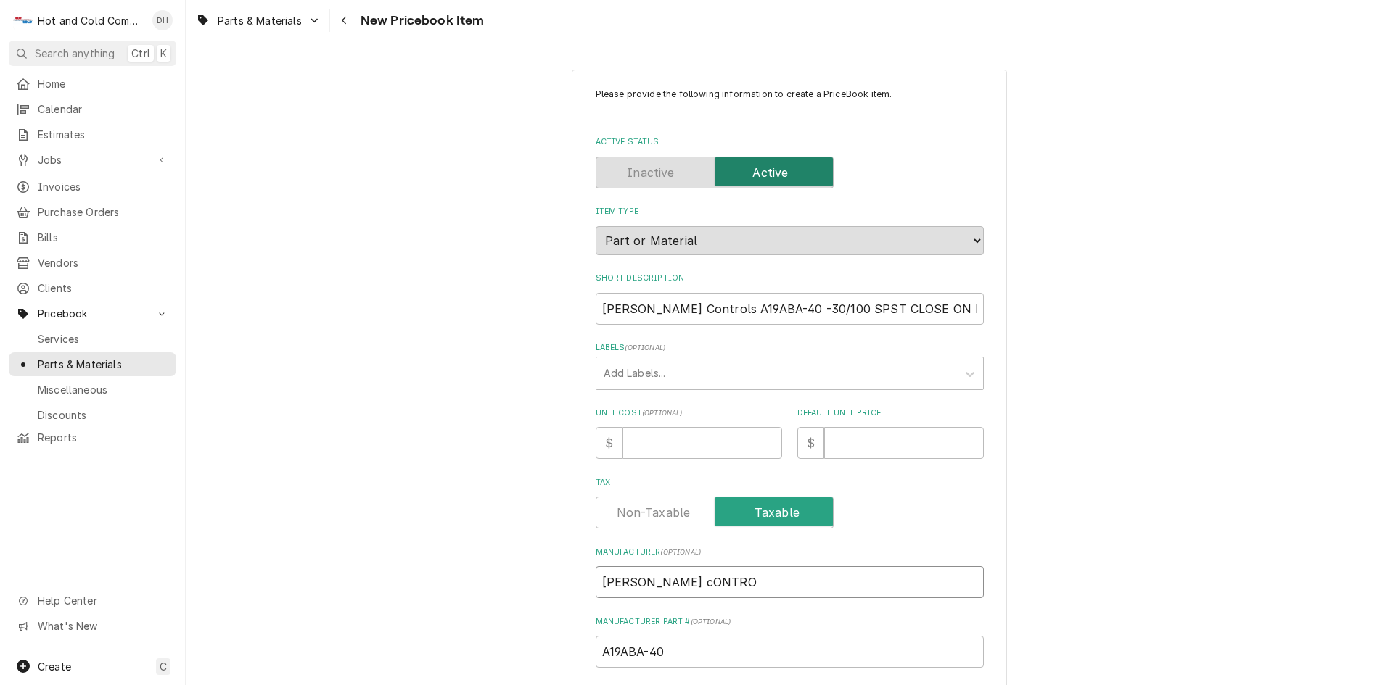
type input "jOHNSON cONTROL"
type textarea "x"
type input "jOHNSON cONTRO"
type textarea "x"
type input "jOHNSON cONTR"
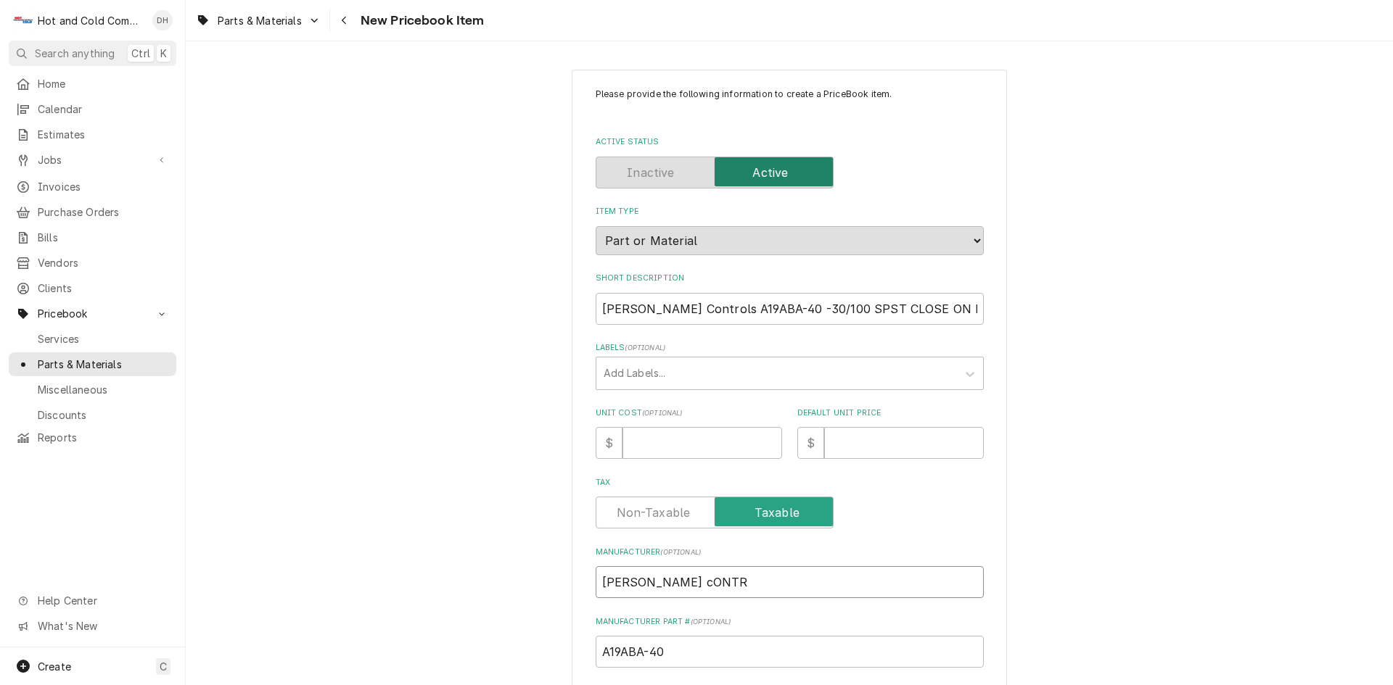
type textarea "x"
type input "jOHNSON cONT"
type textarea "x"
type input "jOHNSON cON"
type textarea "x"
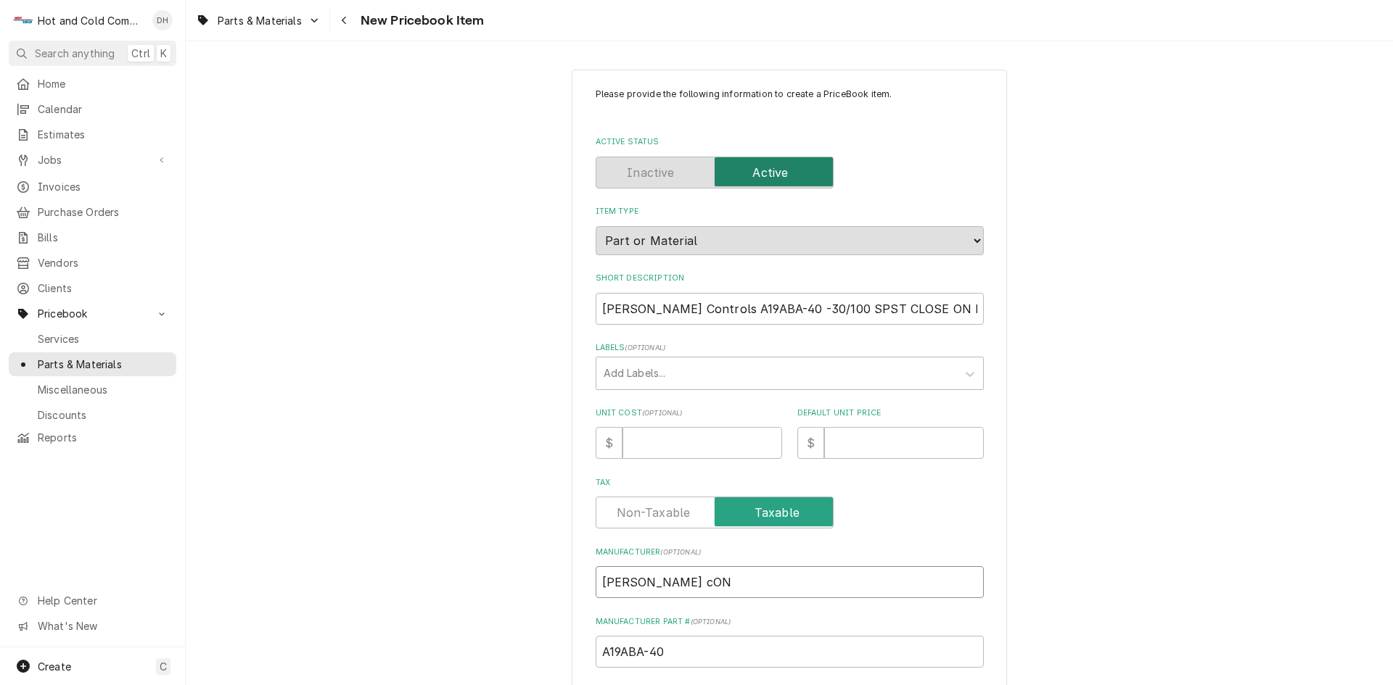
type input "jOHNSON cO"
type textarea "x"
type input "jOHNSON c"
type textarea "x"
type input "jOHNSON"
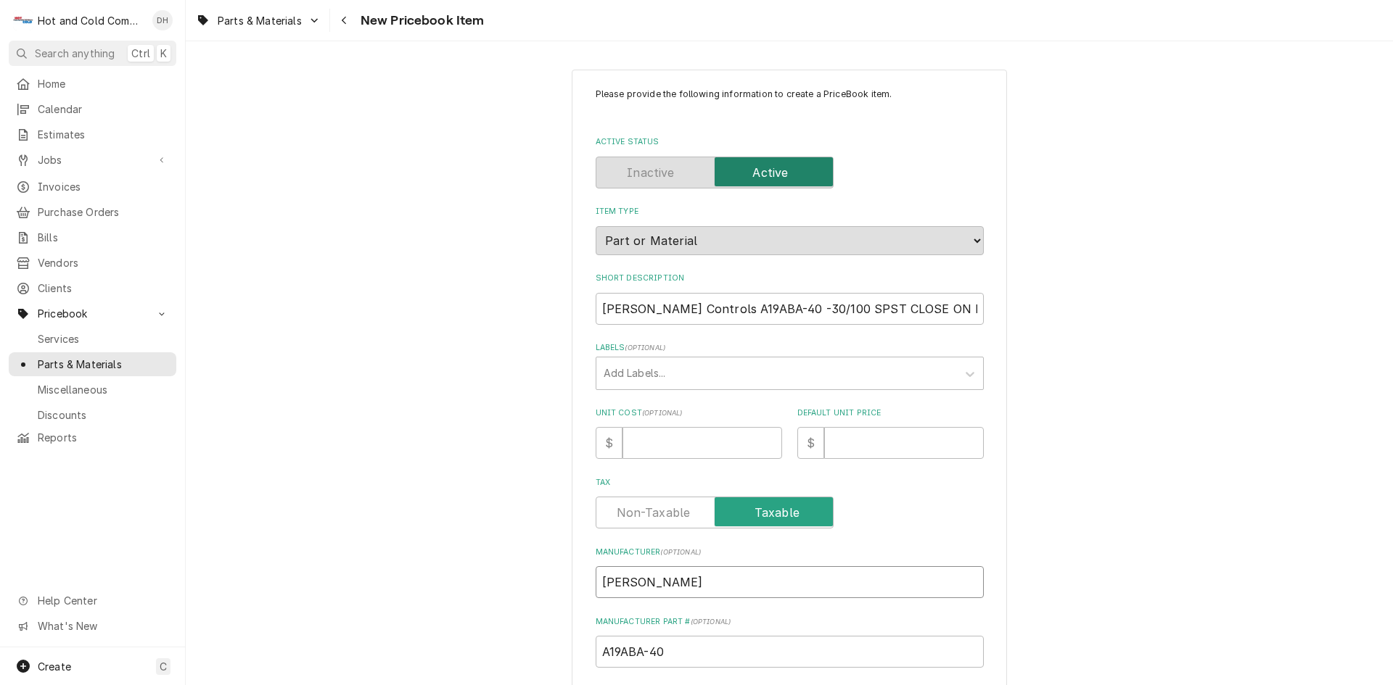
type textarea "x"
type input "jOHNSON"
type textarea "x"
type input "jOHNSO"
type textarea "x"
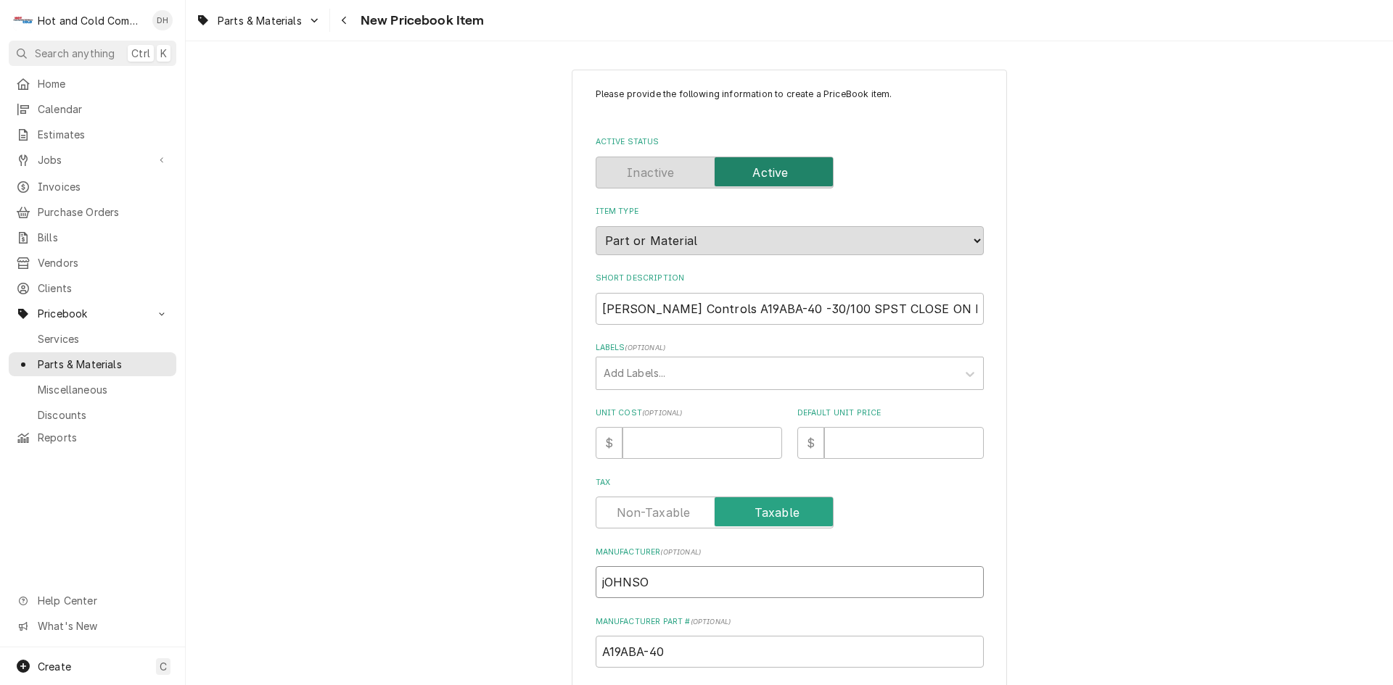
type input "jOHNS"
type textarea "x"
type input "jOHN"
type textarea "x"
type input "jOH"
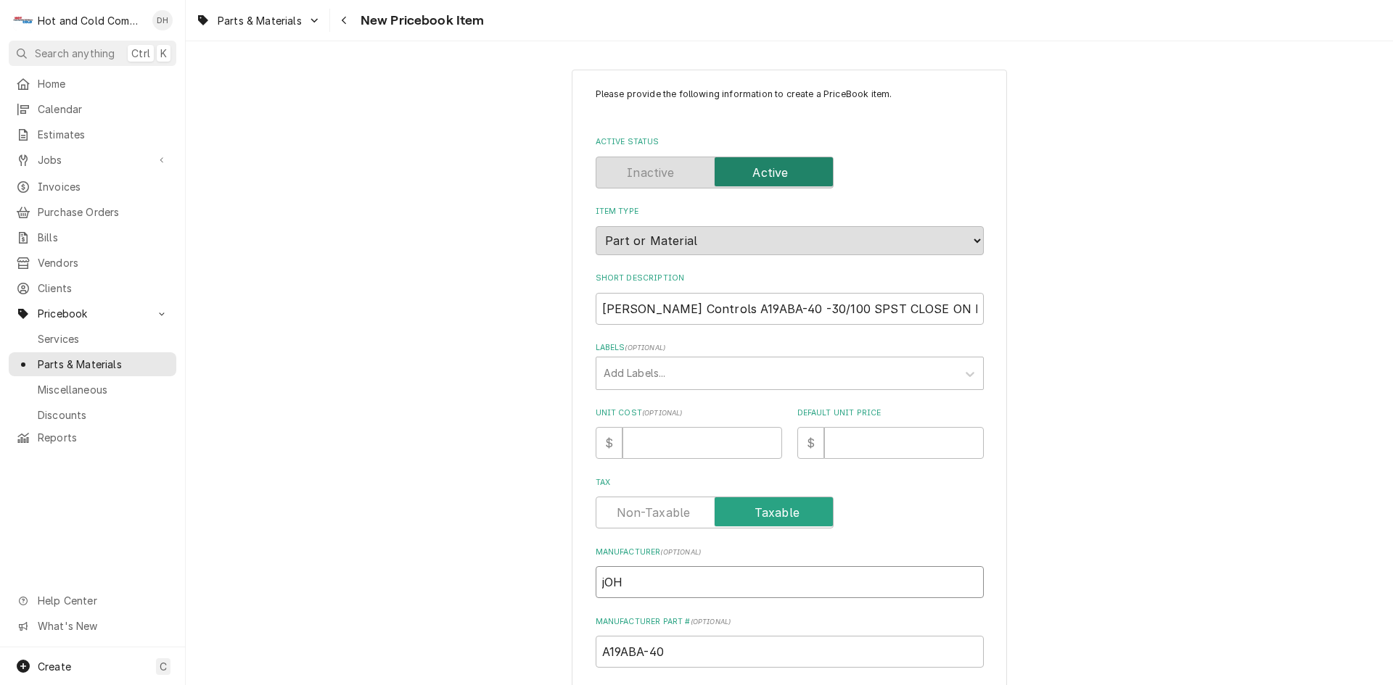
type textarea "x"
type input "jO"
type textarea "x"
type input "j"
type textarea "x"
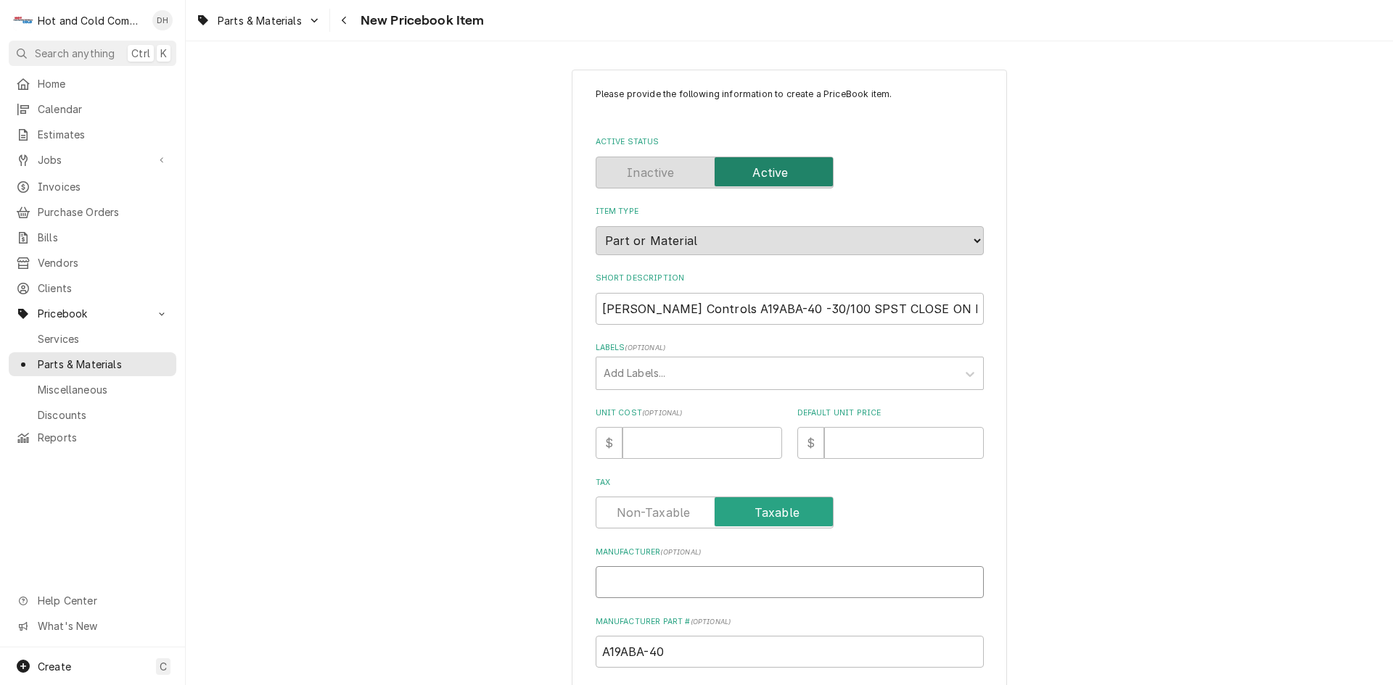
type textarea "x"
type input "J"
type textarea "x"
type input "Jo"
type textarea "x"
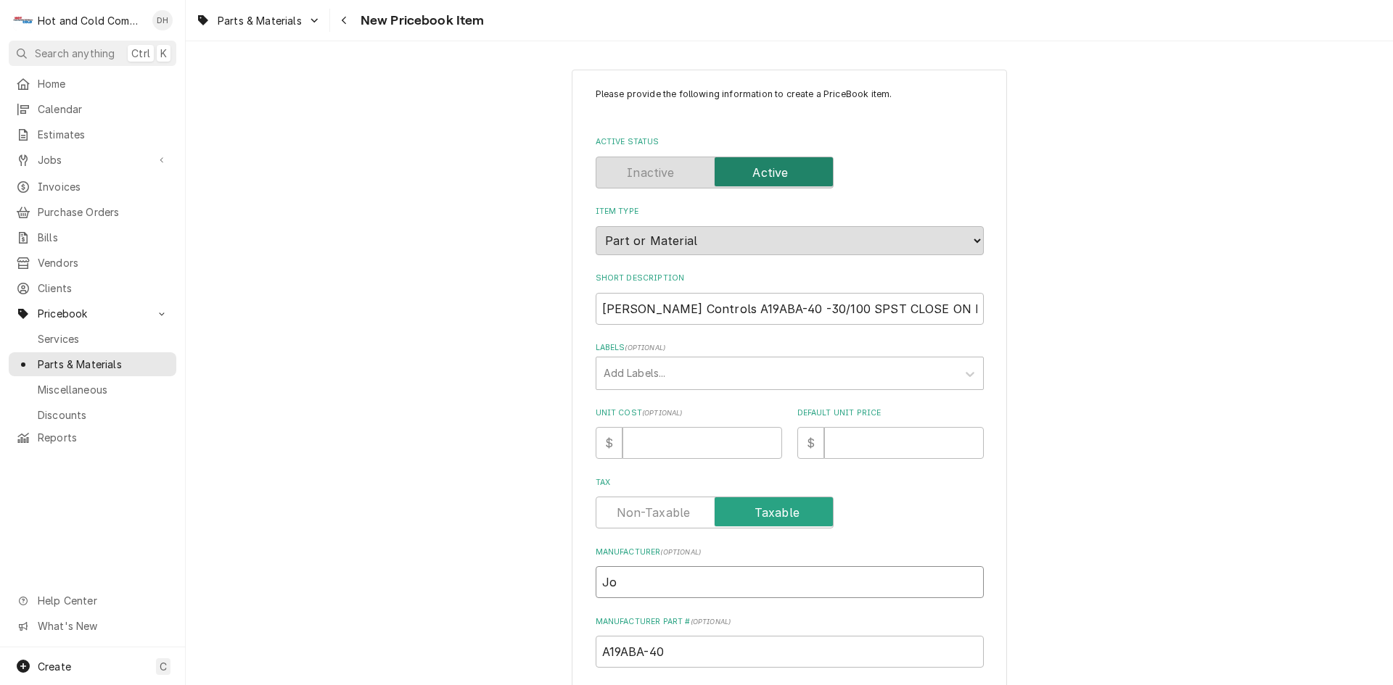
type input "Joh"
type textarea "x"
type input "John"
type textarea "x"
type input "Johns"
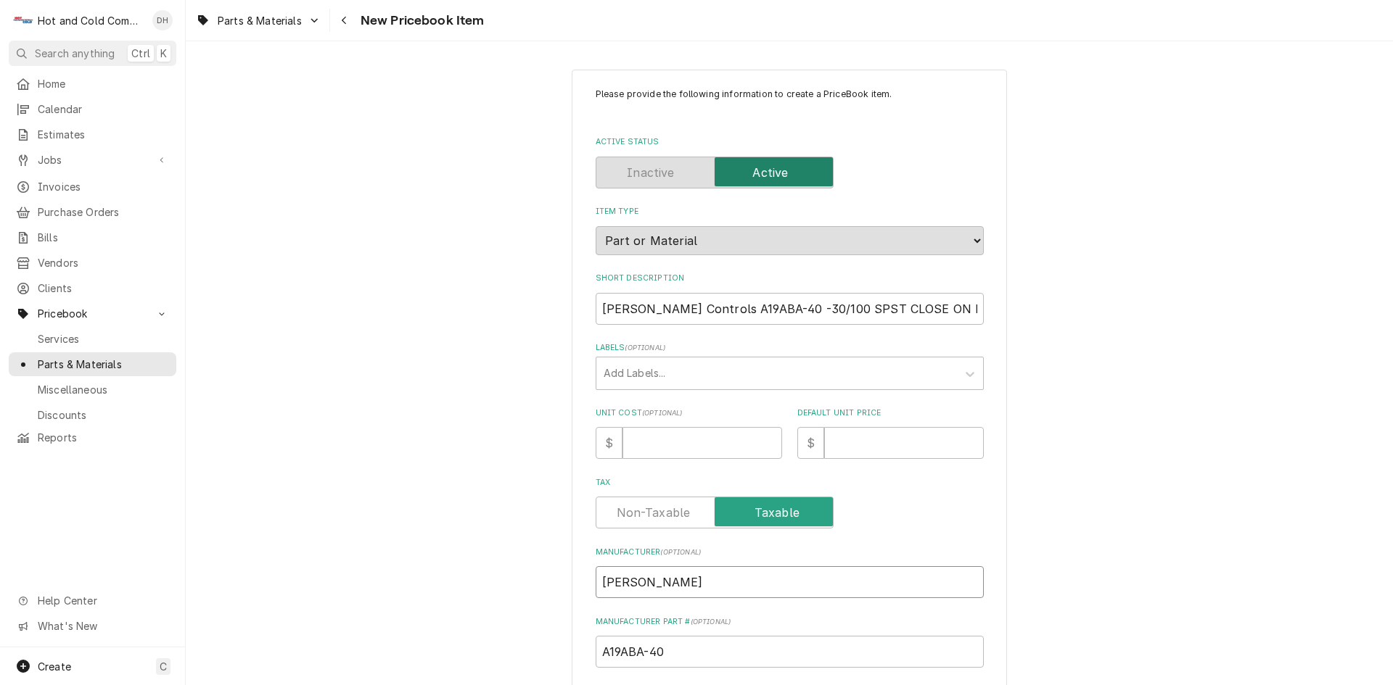
type textarea "x"
type input "Johnso"
type textarea "x"
type input "Johnson"
type textarea "x"
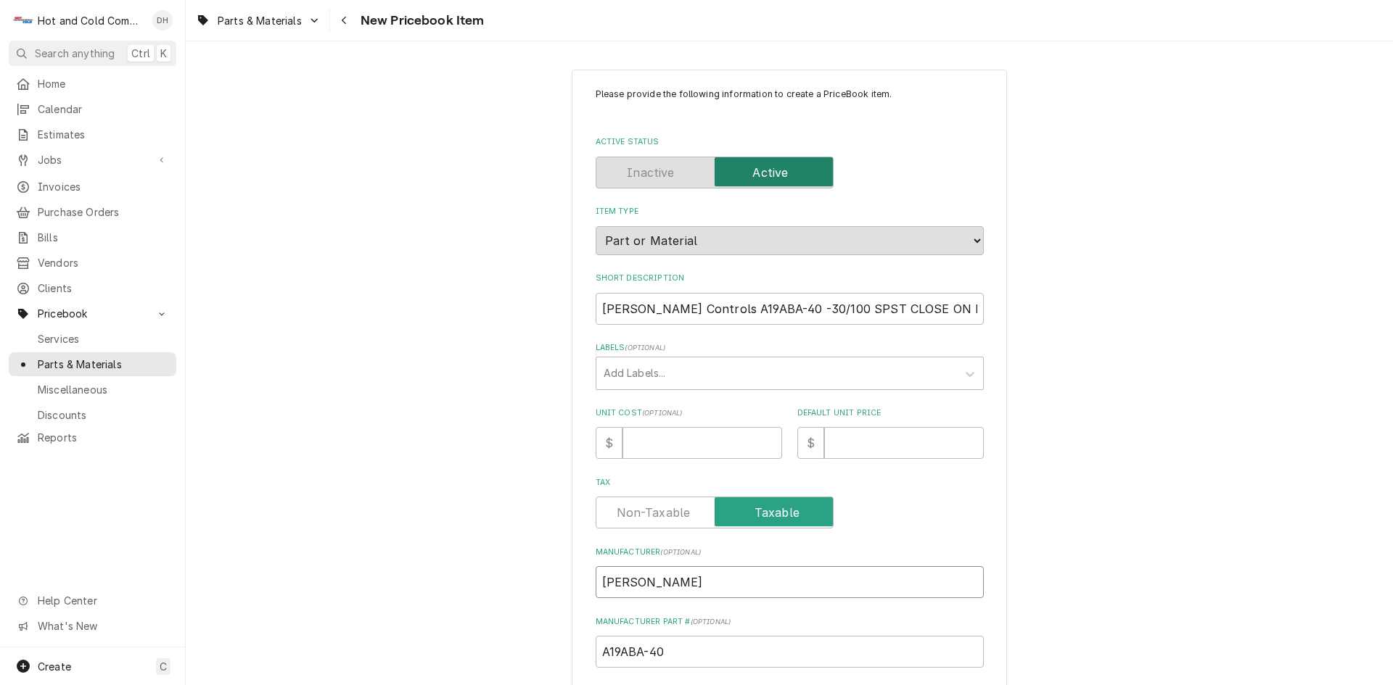
type input "Johnson"
type textarea "x"
type input "Johnson C"
type textarea "x"
type input "Johnson Co"
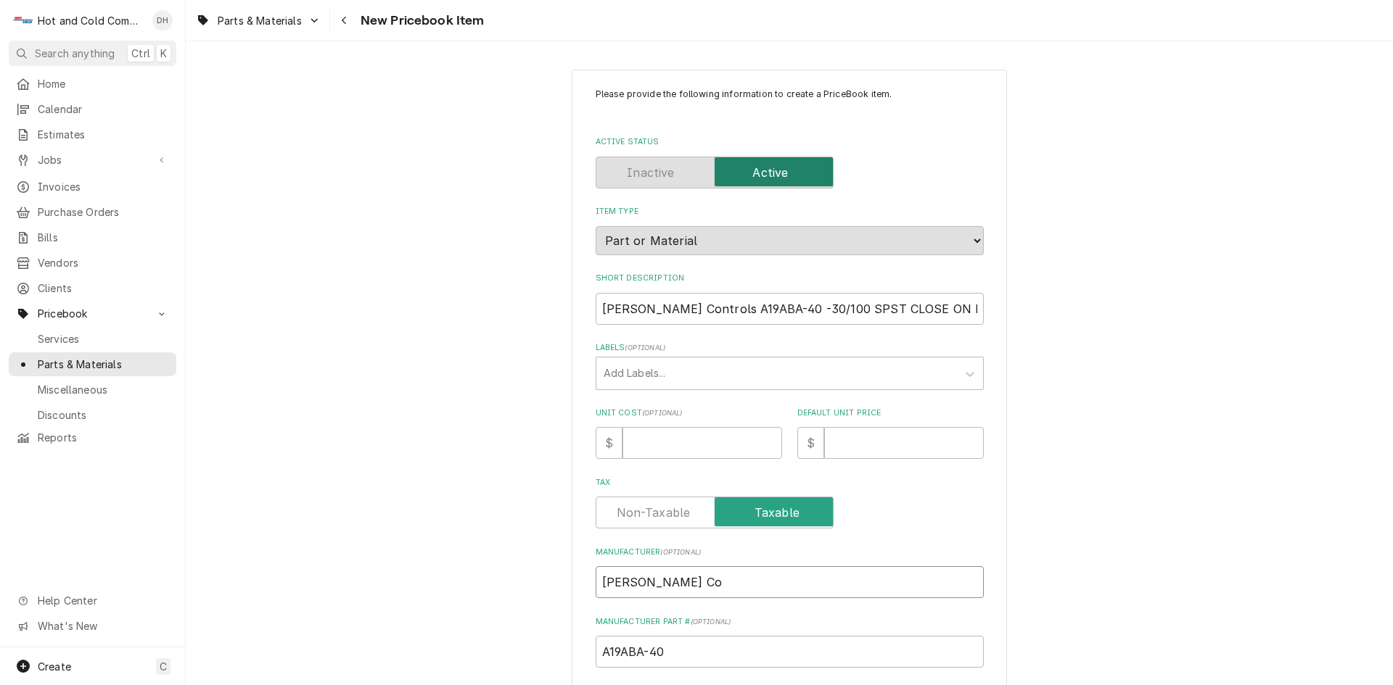
type textarea "x"
type input "Johnson Con"
type textarea "x"
type input "Johnson Cont"
type textarea "x"
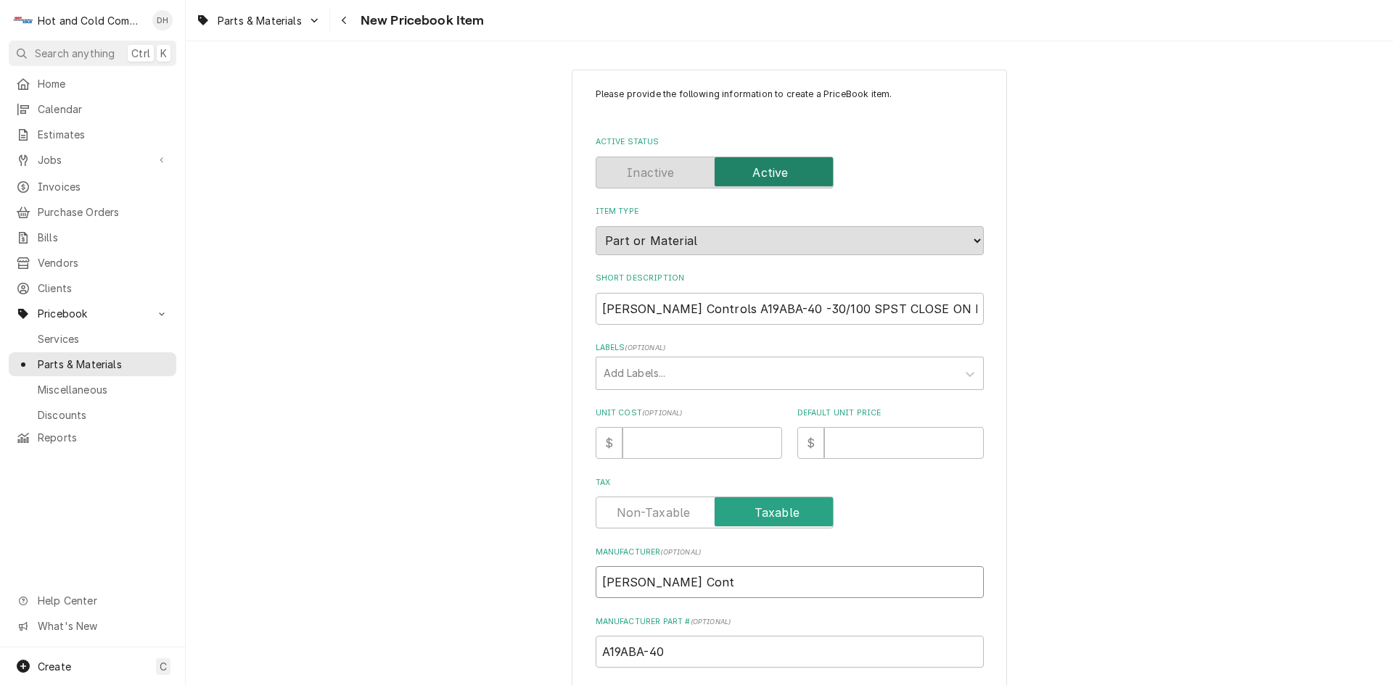
type input "Johnson Contr"
type textarea "x"
type input "Johnson Contro"
type textarea "x"
type input "Johnson Control"
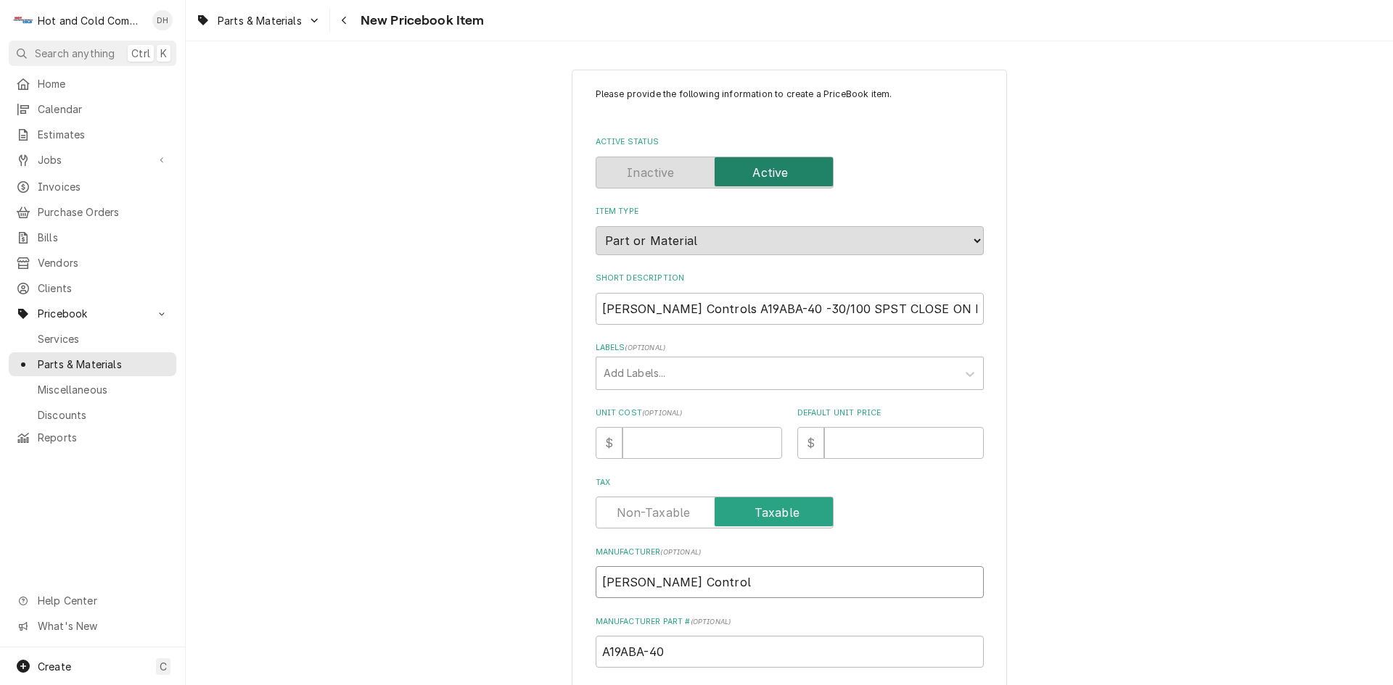
type textarea "x"
type input "Johnson Controls"
drag, startPoint x: 765, startPoint y: 310, endPoint x: 698, endPoint y: 316, distance: 67.0
click at [698, 316] on input "Johnson Controls A19ABA-40 -30/100 SPST CLOSE ON RISE 6FT" at bounding box center [790, 309] width 388 height 32
type textarea "x"
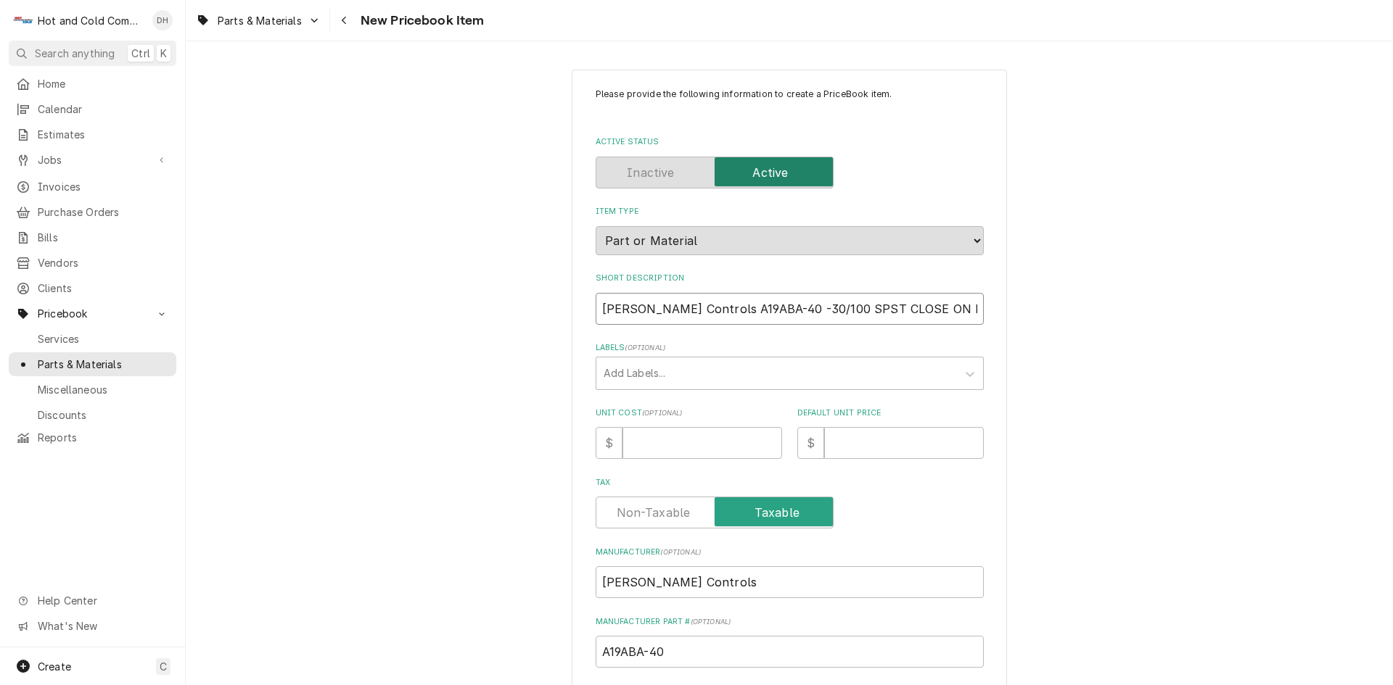
type input "Johnson Controls -30/100 SPST CLOSE ON RISE 6FT"
type textarea "x"
type input "Johnson Controls T-30/100 SPST CLOSE ON RISE 6FT"
type textarea "x"
type input "Johnson Controls Th-30/100 SPST CLOSE ON RISE 6FT"
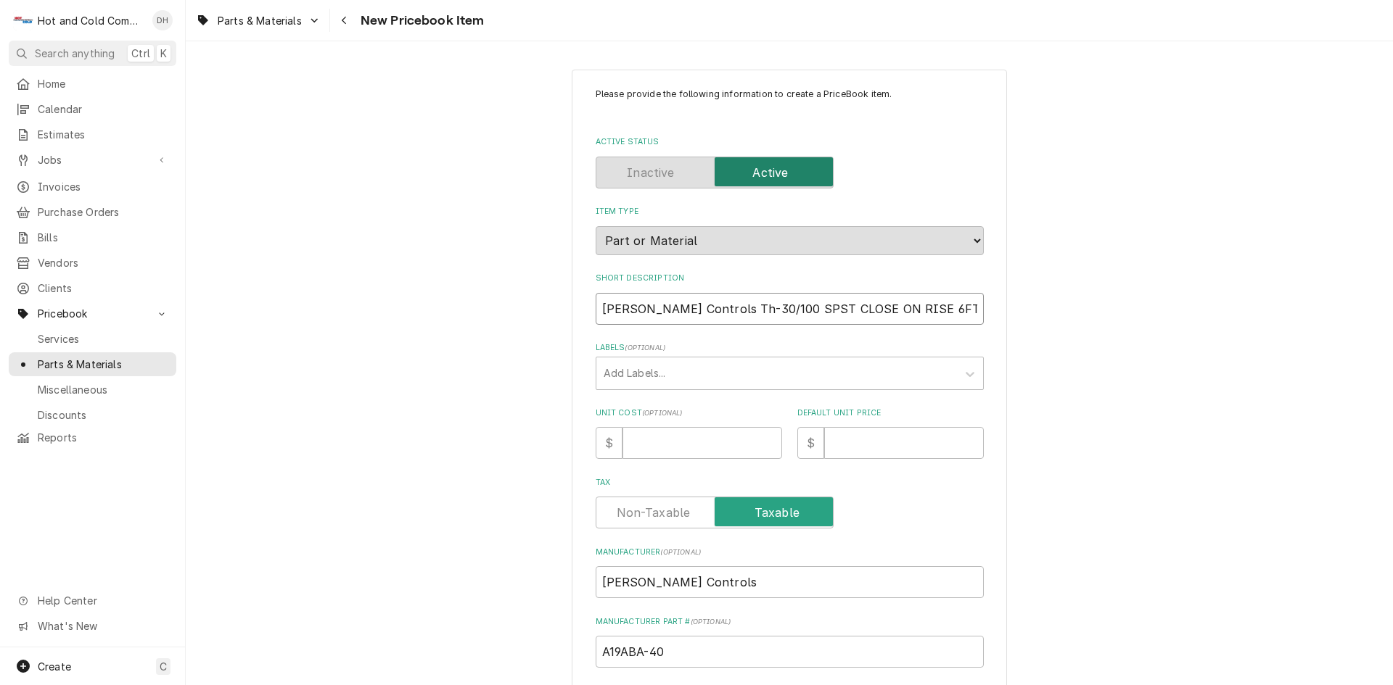
type textarea "x"
type input "Johnson Controls The-30/100 SPST CLOSE ON RISE 6FT"
type textarea "x"
type input "Johnson Controls Ther-30/100 SPST CLOSE ON RISE 6FT"
type textarea "x"
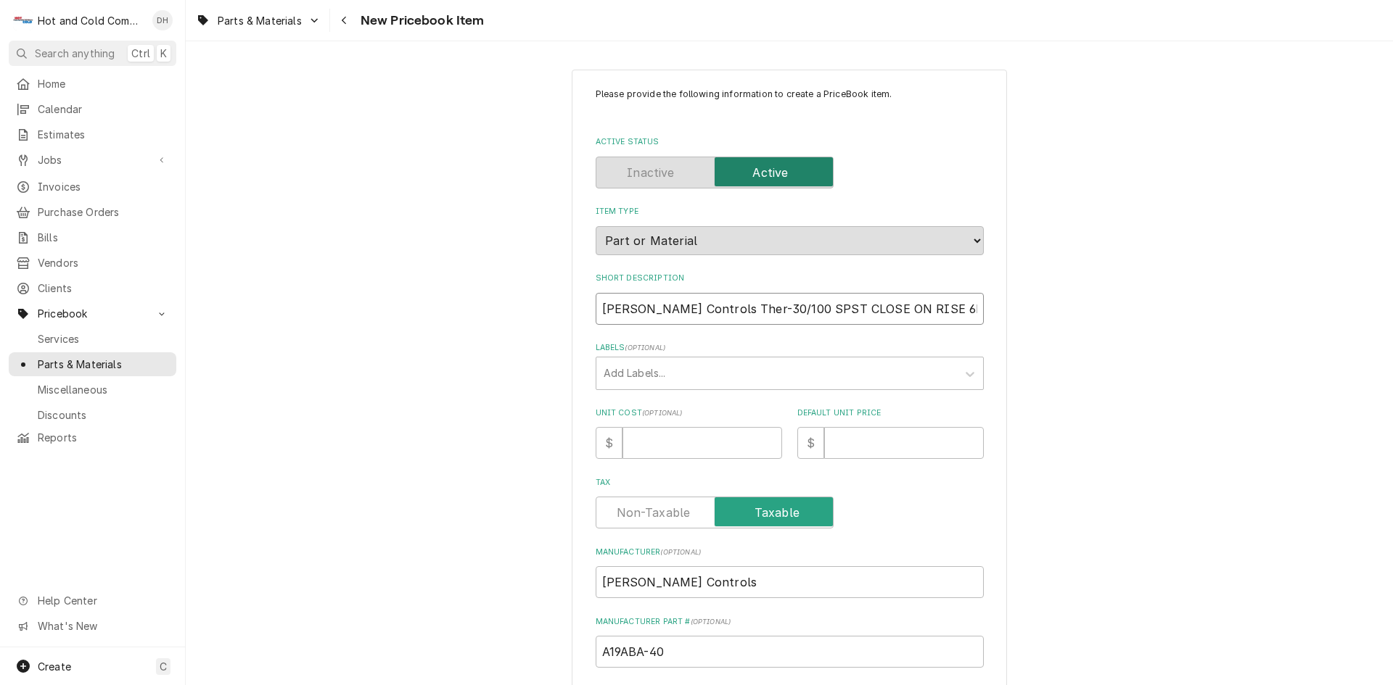
type input "Johnson Controls Therm-30/100 SPST CLOSE ON RISE 6FT"
type textarea "x"
type input "Johnson Controls Thermo-30/100 SPST CLOSE ON RISE 6FT"
type textarea "x"
type input "Johnson Controls Thermos-30/100 SPST CLOSE ON RISE 6FT"
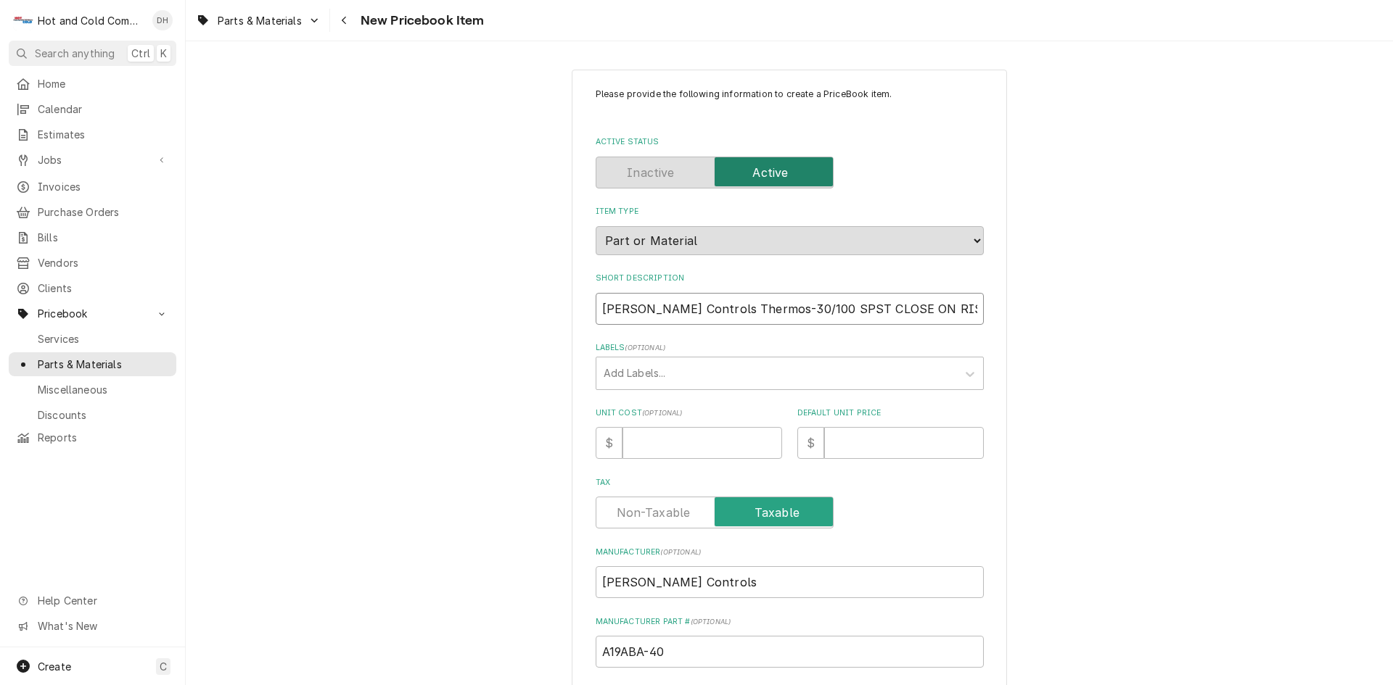
type textarea "x"
type input "Johnson Controls Thermost-30/100 SPST CLOSE ON RISE 6FT"
type textarea "x"
type input "Johnson Controls Thermosta-30/100 SPST CLOSE ON RISE 6FT"
type textarea "x"
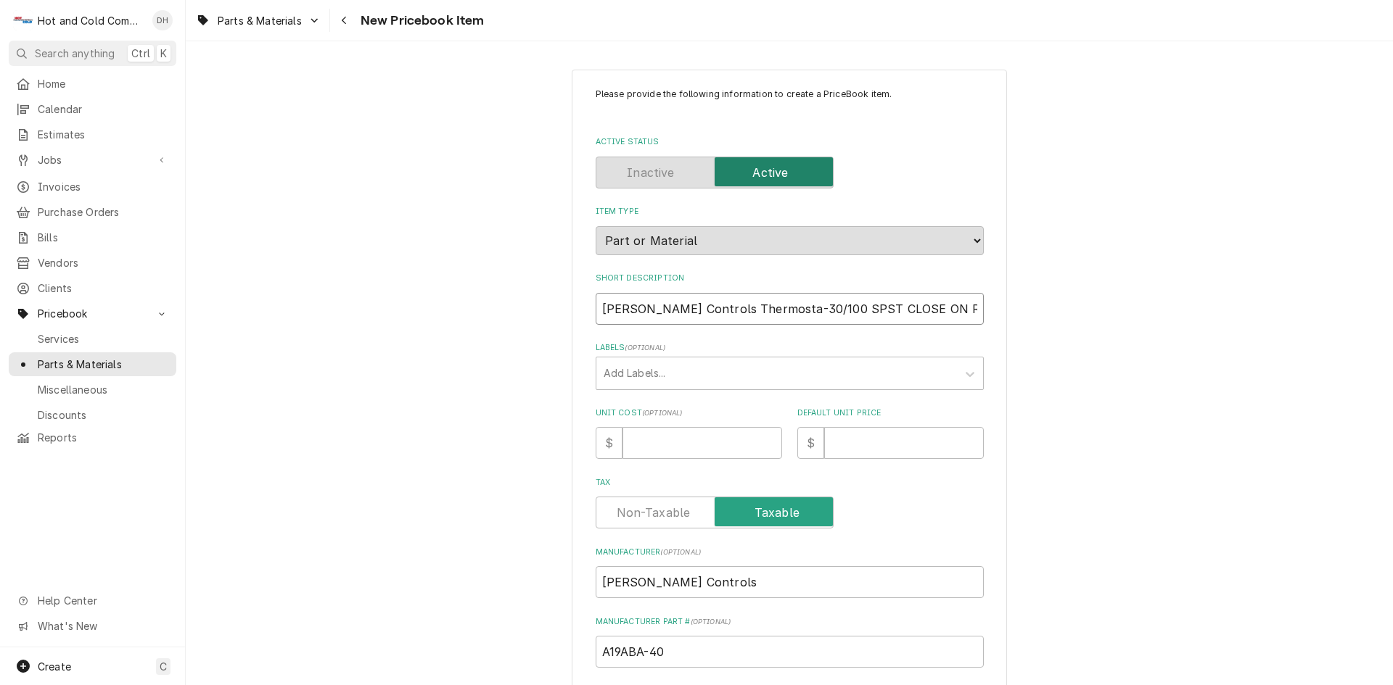
type input "Johnson Controls Thermostat-30/100 SPST CLOSE ON RISE 6FT"
type textarea "x"
type input "Johnson Controls Thermostat -30/100 SPST CLOSE ON RISE 6FT"
click at [829, 580] on input "Johnson Controls" at bounding box center [790, 582] width 388 height 32
type textarea "x"
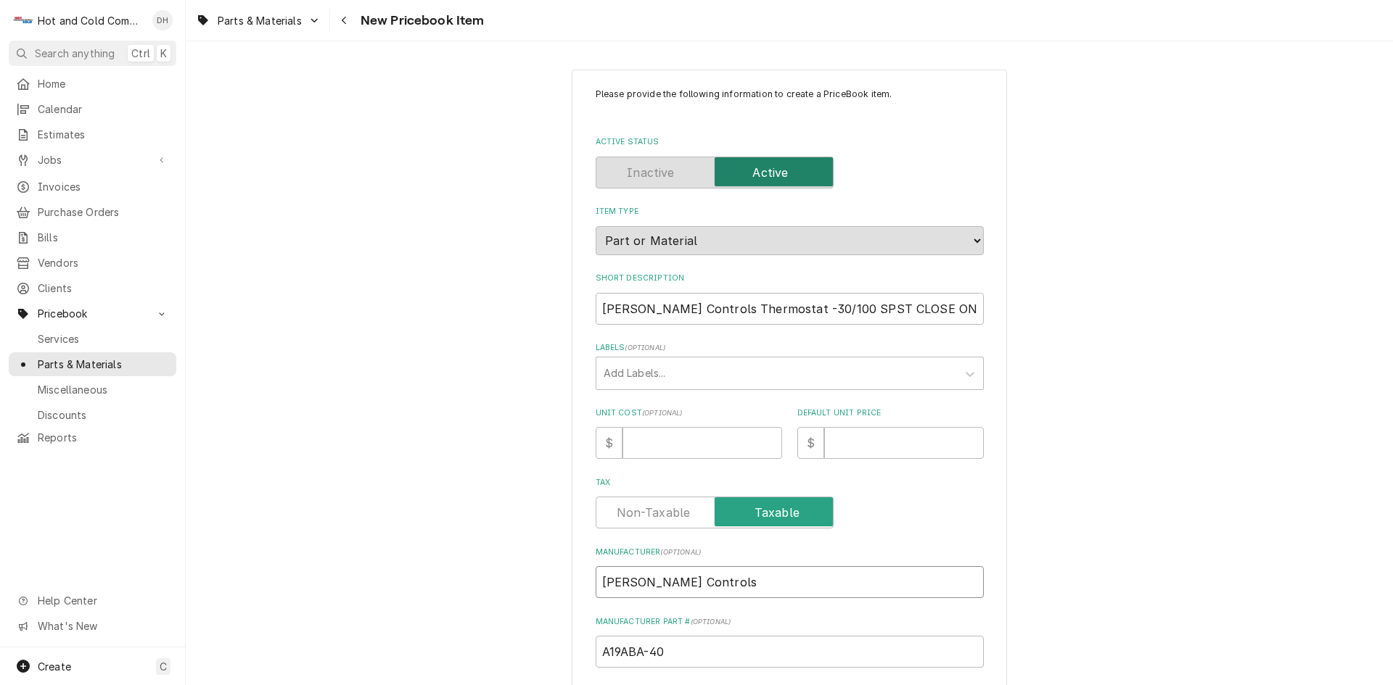
type input "Johnson Controls"
type textarea "x"
type input "Johnson Controls ("
type textarea "x"
type input "Johnson Controls (U"
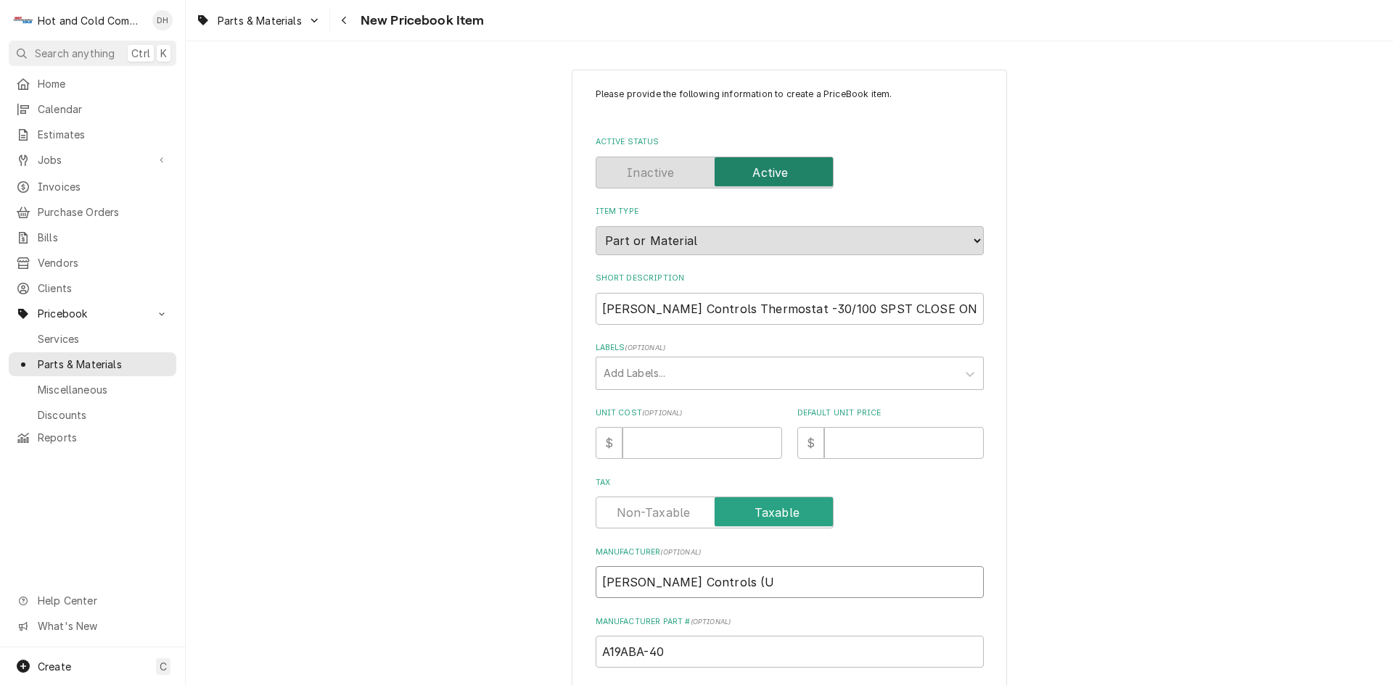
type textarea "x"
type input "Johnson Controls (UR"
type textarea "x"
type input "Johnson Controls (URI"
type textarea "x"
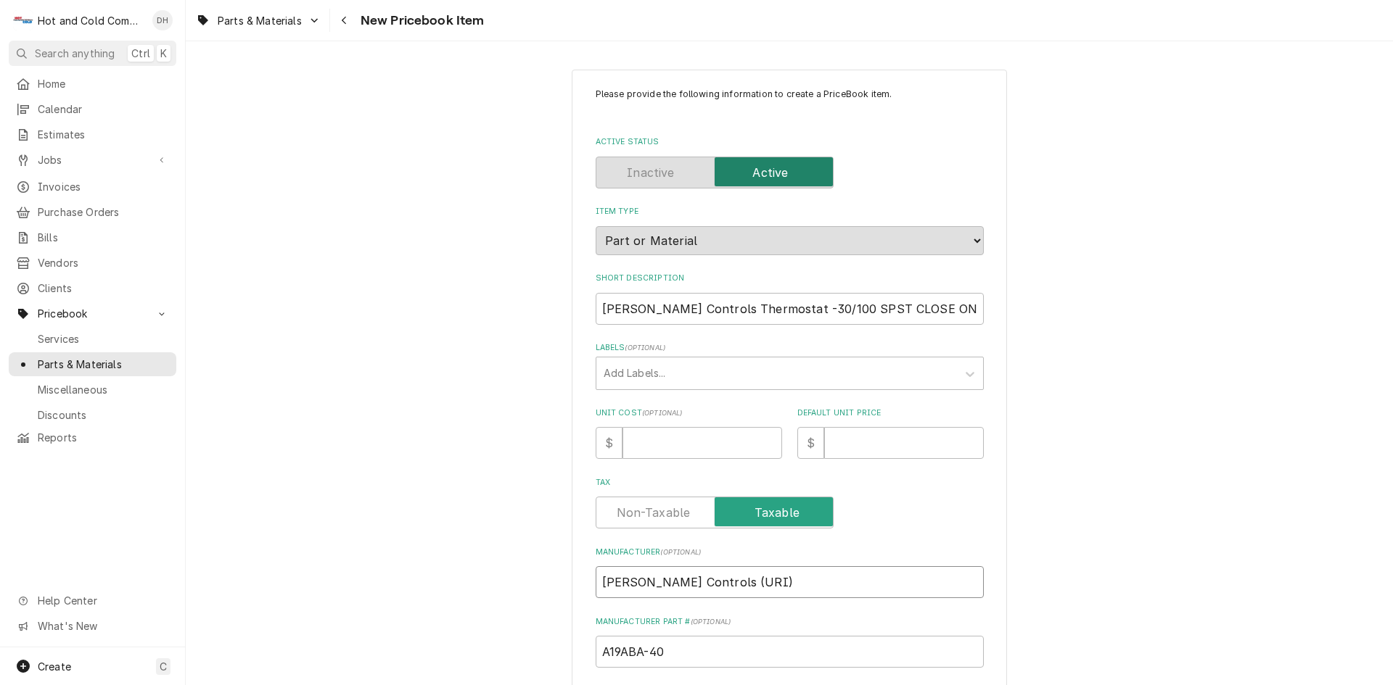
type input "Johnson Controls (URI)"
click at [648, 446] on input "Unit Cost ( optional )" at bounding box center [702, 443] width 160 height 32
type textarea "x"
type input "9"
type textarea "x"
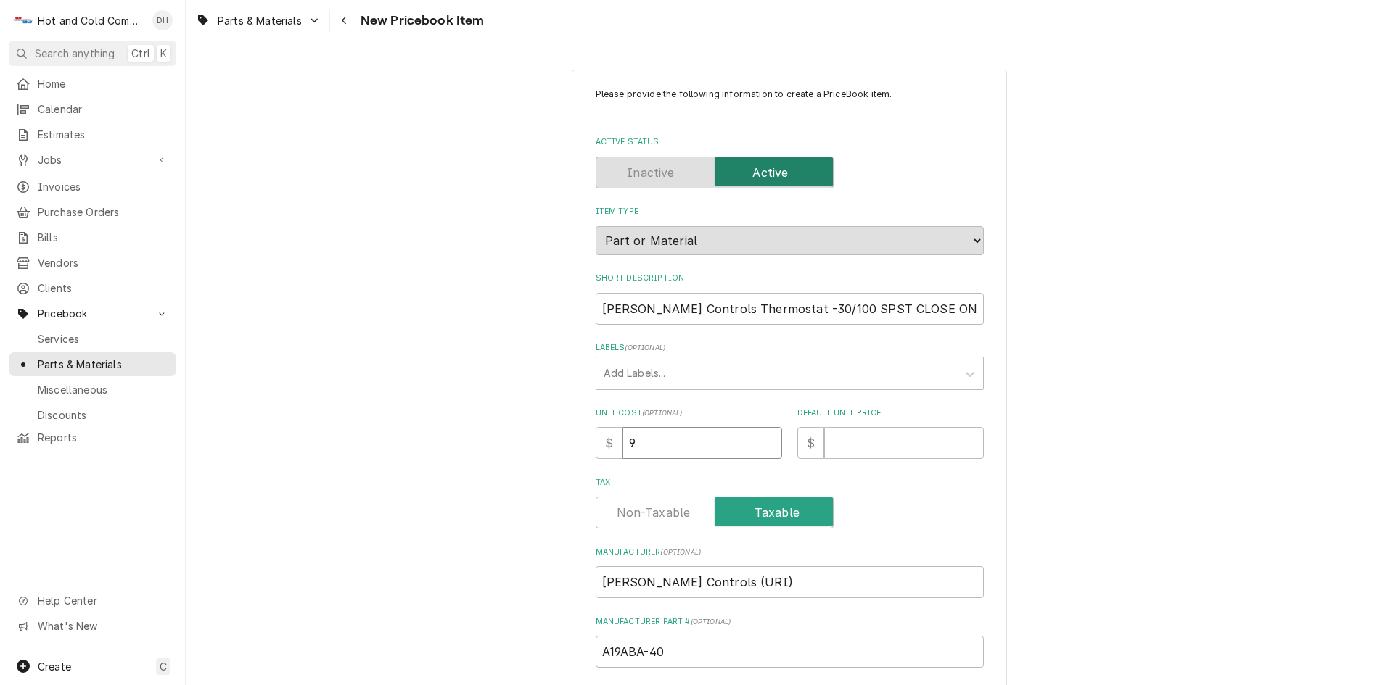
type input "93"
type textarea "x"
type input "93.3"
type textarea "x"
type input "93.33"
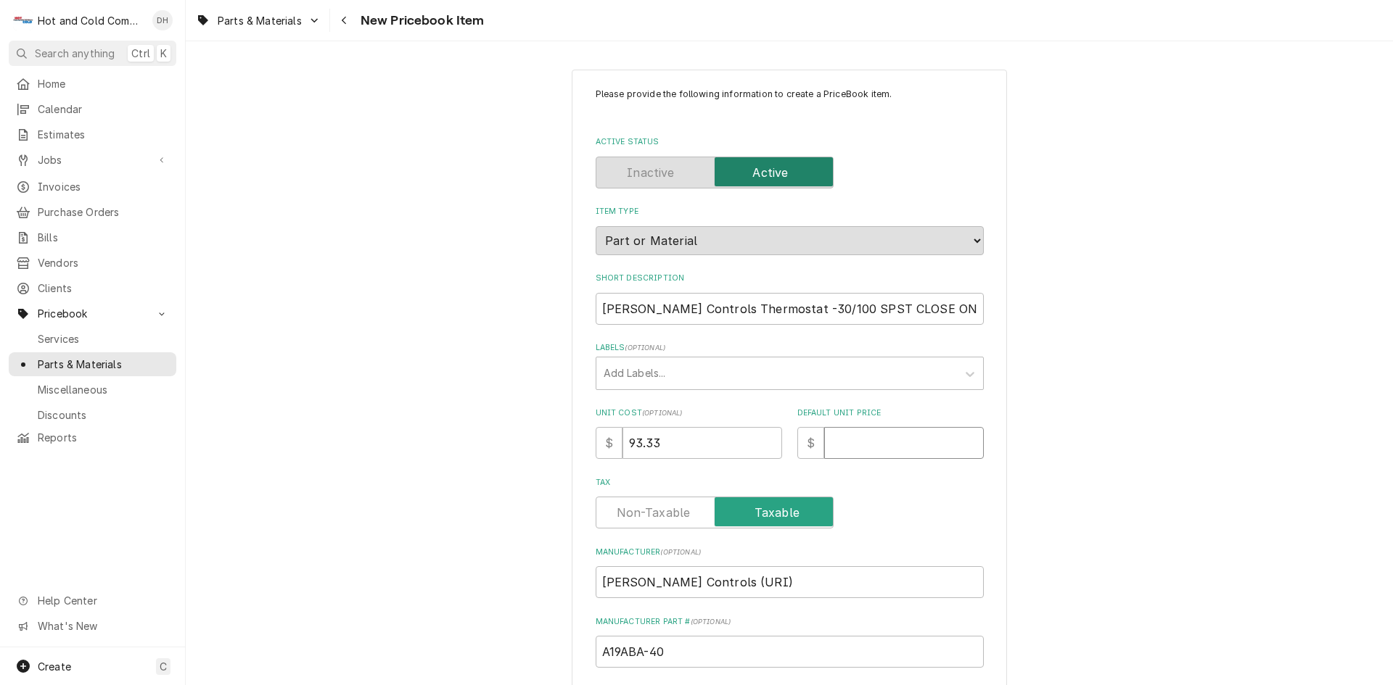
type textarea "x"
type input "1"
type textarea "x"
type input "18"
type textarea "x"
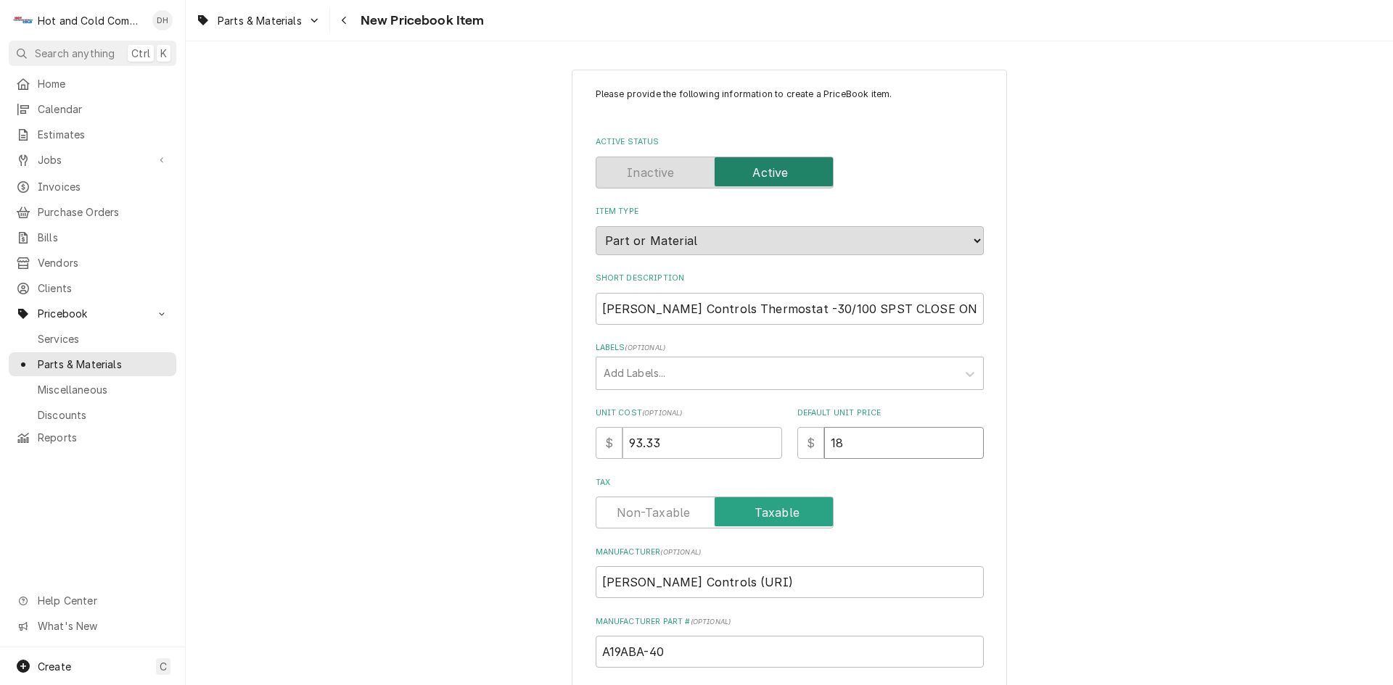
type input "186"
type textarea "x"
type input "186.6"
type textarea "x"
type input "186.66"
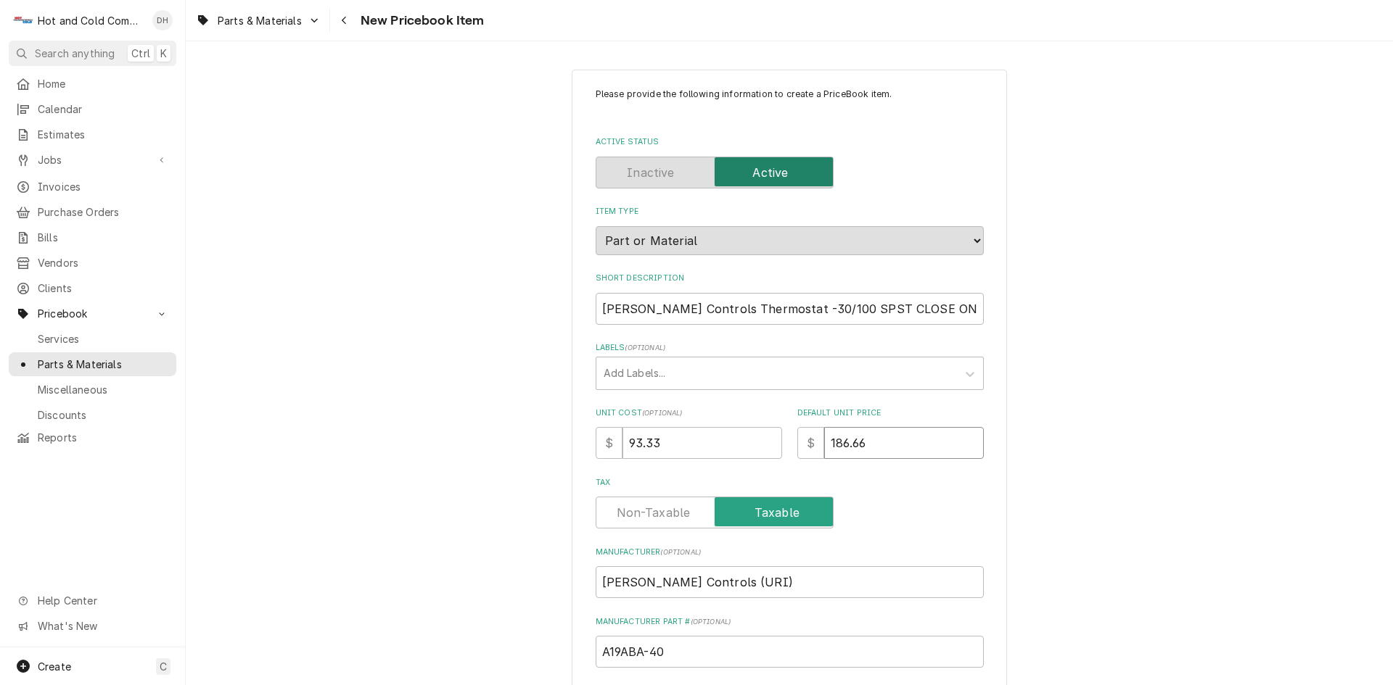
type textarea "x"
type input "186.660"
type textarea "x"
type input "186.66"
type textarea "x"
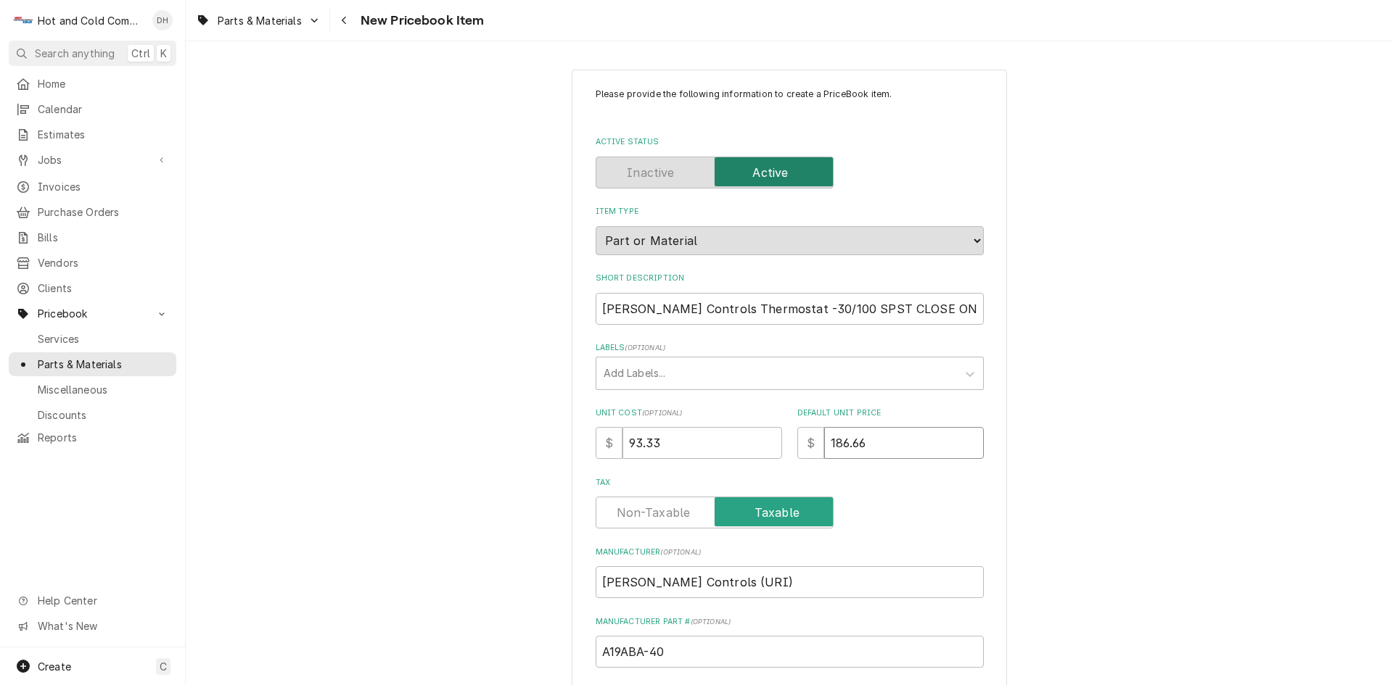
type input "186.6"
type textarea "x"
type input "186.65"
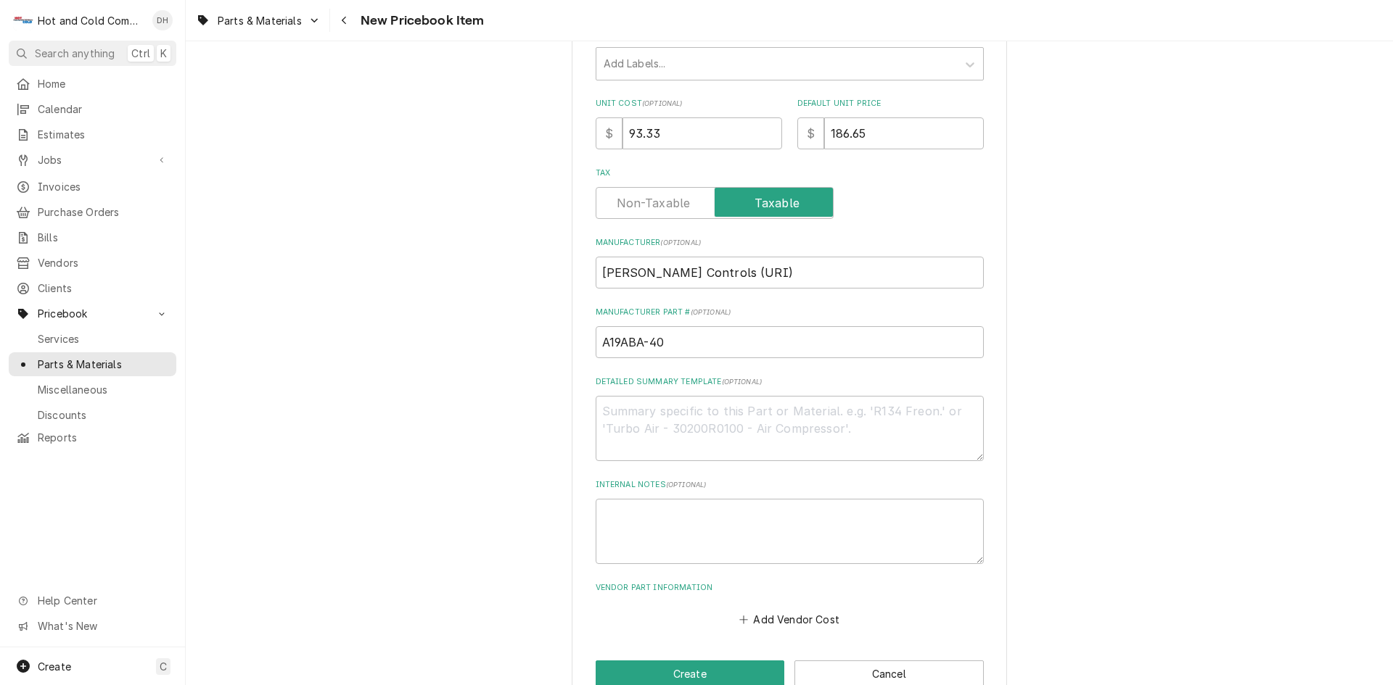
scroll to position [343, 0]
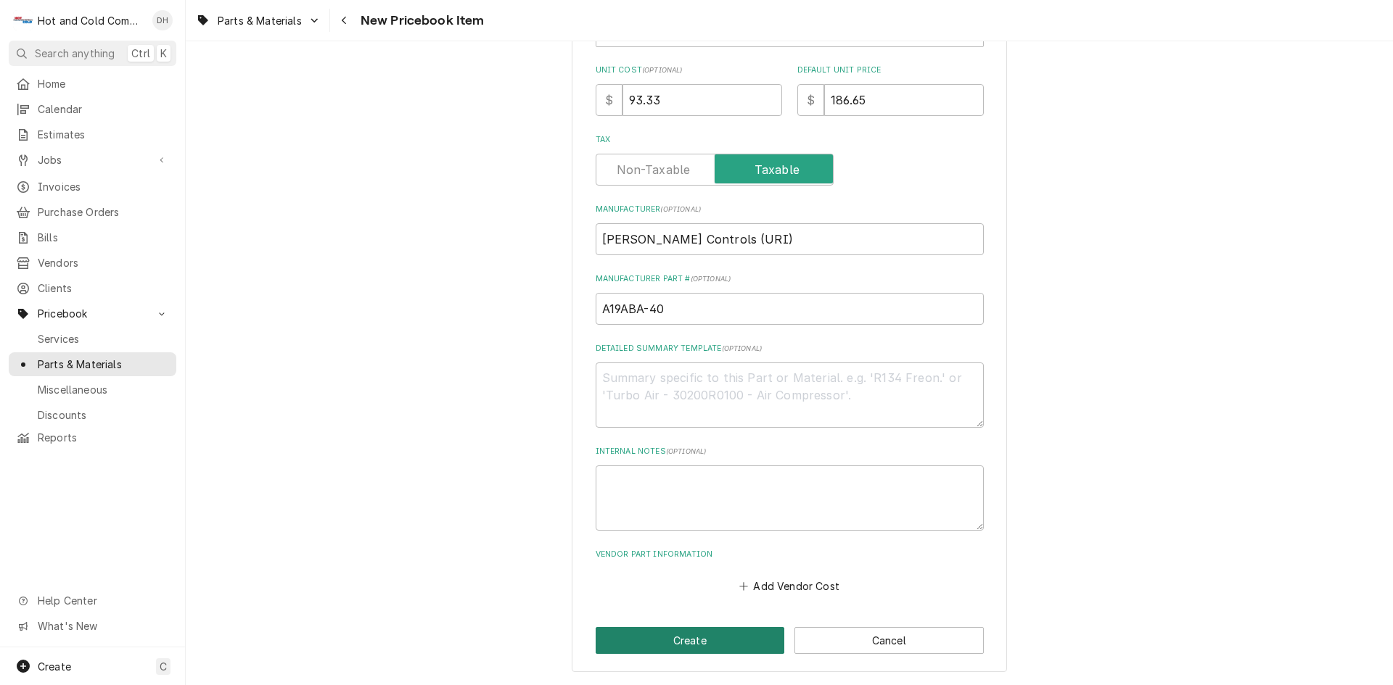
click at [701, 640] on button "Create" at bounding box center [690, 640] width 189 height 27
type textarea "x"
